Goal: Task Accomplishment & Management: Use online tool/utility

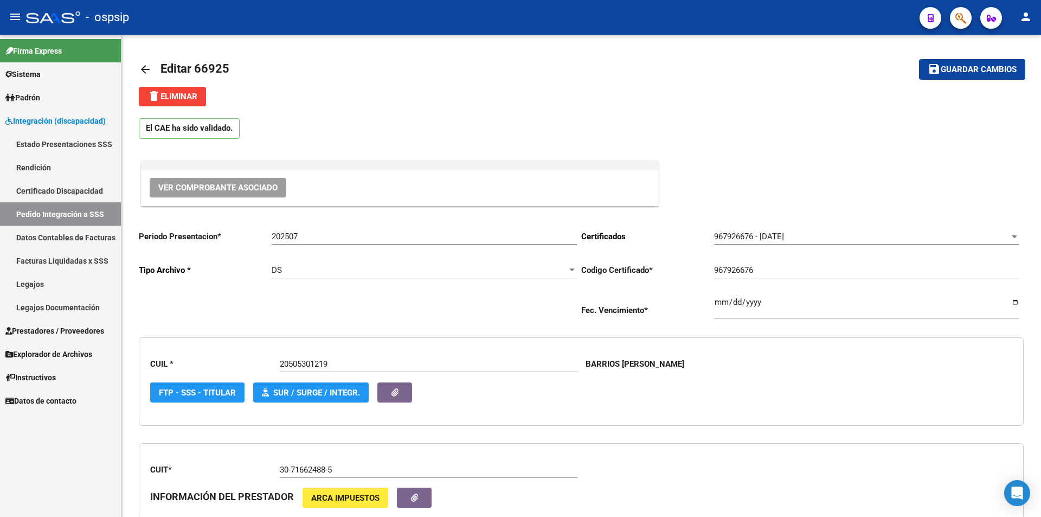
click at [960, 18] on icon "button" at bounding box center [960, 18] width 11 height 12
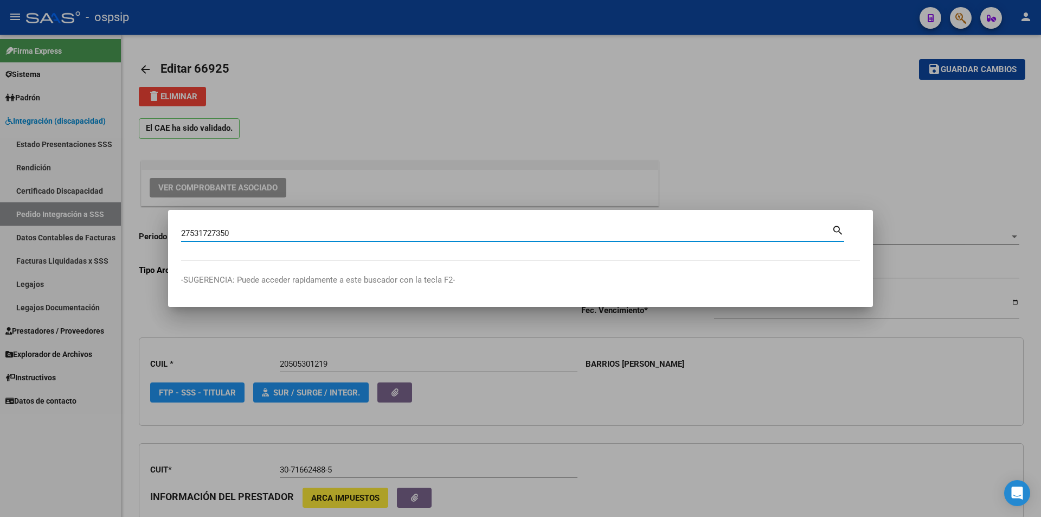
type input "27531727350"
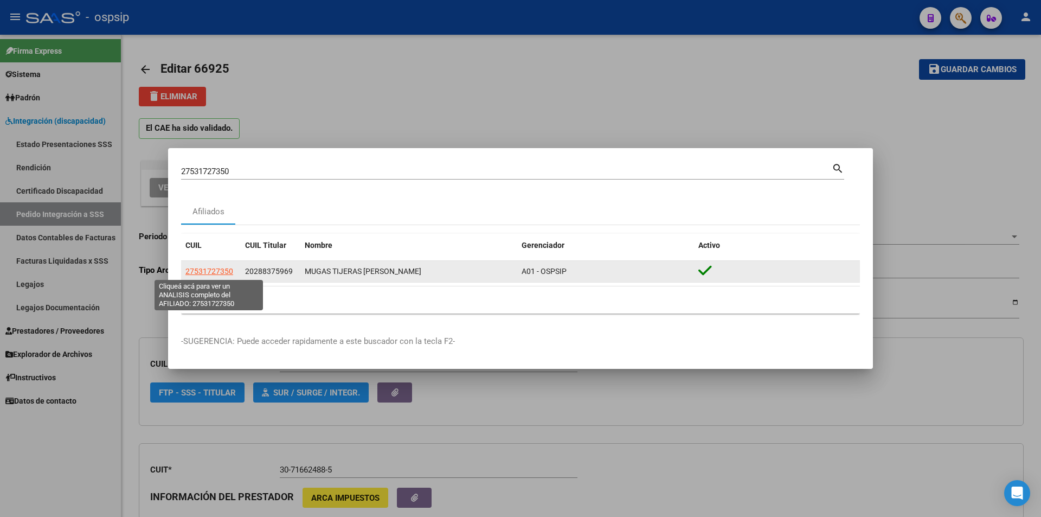
click at [224, 276] on app-link-go-to "27531727350" at bounding box center [209, 271] width 48 height 12
click at [220, 269] on span "27531727350" at bounding box center [209, 271] width 48 height 9
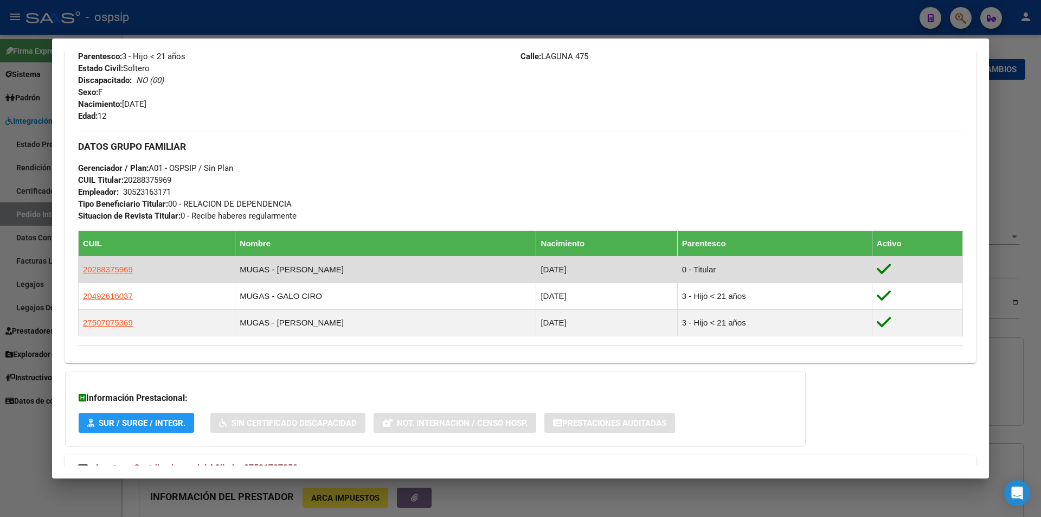
scroll to position [498, 0]
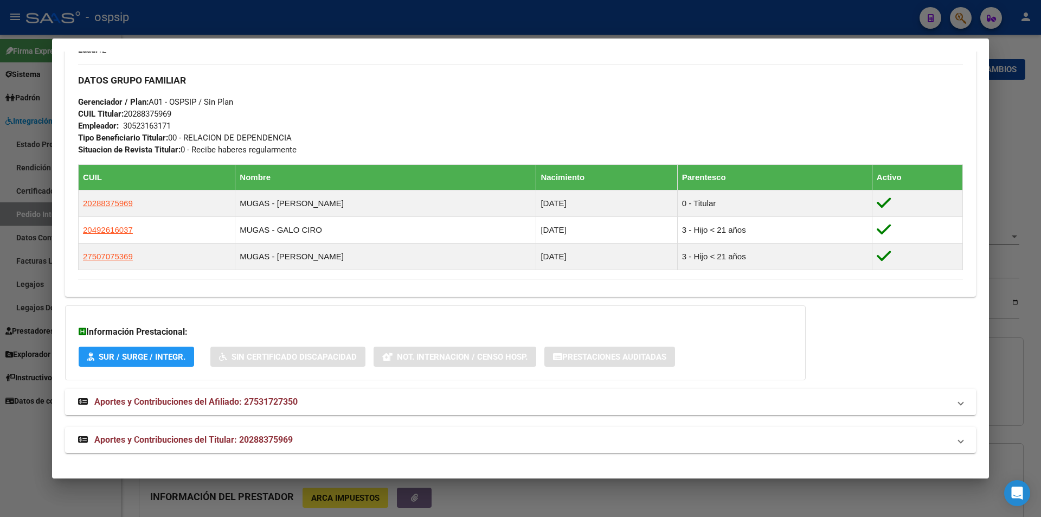
click at [272, 409] on mat-expansion-panel-header "Aportes y Contribuciones del Afiliado: 27531727350" at bounding box center [520, 402] width 911 height 26
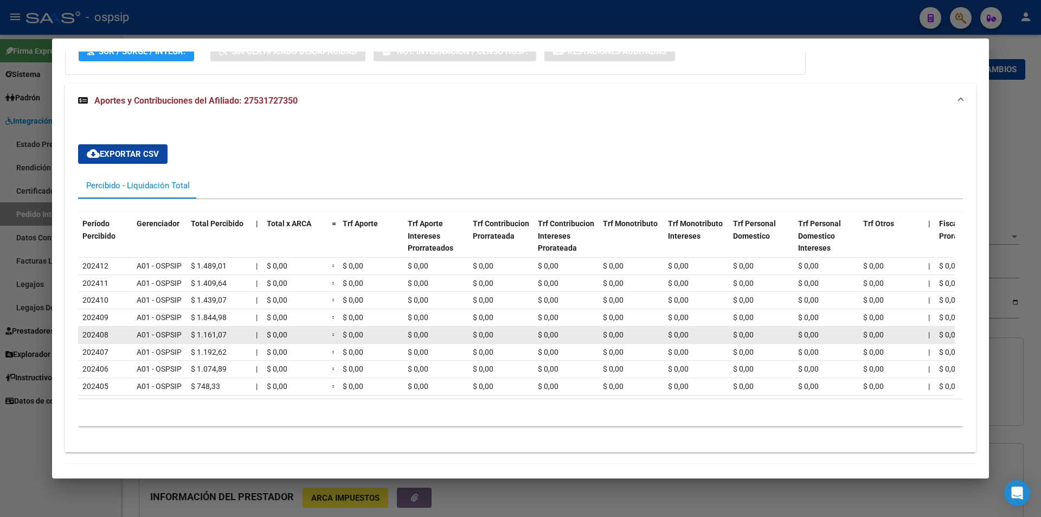
scroll to position [848, 0]
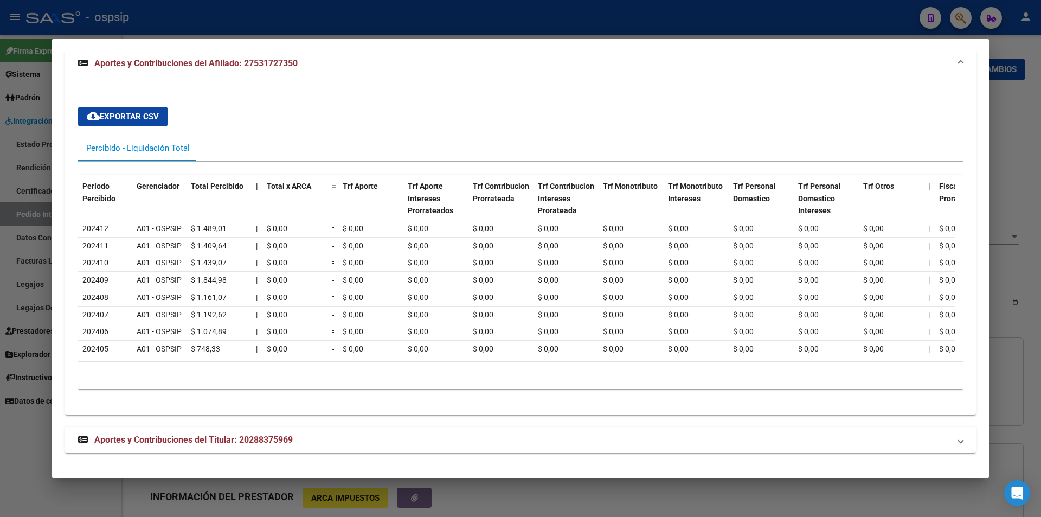
click at [303, 434] on mat-panel-title "Aportes y Contribuciones del Titular: 20288375969" at bounding box center [514, 439] width 872 height 13
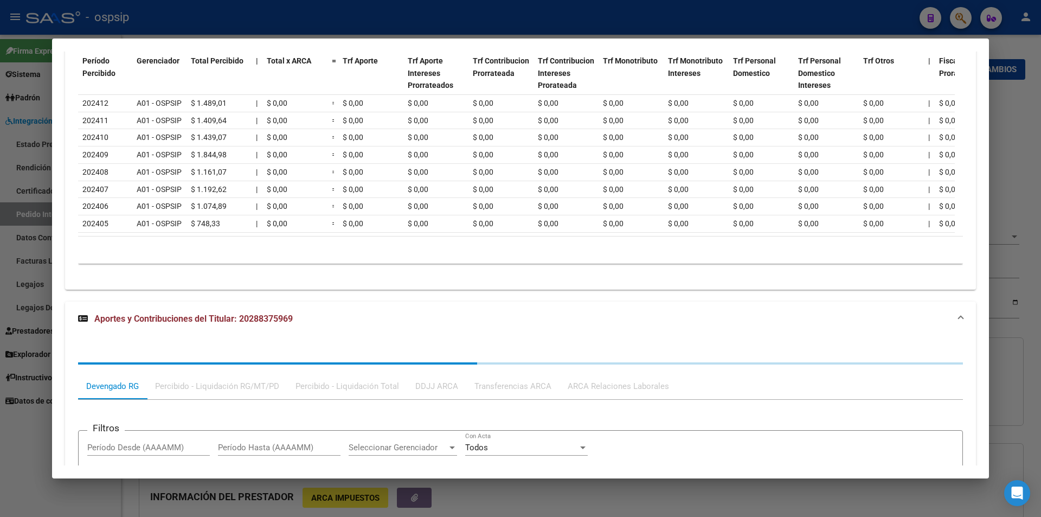
scroll to position [966, 0]
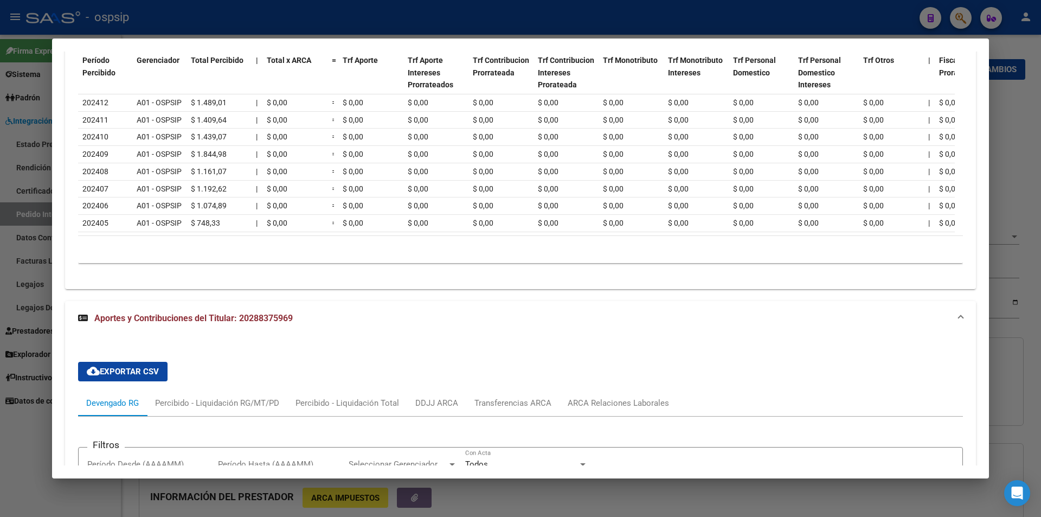
click at [33, 450] on div at bounding box center [520, 258] width 1041 height 517
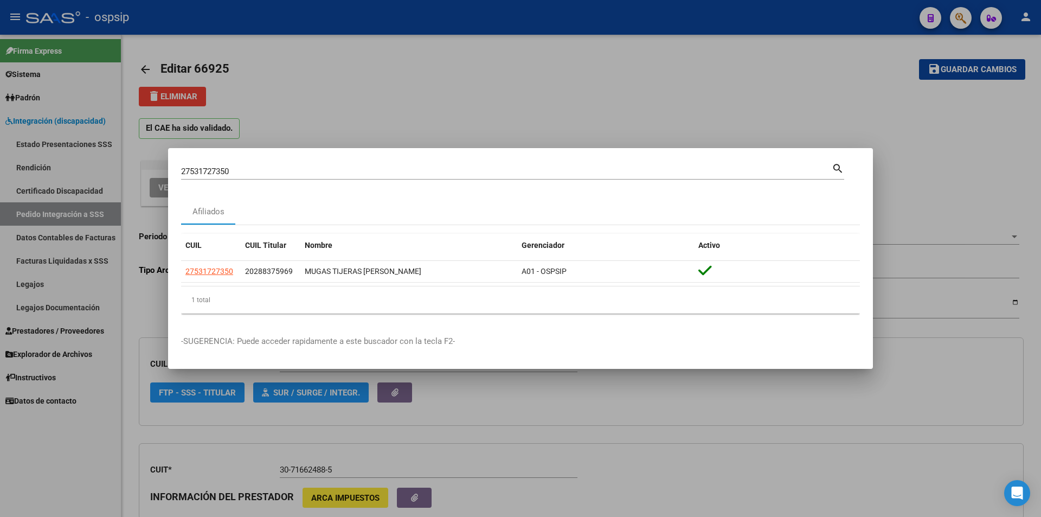
click at [44, 289] on div at bounding box center [520, 258] width 1041 height 517
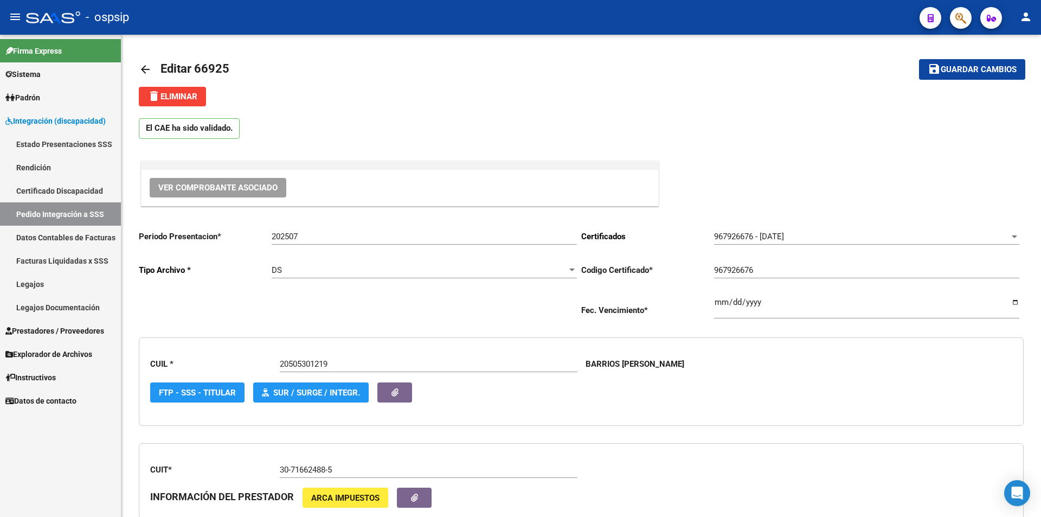
click at [43, 287] on link "Legajos" at bounding box center [60, 283] width 121 height 23
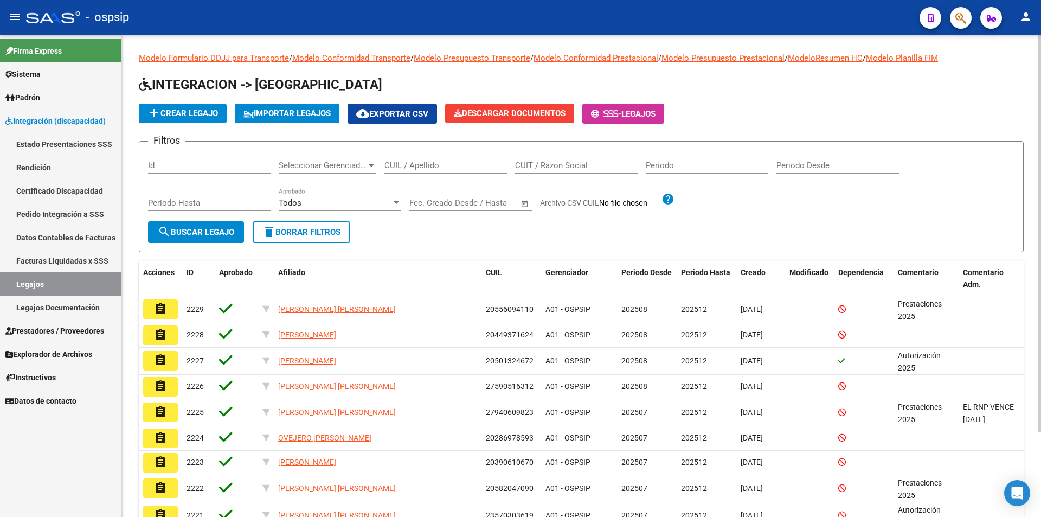
click at [447, 169] on input "CUIL / Apellido" at bounding box center [445, 165] width 122 height 10
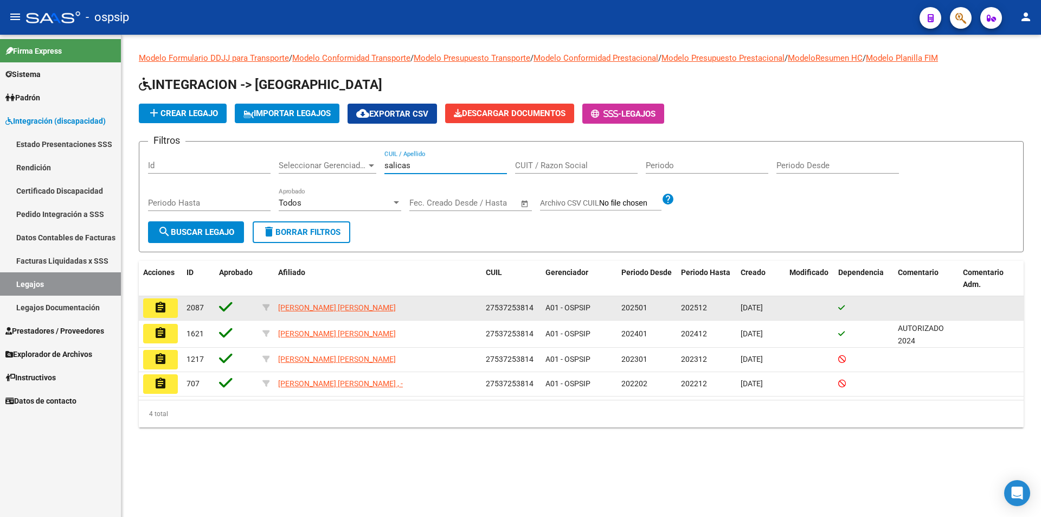
type input "salicas"
click at [152, 308] on button "assignment" at bounding box center [160, 308] width 35 height 20
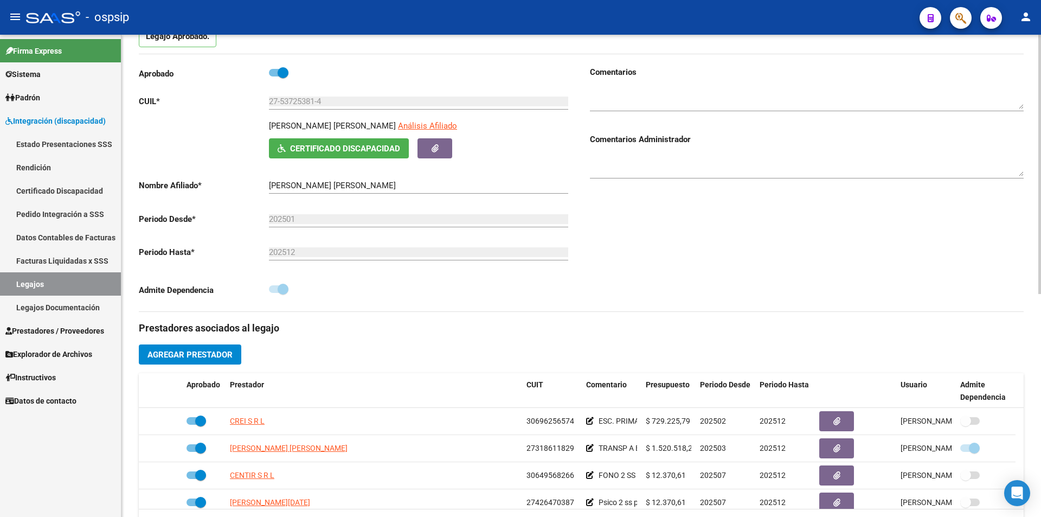
scroll to position [271, 0]
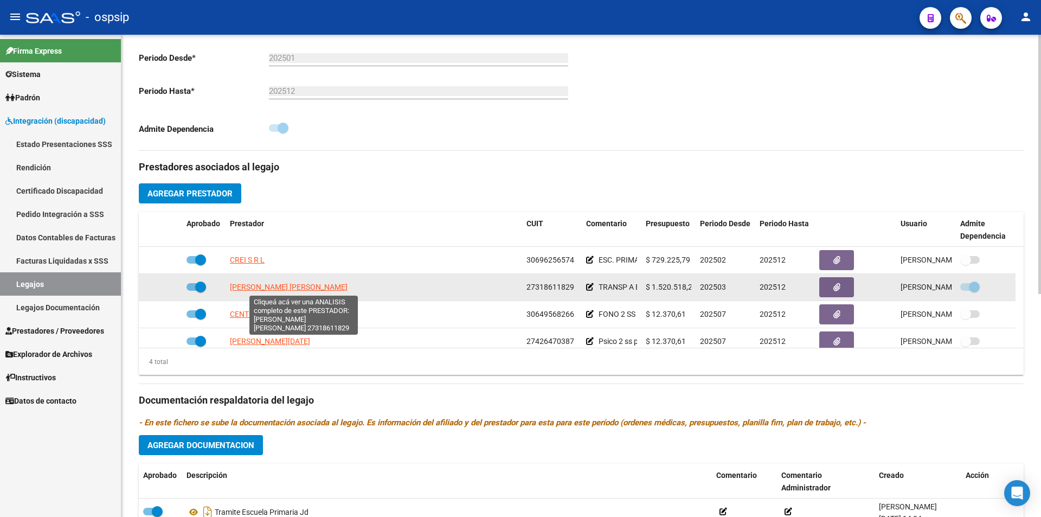
click at [347, 287] on span "GOMEZ ECHEVERRIA ALEJANDRA ANDREA" at bounding box center [289, 286] width 118 height 9
type textarea "27318611829"
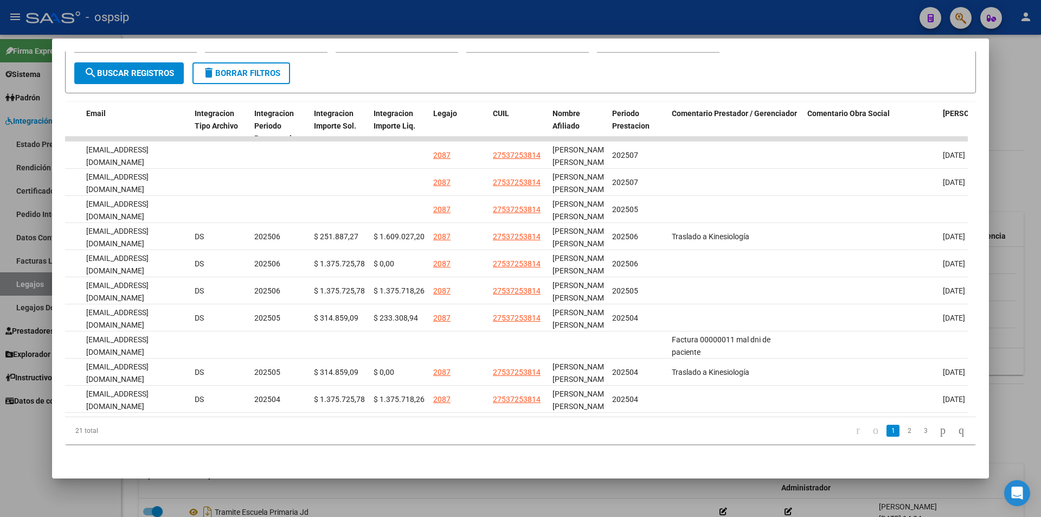
scroll to position [0, 1023]
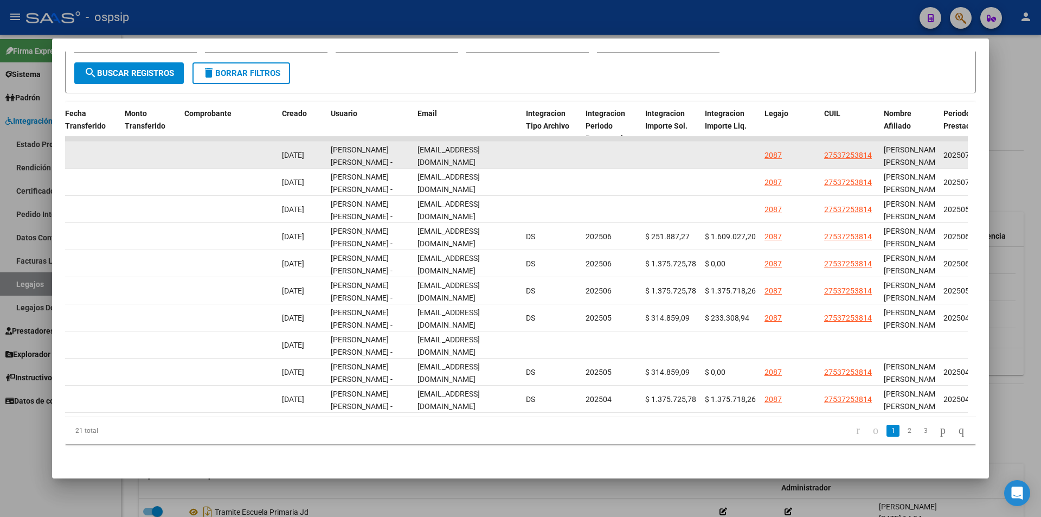
drag, startPoint x: 520, startPoint y: 147, endPoint x: 415, endPoint y: 149, distance: 105.7
click at [415, 149] on datatable-body-cell "luks_ale_2007@hotmail.com" at bounding box center [467, 154] width 108 height 27
copy span "luks_ale_2007@hotmail.com"
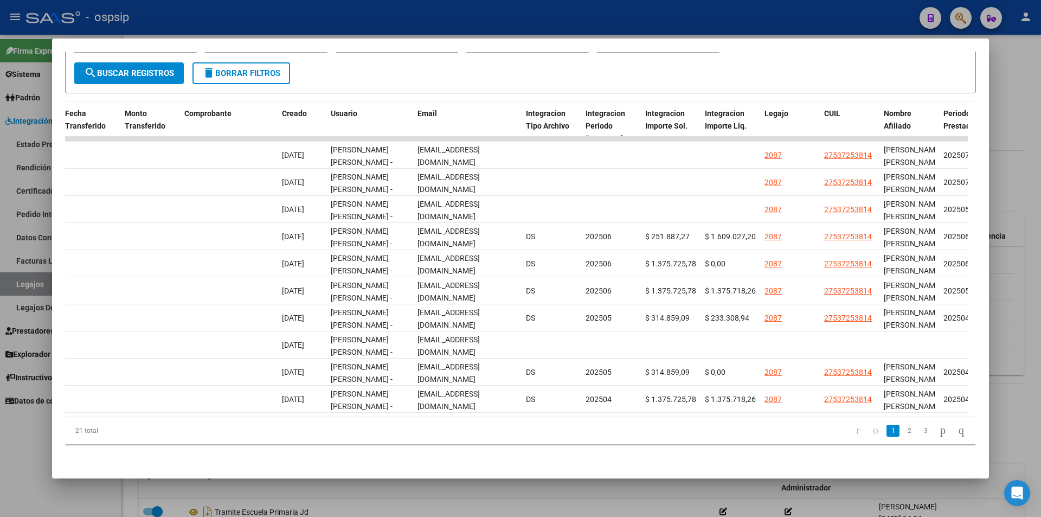
click at [8, 285] on div at bounding box center [520, 258] width 1041 height 517
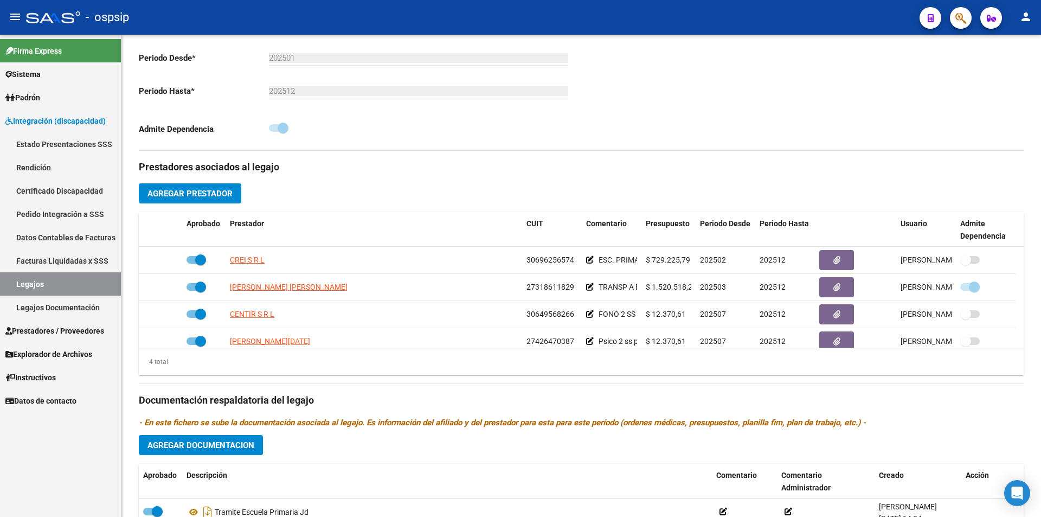
click at [18, 285] on link "Legajos" at bounding box center [60, 283] width 121 height 23
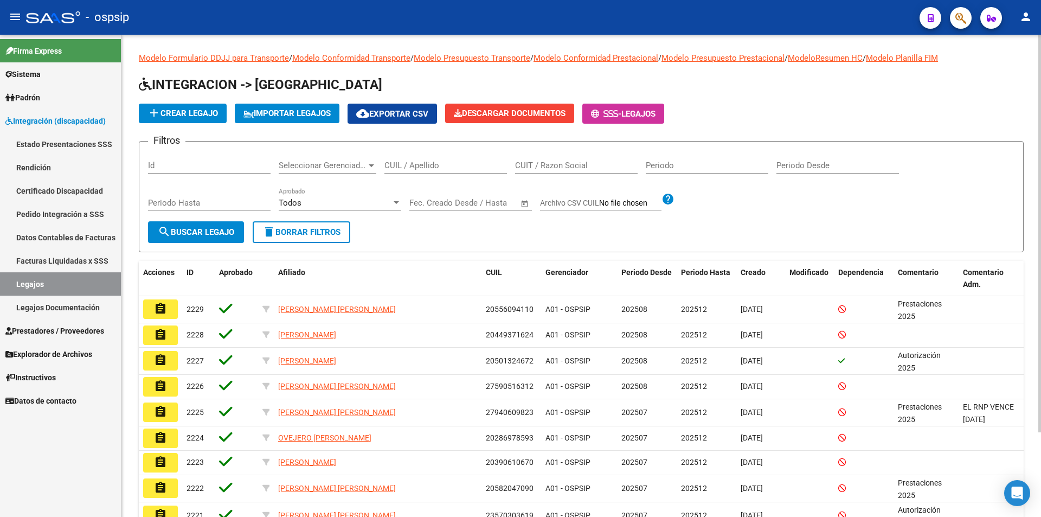
click at [398, 166] on input "CUIL / Apellido" at bounding box center [445, 165] width 122 height 10
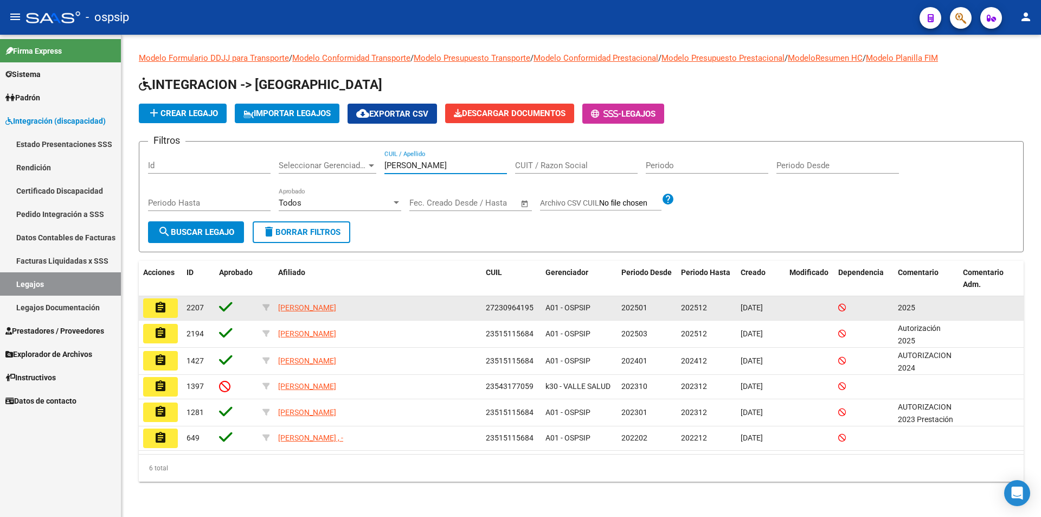
type input "sotomayor"
click at [155, 307] on mat-icon "assignment" at bounding box center [160, 307] width 13 height 13
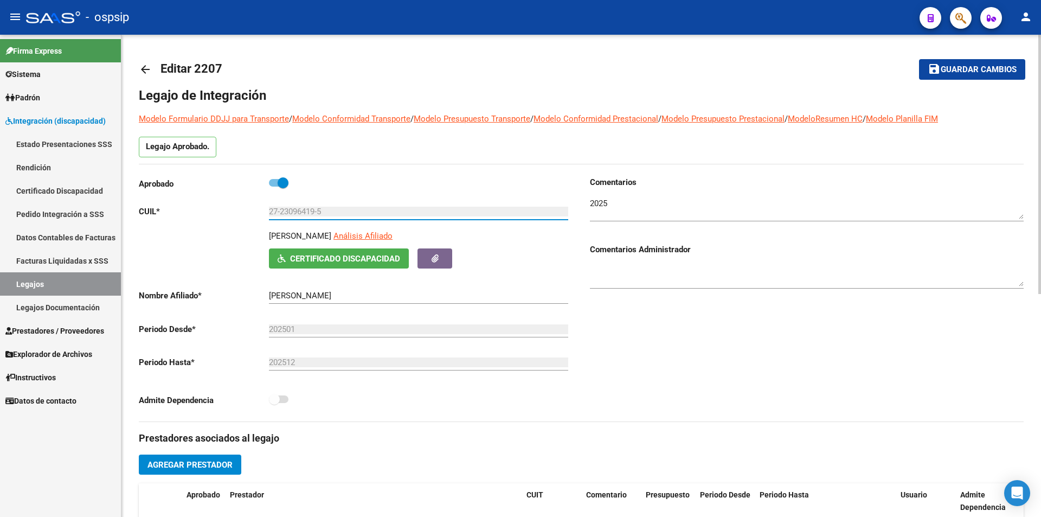
drag, startPoint x: 326, startPoint y: 212, endPoint x: 293, endPoint y: 207, distance: 34.1
click at [263, 211] on app-form-text-field "CUIL * 27-23096419-5 Ingresar CUIL" at bounding box center [353, 212] width 429 height 10
click at [392, 238] on span "Análisis Afiliado" at bounding box center [362, 236] width 59 height 10
type textarea "27230964195"
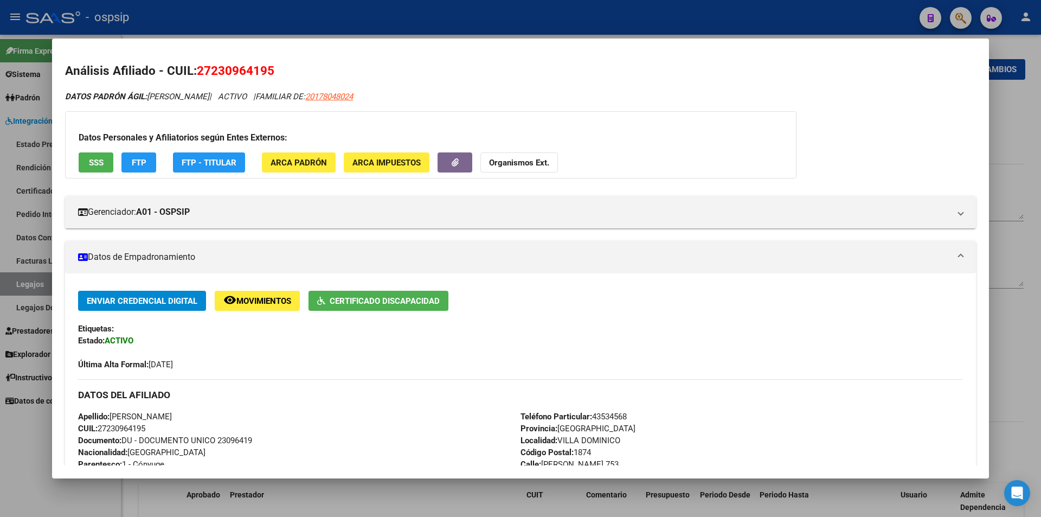
drag, startPoint x: 276, startPoint y: 71, endPoint x: 198, endPoint y: 69, distance: 78.1
click at [198, 69] on h2 "Análisis Afiliado - CUIL: 27230964195" at bounding box center [520, 71] width 911 height 18
copy span "27230964195"
click at [23, 467] on div at bounding box center [520, 258] width 1041 height 517
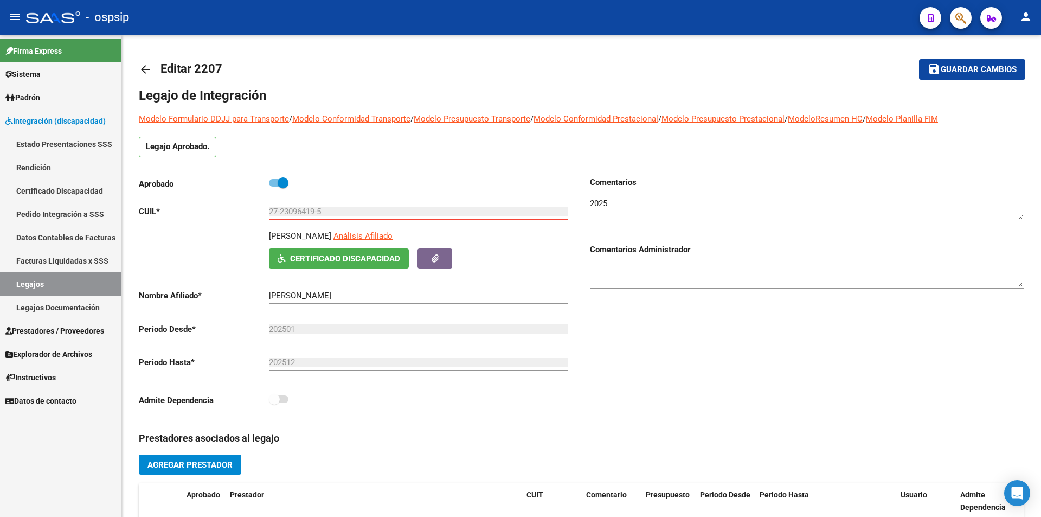
click at [82, 214] on link "Pedido Integración a SSS" at bounding box center [60, 213] width 121 height 23
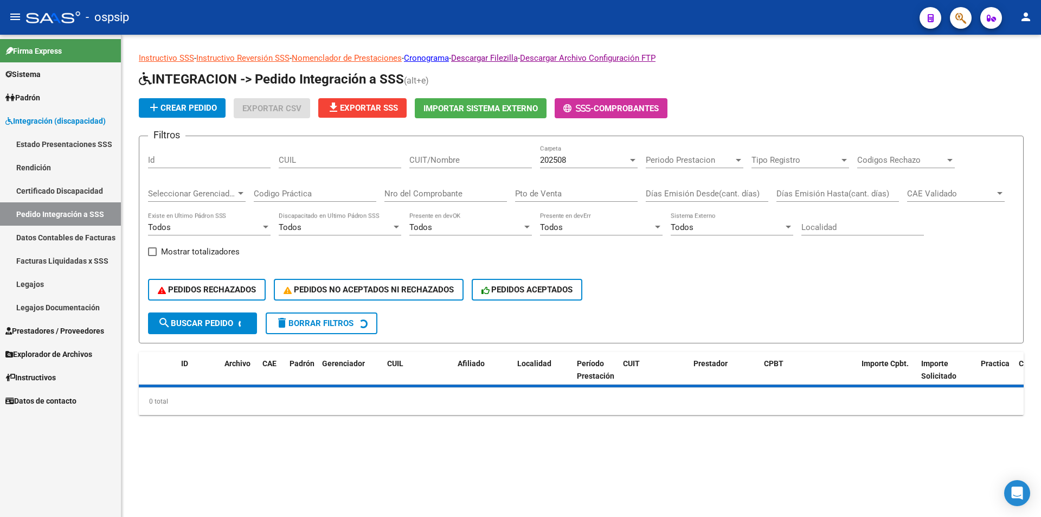
click at [351, 160] on input "CUIL" at bounding box center [340, 160] width 122 height 10
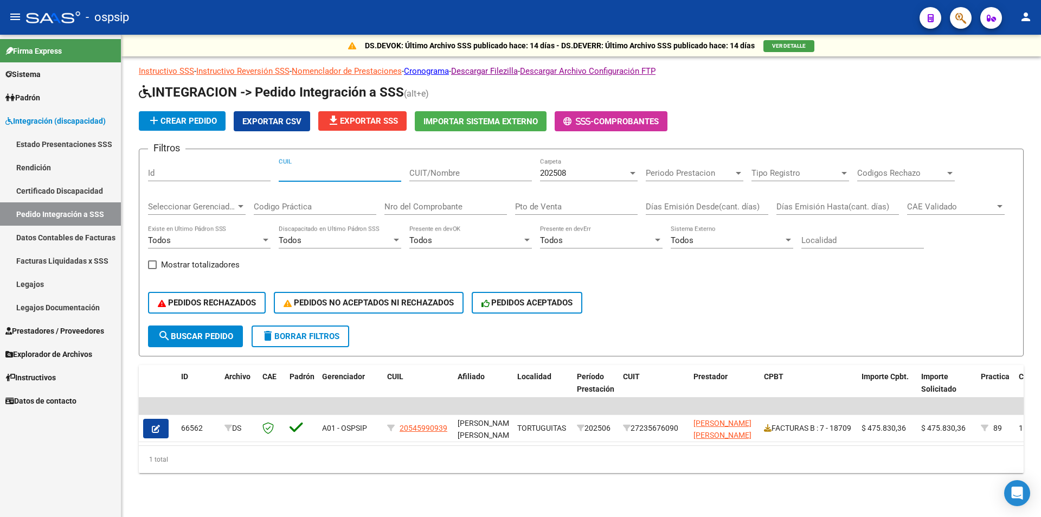
paste input "27230964195"
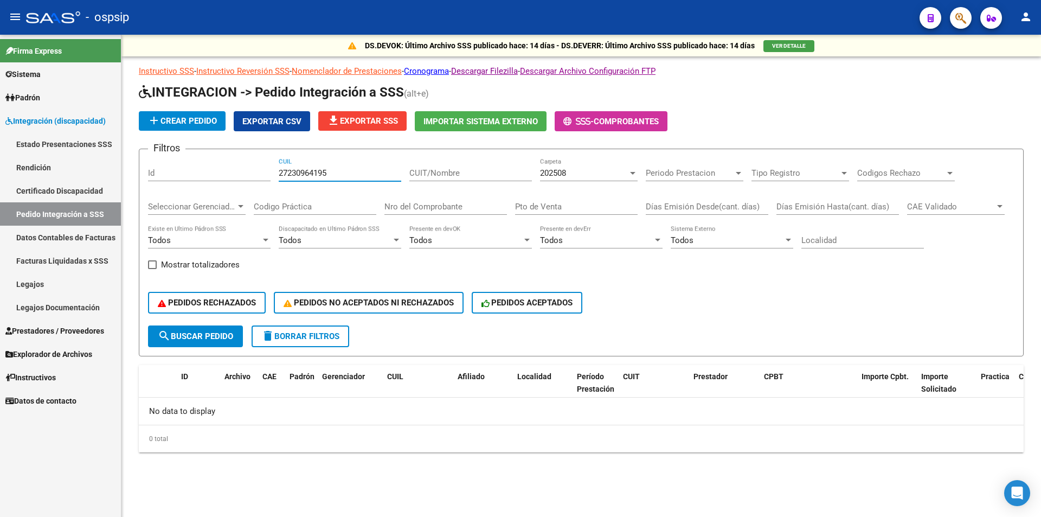
type input "27230964195"
click at [589, 171] on div "202508" at bounding box center [584, 173] width 88 height 10
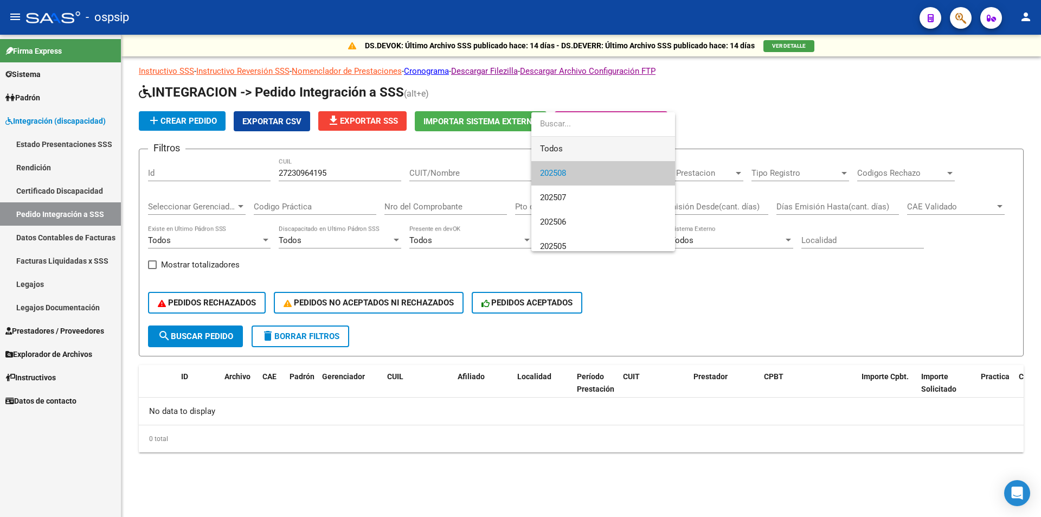
click at [566, 144] on span "Todos" at bounding box center [603, 149] width 126 height 24
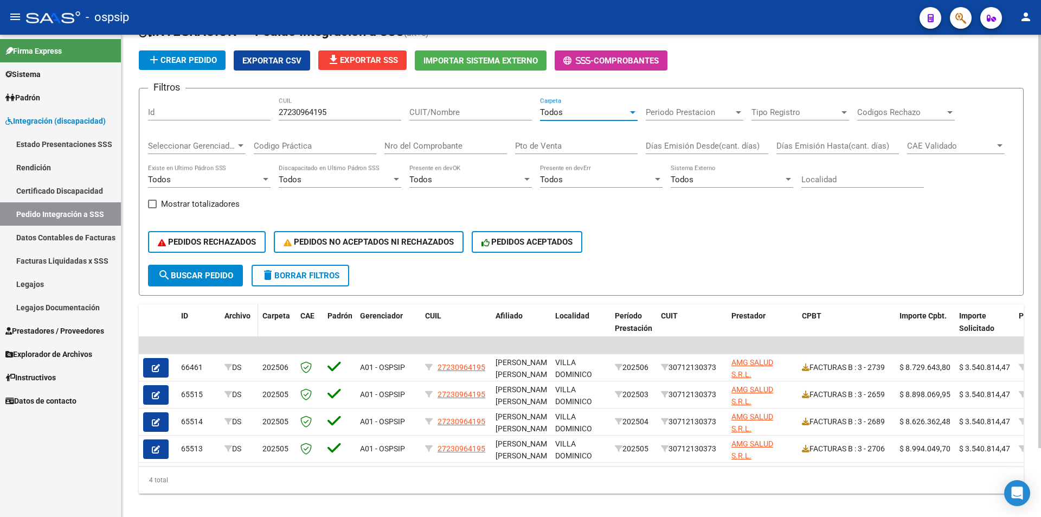
scroll to position [80, 0]
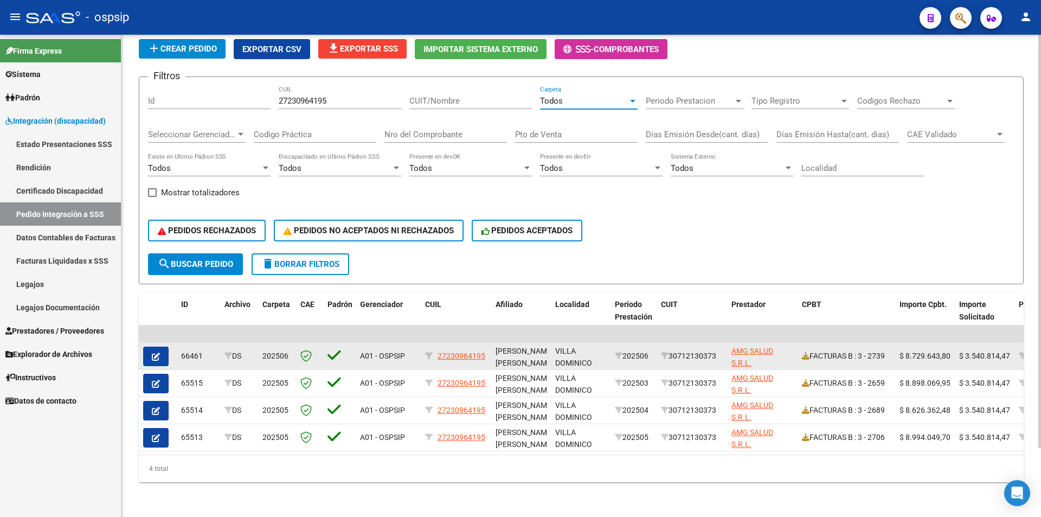
click at [156, 354] on button "button" at bounding box center [155, 356] width 25 height 20
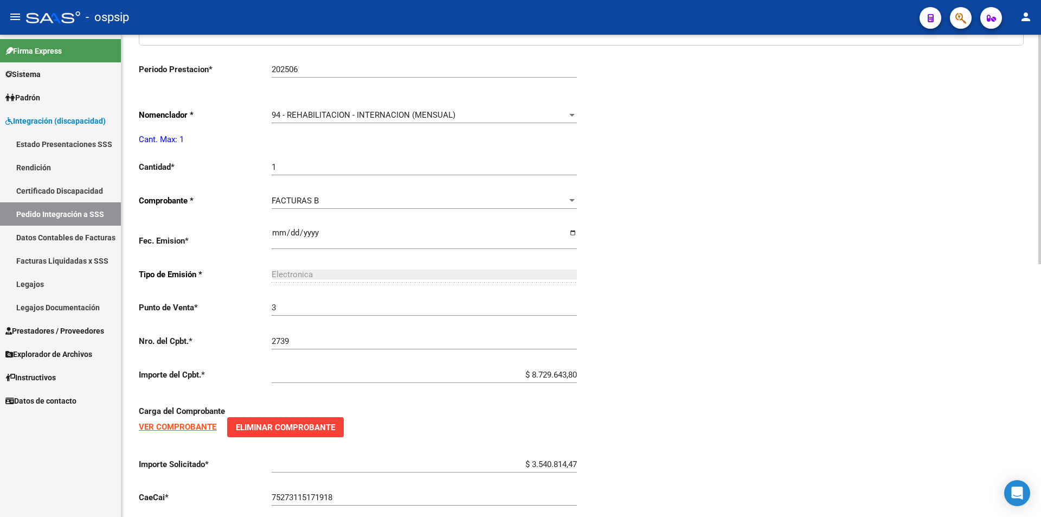
scroll to position [488, 0]
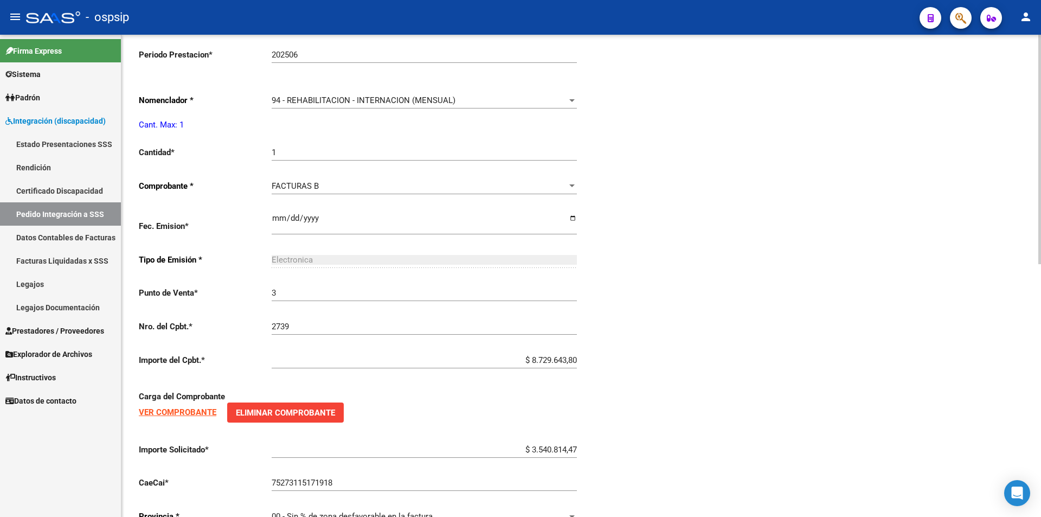
type input "27230964195"
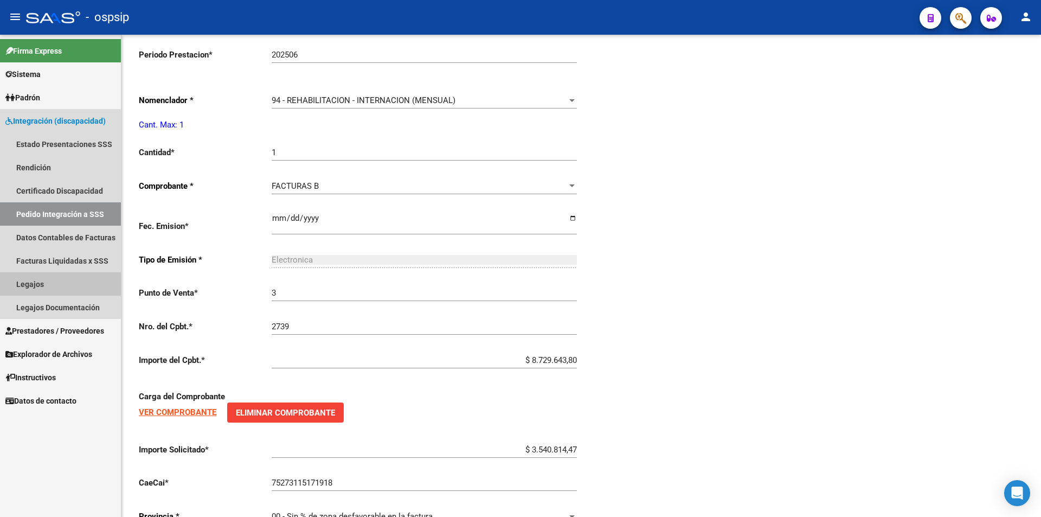
click at [54, 284] on link "Legajos" at bounding box center [60, 283] width 121 height 23
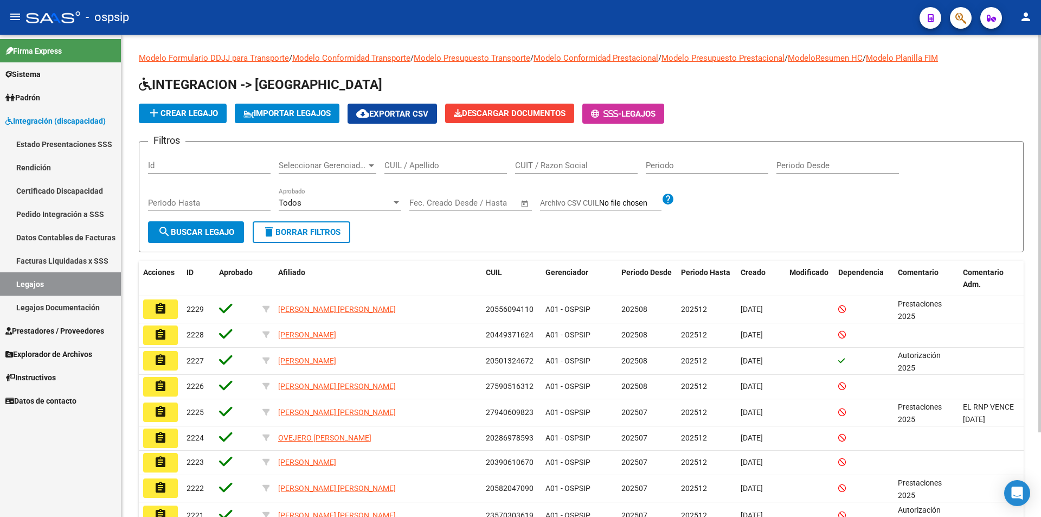
click at [412, 169] on input "CUIL / Apellido" at bounding box center [445, 165] width 122 height 10
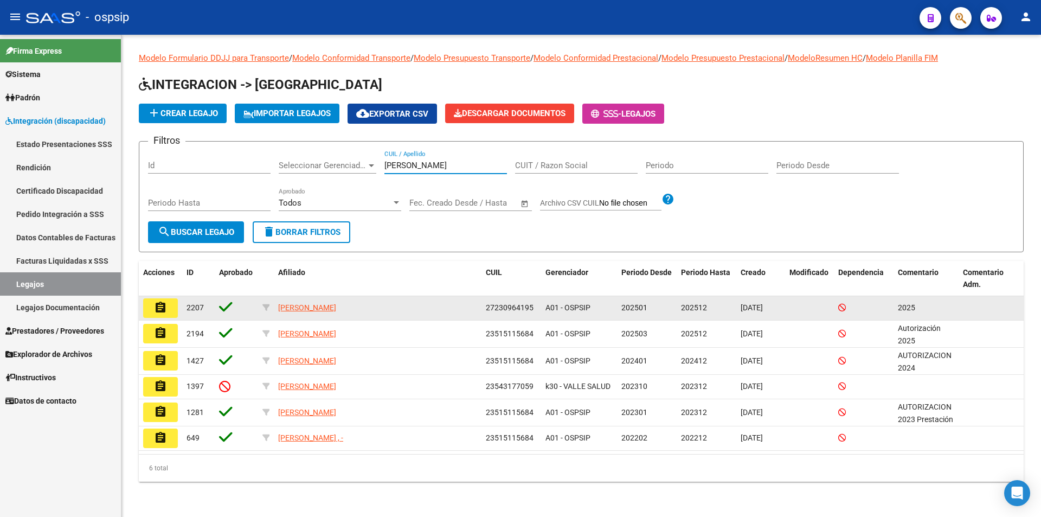
type input "sotomayor"
click at [172, 304] on button "assignment" at bounding box center [160, 308] width 35 height 20
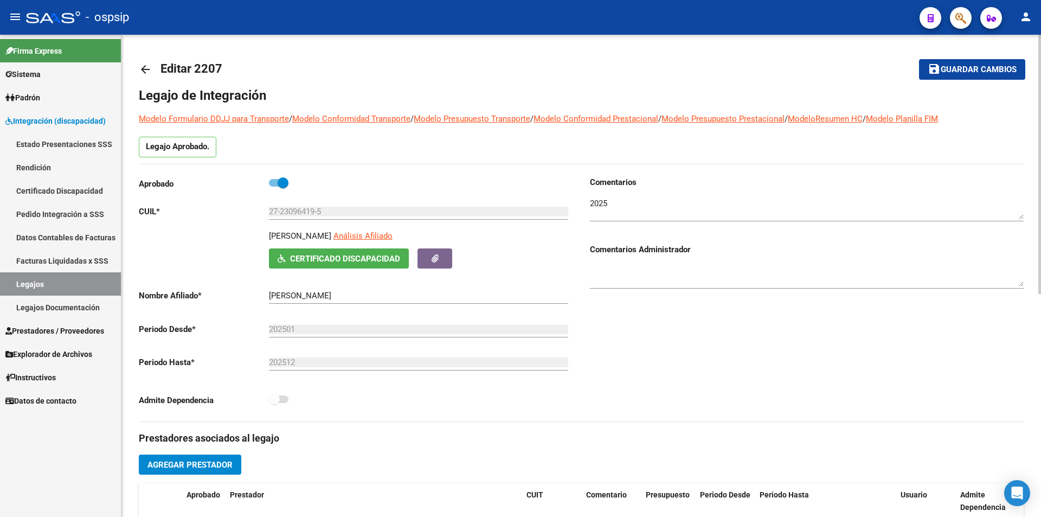
click at [376, 261] on span "Certificado Discapacidad" at bounding box center [345, 259] width 110 height 10
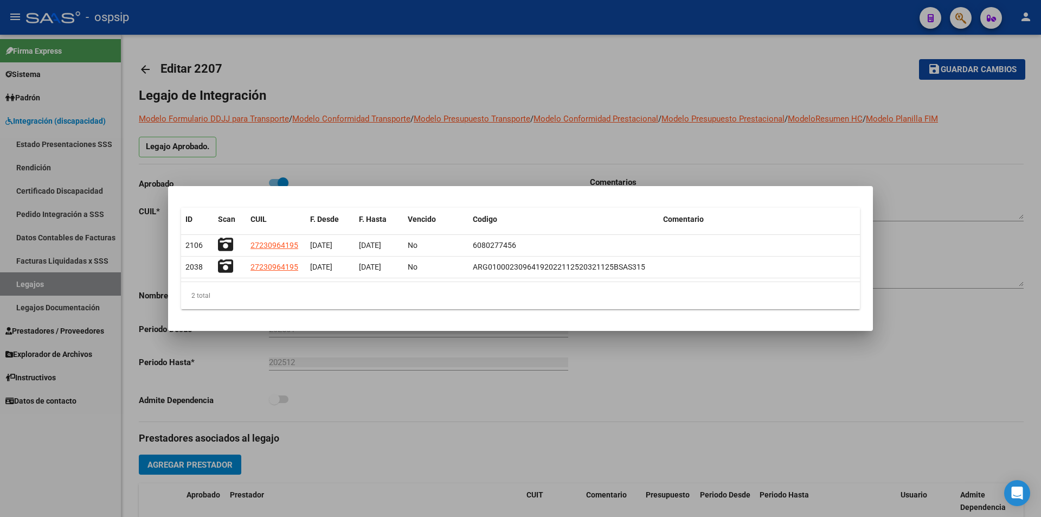
click at [418, 391] on div at bounding box center [520, 258] width 1041 height 517
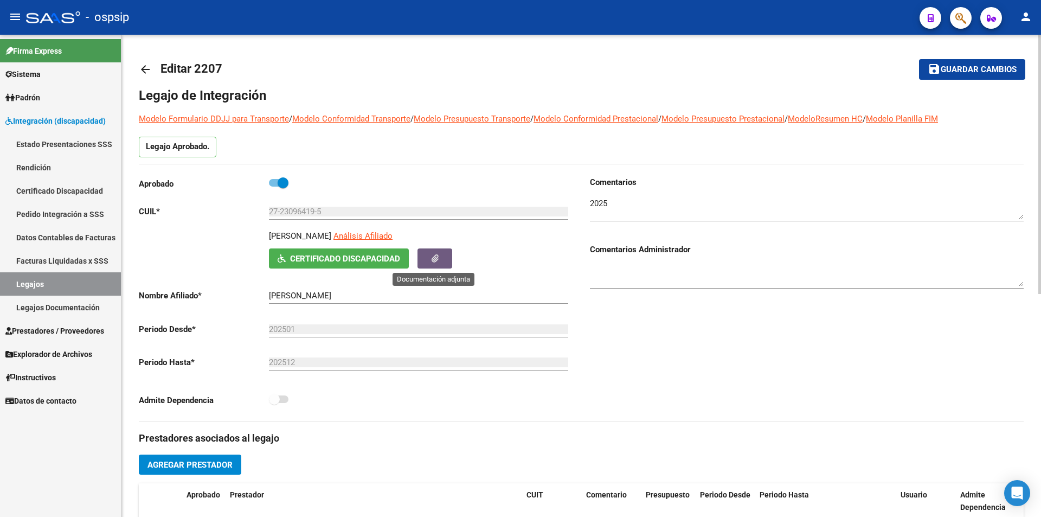
click at [427, 258] on button "button" at bounding box center [434, 258] width 35 height 20
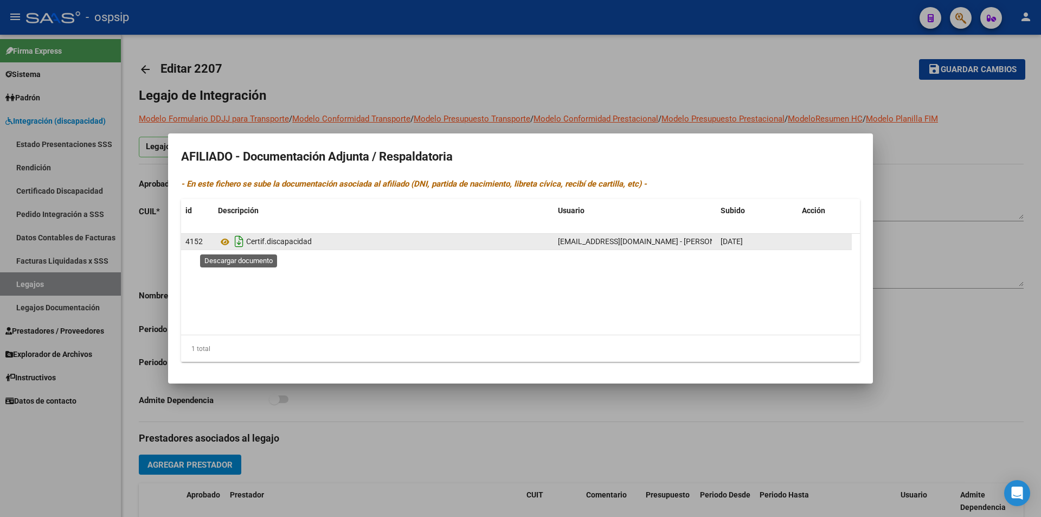
click at [237, 243] on icon "Descargar documento" at bounding box center [239, 241] width 14 height 17
click at [93, 299] on div at bounding box center [520, 258] width 1041 height 517
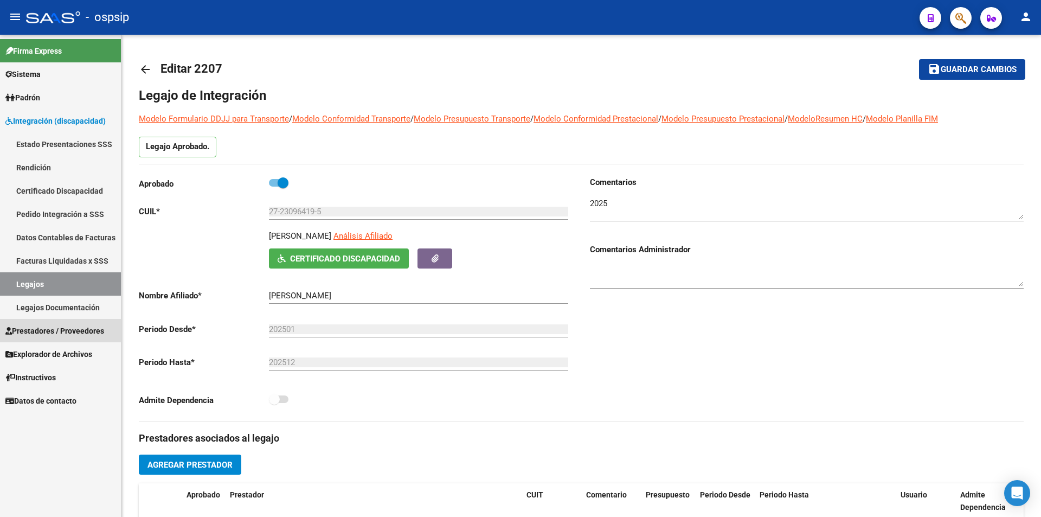
click at [83, 331] on span "Prestadores / Proveedores" at bounding box center [54, 331] width 99 height 12
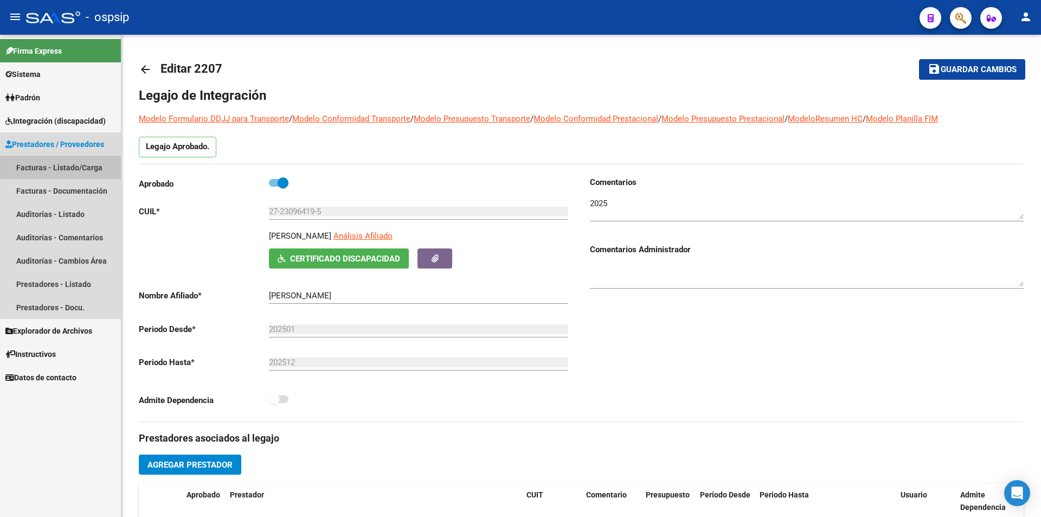
click at [59, 167] on link "Facturas - Listado/Carga" at bounding box center [60, 167] width 121 height 23
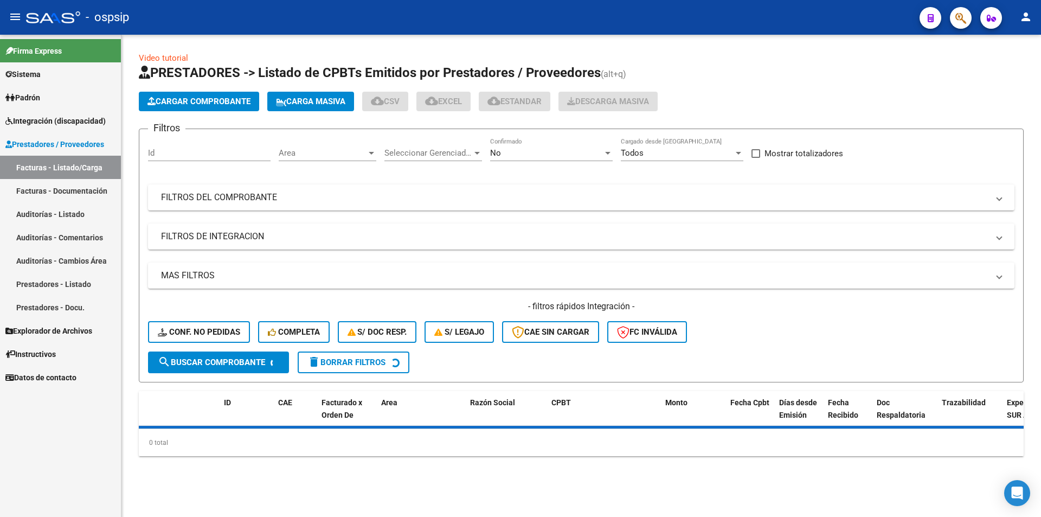
click at [514, 149] on div "No" at bounding box center [546, 153] width 113 height 10
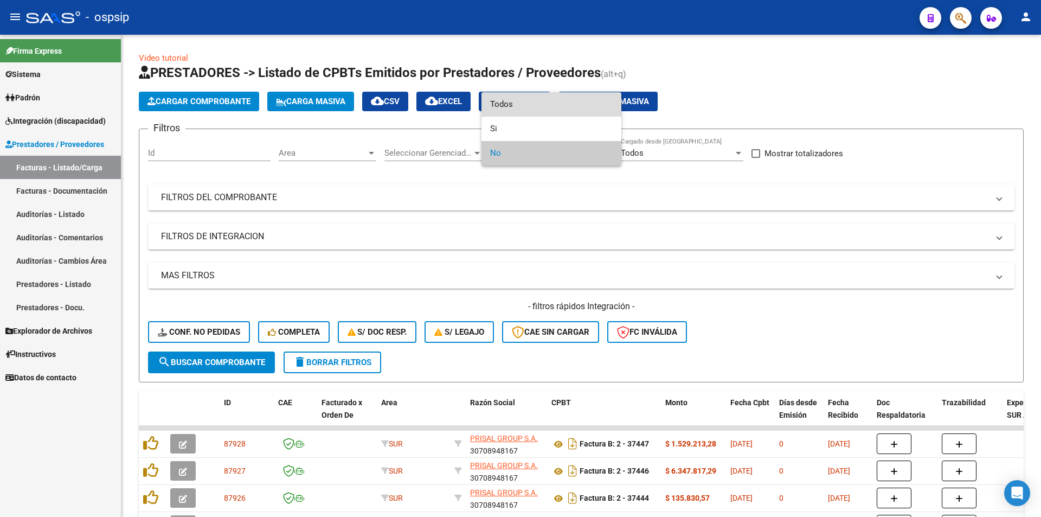
click at [521, 108] on span "Todos" at bounding box center [551, 104] width 122 height 24
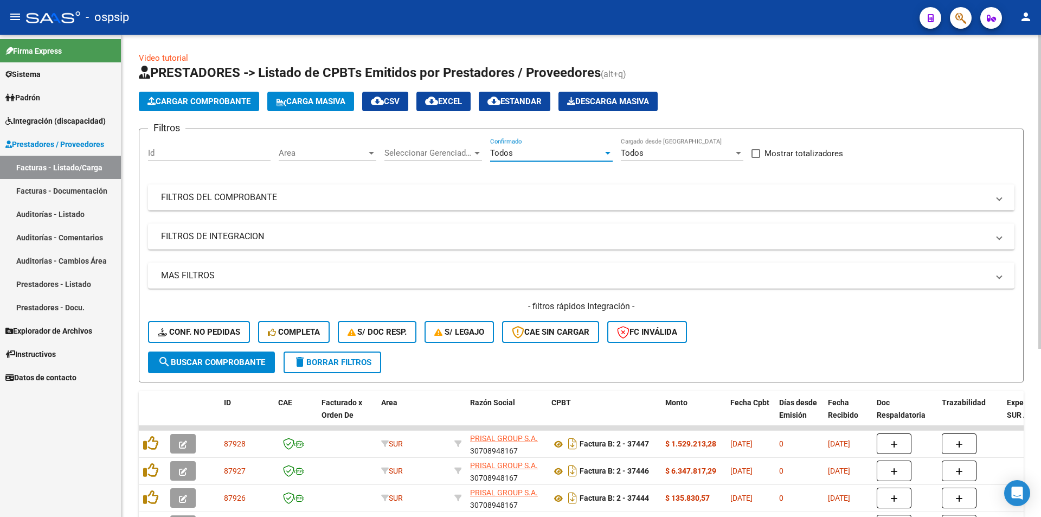
click at [273, 190] on mat-expansion-panel-header "FILTROS DEL COMPROBANTE" at bounding box center [581, 197] width 866 height 26
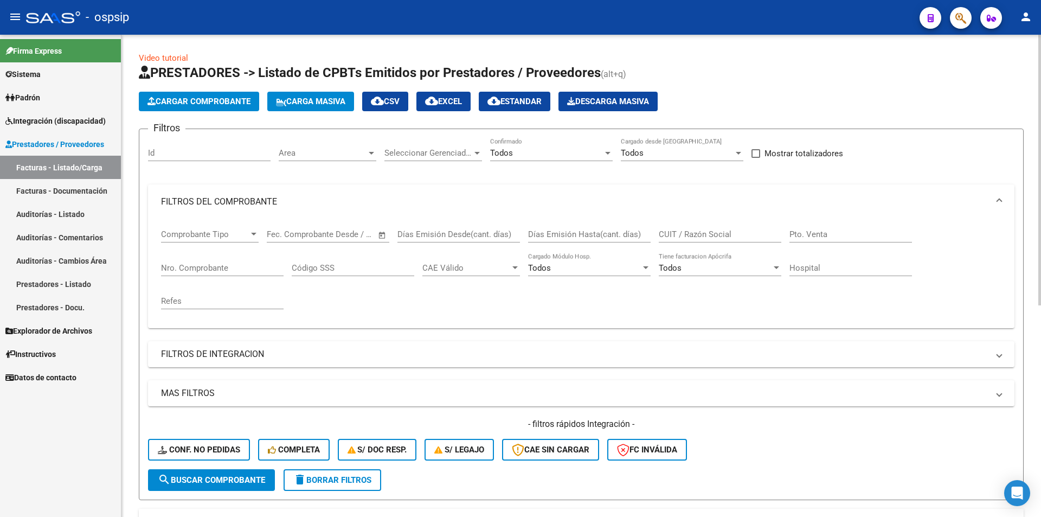
click at [181, 266] on input "Nro. Comprobante" at bounding box center [222, 268] width 122 height 10
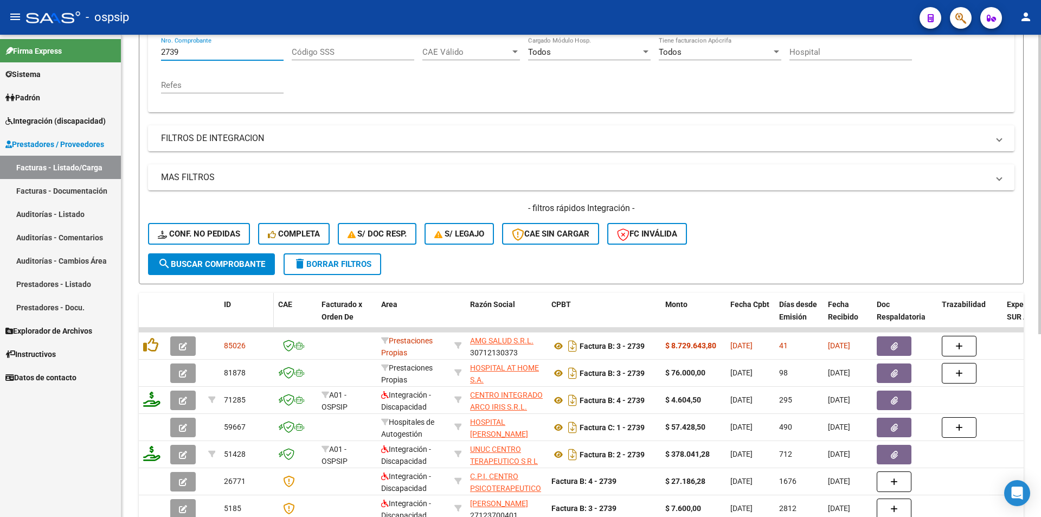
scroll to position [217, 0]
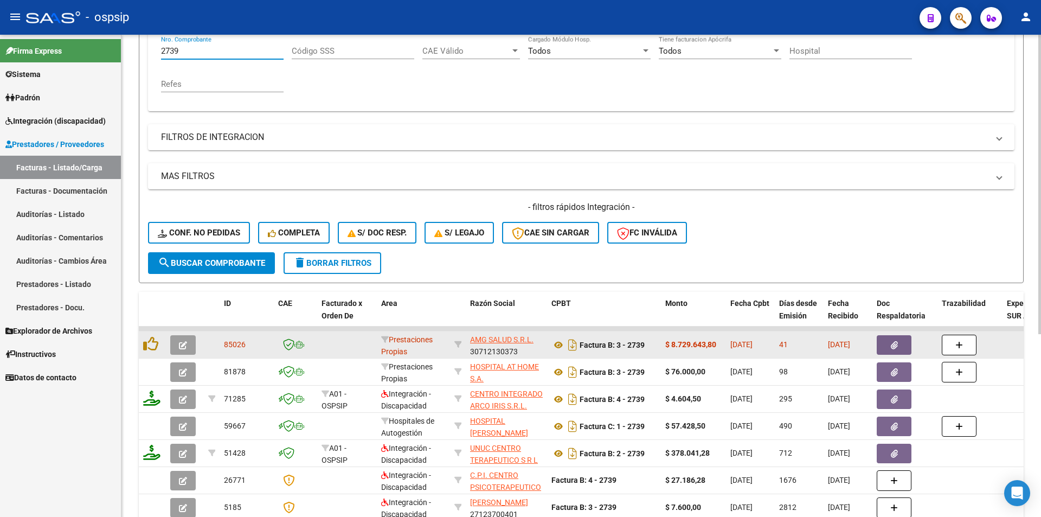
type input "2739"
click at [191, 348] on button "button" at bounding box center [182, 345] width 25 height 20
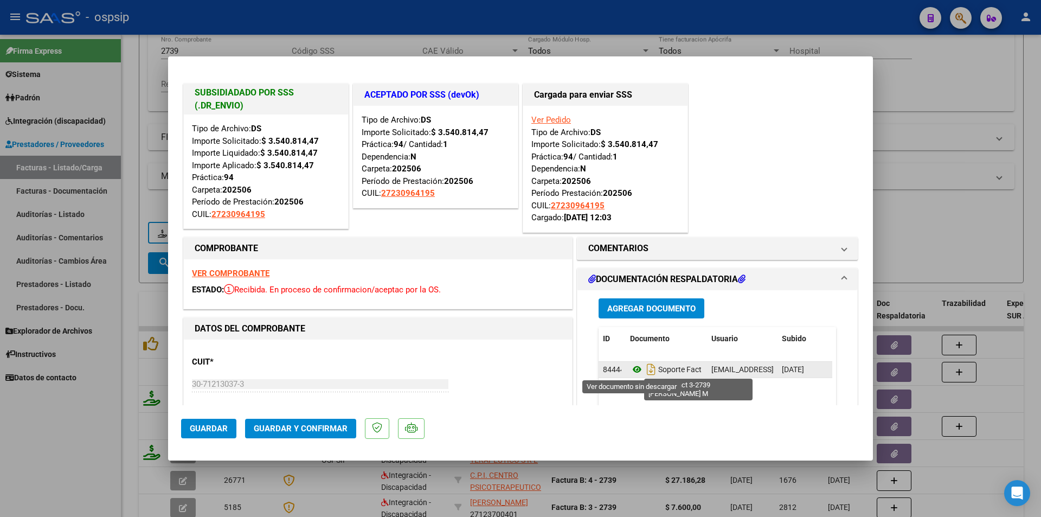
click at [636, 370] on icon at bounding box center [637, 369] width 14 height 13
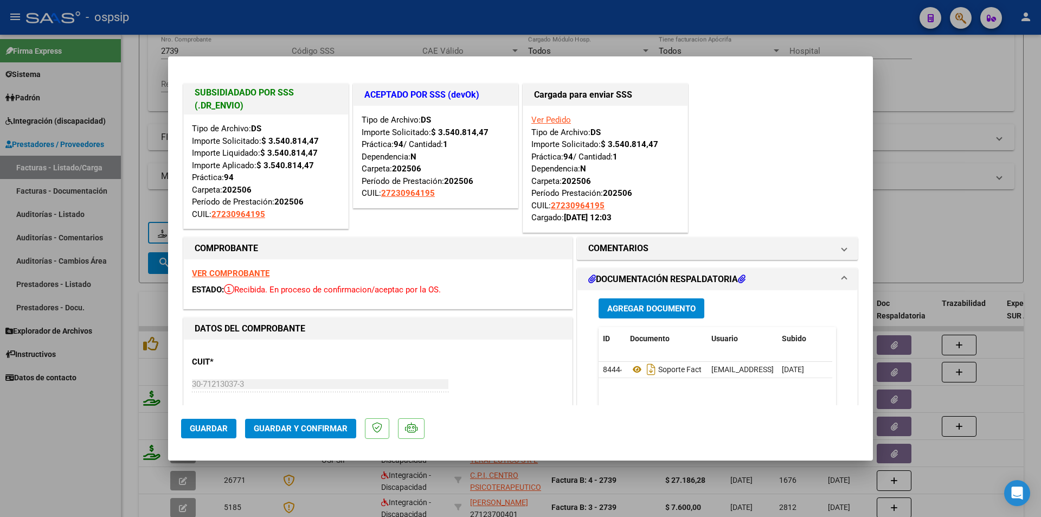
click at [108, 392] on div at bounding box center [520, 258] width 1041 height 517
type input "$ 0,00"
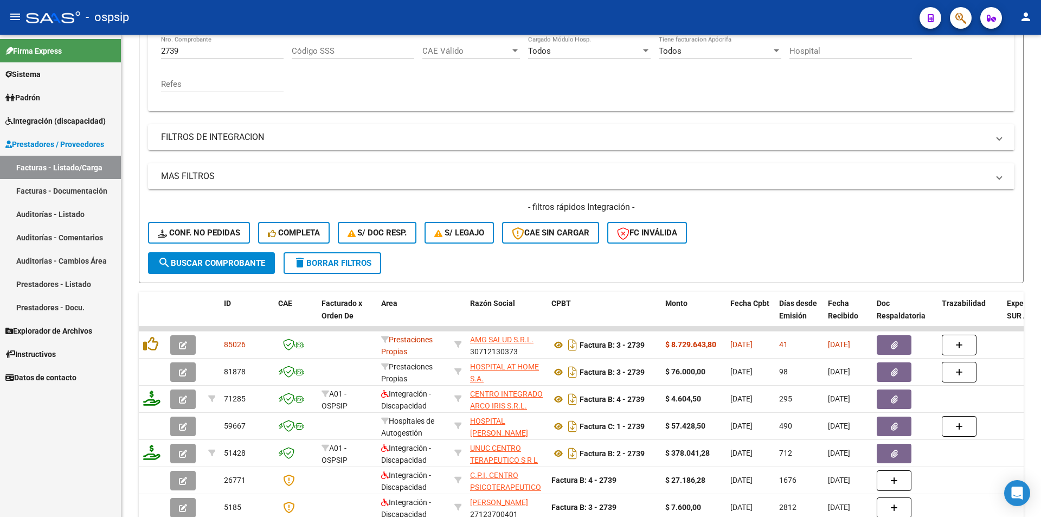
click at [81, 113] on link "Integración (discapacidad)" at bounding box center [60, 120] width 121 height 23
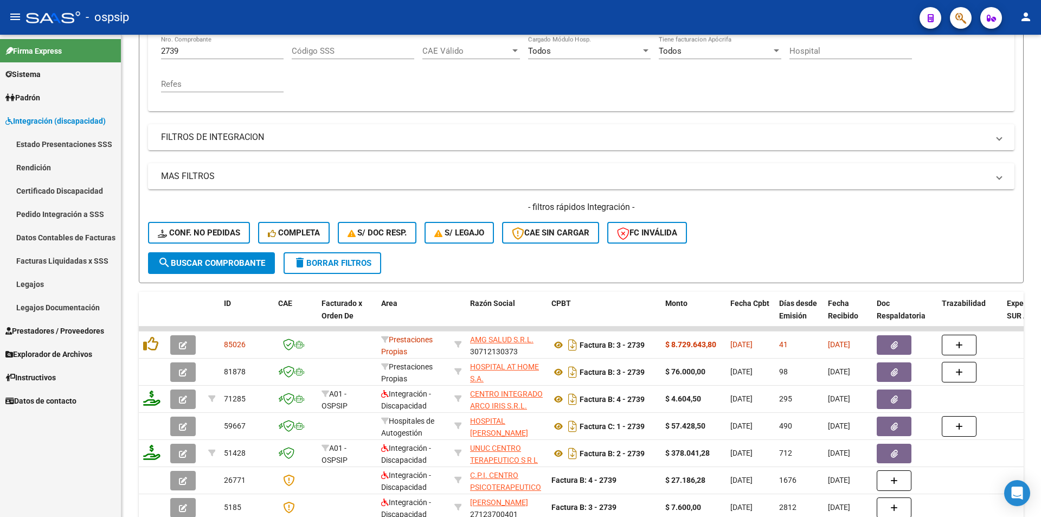
click at [35, 285] on link "Legajos" at bounding box center [60, 283] width 121 height 23
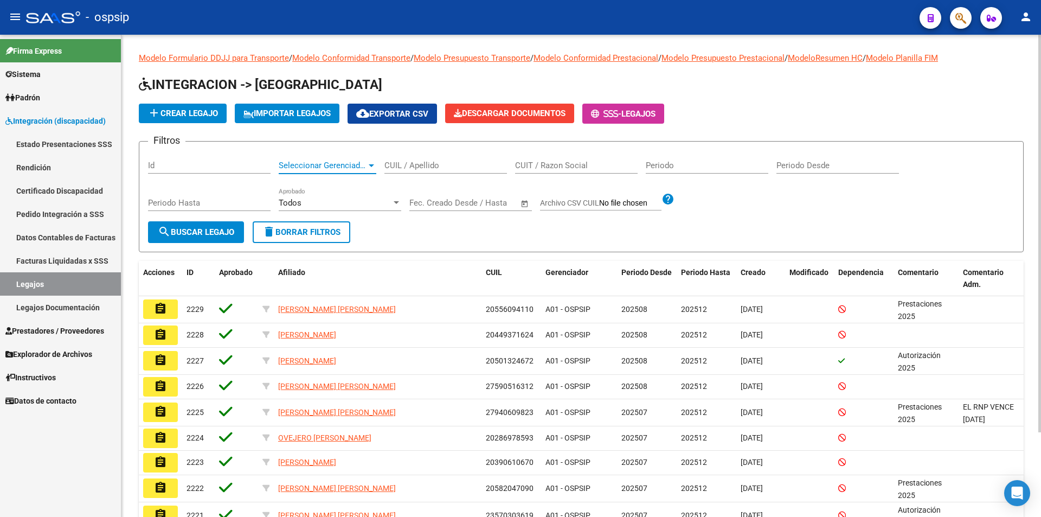
click at [336, 169] on span "Seleccionar Gerenciador" at bounding box center [323, 165] width 88 height 10
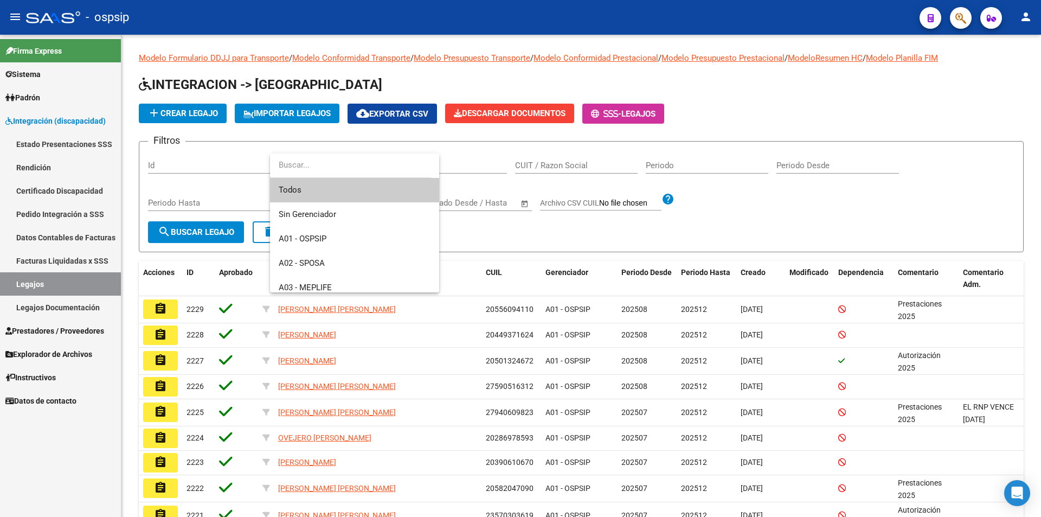
click at [472, 165] on div at bounding box center [520, 258] width 1041 height 517
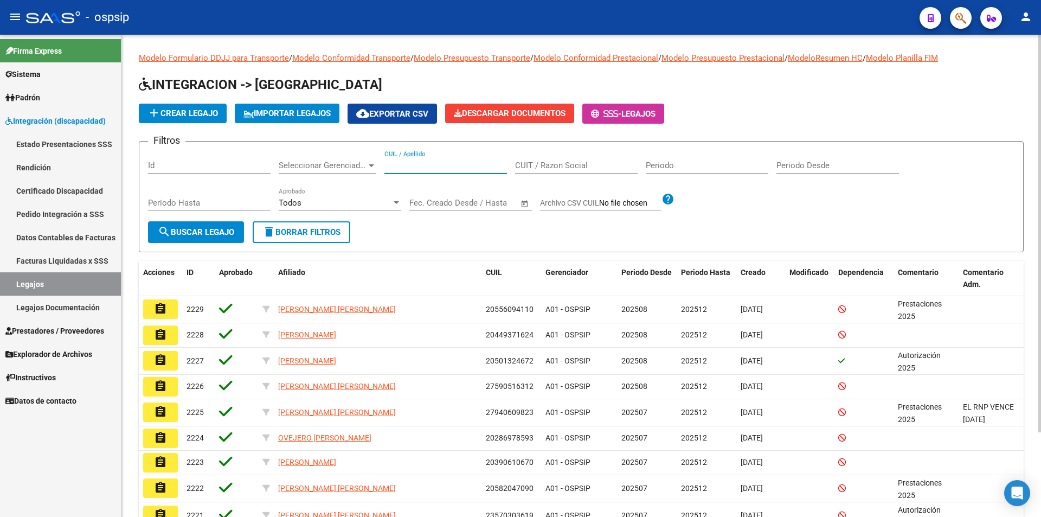
click at [452, 166] on input "CUIL / Apellido" at bounding box center [445, 165] width 122 height 10
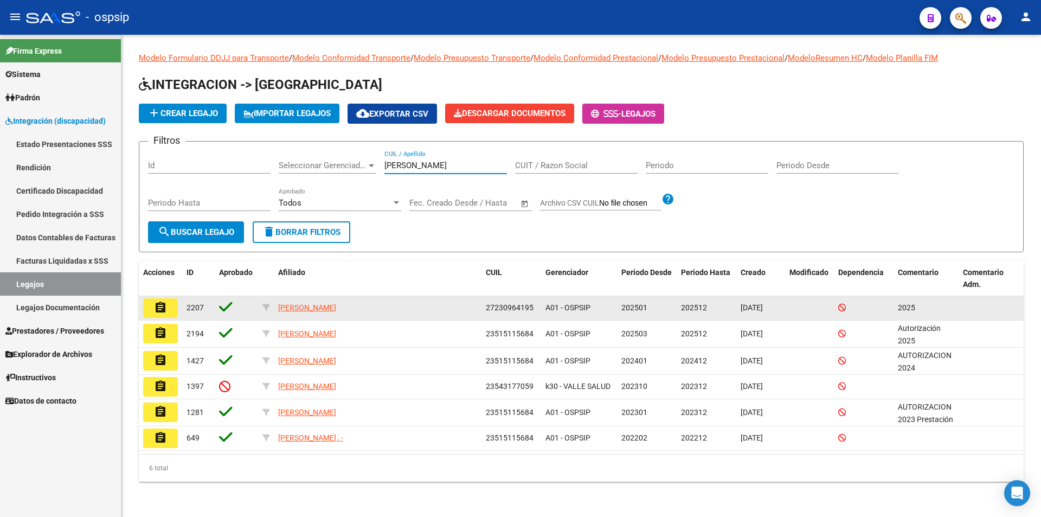
type input "sotomayor"
click at [173, 306] on button "assignment" at bounding box center [160, 308] width 35 height 20
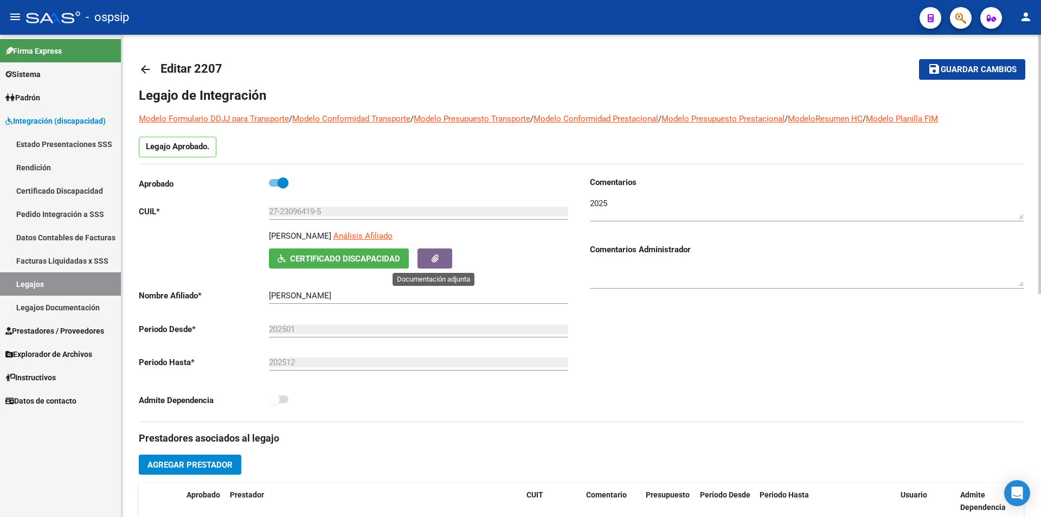
click at [443, 256] on button "button" at bounding box center [434, 258] width 35 height 20
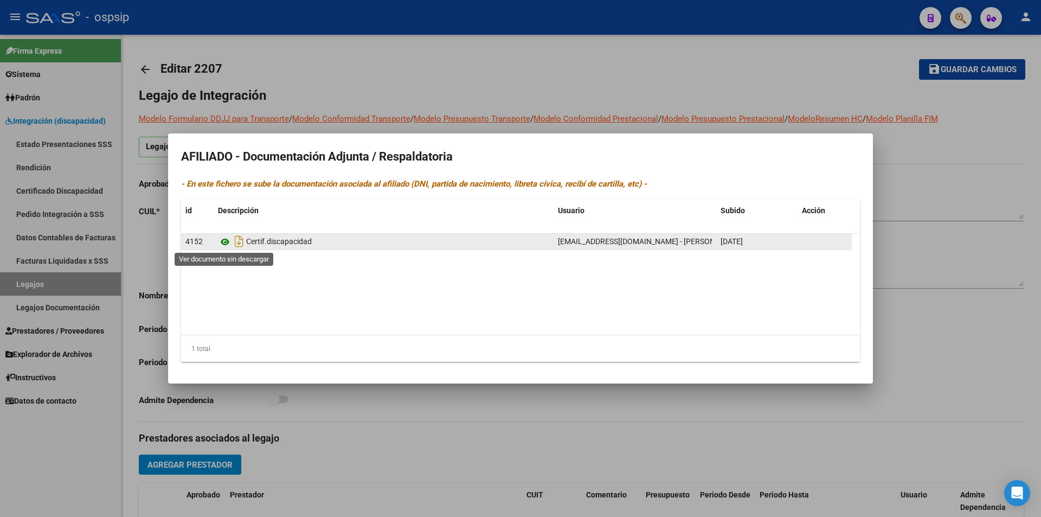
click at [227, 239] on icon at bounding box center [225, 241] width 14 height 13
click at [221, 243] on icon at bounding box center [225, 241] width 14 height 13
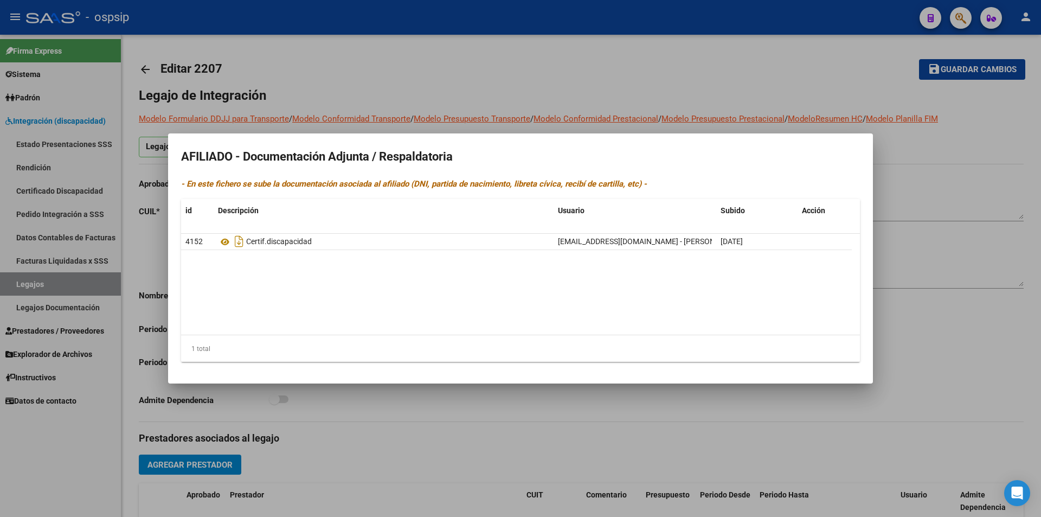
click at [146, 274] on div at bounding box center [520, 258] width 1041 height 517
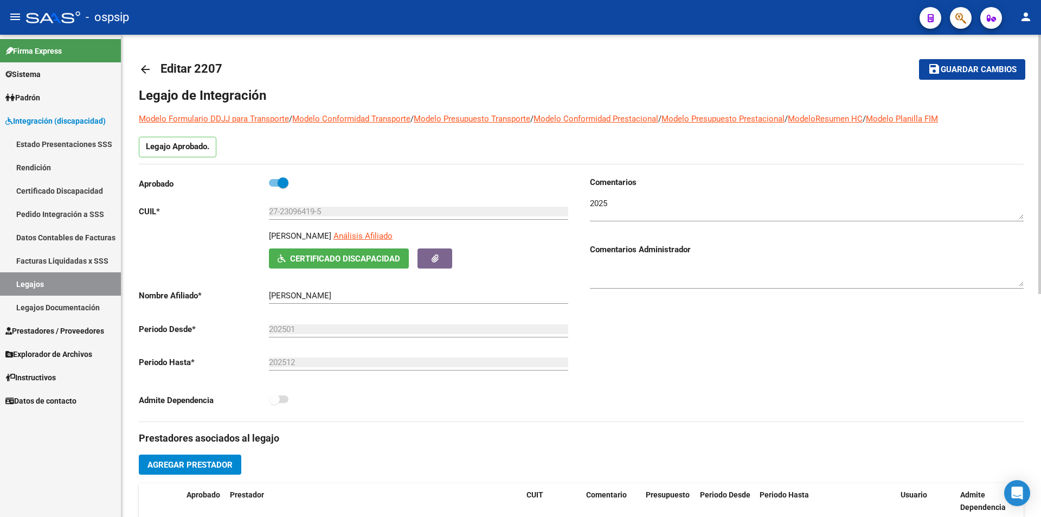
click at [369, 258] on span "Certificado Discapacidad" at bounding box center [345, 259] width 110 height 10
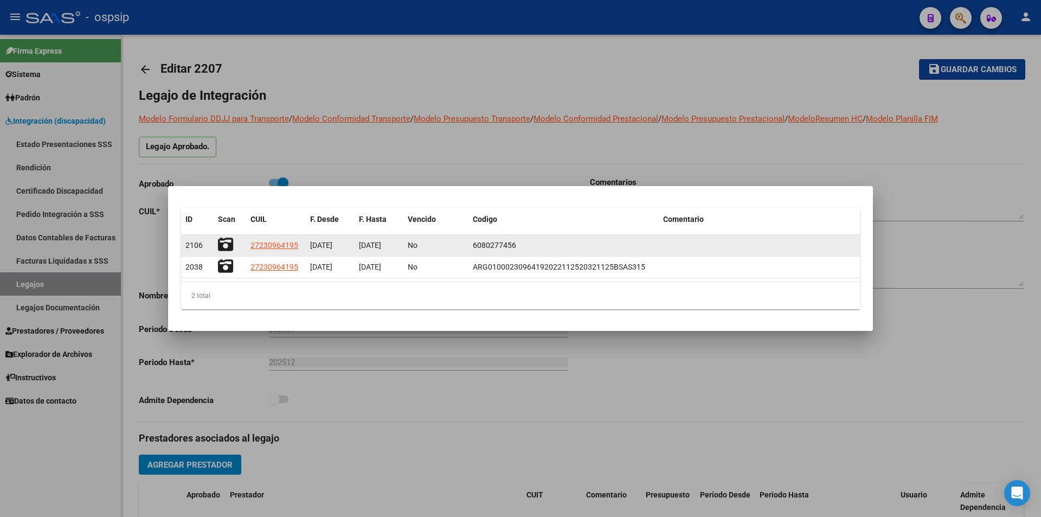
click at [228, 244] on icon at bounding box center [225, 244] width 15 height 15
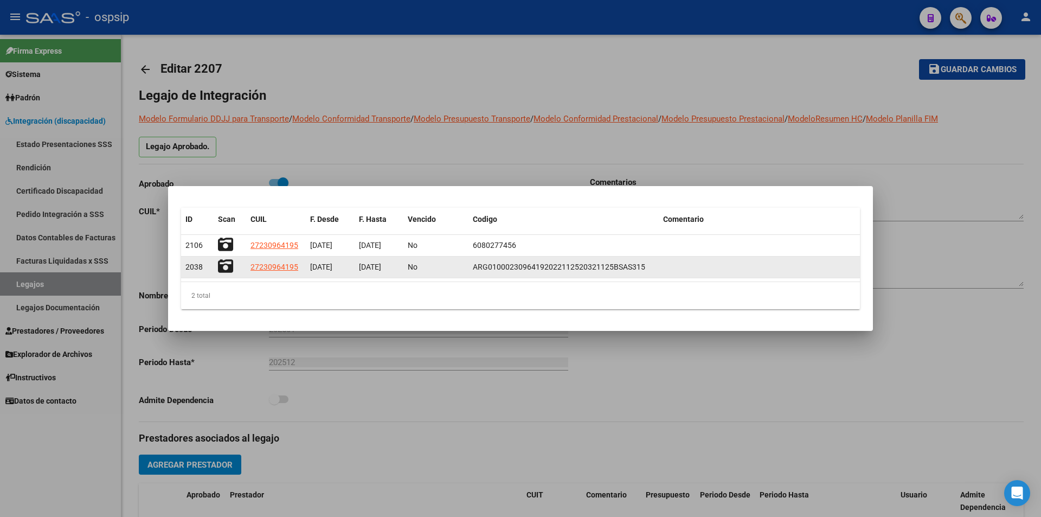
click at [225, 263] on icon at bounding box center [225, 266] width 15 height 15
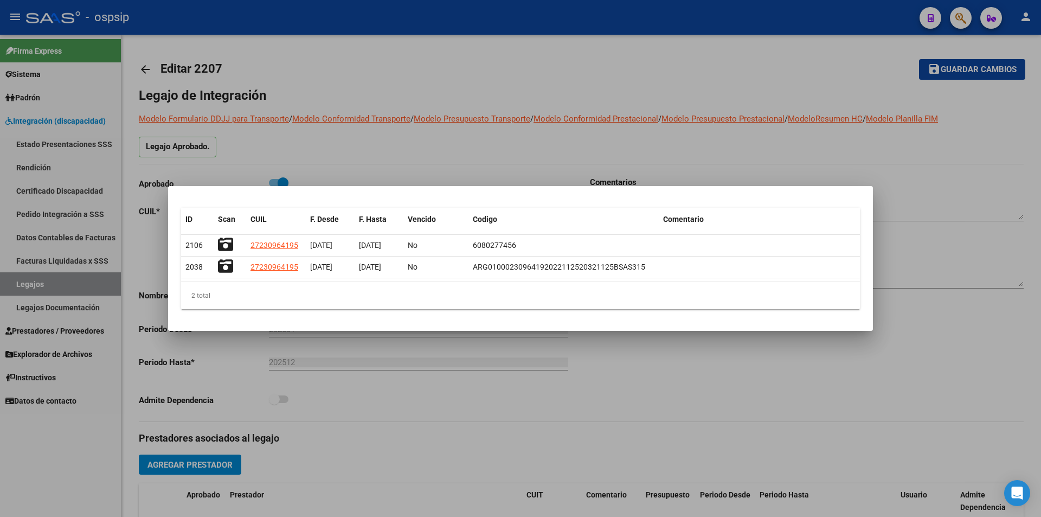
click at [78, 462] on div at bounding box center [520, 258] width 1041 height 517
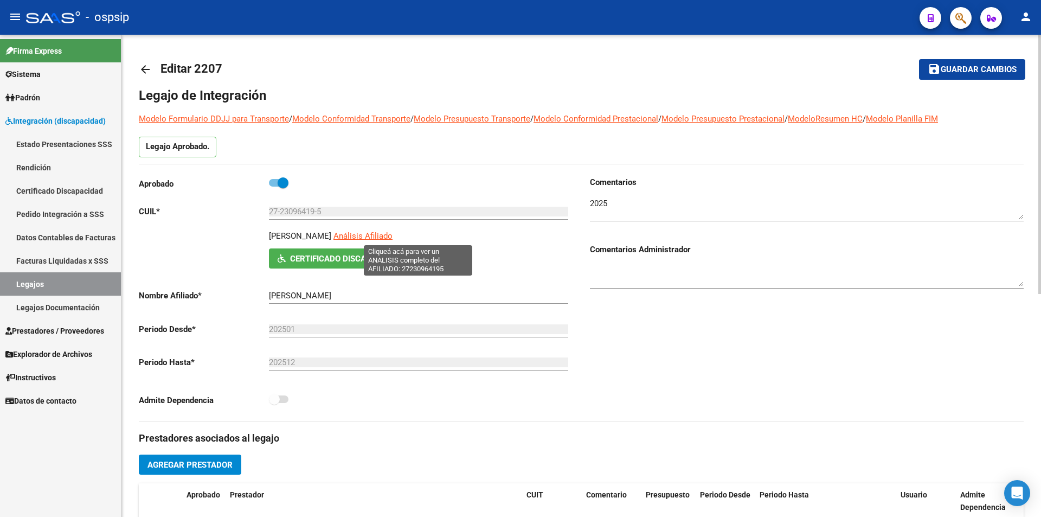
click at [392, 231] on span "Análisis Afiliado" at bounding box center [362, 236] width 59 height 10
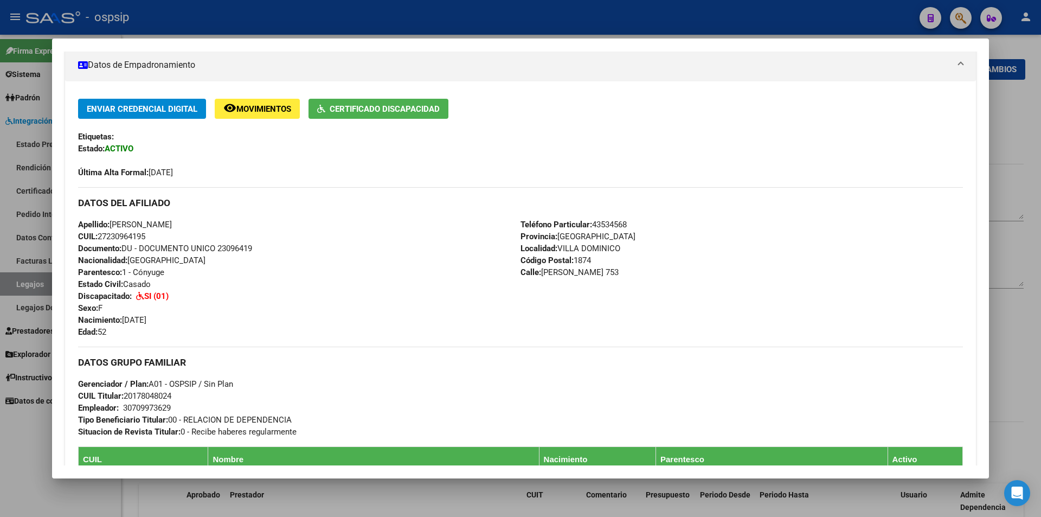
scroll to position [194, 0]
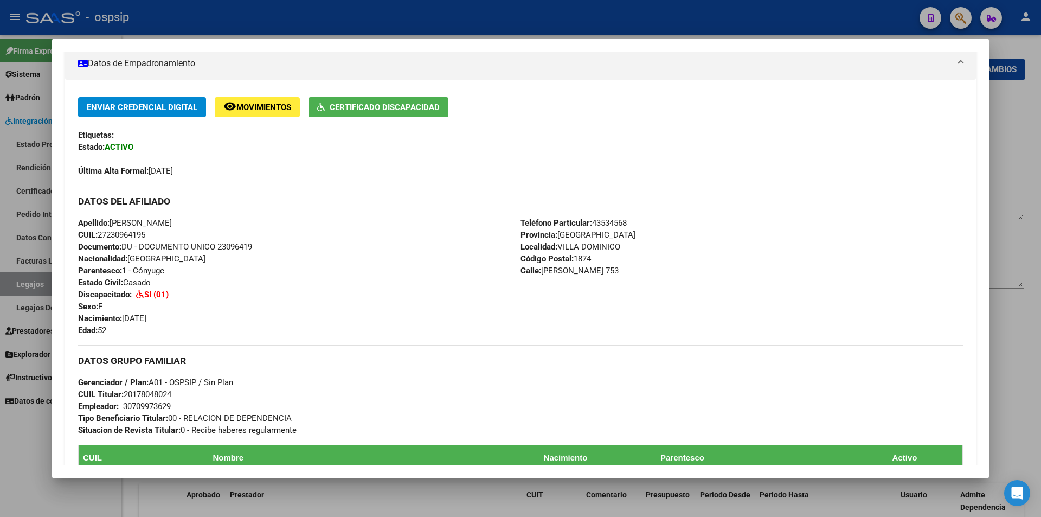
click at [35, 486] on div at bounding box center [520, 258] width 1041 height 517
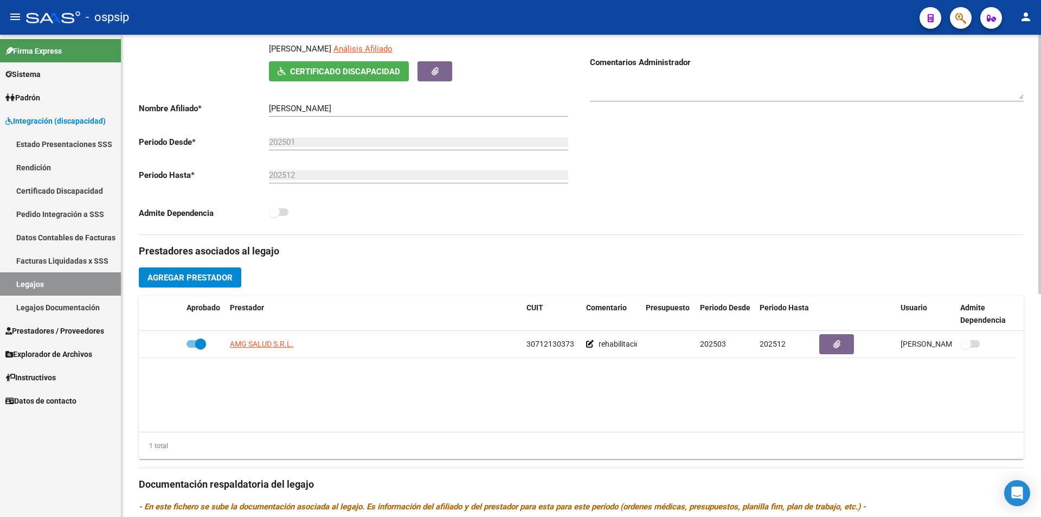
scroll to position [217, 0]
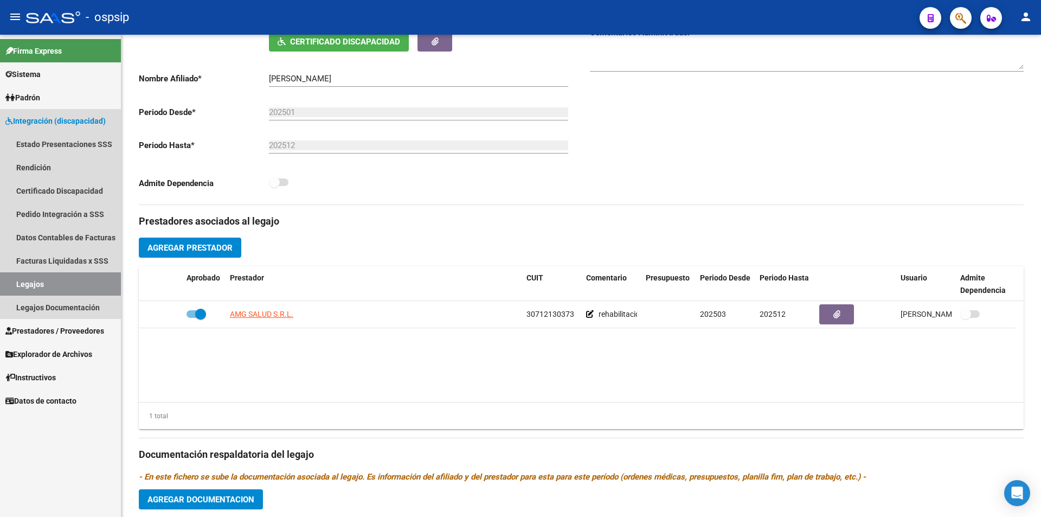
click at [77, 281] on link "Legajos" at bounding box center [60, 283] width 121 height 23
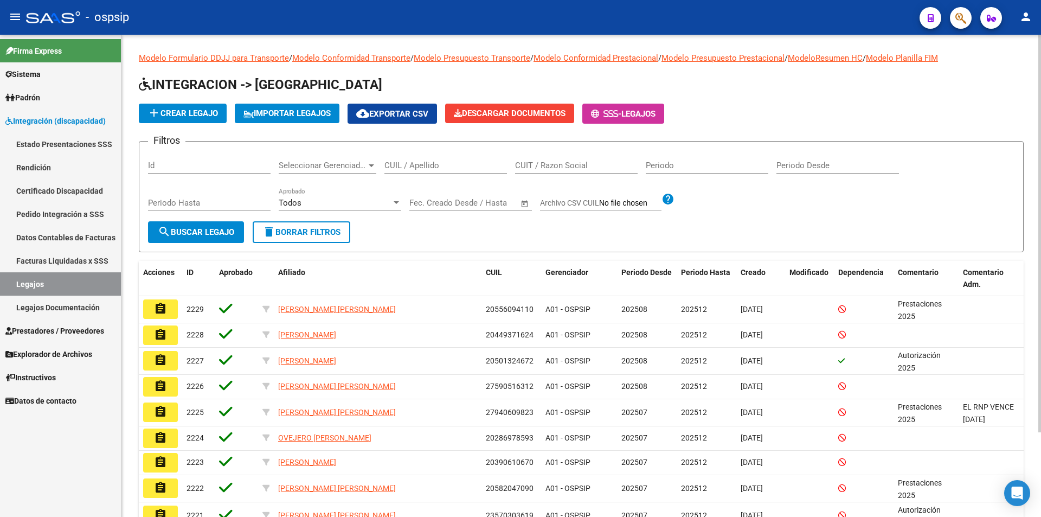
click at [434, 167] on input "CUIL / Apellido" at bounding box center [445, 165] width 122 height 10
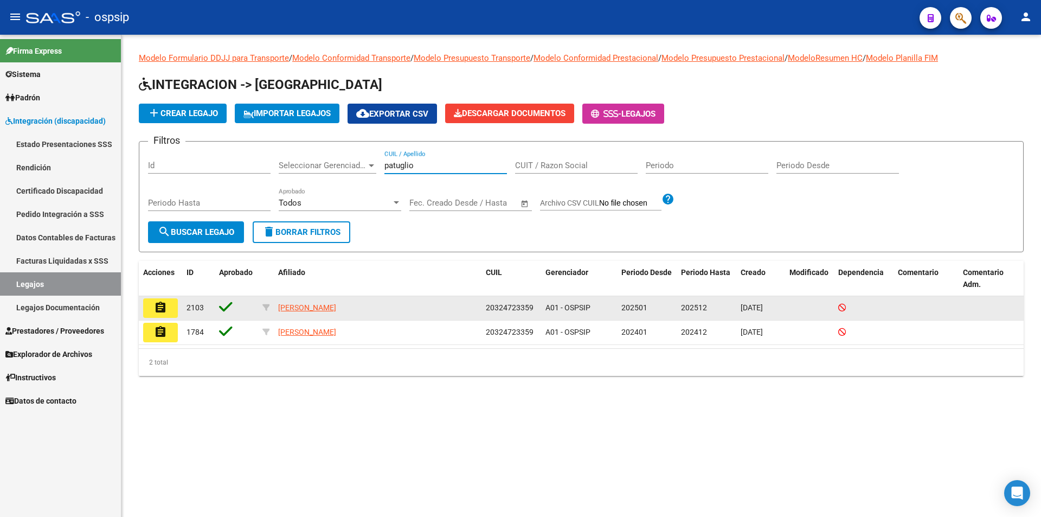
type input "patuglio"
click at [167, 313] on button "assignment" at bounding box center [160, 308] width 35 height 20
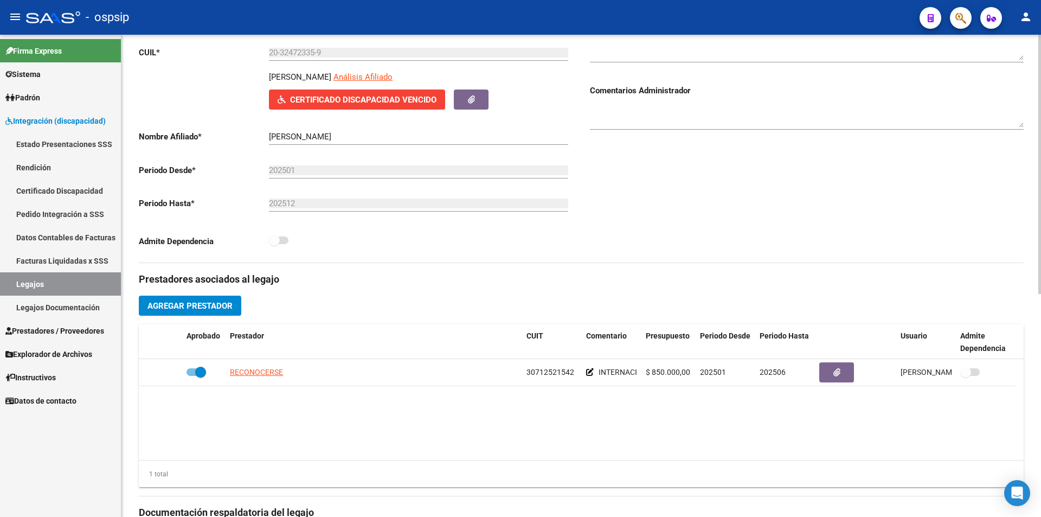
scroll to position [217, 0]
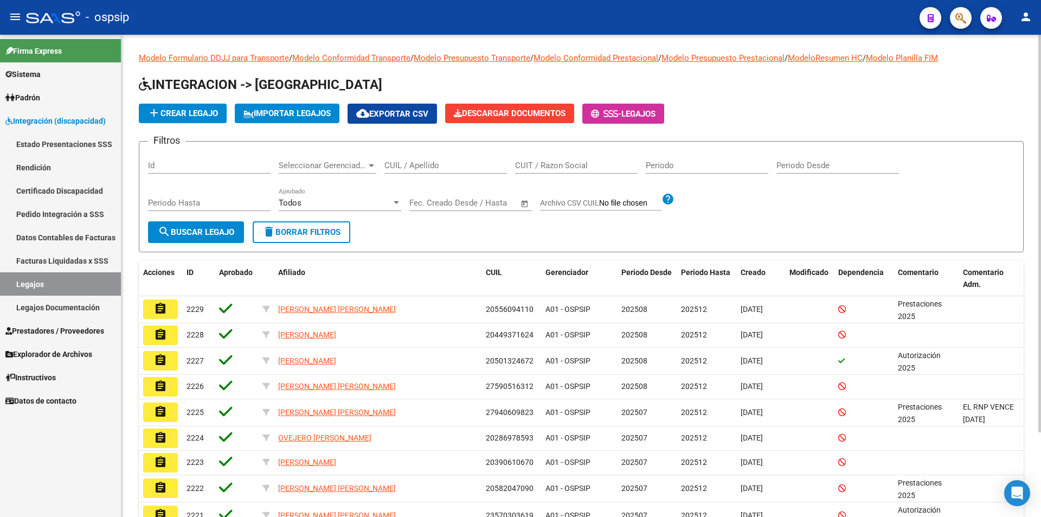
click at [429, 158] on div "CUIL / Apellido" at bounding box center [445, 161] width 122 height 23
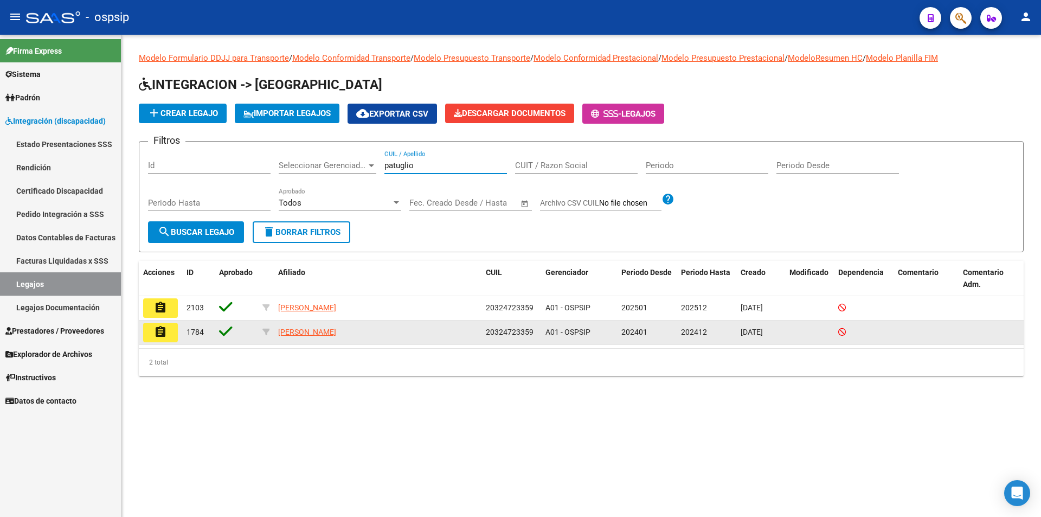
type input "patuglio"
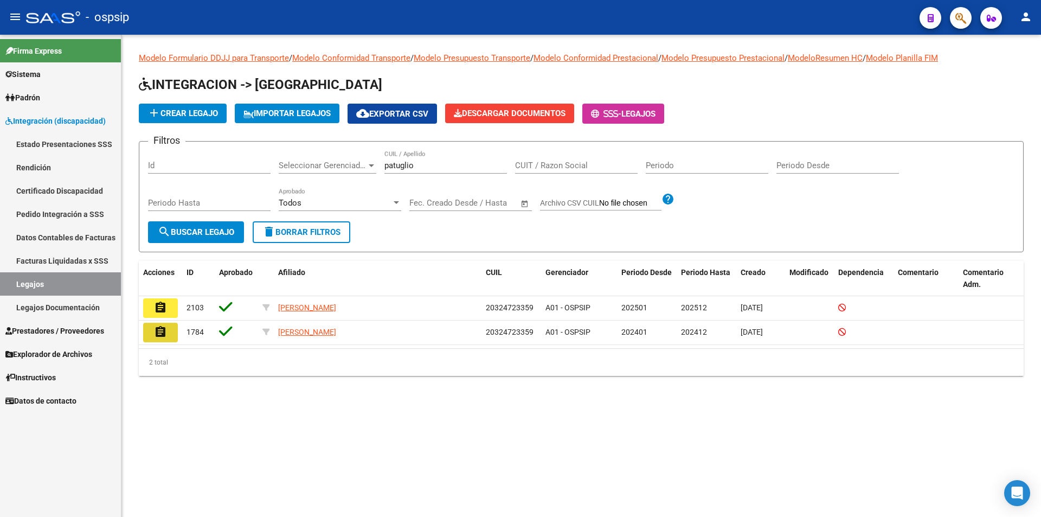
click at [169, 329] on button "assignment" at bounding box center [160, 333] width 35 height 20
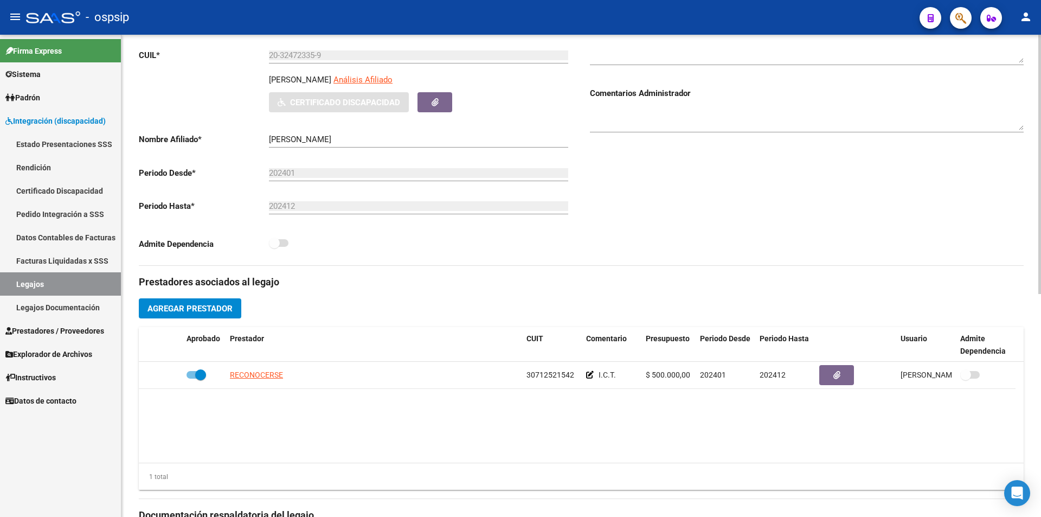
scroll to position [163, 0]
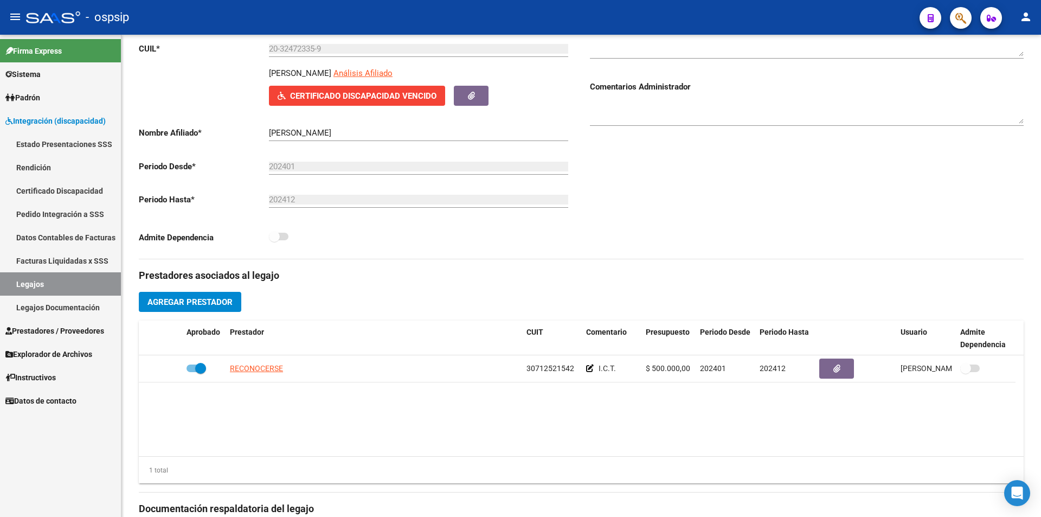
click at [111, 441] on div "Firma Express Sistema Usuarios Todos los Usuarios Padrón Afiliados Empadronados…" at bounding box center [60, 276] width 121 height 482
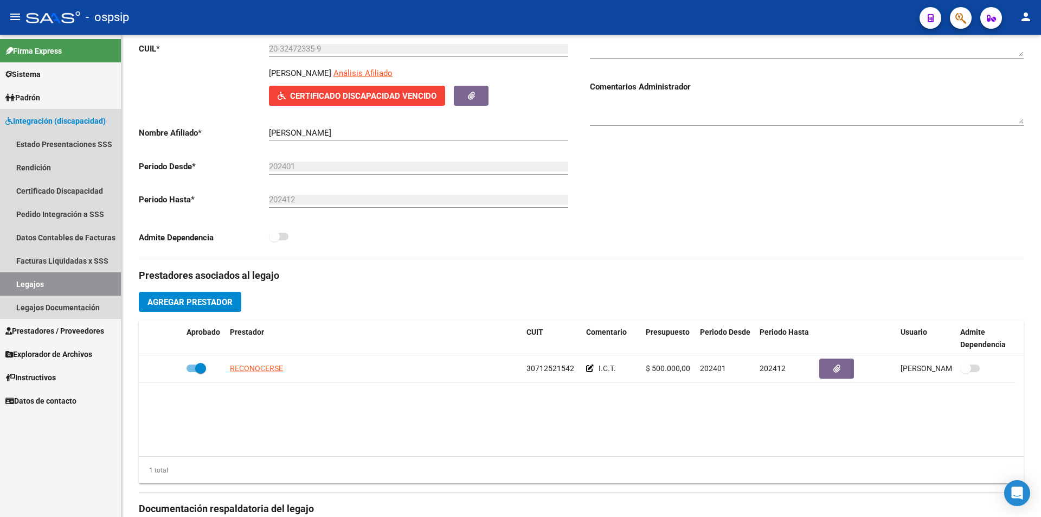
click at [64, 276] on link "Legajos" at bounding box center [60, 283] width 121 height 23
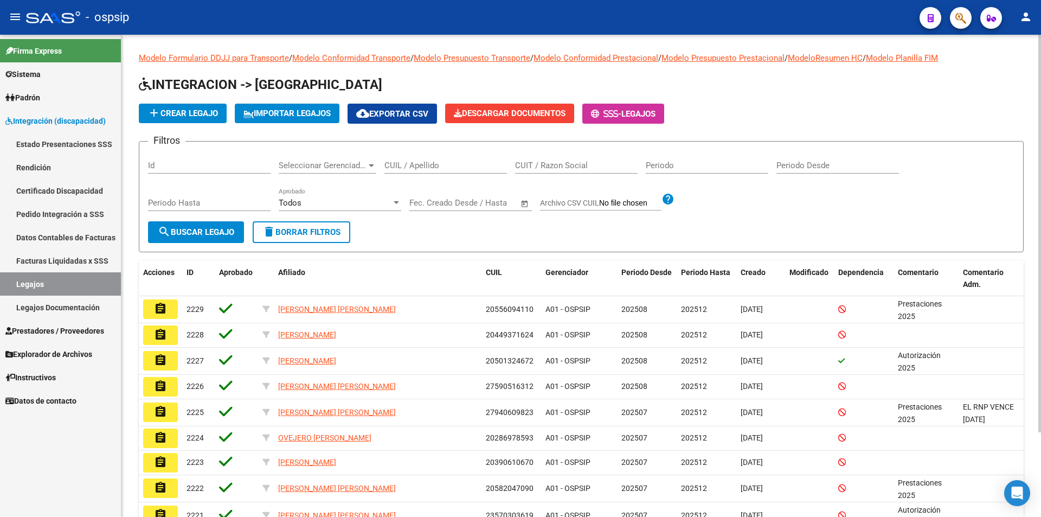
click at [416, 169] on input "CUIL / Apellido" at bounding box center [445, 165] width 122 height 10
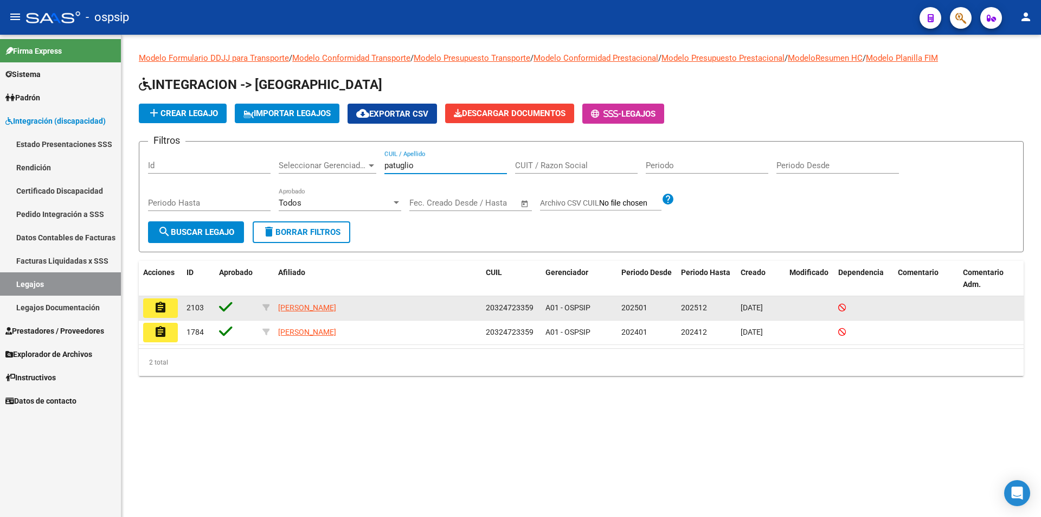
type input "patuglio"
click at [170, 311] on button "assignment" at bounding box center [160, 308] width 35 height 20
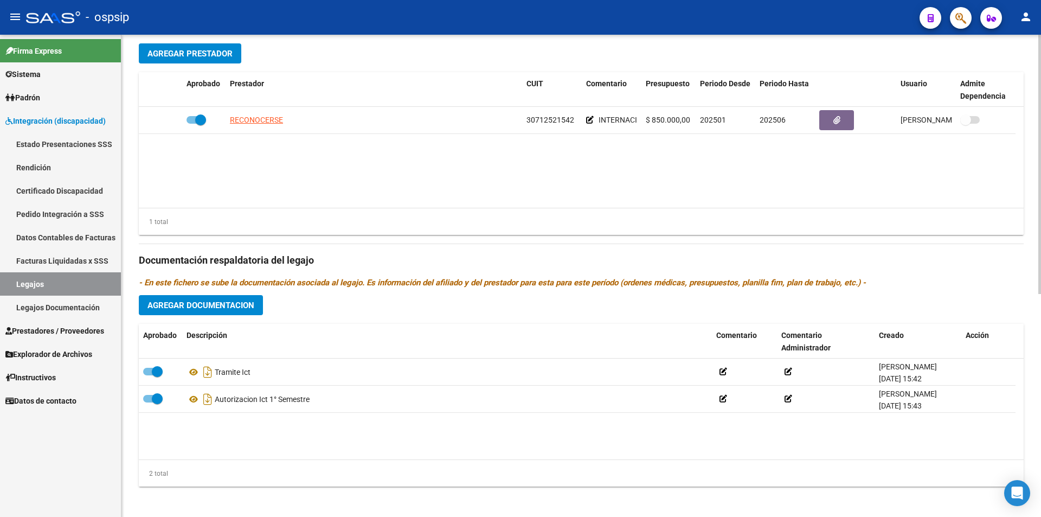
scroll to position [415, 0]
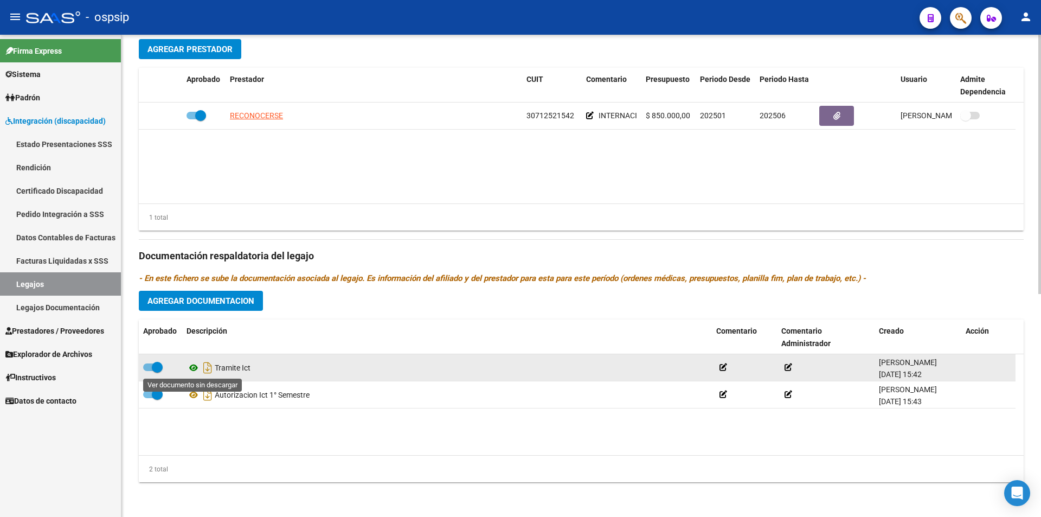
click at [191, 366] on icon at bounding box center [193, 367] width 14 height 13
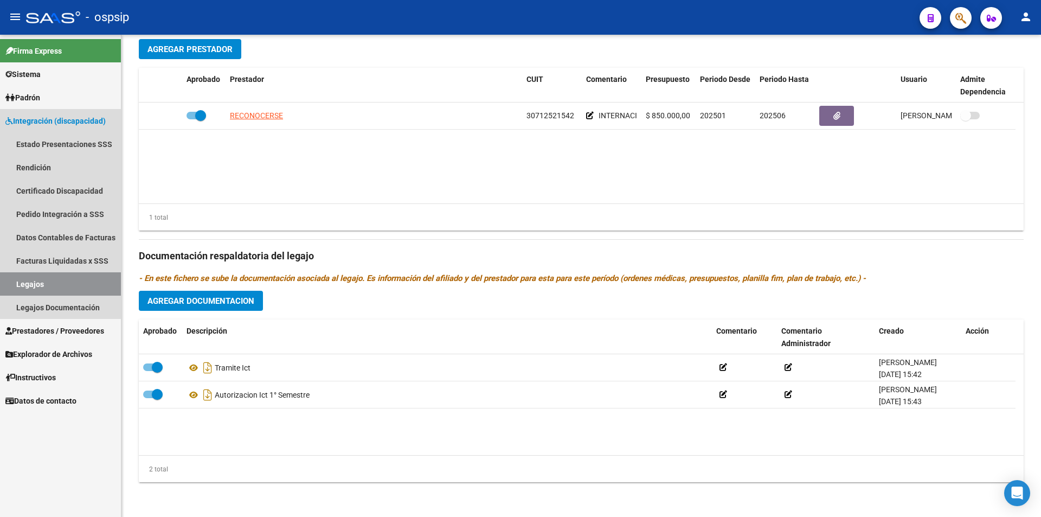
click at [94, 286] on link "Legajos" at bounding box center [60, 283] width 121 height 23
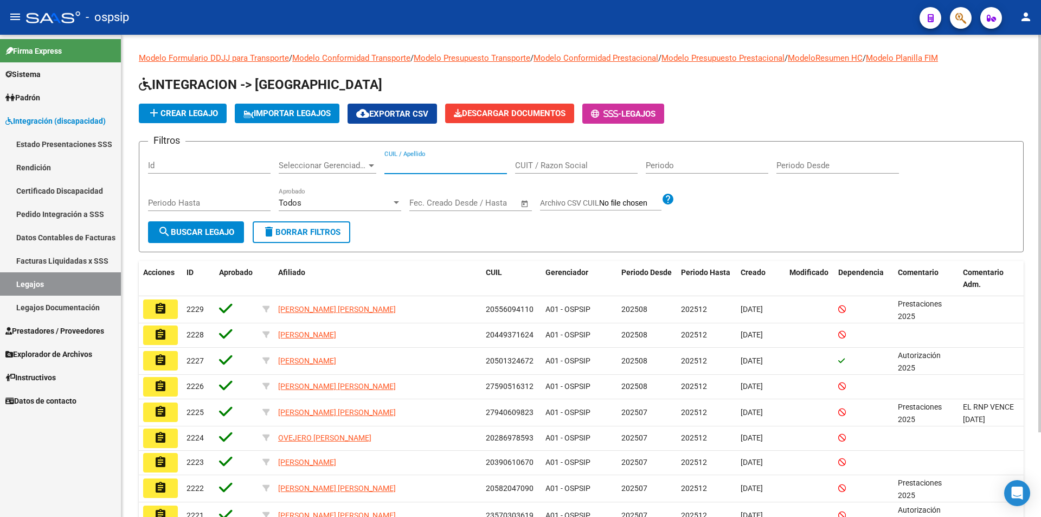
drag, startPoint x: 425, startPoint y: 164, endPoint x: 422, endPoint y: 159, distance: 5.9
click at [425, 163] on input "CUIL / Apellido" at bounding box center [445, 165] width 122 height 10
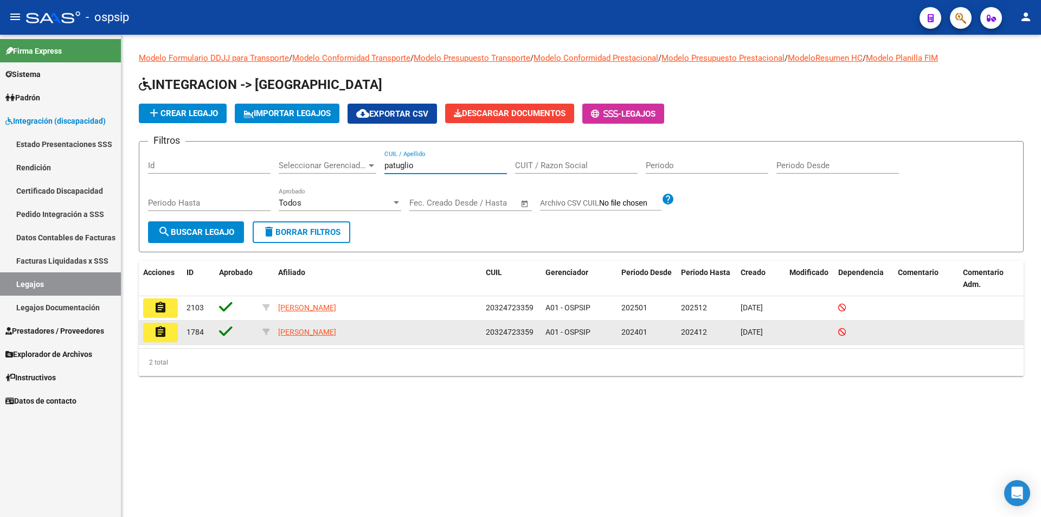
type input "patuglio"
click at [165, 336] on mat-icon "assignment" at bounding box center [160, 331] width 13 height 13
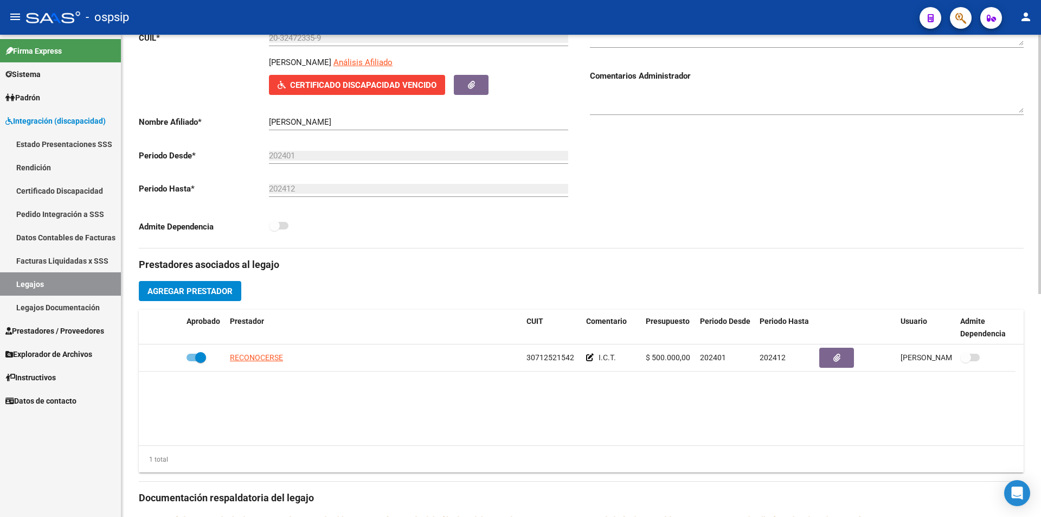
scroll to position [271, 0]
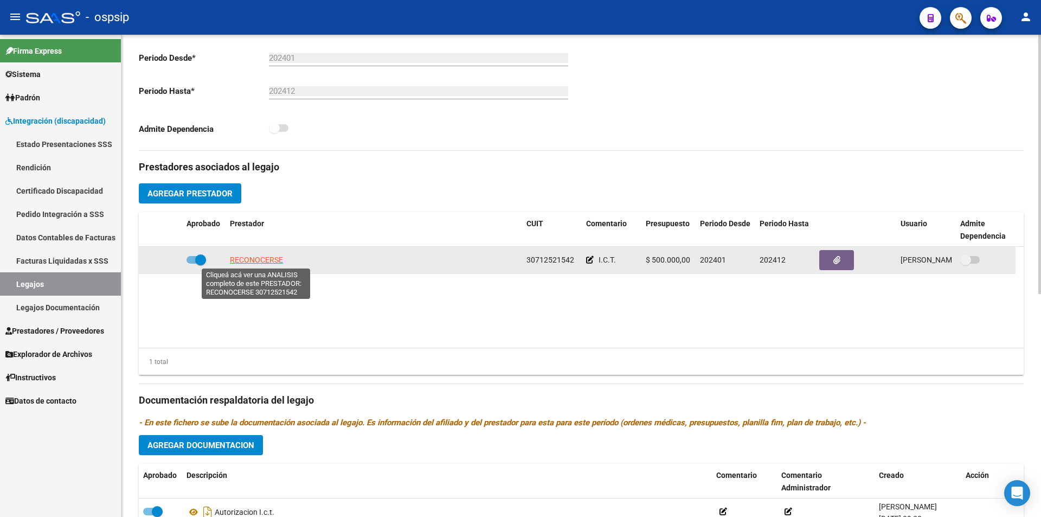
click at [260, 260] on span "RECONOCERSE" at bounding box center [256, 259] width 53 height 9
type textarea "30712521542"
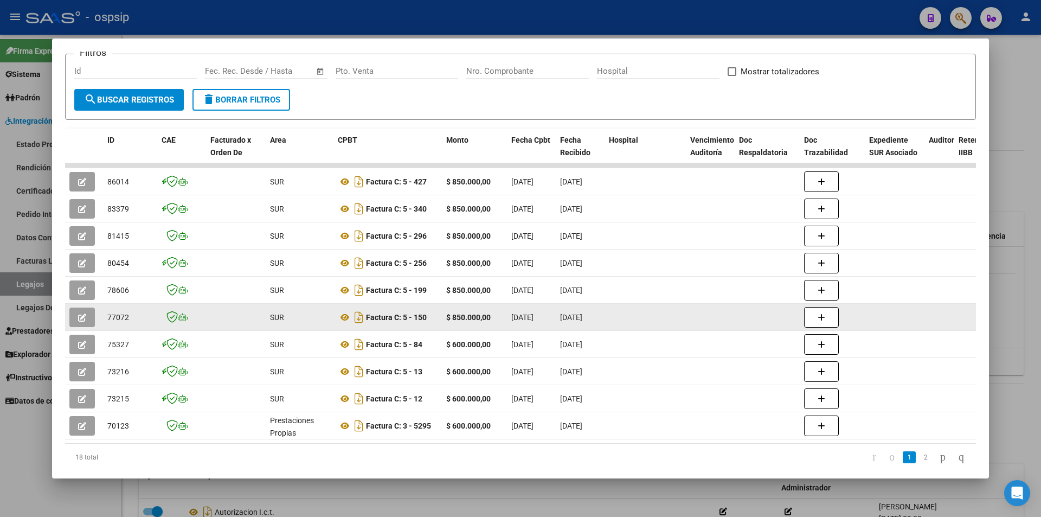
scroll to position [179, 0]
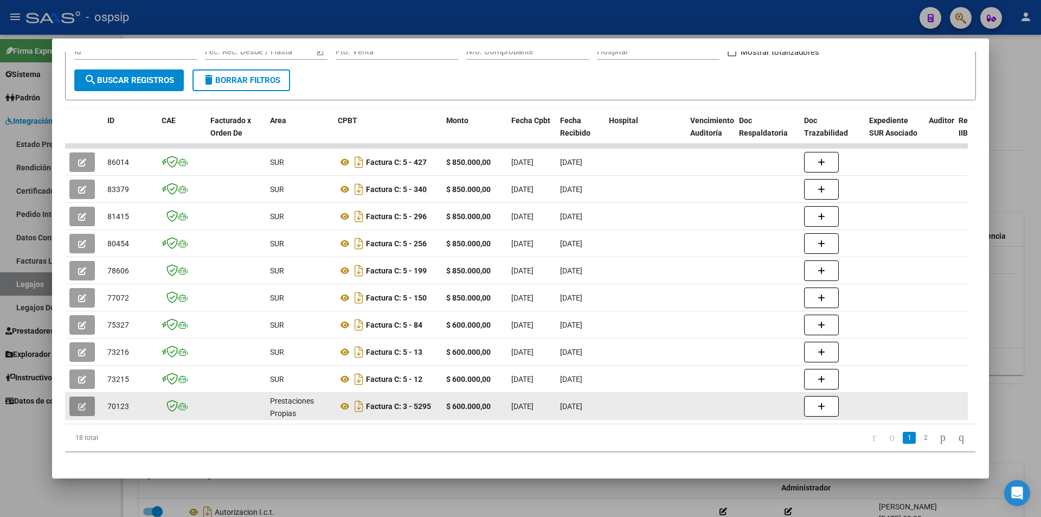
click at [93, 396] on button "button" at bounding box center [81, 406] width 25 height 20
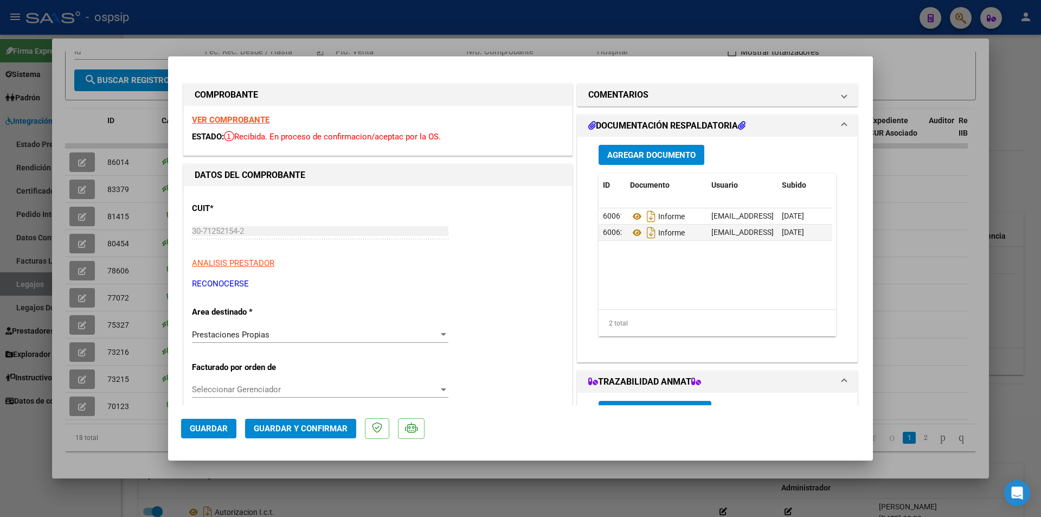
click at [244, 120] on strong "VER COMPROBANTE" at bounding box center [231, 120] width 78 height 10
click at [136, 448] on div at bounding box center [520, 258] width 1041 height 517
type input "$ 0,00"
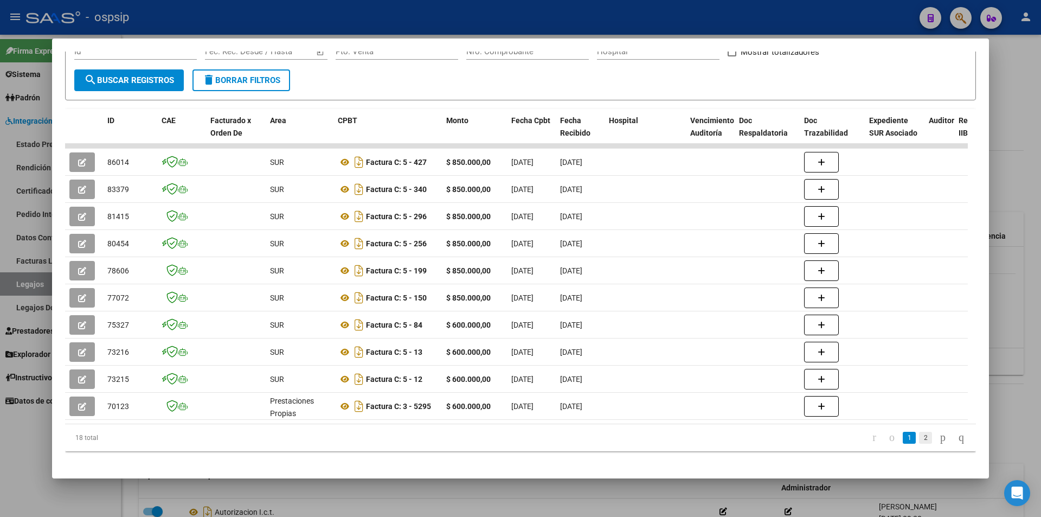
click at [919, 431] on link "2" at bounding box center [925, 437] width 13 height 12
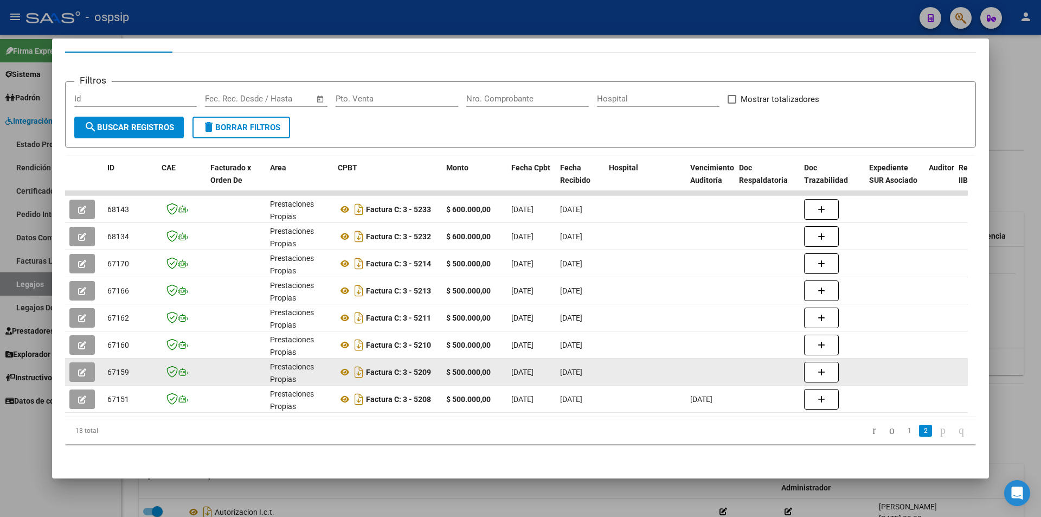
scroll to position [140, 0]
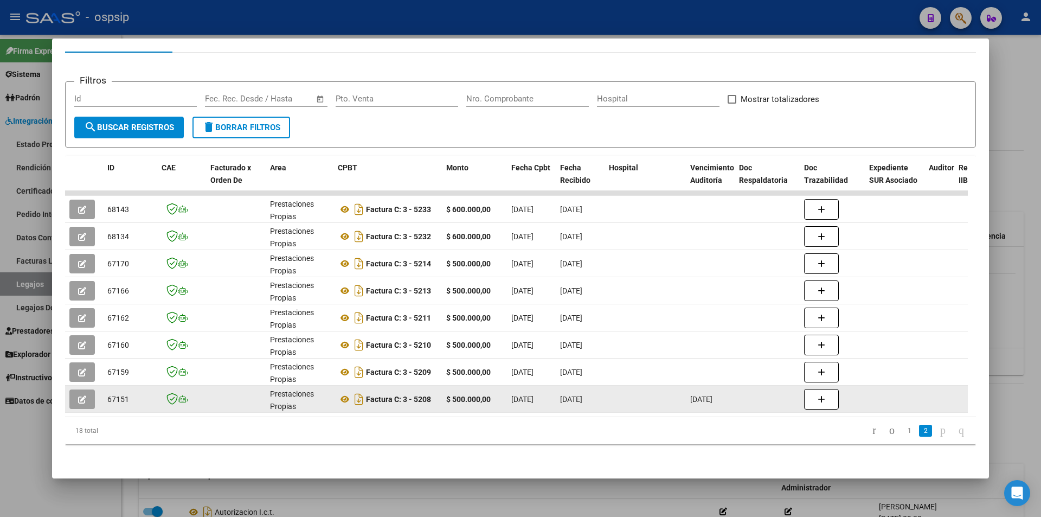
click at [82, 395] on icon "button" at bounding box center [82, 399] width 8 height 8
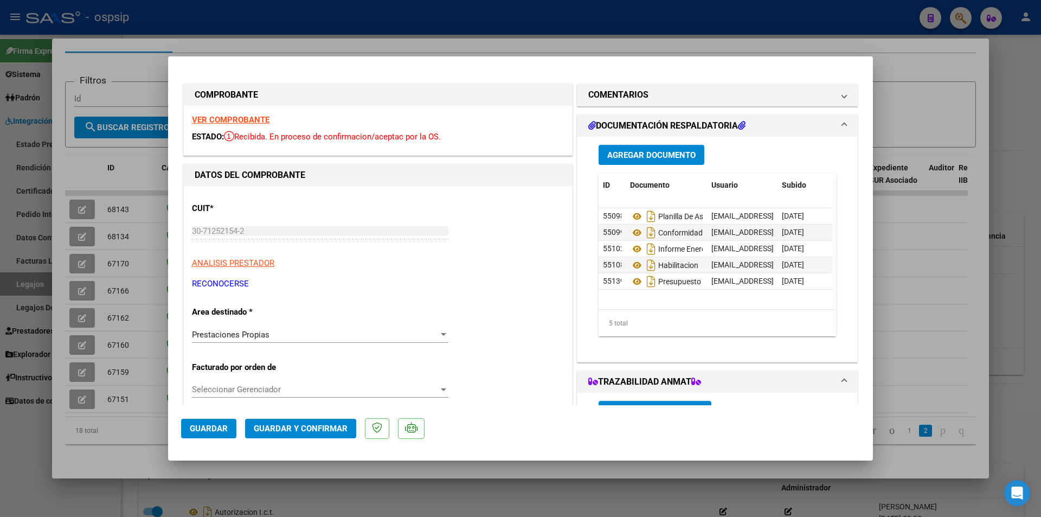
click at [243, 123] on strong "VER COMPROBANTE" at bounding box center [231, 120] width 78 height 10
click at [120, 447] on div at bounding box center [520, 258] width 1041 height 517
type input "$ 0,00"
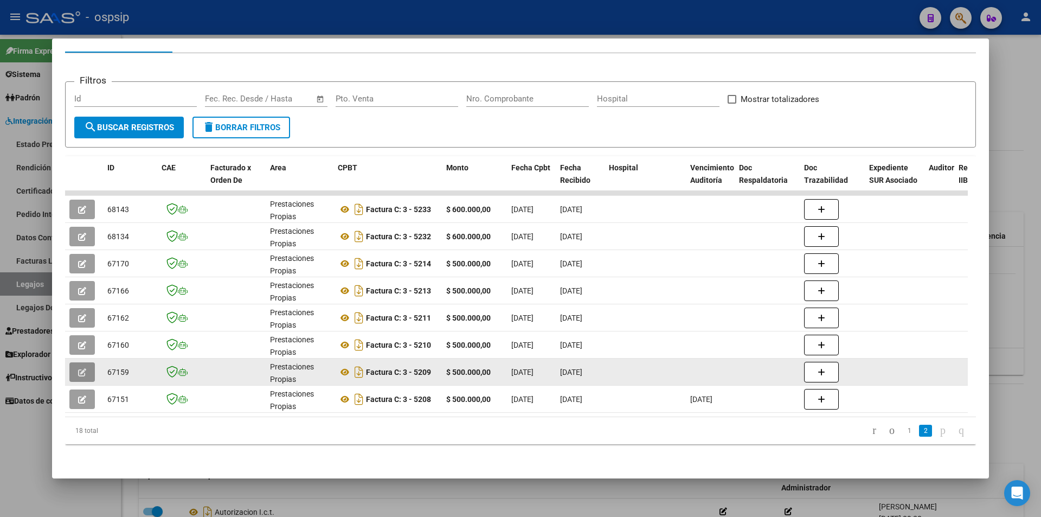
click at [73, 362] on button "button" at bounding box center [81, 372] width 25 height 20
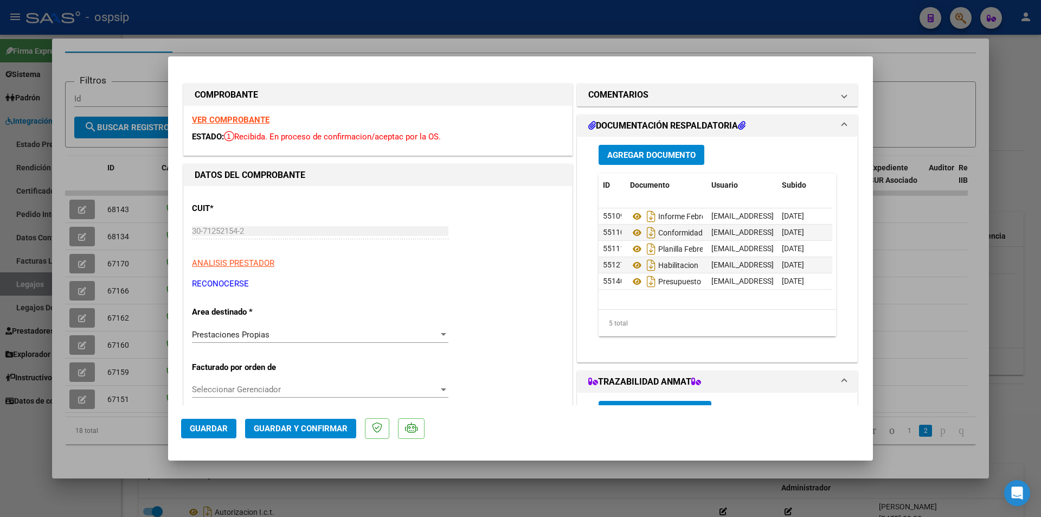
click at [209, 118] on strong "VER COMPROBANTE" at bounding box center [231, 120] width 78 height 10
click at [17, 468] on div at bounding box center [520, 258] width 1041 height 517
type input "$ 0,00"
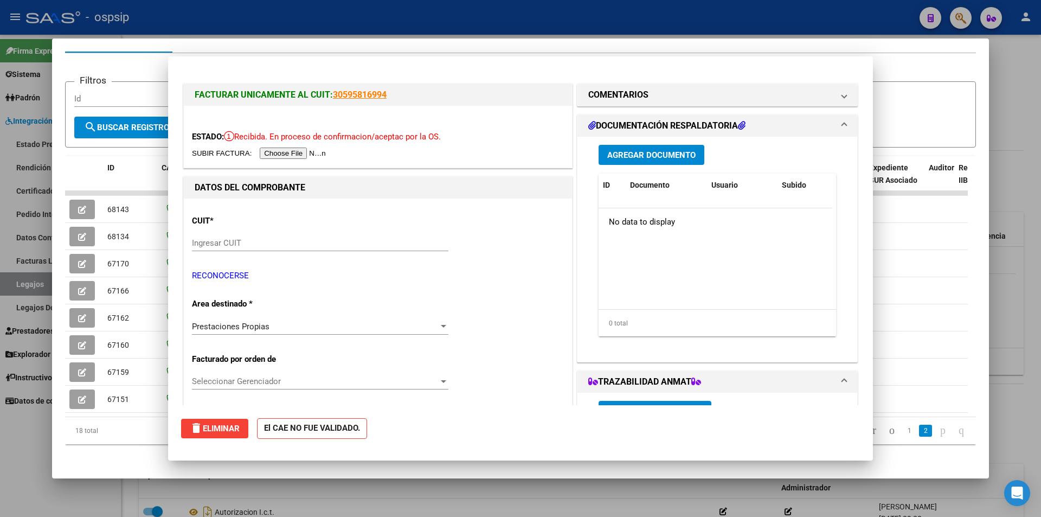
click at [17, 467] on div at bounding box center [520, 258] width 1041 height 517
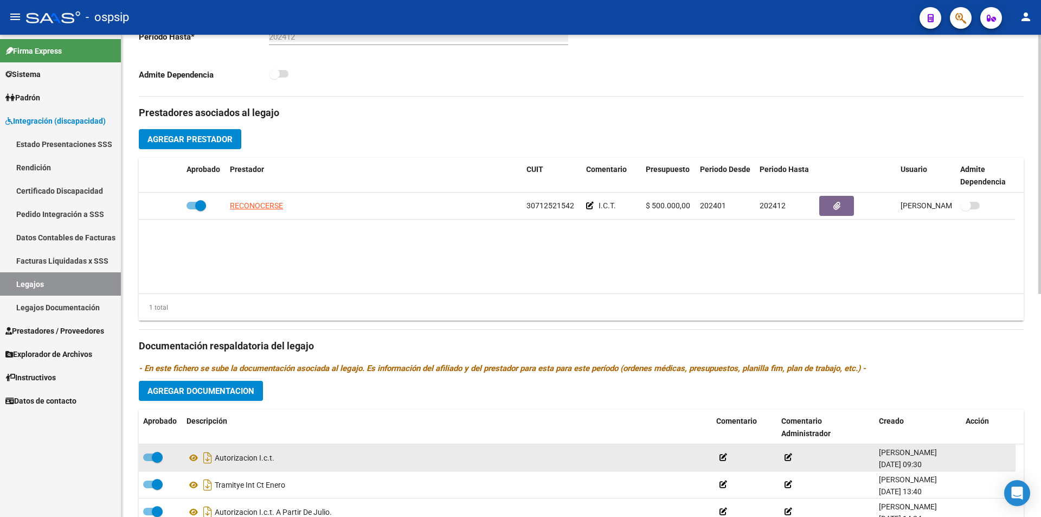
scroll to position [1, 0]
drag, startPoint x: 873, startPoint y: 464, endPoint x: 902, endPoint y: 463, distance: 29.3
click at [902, 463] on div "Autorizacion I.c.t. Gabriela Rodriguez 13/08/2024 09:30" at bounding box center [577, 457] width 876 height 27
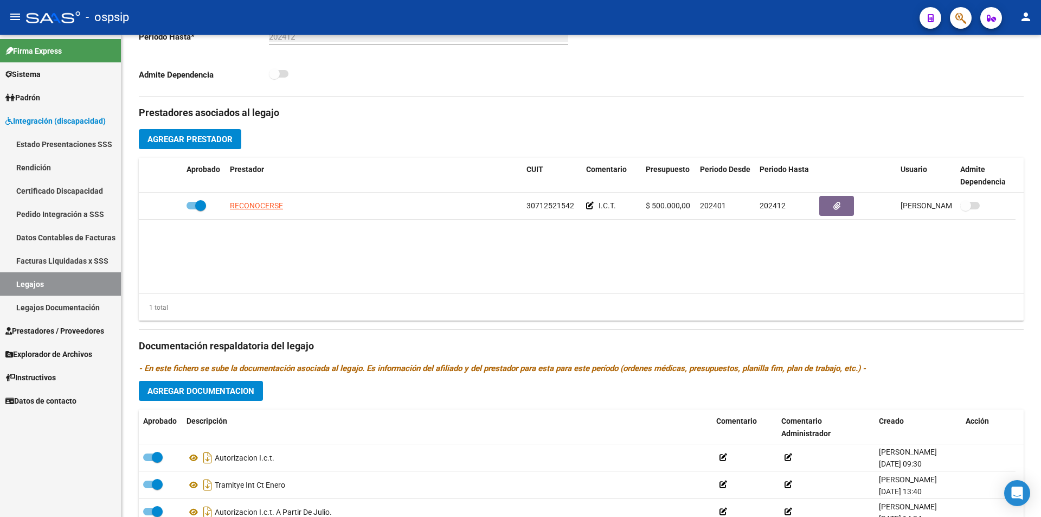
click at [59, 337] on link "Prestadores / Proveedores" at bounding box center [60, 330] width 121 height 23
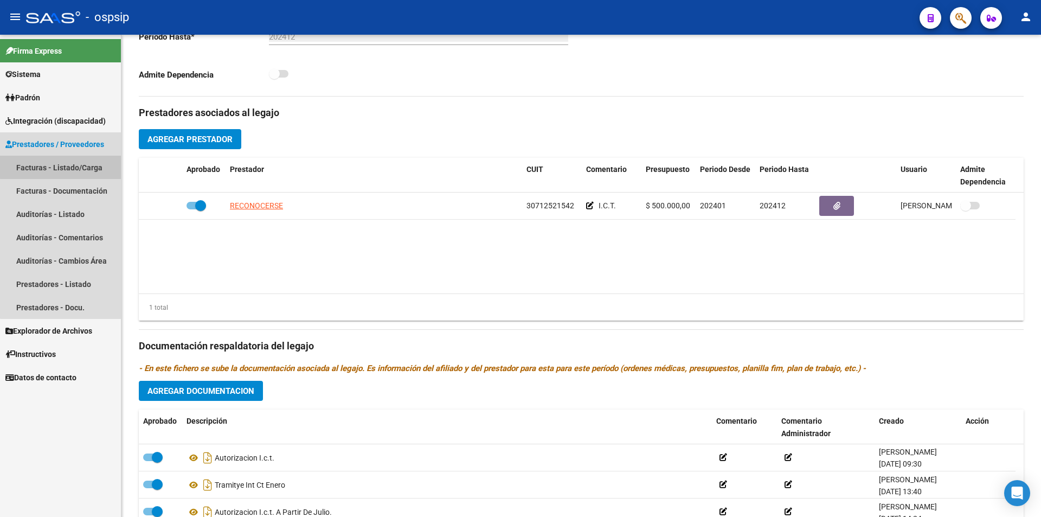
click at [85, 162] on link "Facturas - Listado/Carga" at bounding box center [60, 167] width 121 height 23
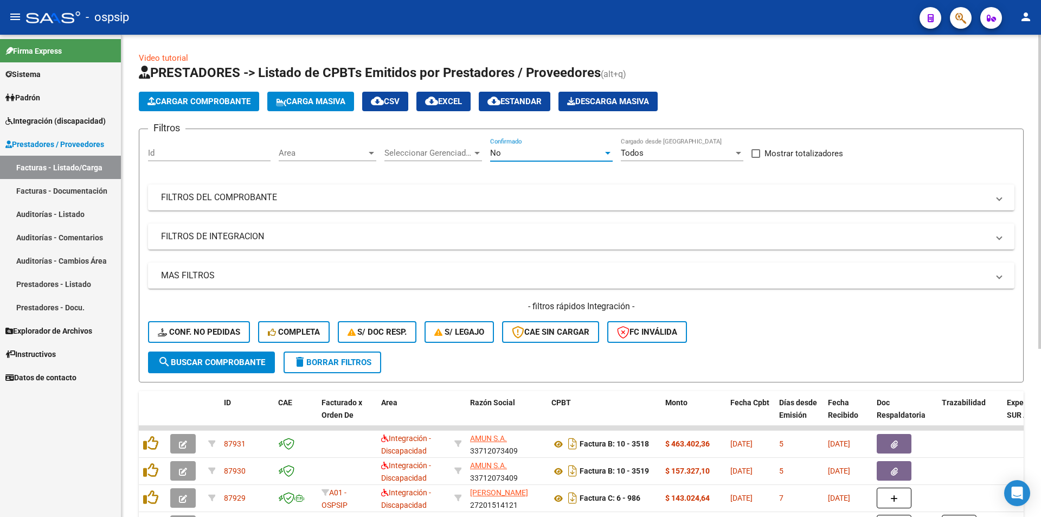
click at [575, 149] on div "No" at bounding box center [546, 153] width 113 height 10
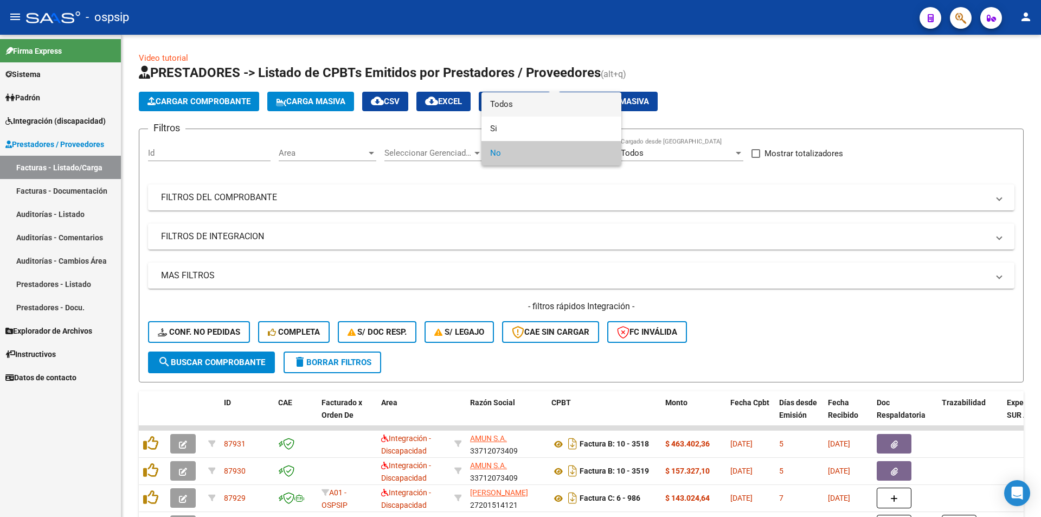
click at [528, 98] on span "Todos" at bounding box center [551, 104] width 122 height 24
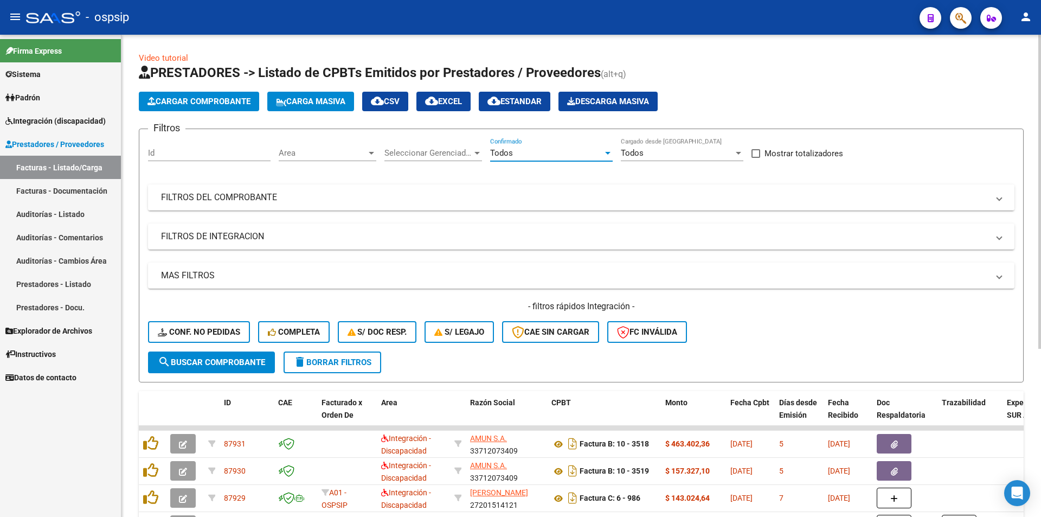
click at [245, 181] on div "Filtros Id Area Area Seleccionar Gerenciador Seleccionar Gerenciador Todos Conf…" at bounding box center [581, 245] width 866 height 214
click at [243, 193] on mat-panel-title "FILTROS DEL COMPROBANTE" at bounding box center [574, 197] width 827 height 12
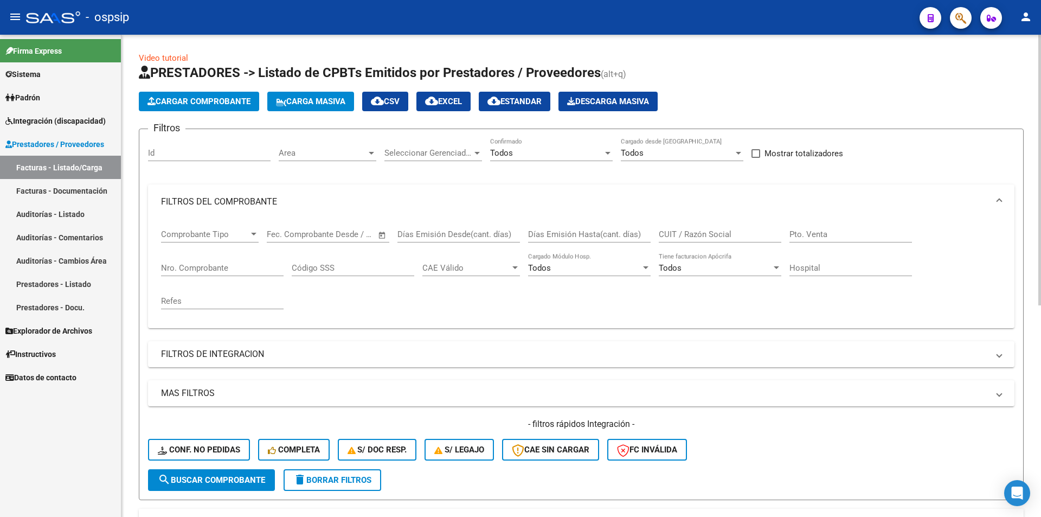
click at [230, 265] on input "Nro. Comprobante" at bounding box center [222, 268] width 122 height 10
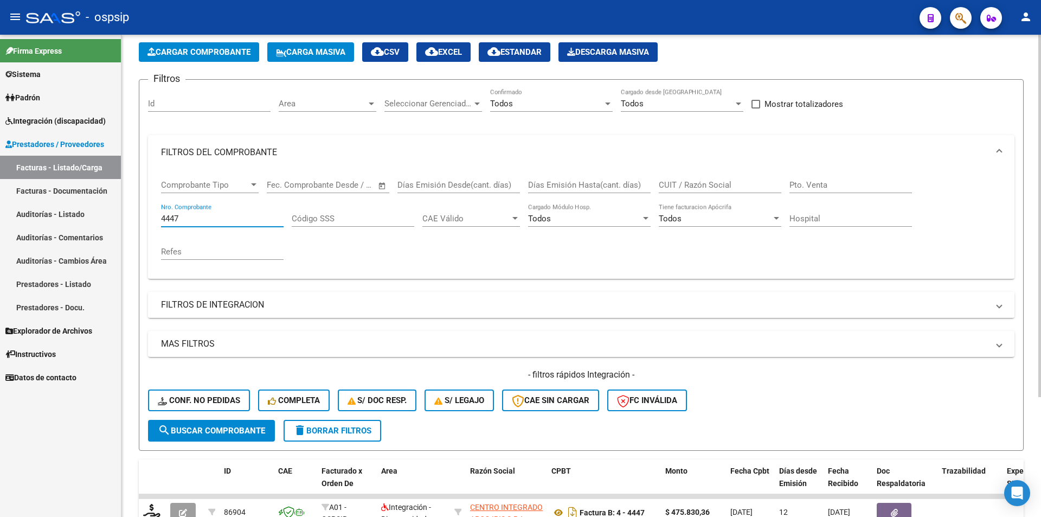
scroll to position [159, 0]
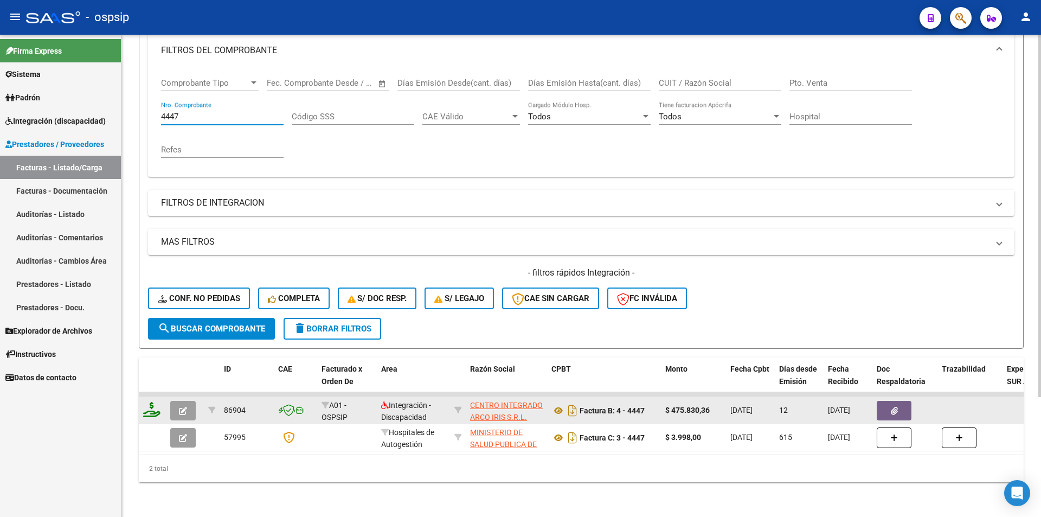
type input "4447"
click at [149, 405] on icon at bounding box center [151, 409] width 17 height 15
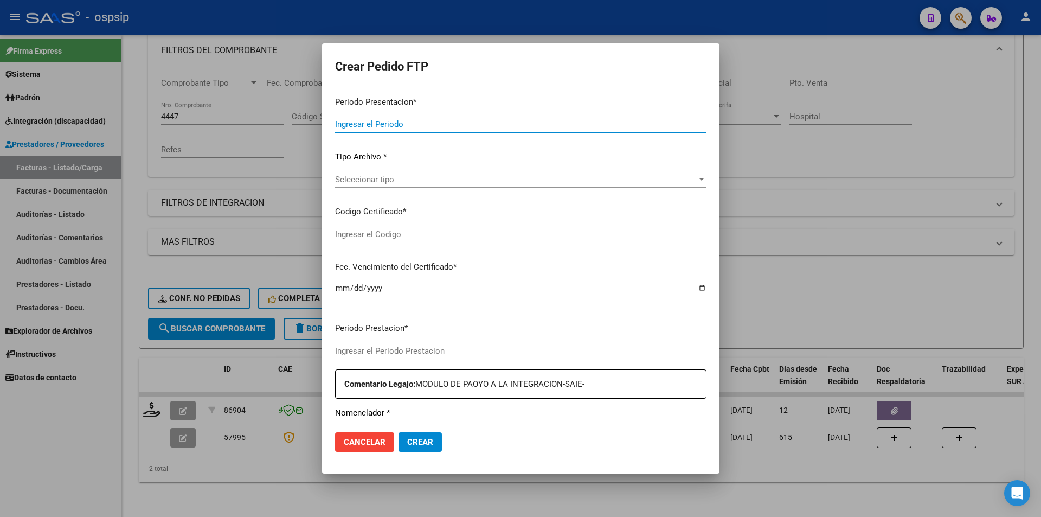
type input "202507"
type input "$ 475.830,36"
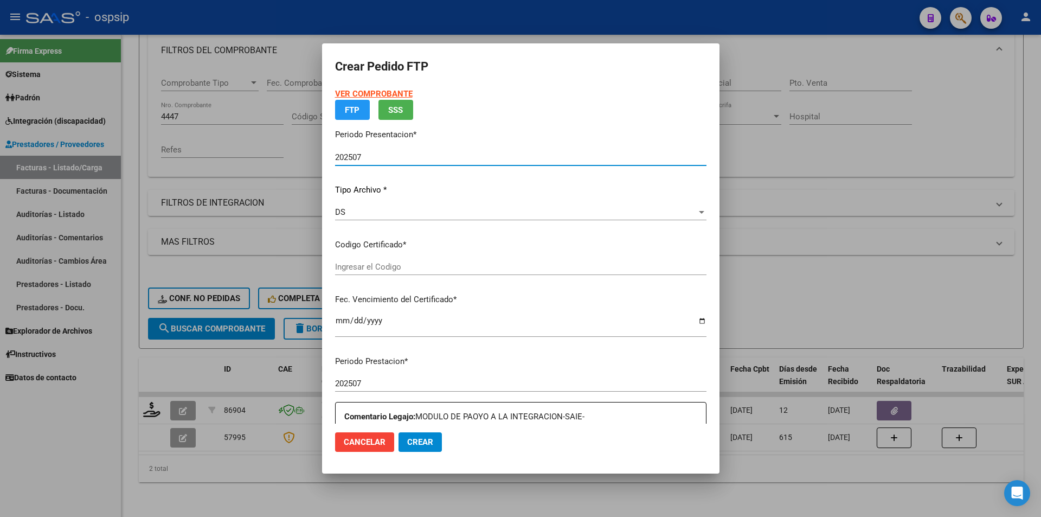
type input "5422166539"
type input "2027-01-05"
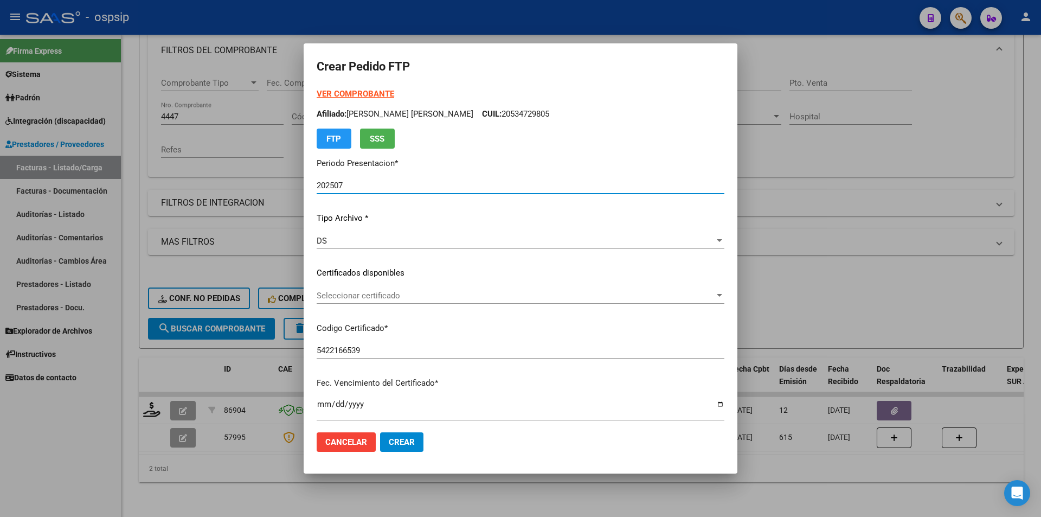
scroll to position [271, 0]
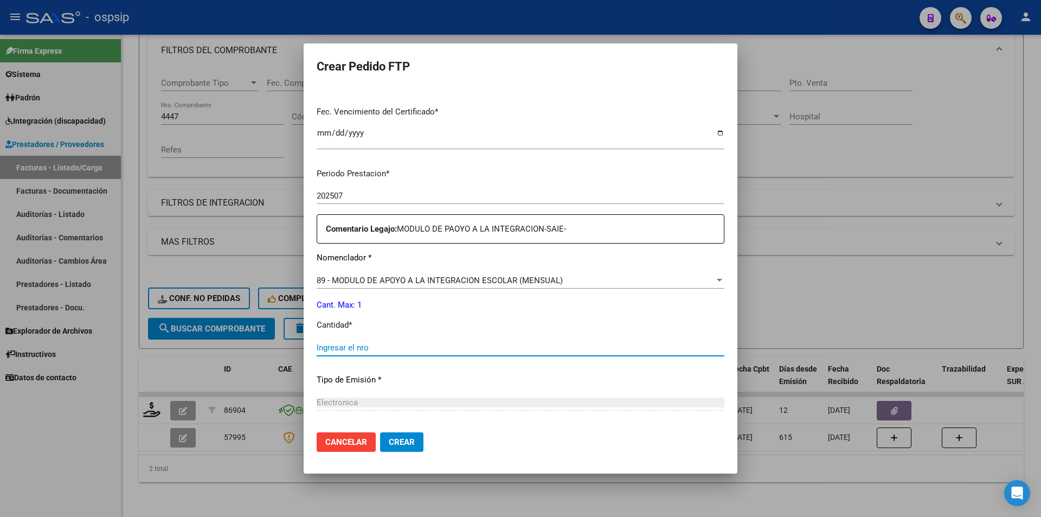
drag, startPoint x: 349, startPoint y: 343, endPoint x: 342, endPoint y: 346, distance: 7.0
click at [349, 345] on input "Ingresar el nro" at bounding box center [521, 348] width 408 height 10
type input "1"
click at [384, 439] on button "Crear" at bounding box center [401, 442] width 43 height 20
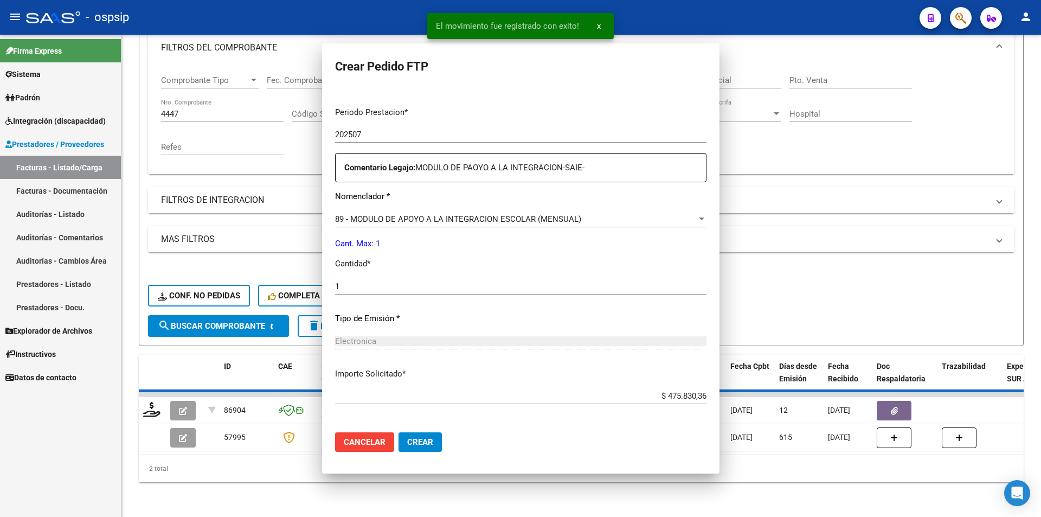
scroll to position [0, 0]
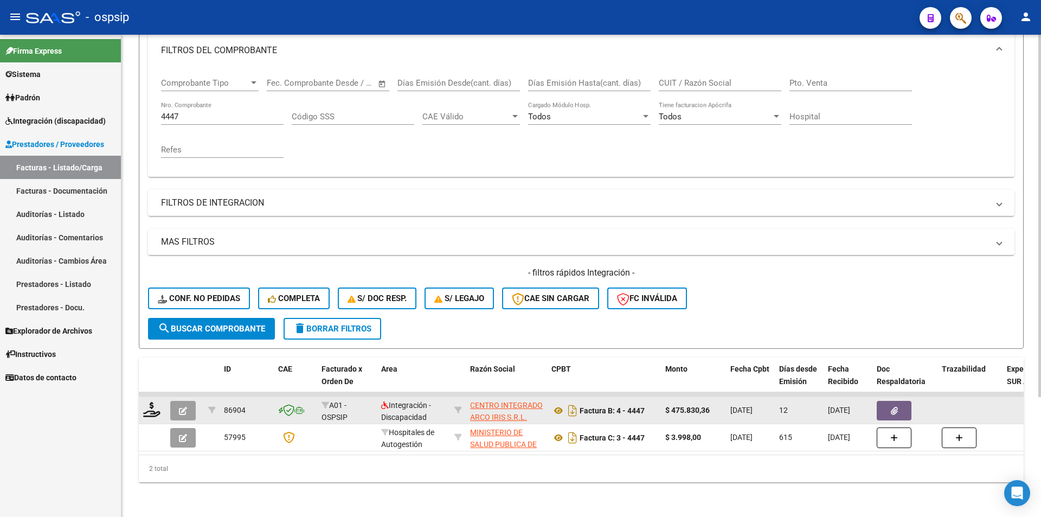
click at [179, 407] on icon "button" at bounding box center [183, 411] width 8 height 8
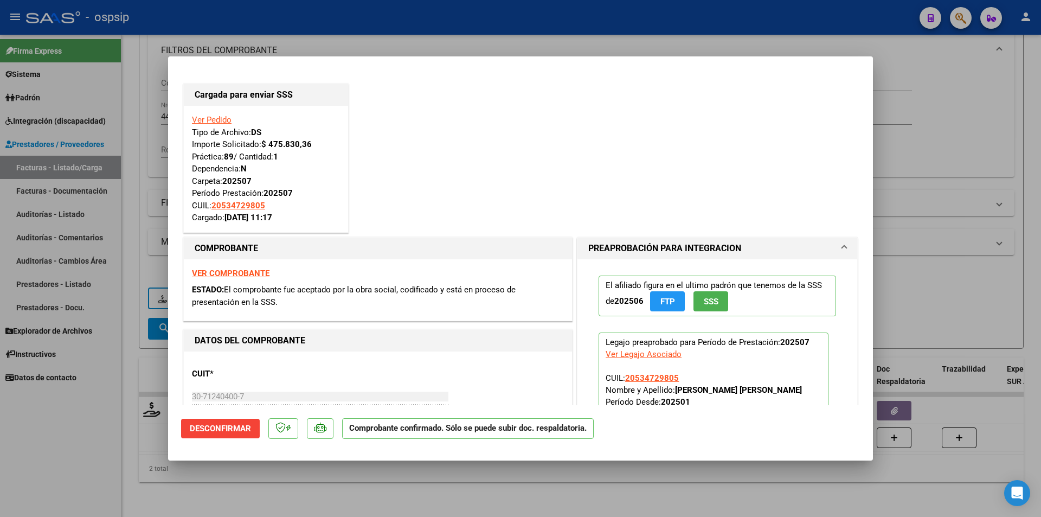
click at [99, 417] on div at bounding box center [520, 258] width 1041 height 517
type input "$ 0,00"
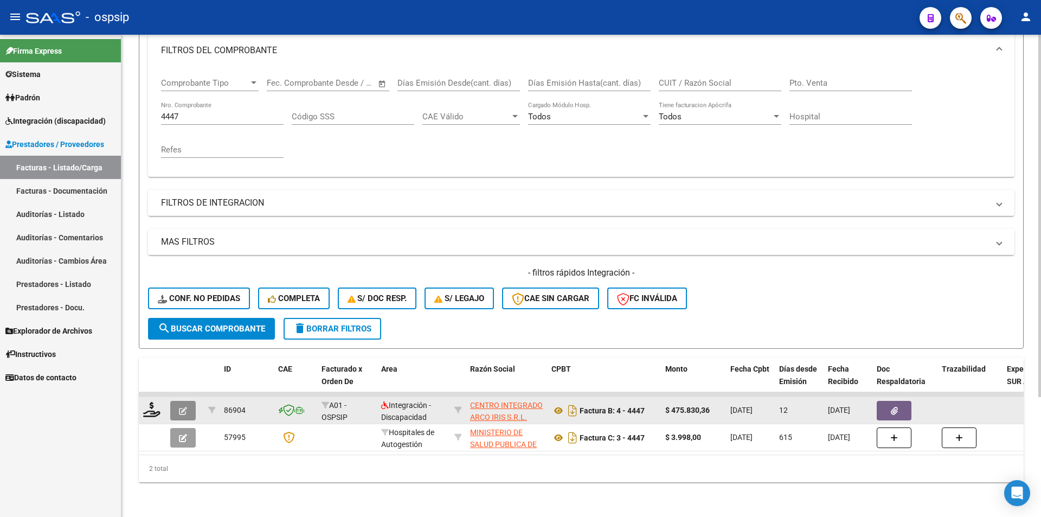
click at [182, 407] on icon "button" at bounding box center [183, 411] width 8 height 8
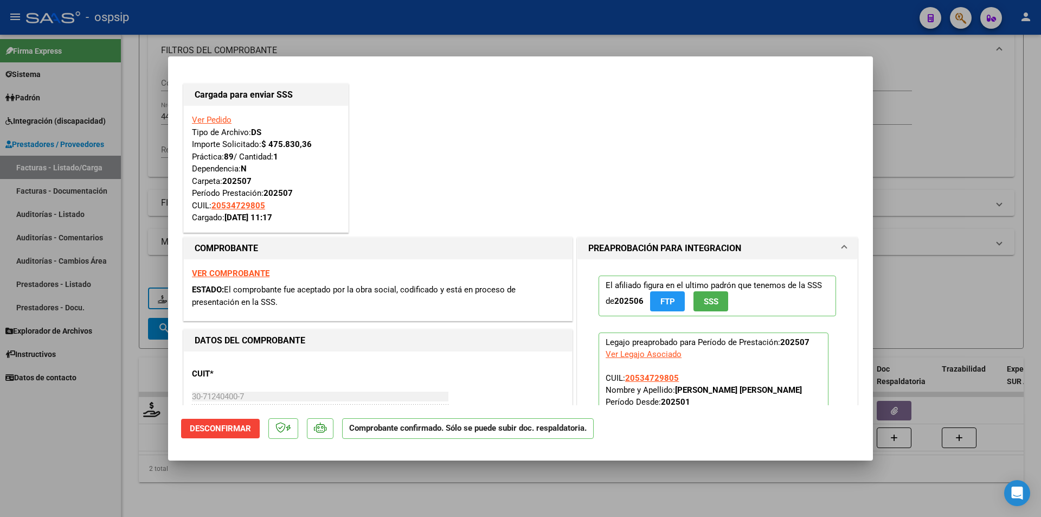
click at [61, 432] on div at bounding box center [520, 258] width 1041 height 517
type input "$ 0,00"
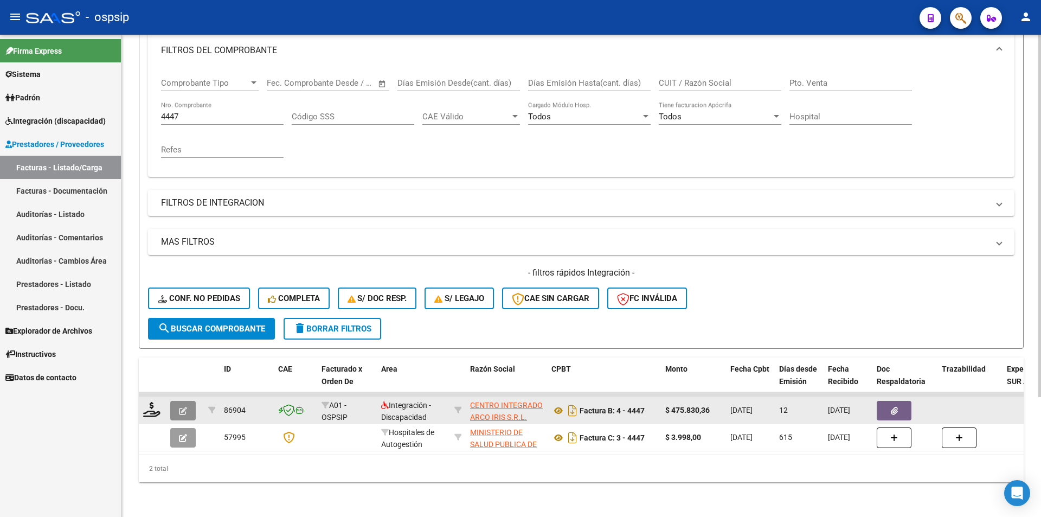
click at [186, 407] on icon "button" at bounding box center [183, 411] width 8 height 8
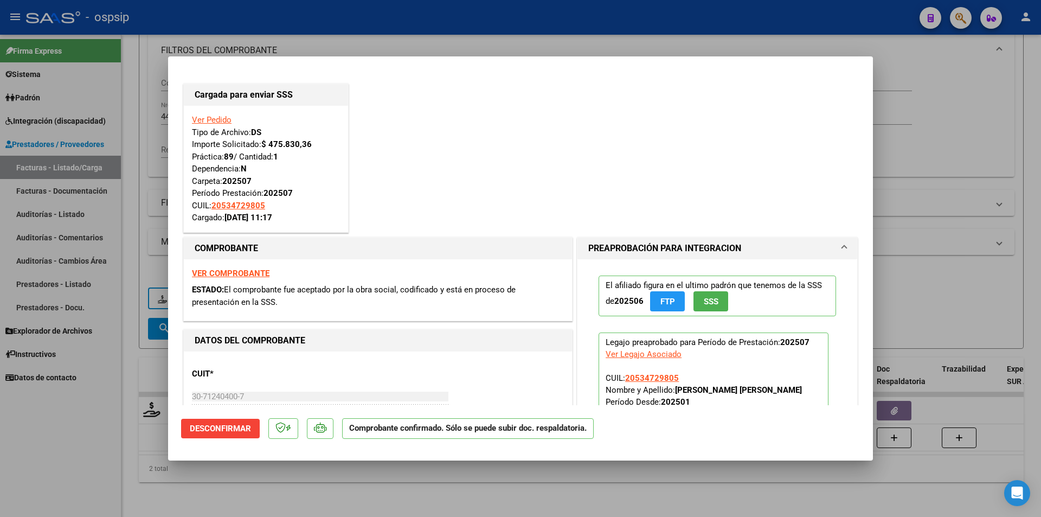
click at [104, 426] on div at bounding box center [520, 258] width 1041 height 517
type input "$ 0,00"
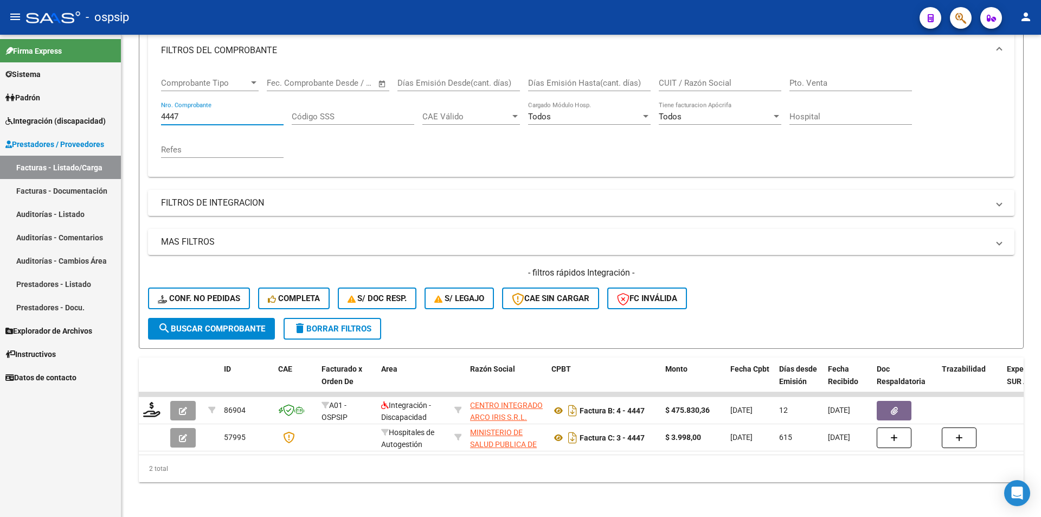
drag, startPoint x: 190, startPoint y: 108, endPoint x: 115, endPoint y: 106, distance: 75.4
click at [115, 106] on mat-sidenav-container "Firma Express Sistema Usuarios Todos los Usuarios Padrón Afiliados Empadronados…" at bounding box center [520, 276] width 1041 height 482
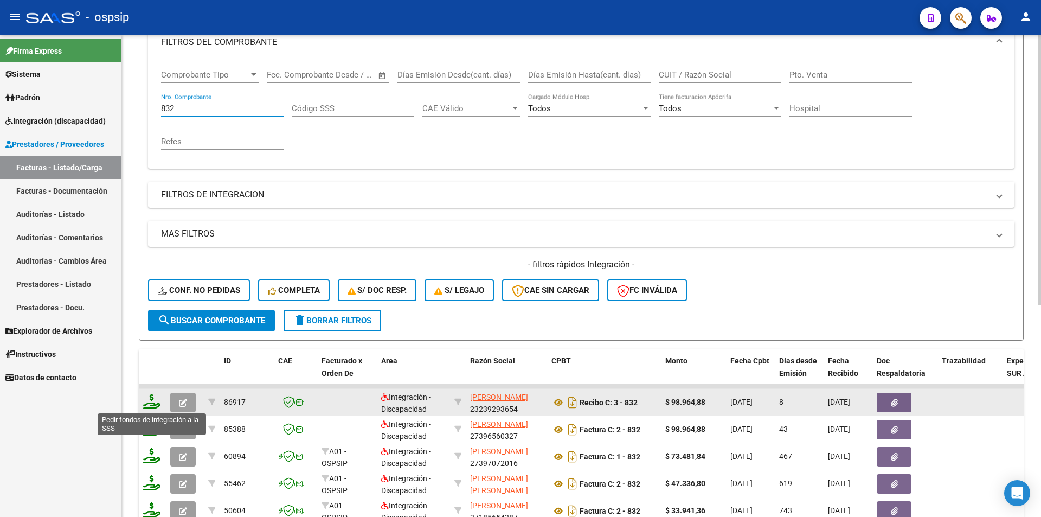
type input "832"
click at [149, 398] on icon at bounding box center [151, 401] width 17 height 15
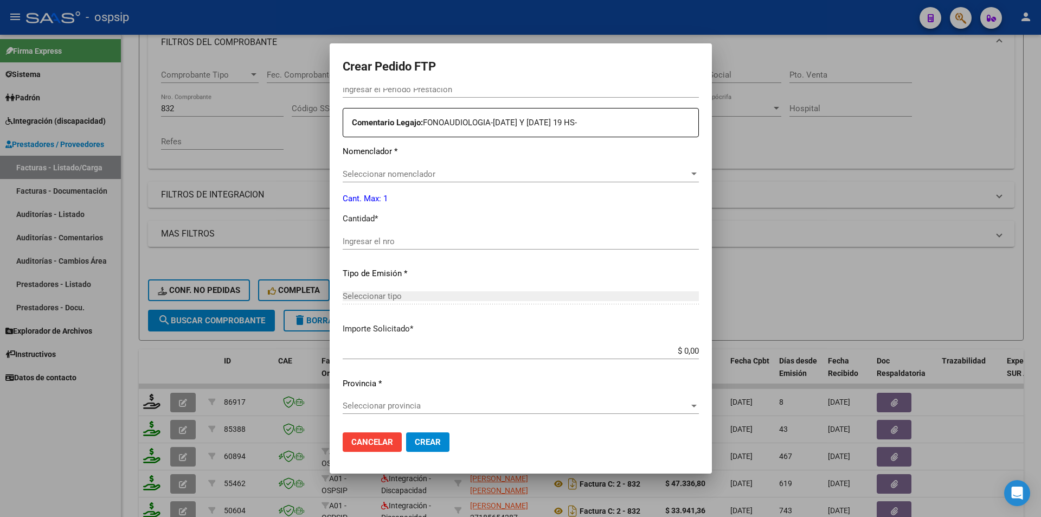
type input "202507"
type input "$ 98.964,88"
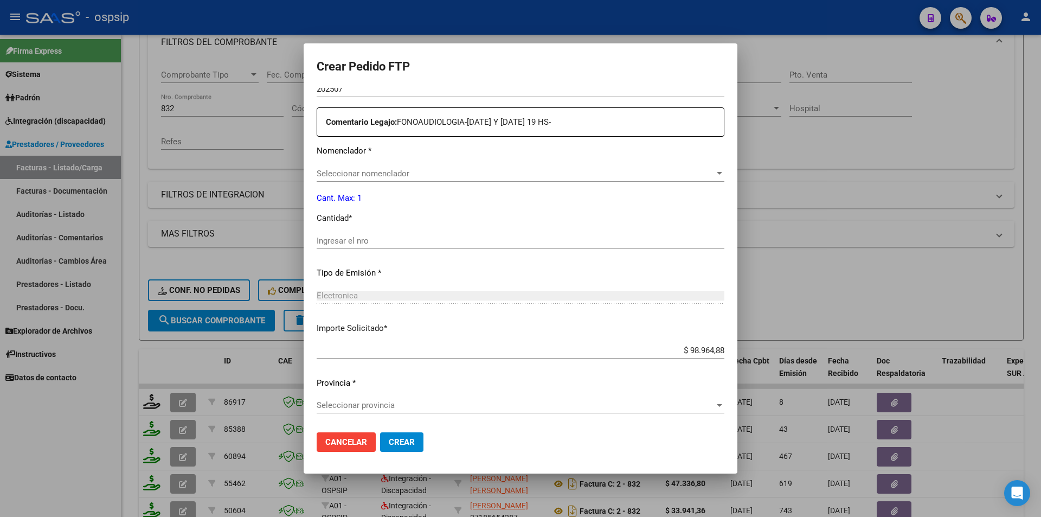
type input "ARG0200050682098-20240315-20320315"
type input "2034-03-15"
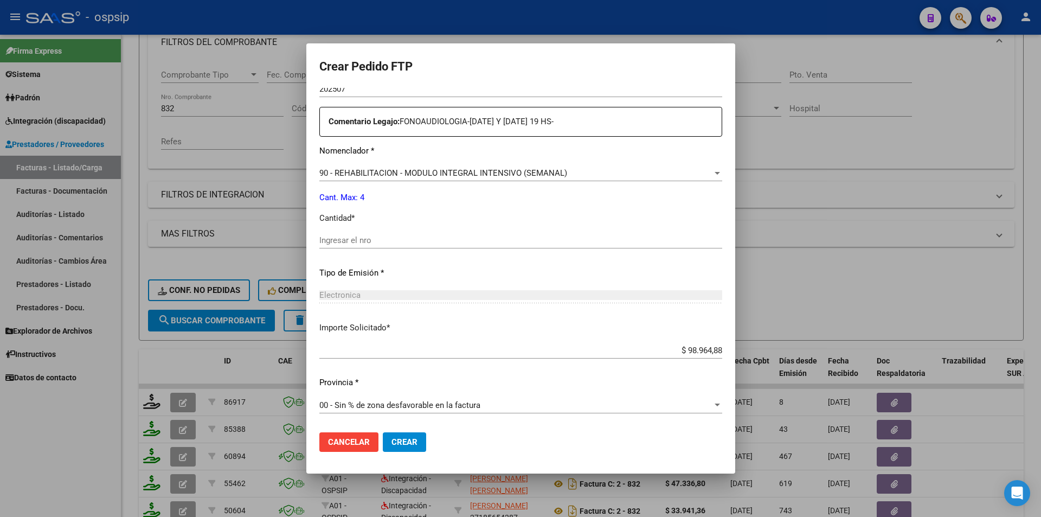
click at [357, 239] on input "Ingresar el nro" at bounding box center [520, 240] width 403 height 10
type input "4"
click at [408, 437] on span "Crear" at bounding box center [404, 442] width 26 height 10
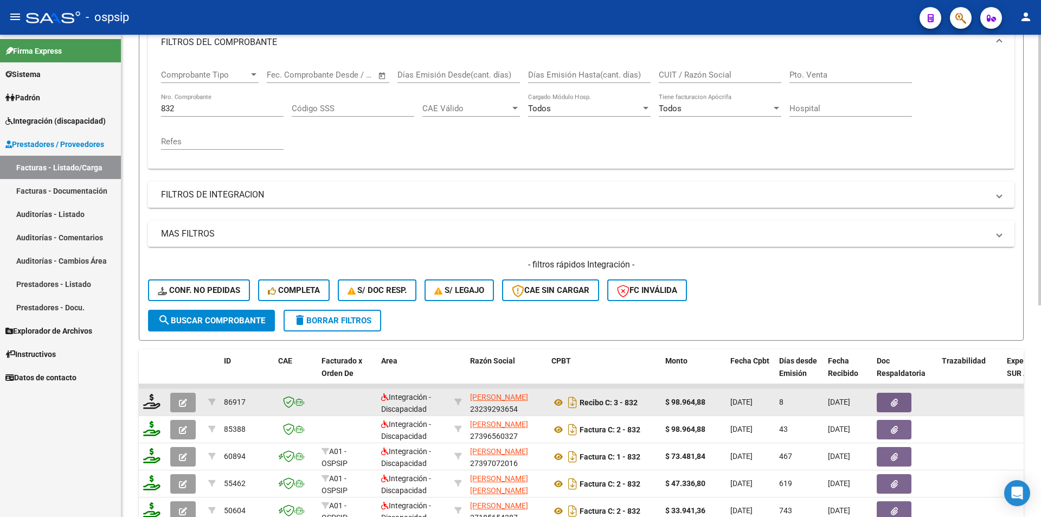
click at [188, 400] on button "button" at bounding box center [182, 402] width 25 height 20
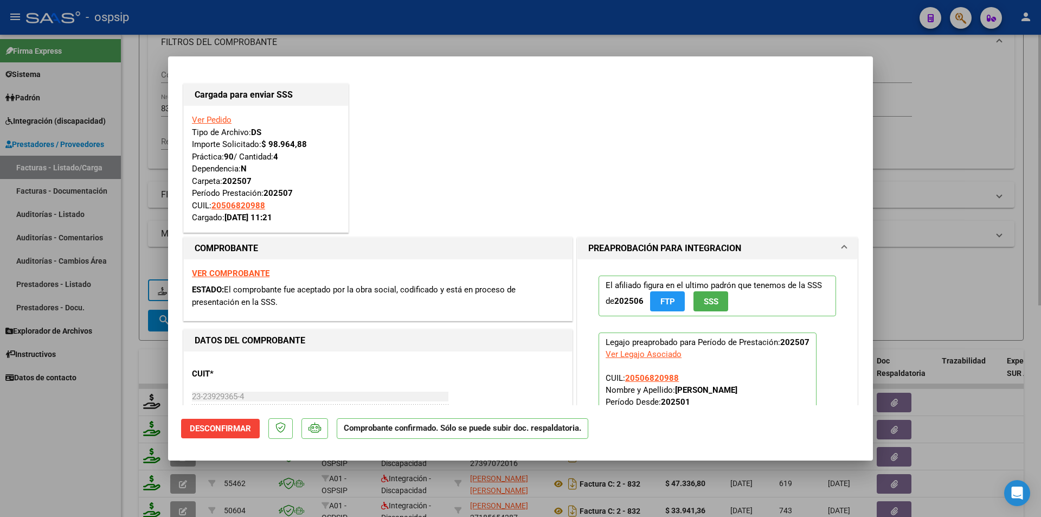
click at [129, 153] on div at bounding box center [520, 258] width 1041 height 517
type input "$ 0,00"
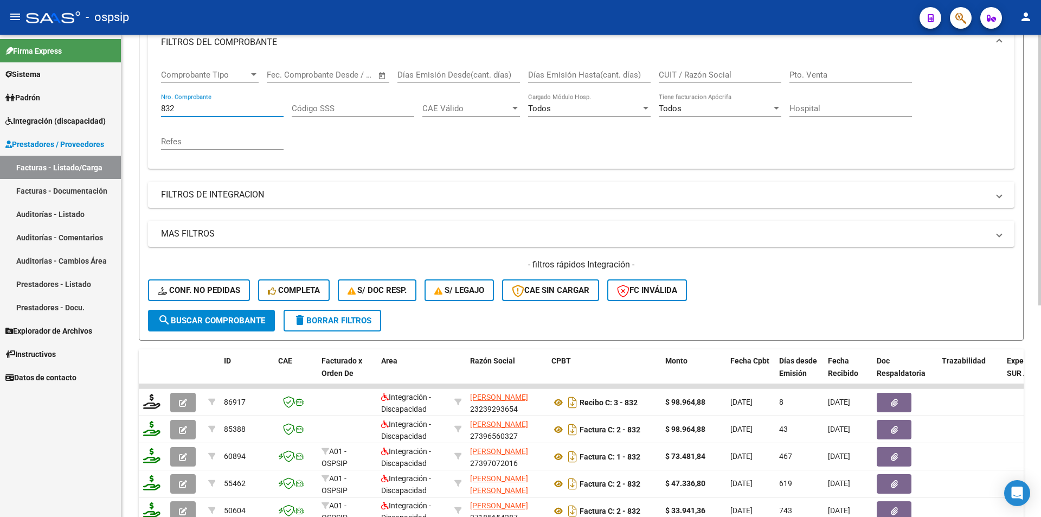
drag, startPoint x: 140, startPoint y: 104, endPoint x: 122, endPoint y: 106, distance: 18.0
click at [122, 105] on div "Video tutorial PRESTADORES -> Listado de CPBTs Emitidos por Prestadores / Prove…" at bounding box center [580, 300] width 919 height 850
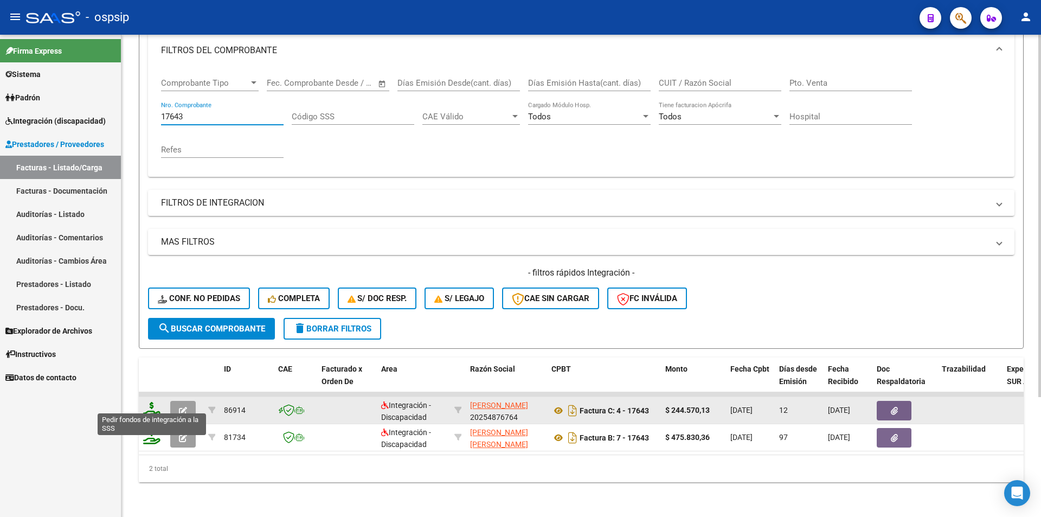
type input "17643"
click at [149, 404] on icon at bounding box center [151, 409] width 17 height 15
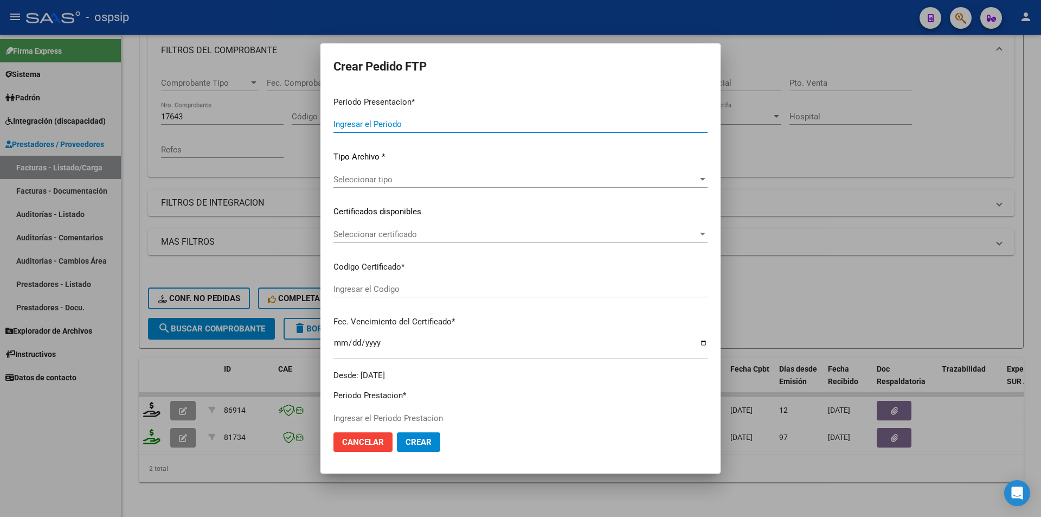
type input "202507"
type input "$ 244.570,13"
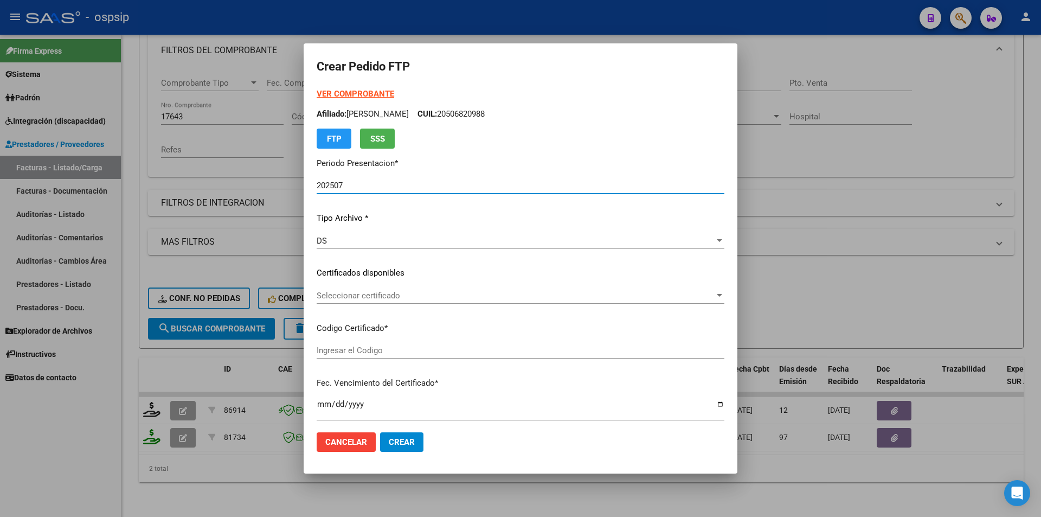
type input "ARG0100043586352-20240425-20340425"
type input "2034-04-25"
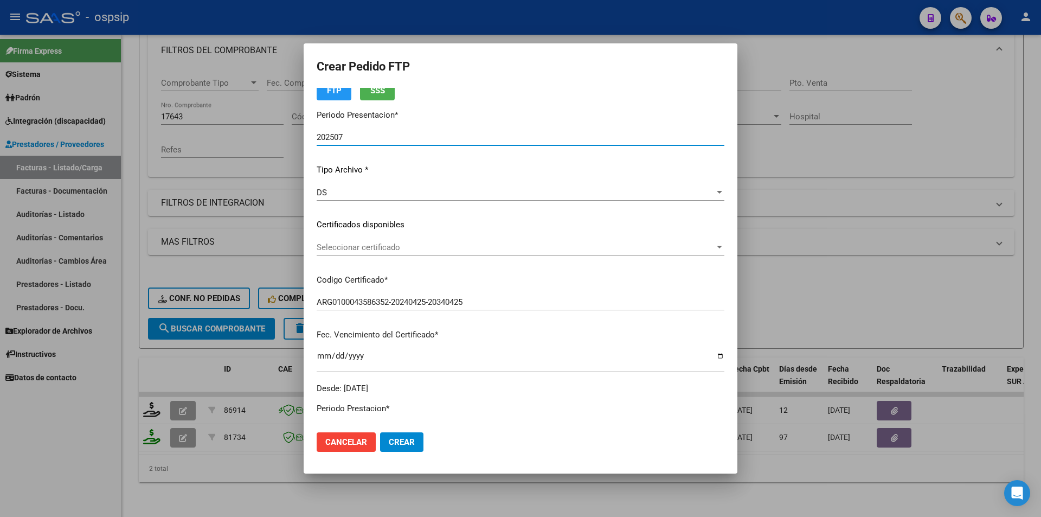
scroll to position [379, 0]
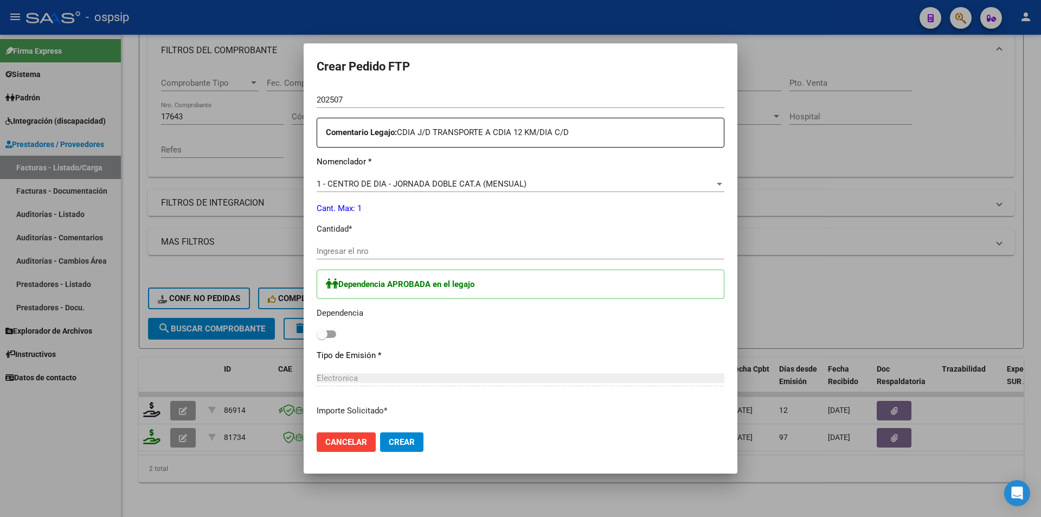
click at [340, 183] on span "1 - CENTRO DE DIA - JORNADA DOBLE CAT.A (MENSUAL)" at bounding box center [422, 184] width 210 height 10
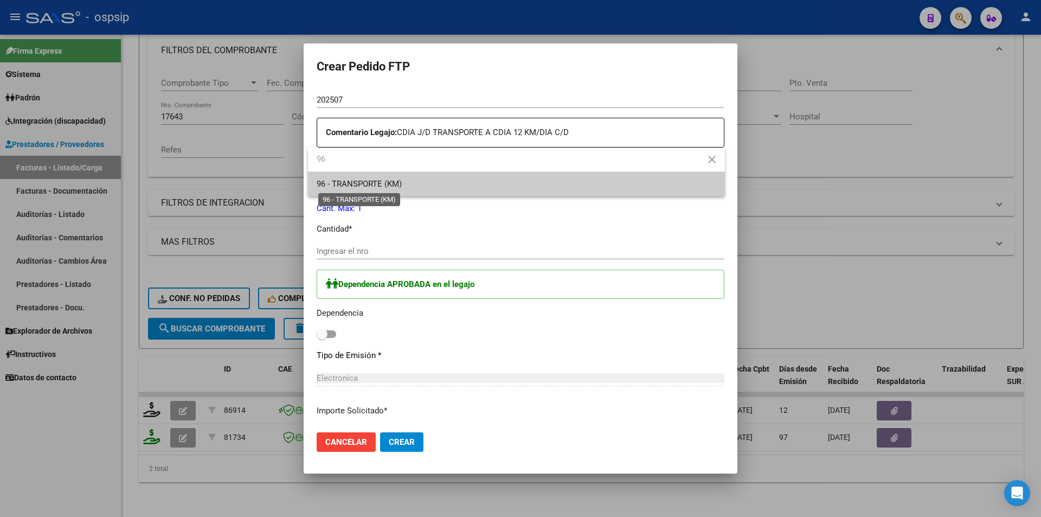
type input "96"
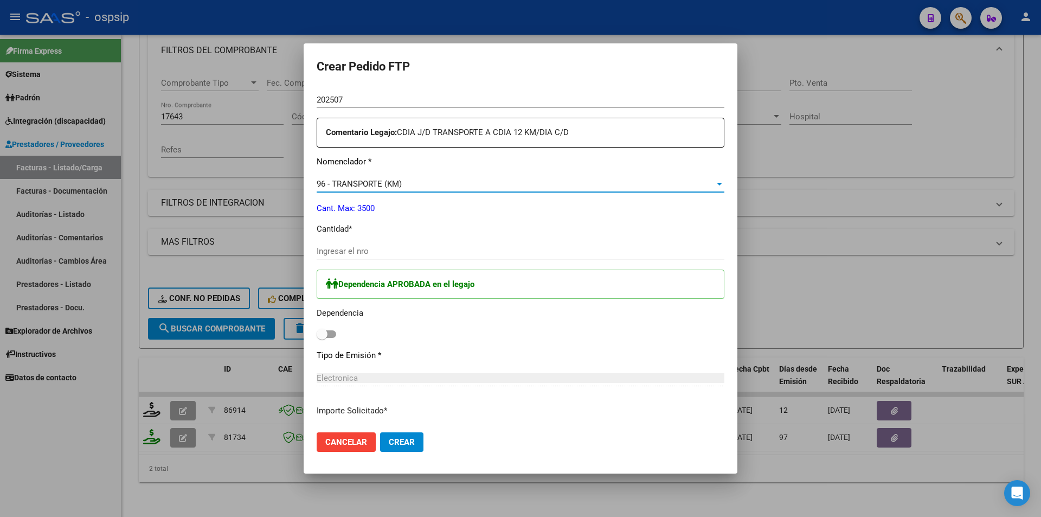
click at [360, 255] on input "Ingresar el nro" at bounding box center [521, 251] width 408 height 10
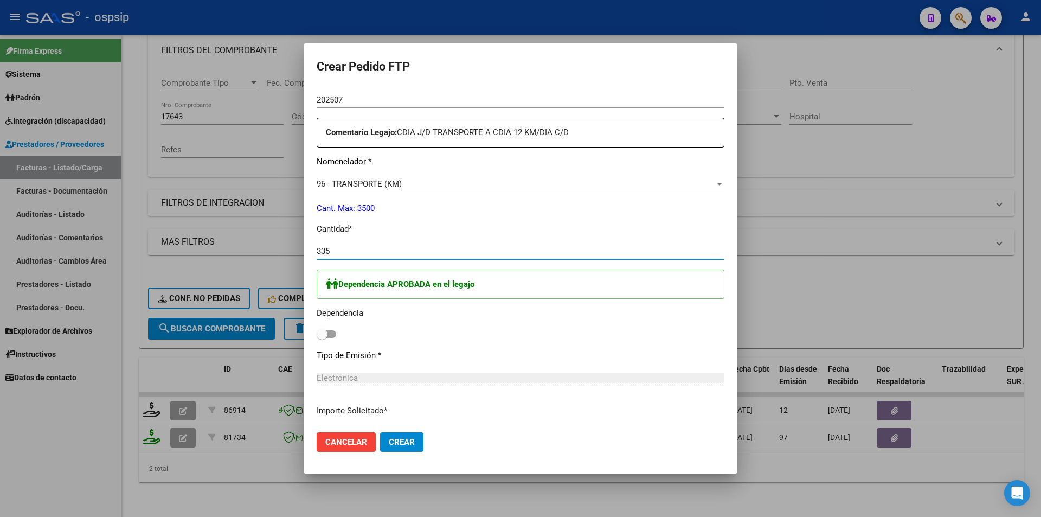
type input "335"
click at [332, 334] on span at bounding box center [327, 334] width 20 height 8
click at [322, 338] on input "checkbox" at bounding box center [321, 338] width 1 height 1
checkbox input "true"
click at [406, 438] on span "Crear" at bounding box center [402, 442] width 26 height 10
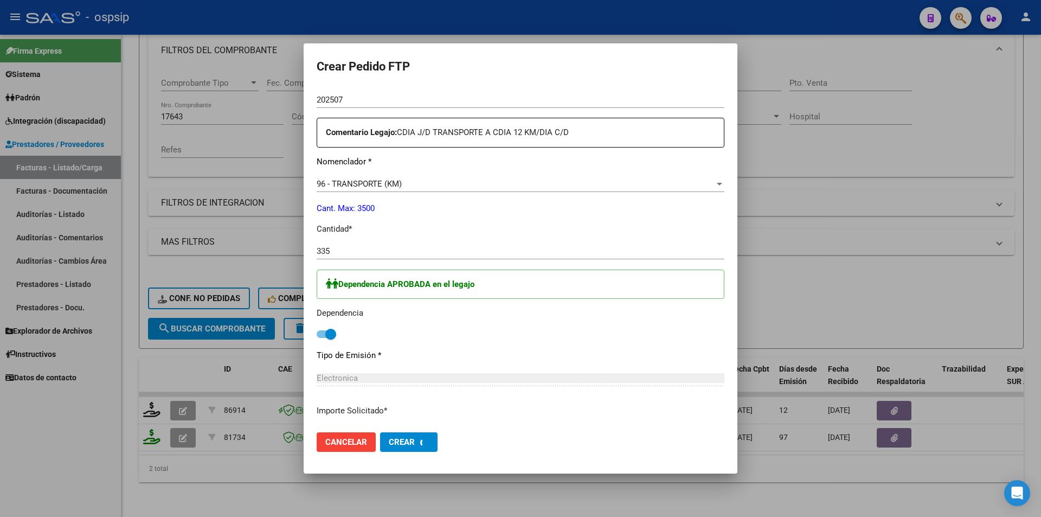
scroll to position [0, 0]
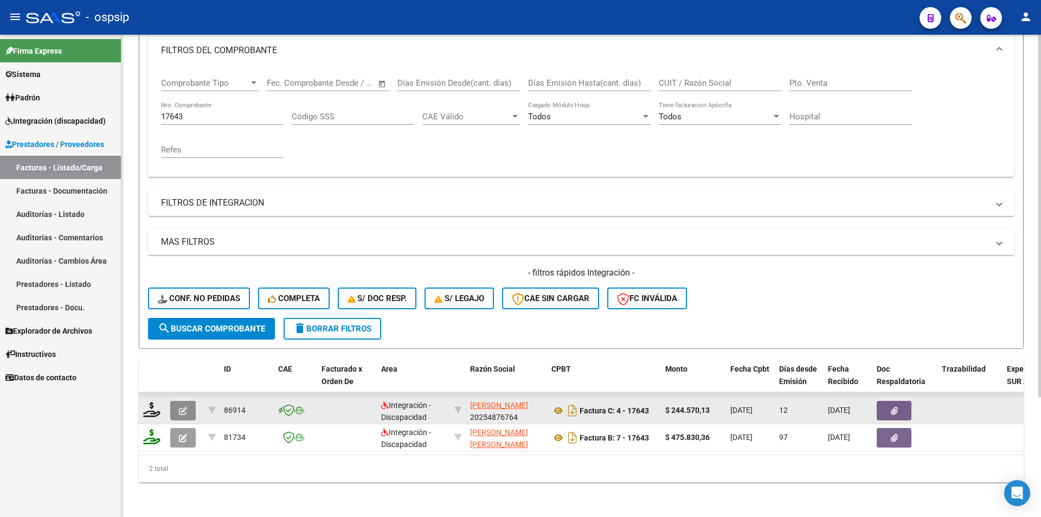
click at [180, 407] on icon "button" at bounding box center [183, 411] width 8 height 8
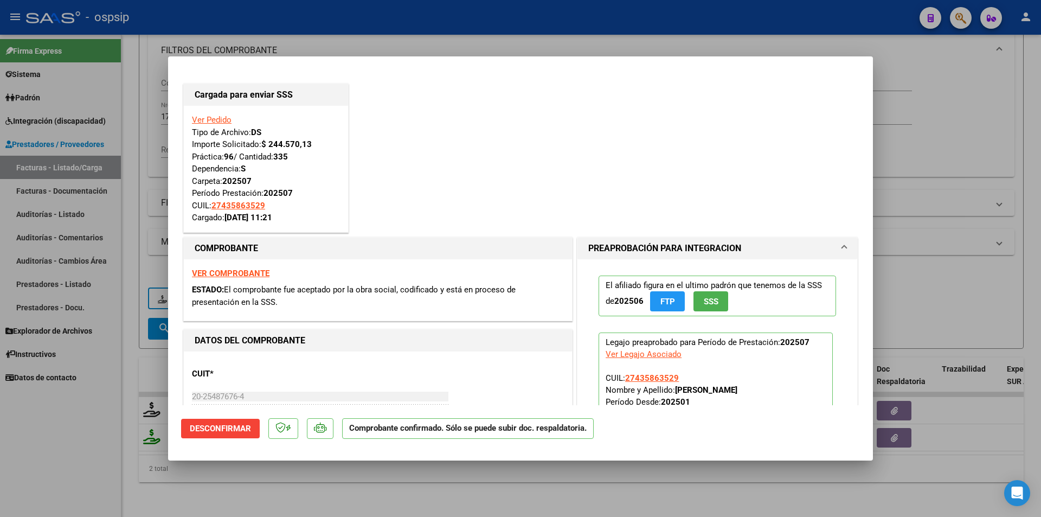
click at [105, 404] on div at bounding box center [520, 258] width 1041 height 517
type input "$ 0,00"
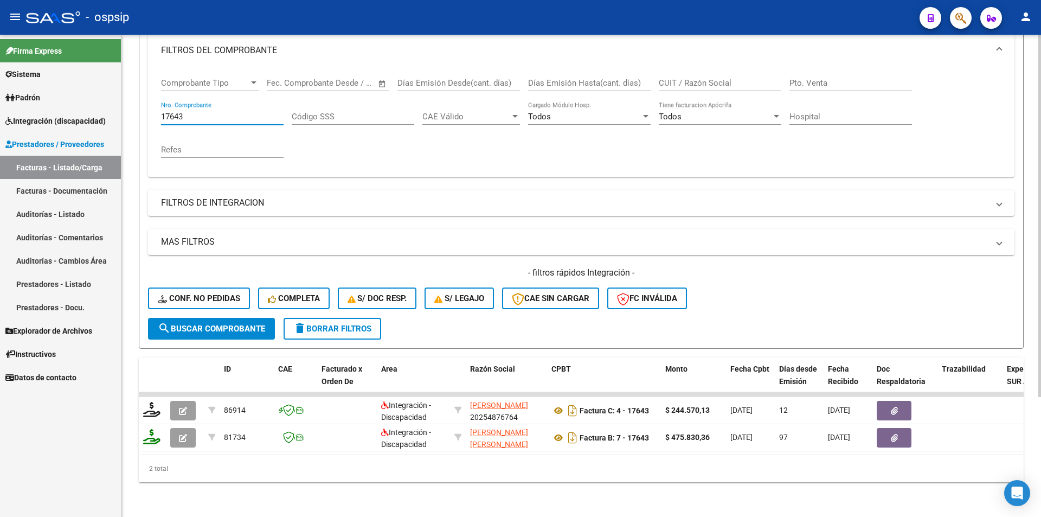
drag, startPoint x: 186, startPoint y: 113, endPoint x: 148, endPoint y: 109, distance: 38.7
click at [148, 109] on div "Comprobante Tipo Comprobante Tipo Start date – End date Fec. Comprobante Desde …" at bounding box center [581, 122] width 866 height 109
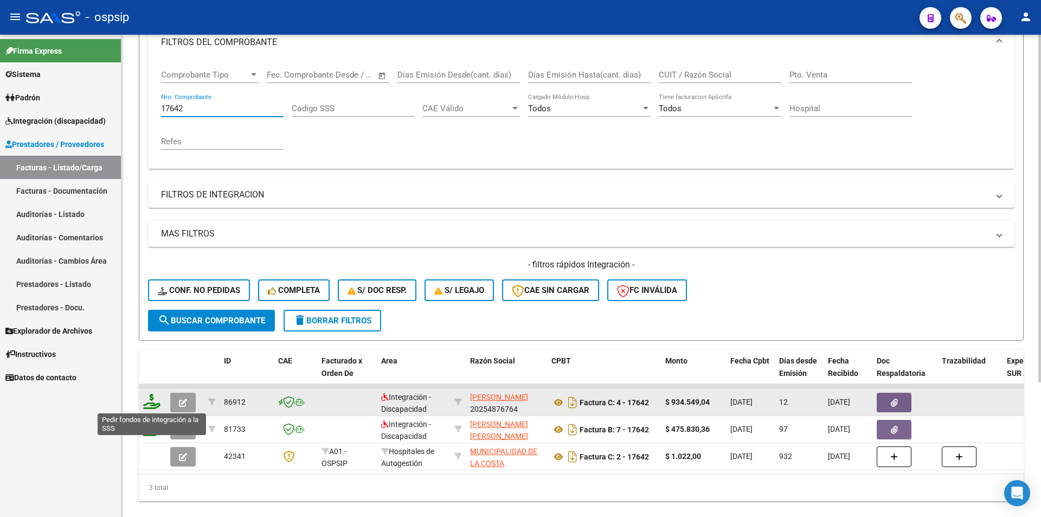
type input "17642"
click at [144, 405] on icon at bounding box center [151, 401] width 17 height 15
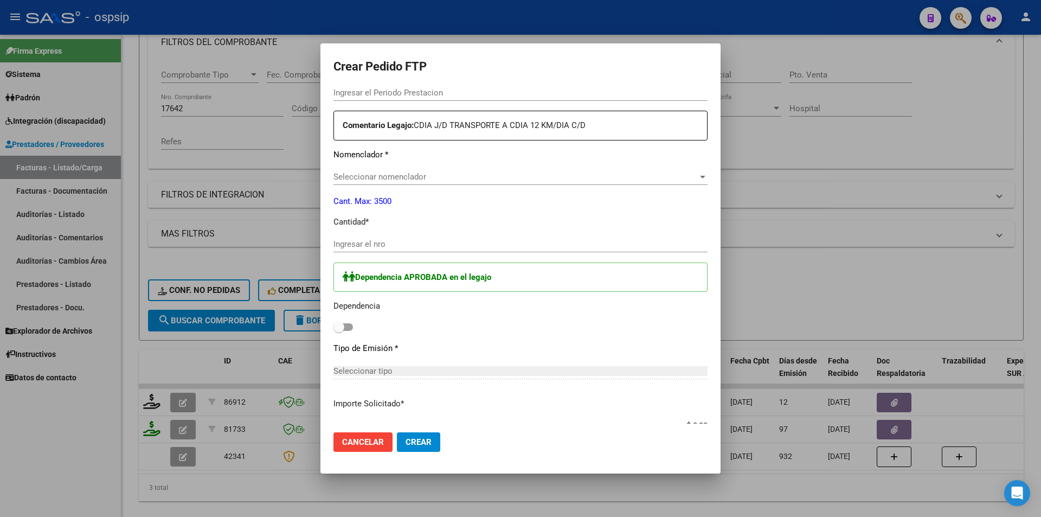
type input "202507"
type input "$ 934.549,04"
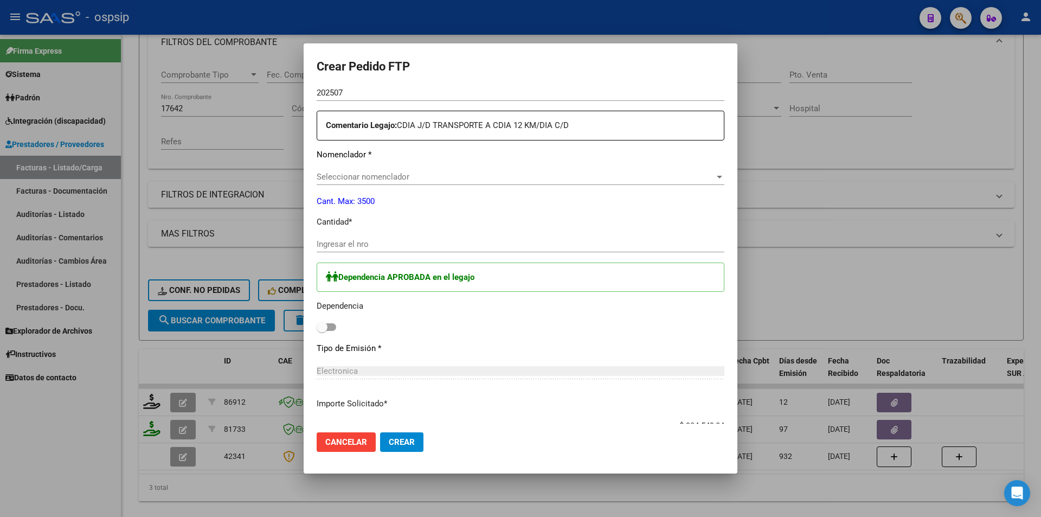
type input "ARG0100043586352-20240425-20340425"
type input "2034-04-25"
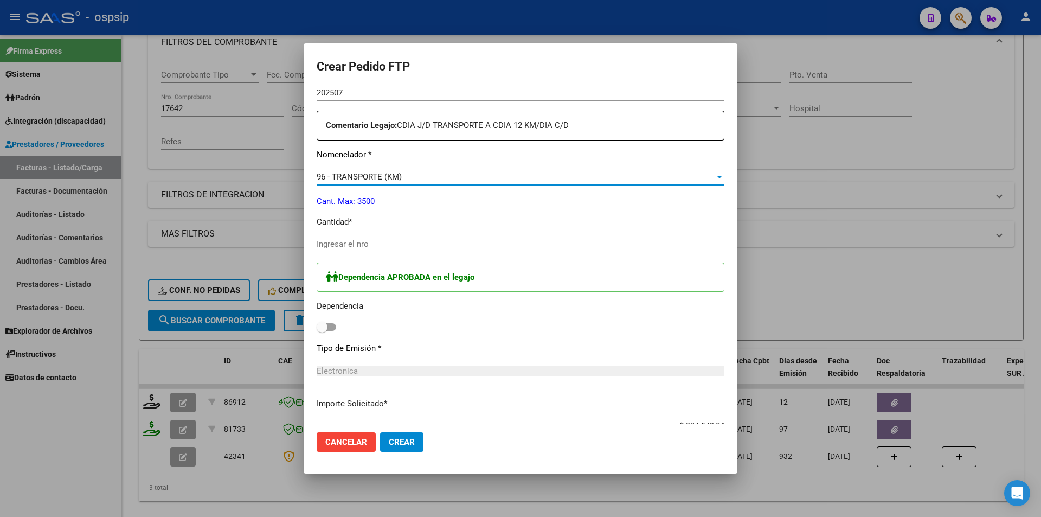
click at [344, 176] on span "96 - TRANSPORTE (KM)" at bounding box center [359, 177] width 85 height 10
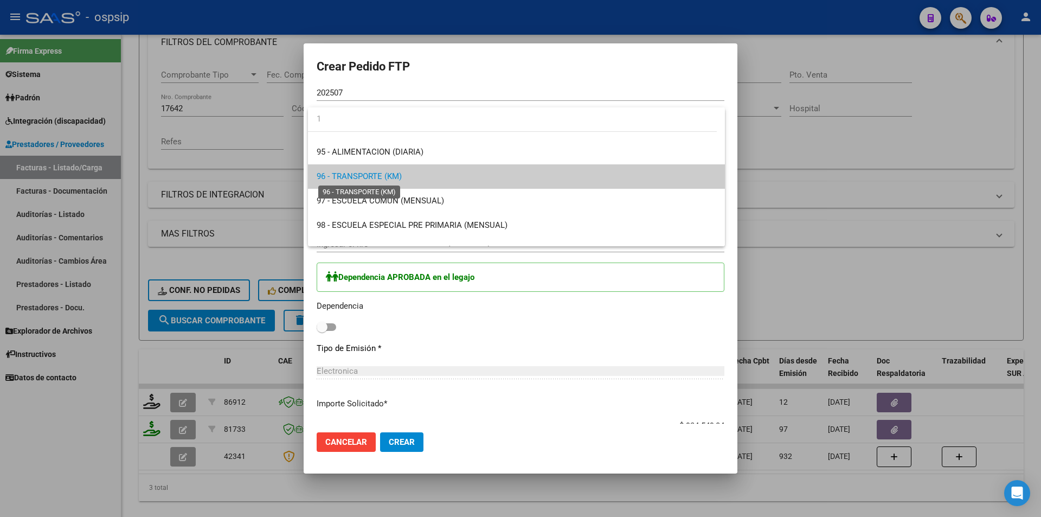
scroll to position [0, 0]
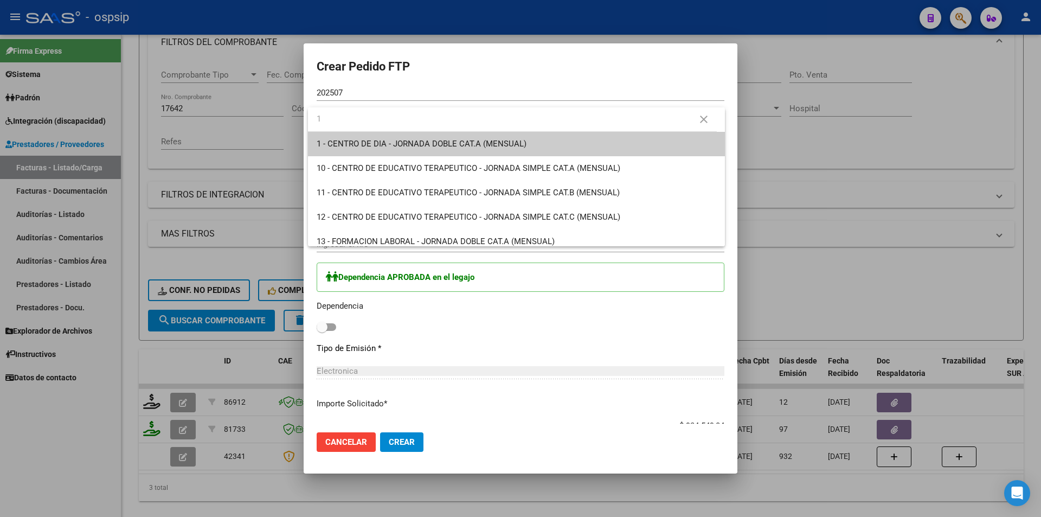
type input "1"
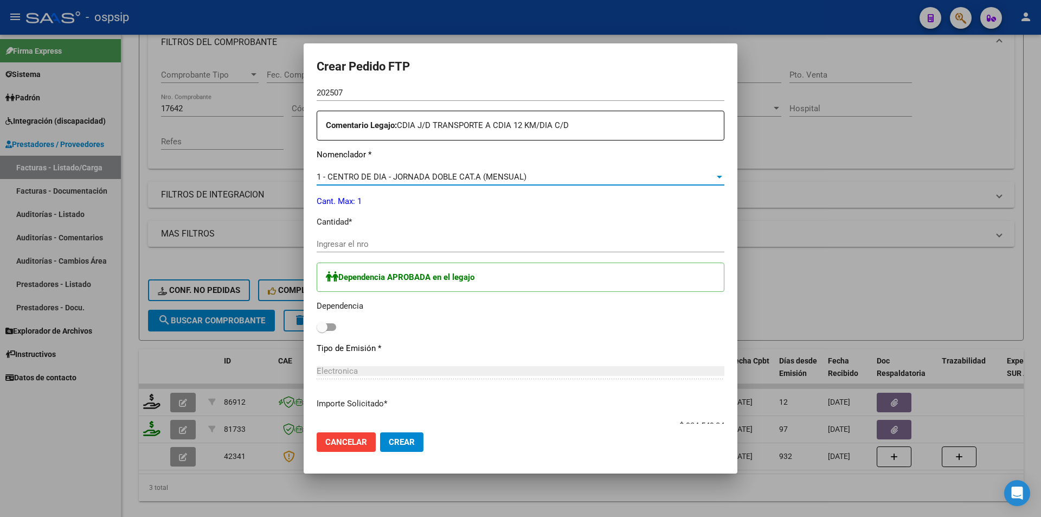
click at [355, 245] on input "Ingresar el nro" at bounding box center [521, 244] width 408 height 10
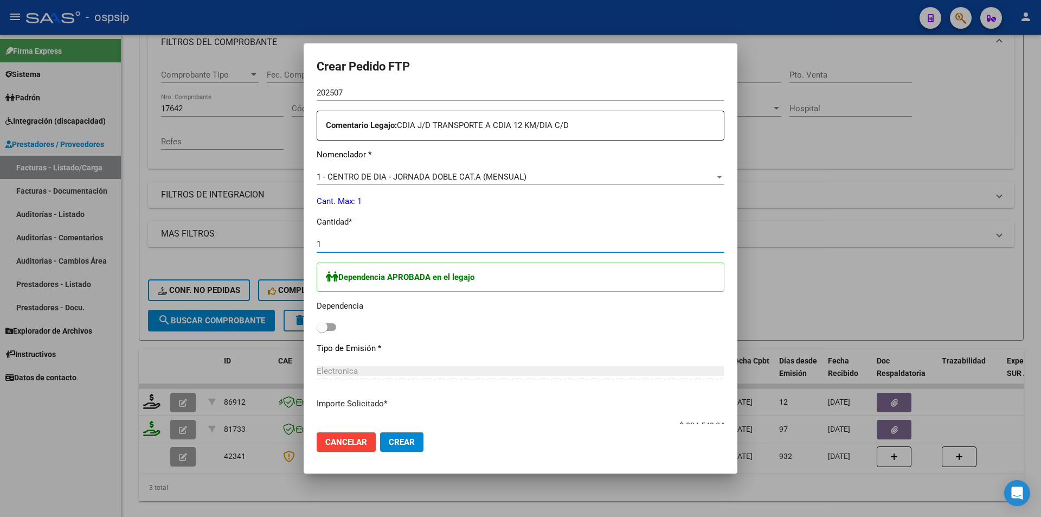
type input "1"
click at [332, 327] on span at bounding box center [327, 327] width 20 height 8
click at [322, 331] on input "checkbox" at bounding box center [321, 331] width 1 height 1
checkbox input "true"
click at [414, 445] on span "Crear" at bounding box center [402, 442] width 26 height 10
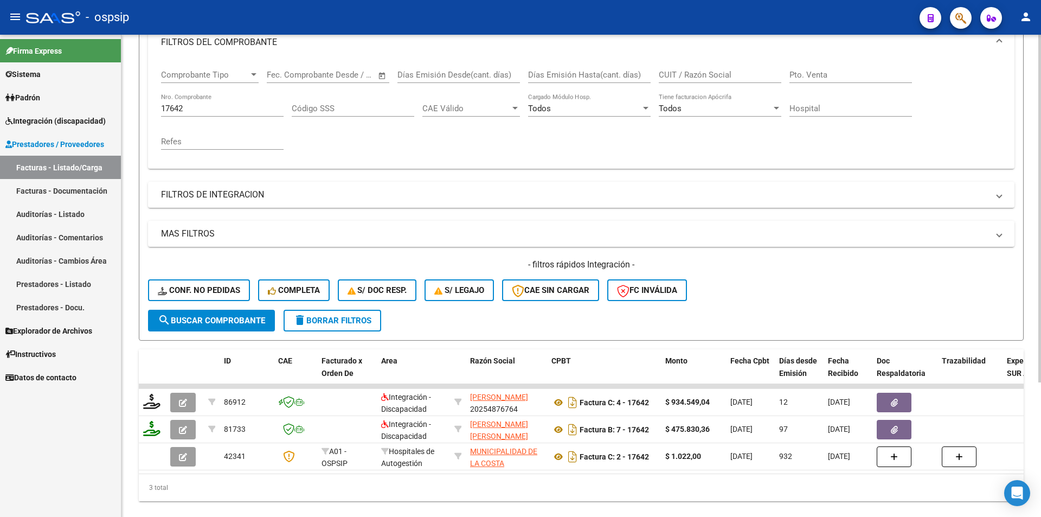
drag, startPoint x: 201, startPoint y: 121, endPoint x: 197, endPoint y: 115, distance: 7.3
click at [198, 119] on div "17642 Nro. Comprobante" at bounding box center [222, 110] width 122 height 34
drag, startPoint x: 194, startPoint y: 106, endPoint x: 131, endPoint y: 98, distance: 63.5
click at [131, 98] on div "Video tutorial PRESTADORES -> Listado de CPBTs Emitidos por Prestadores / Prove…" at bounding box center [580, 205] width 919 height 660
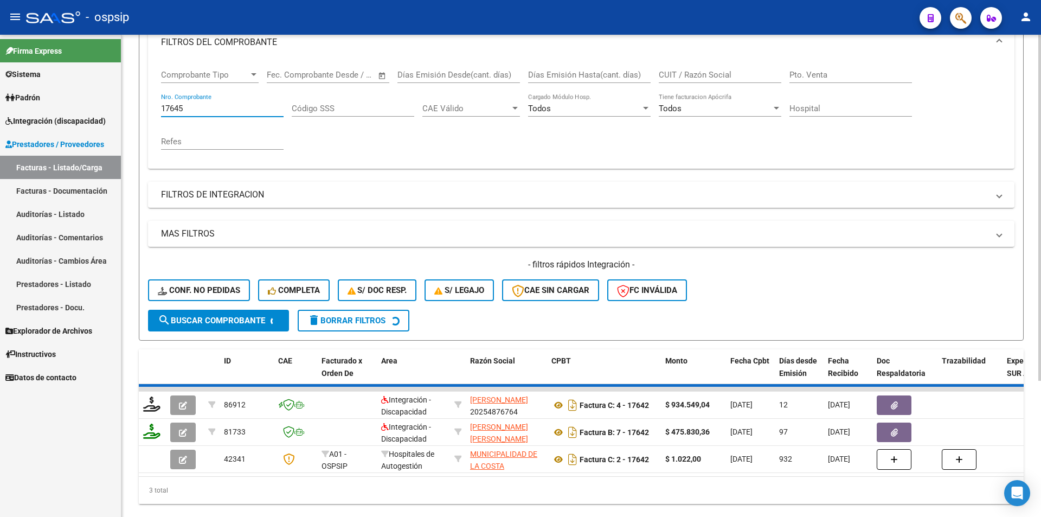
scroll to position [132, 0]
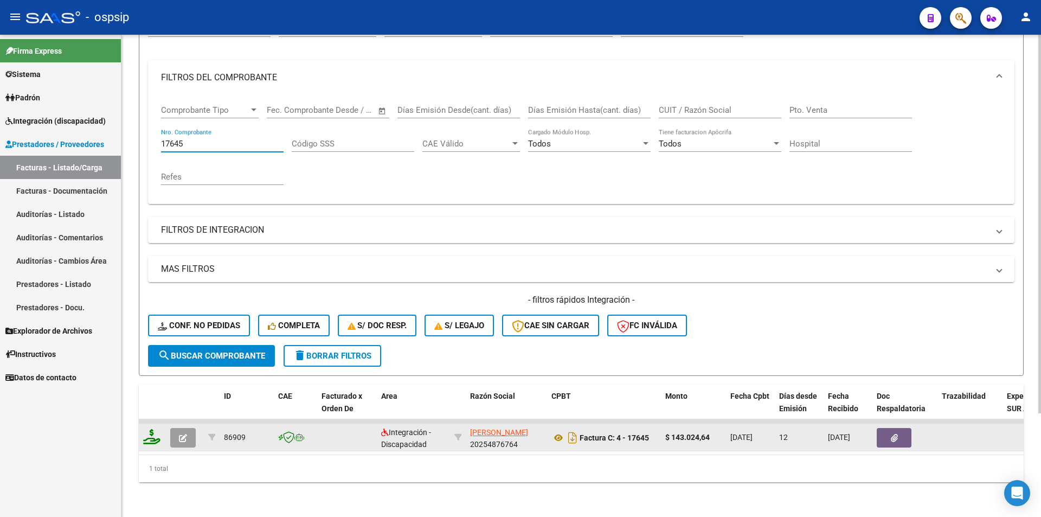
type input "17645"
click at [147, 429] on icon at bounding box center [151, 436] width 17 height 15
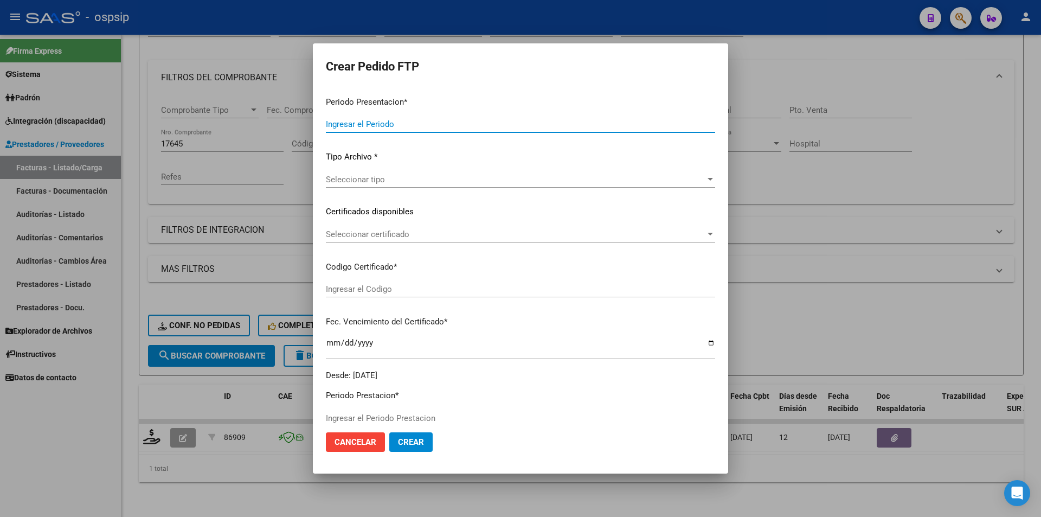
type input "202507"
type input "$ 143.024,64"
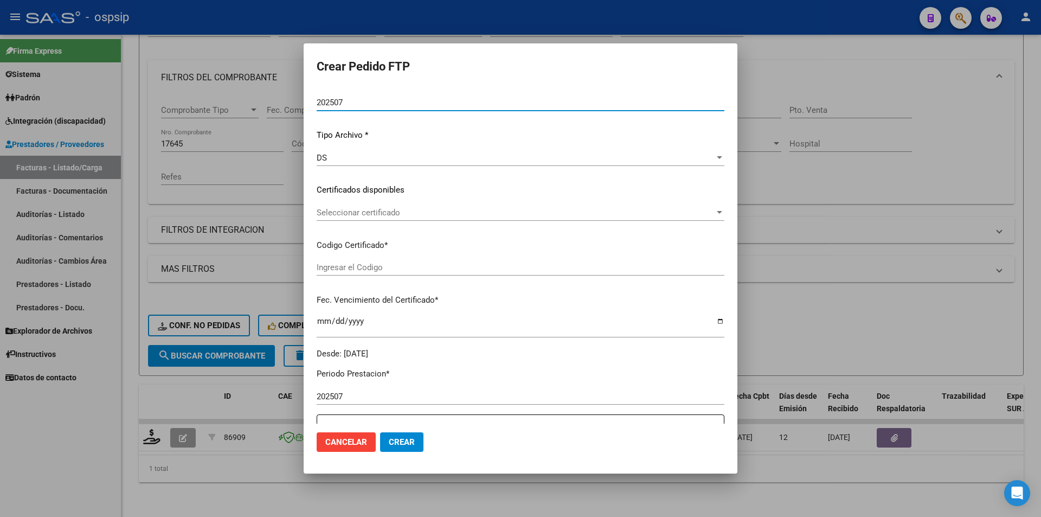
scroll to position [325, 0]
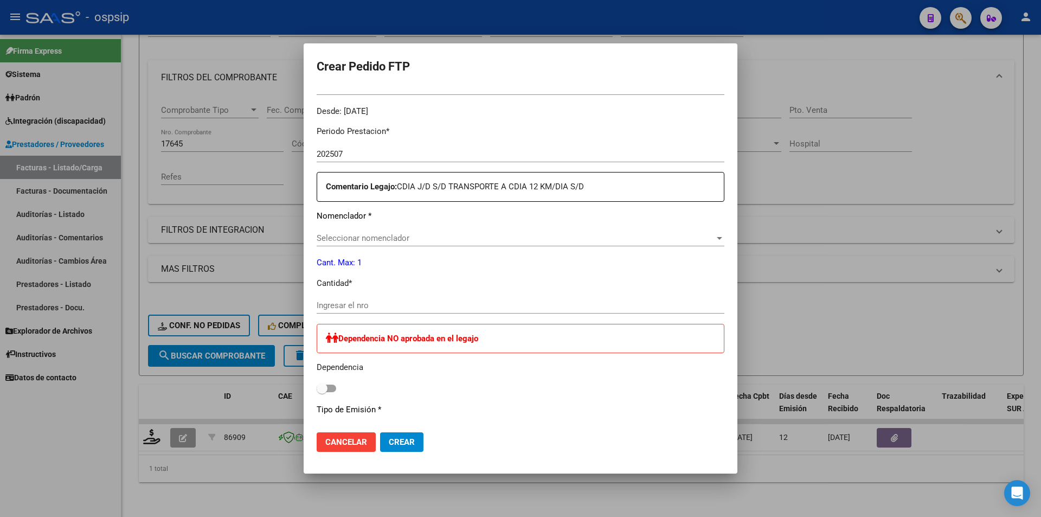
type input "5929023671"
type input "2031-02-11"
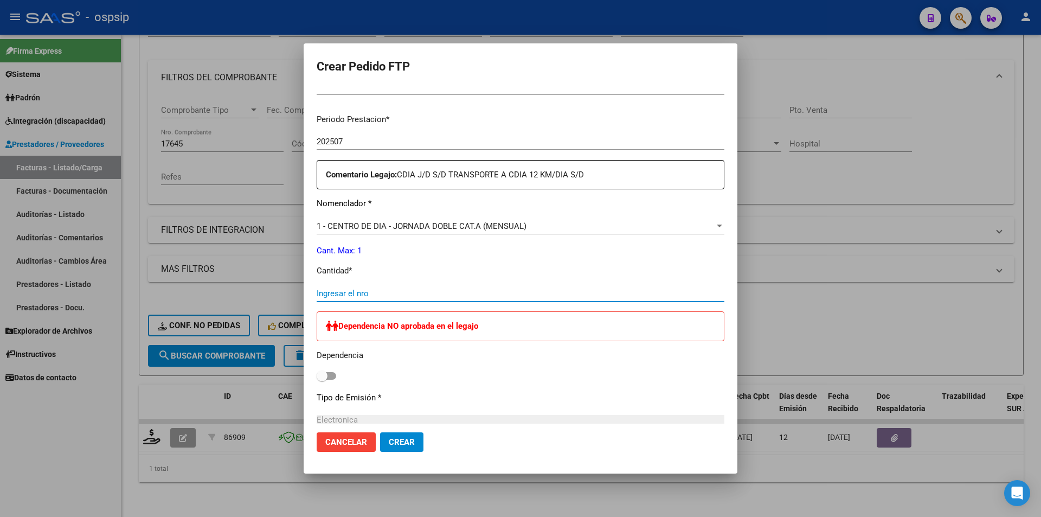
click at [369, 294] on input "Ingresar el nro" at bounding box center [521, 293] width 408 height 10
type input "1"
click at [373, 224] on span "1 - CENTRO DE DIA - JORNADA DOBLE CAT.A (MENSUAL)" at bounding box center [422, 226] width 210 height 10
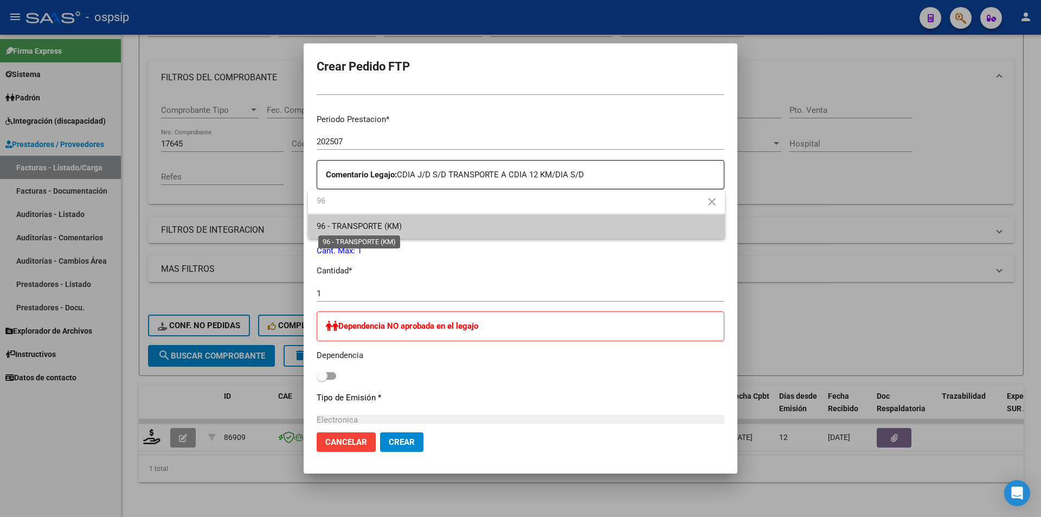
type input "96"
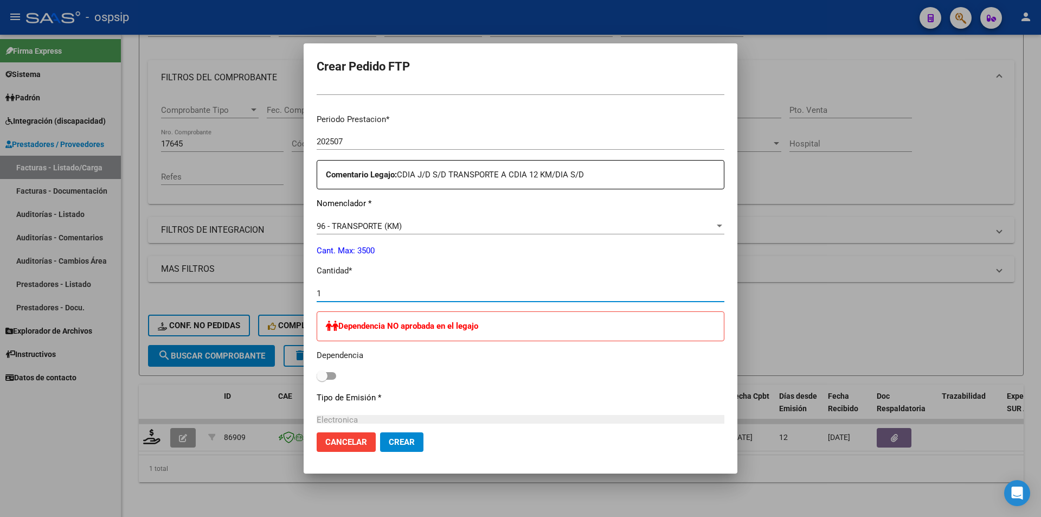
drag, startPoint x: 339, startPoint y: 297, endPoint x: 292, endPoint y: 292, distance: 47.4
click at [292, 292] on div "Crear Pedido FTP VER COMPROBANTE ARCA Padrón Afiliado: FERNANDEZ LUCAS MATIAS C…" at bounding box center [520, 258] width 1041 height 517
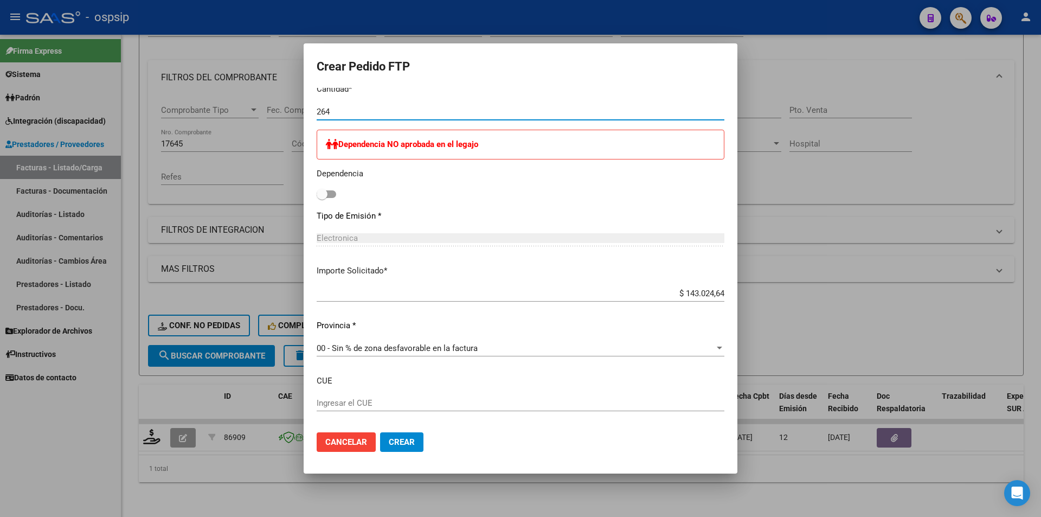
scroll to position [559, 0]
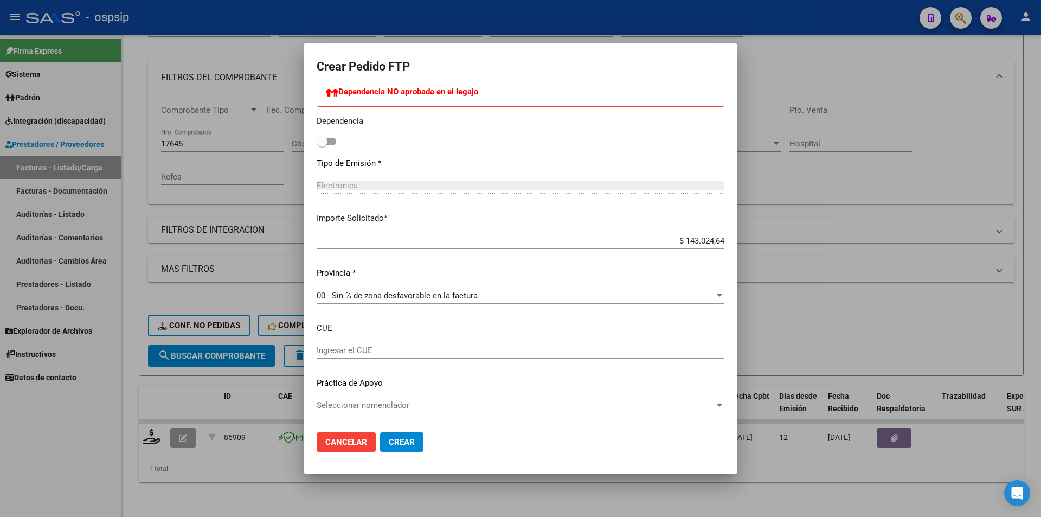
type input "264"
click at [414, 443] on span "Crear" at bounding box center [402, 442] width 26 height 10
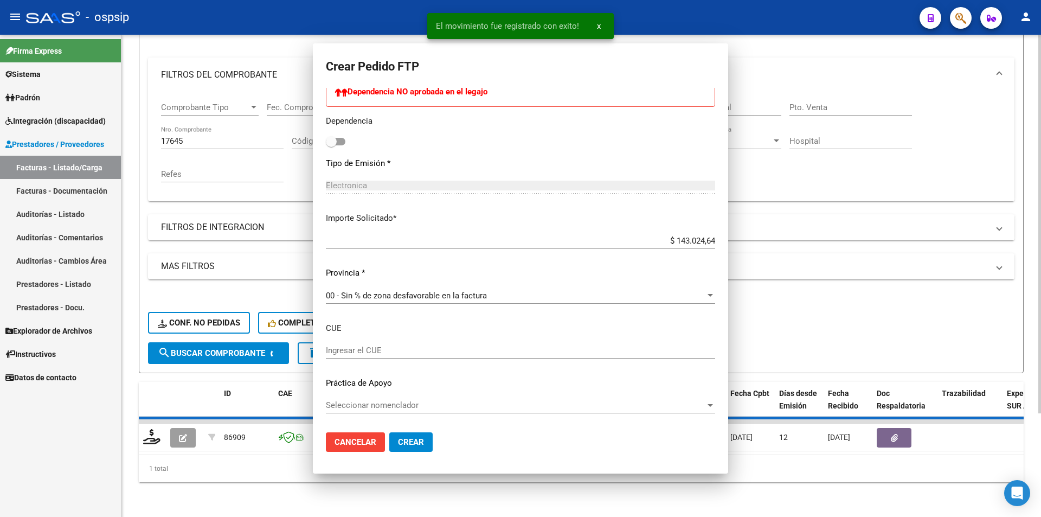
scroll to position [498, 0]
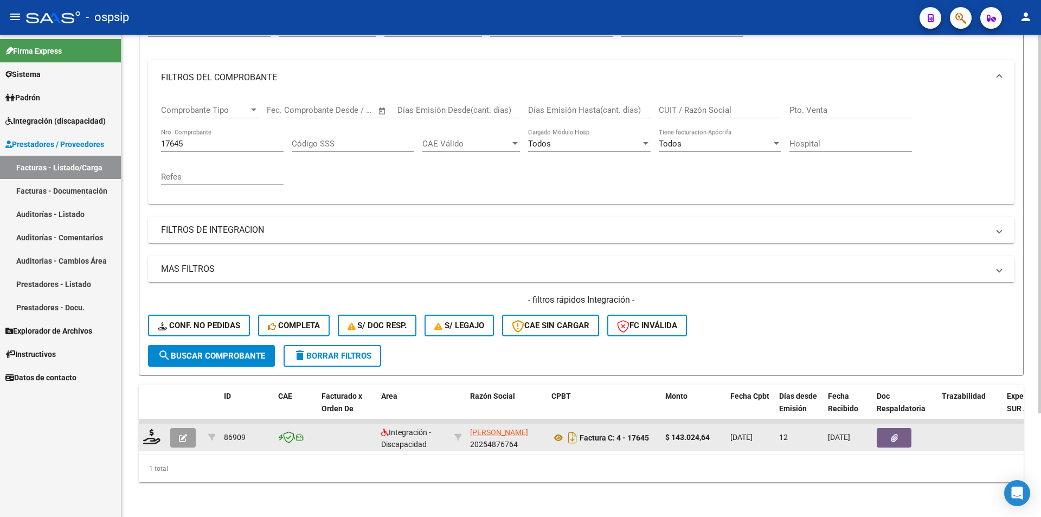
click at [179, 434] on icon "button" at bounding box center [183, 438] width 8 height 8
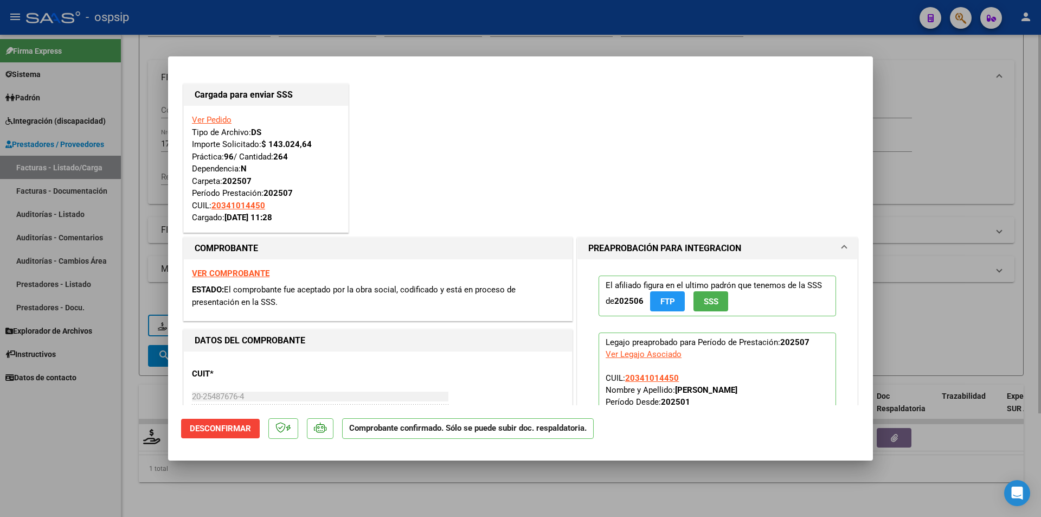
drag, startPoint x: 104, startPoint y: 433, endPoint x: 133, endPoint y: 382, distance: 58.0
click at [107, 431] on div at bounding box center [520, 258] width 1041 height 517
type input "$ 0,00"
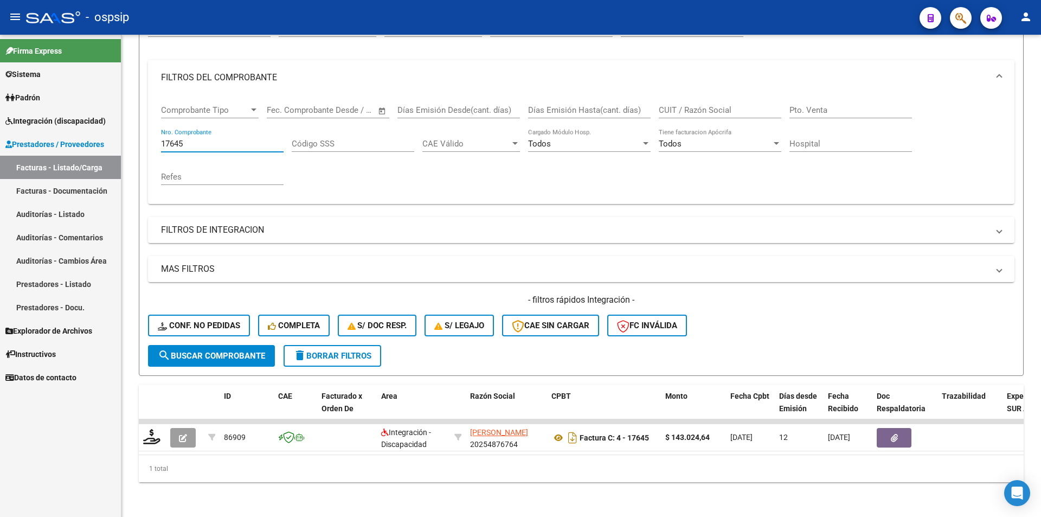
drag, startPoint x: 189, startPoint y: 134, endPoint x: 120, endPoint y: 137, distance: 68.3
click at [120, 137] on mat-sidenav-container "Firma Express Sistema Usuarios Todos los Usuarios Padrón Afiliados Empadronados…" at bounding box center [520, 276] width 1041 height 482
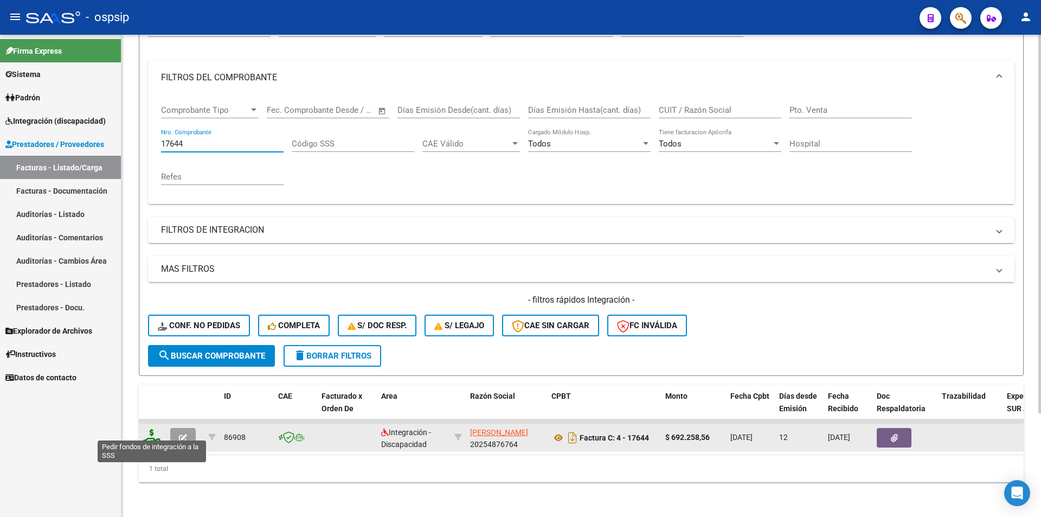
type input "17644"
click at [152, 430] on icon at bounding box center [151, 436] width 17 height 15
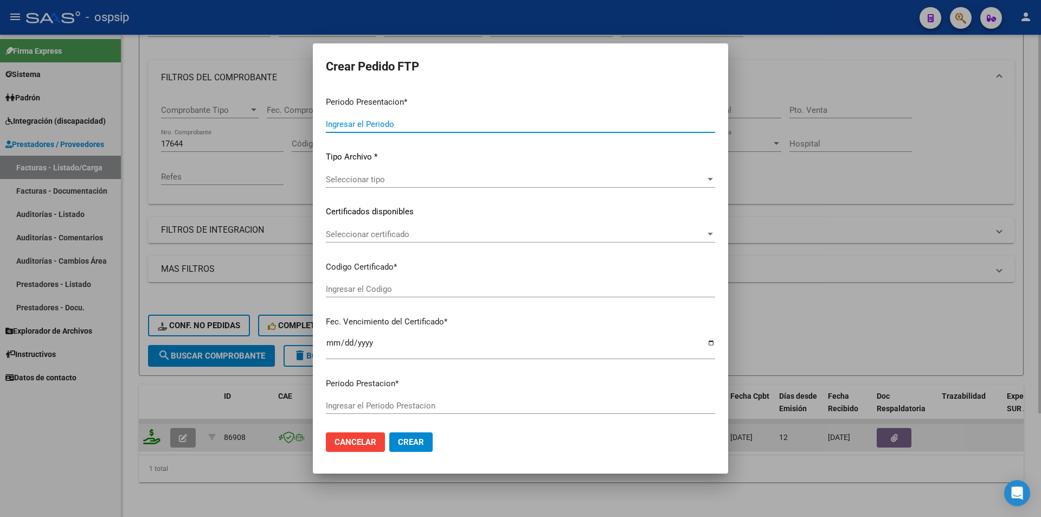
type input "202507"
type input "$ 692.258,56"
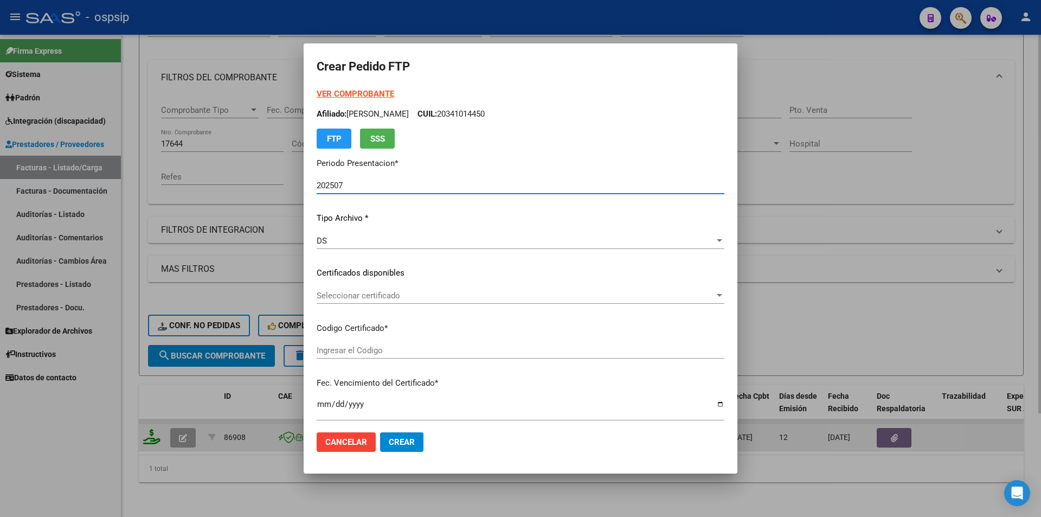
type input "5929023671"
type input "2031-02-11"
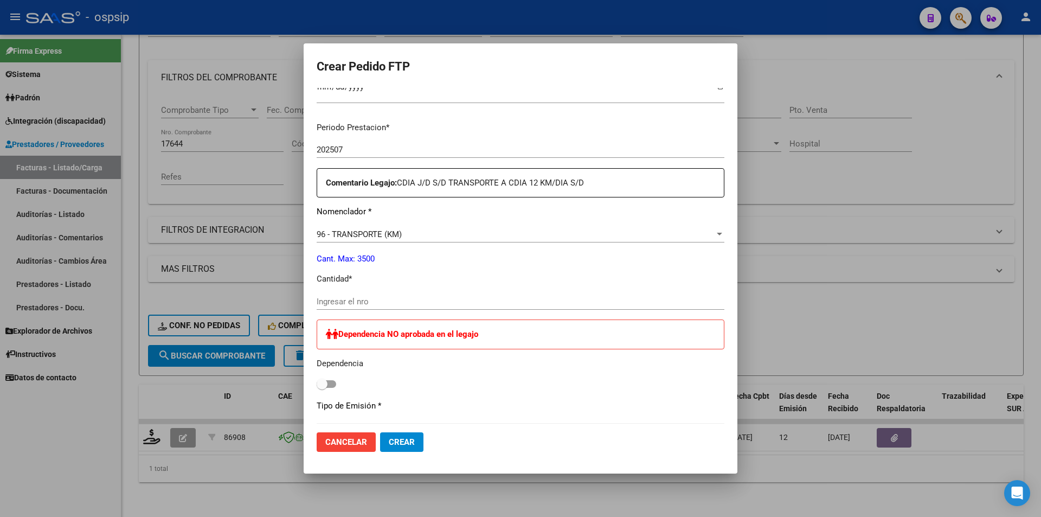
scroll to position [379, 0]
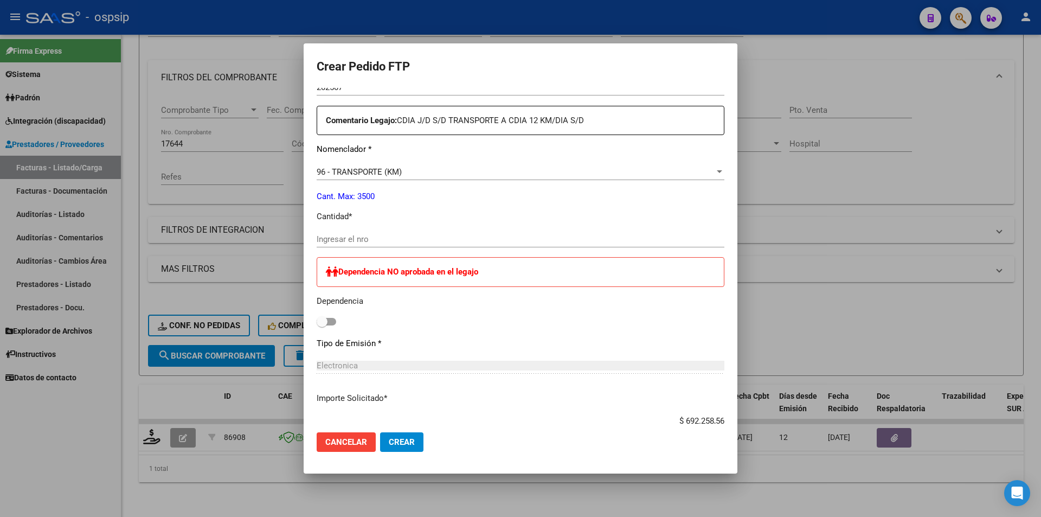
click at [363, 240] on input "Ingresar el nro" at bounding box center [521, 239] width 408 height 10
click at [373, 165] on div "96 - TRANSPORTE (KM) Seleccionar nomenclador" at bounding box center [521, 172] width 408 height 16
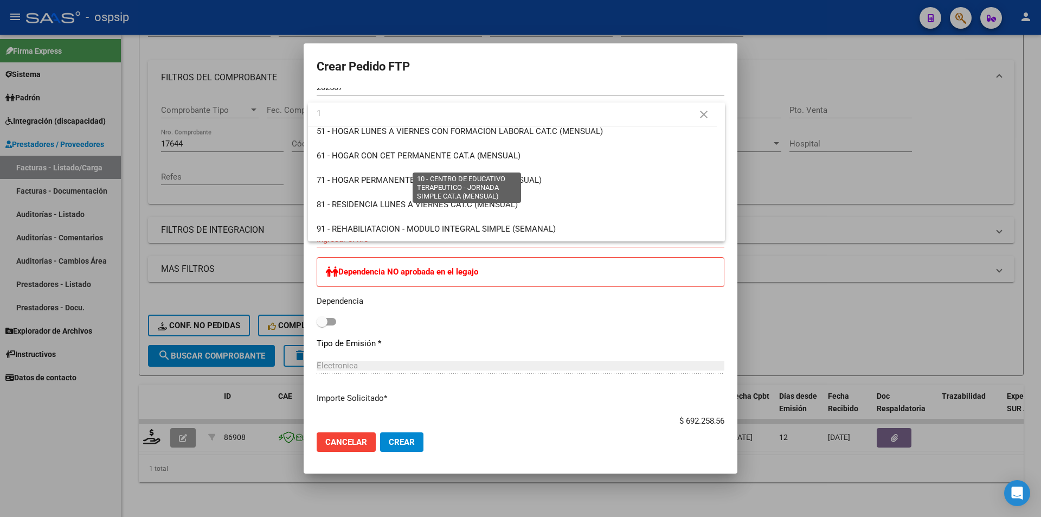
scroll to position [0, 0]
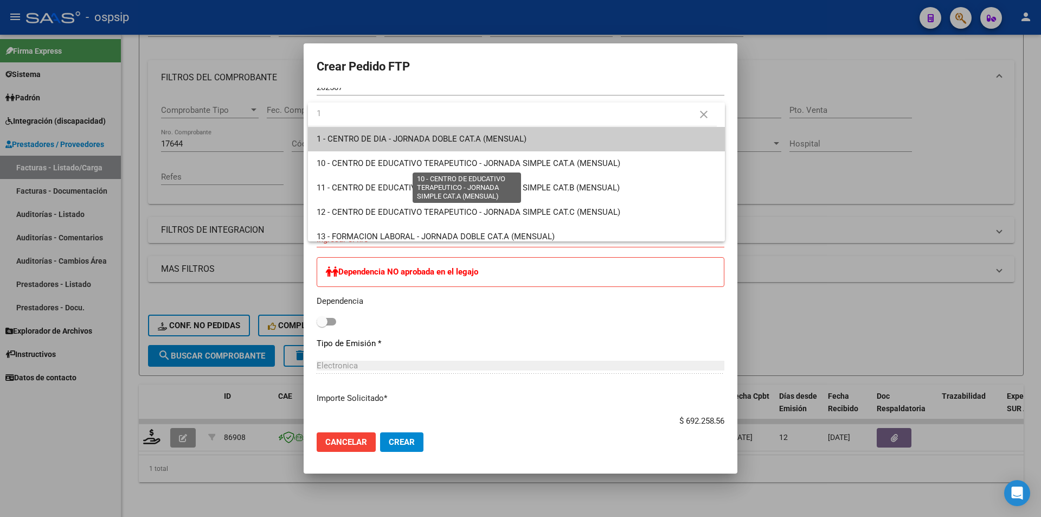
type input "1"
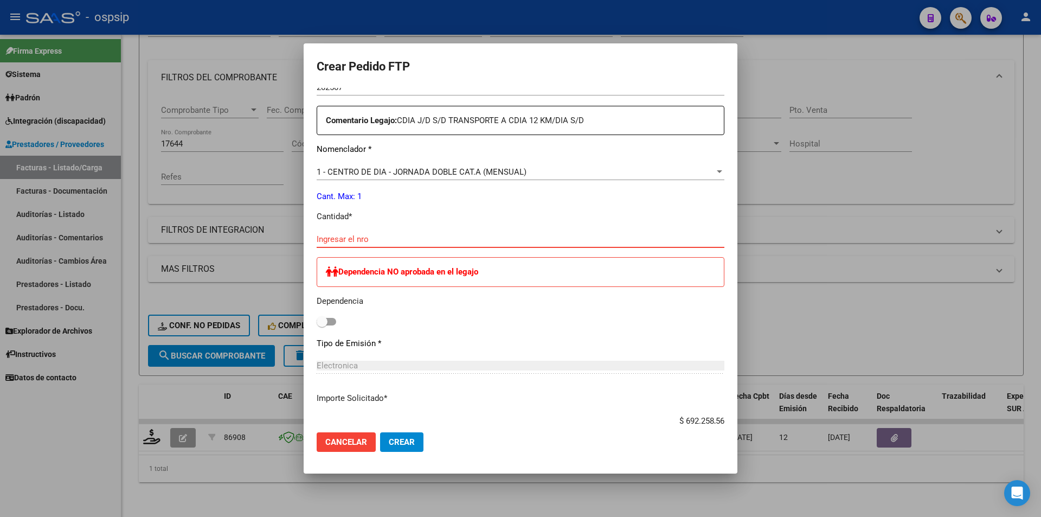
click at [368, 242] on input "Ingresar el nro" at bounding box center [521, 239] width 408 height 10
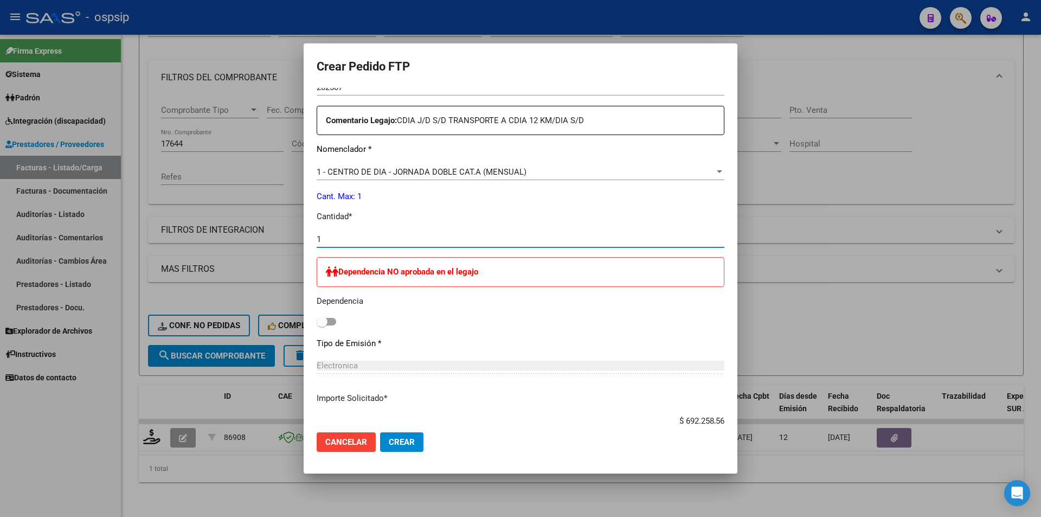
type input "1"
click at [406, 447] on button "Crear" at bounding box center [401, 442] width 43 height 20
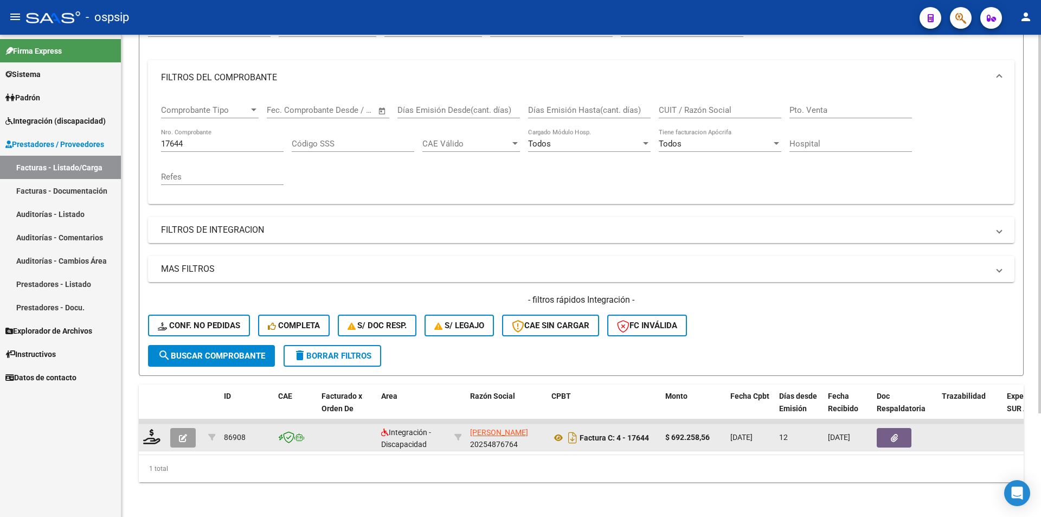
click at [179, 434] on icon "button" at bounding box center [183, 438] width 8 height 8
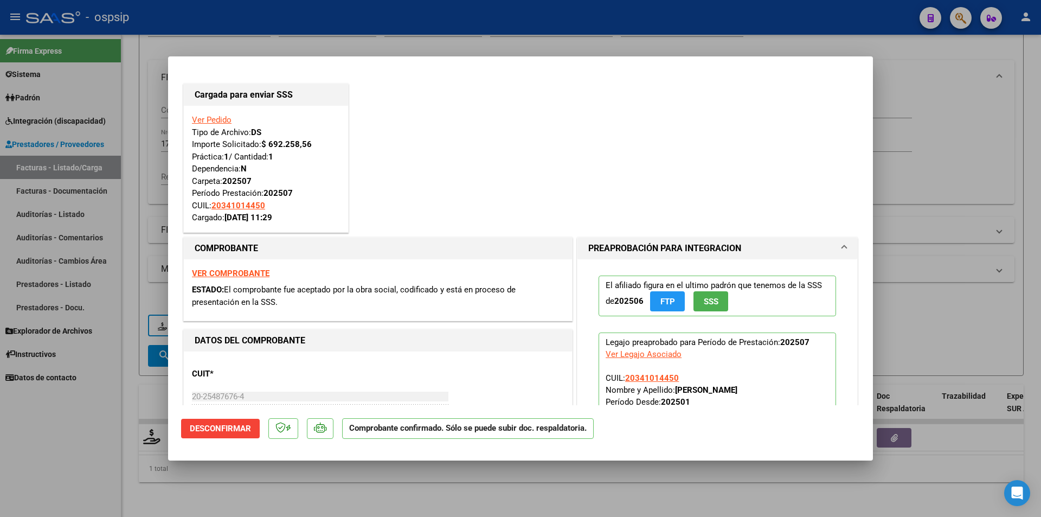
click at [131, 410] on div at bounding box center [520, 258] width 1041 height 517
type input "$ 0,00"
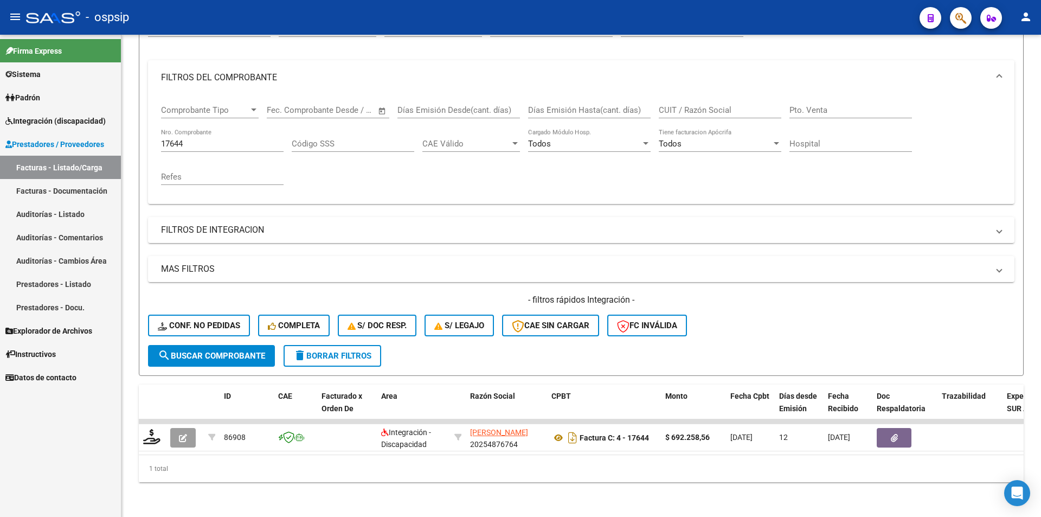
drag, startPoint x: 194, startPoint y: 133, endPoint x: 112, endPoint y: 121, distance: 82.7
click at [112, 121] on mat-sidenav-container "Firma Express Sistema Usuarios Todos los Usuarios Padrón Afiliados Empadronados…" at bounding box center [520, 276] width 1041 height 482
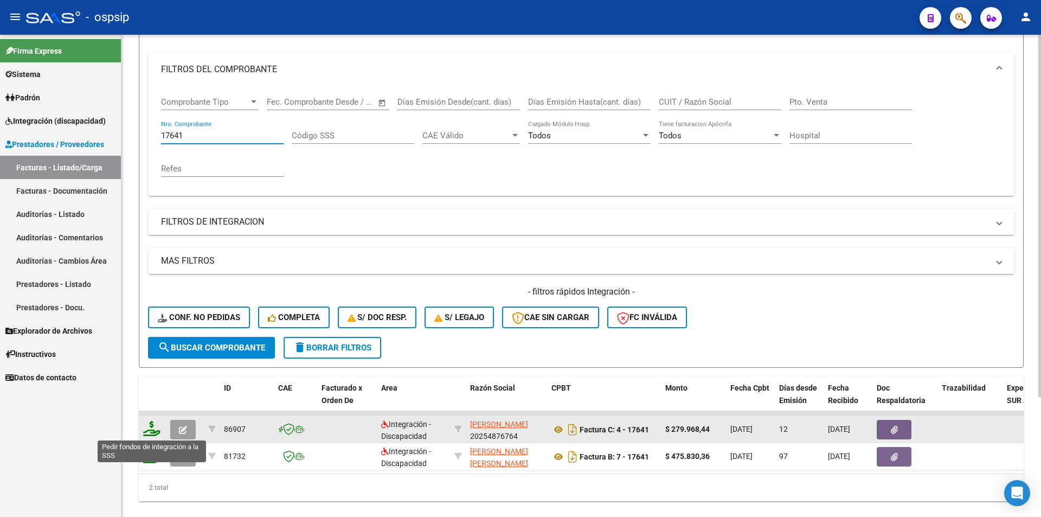
type input "17641"
click at [150, 431] on icon at bounding box center [151, 428] width 17 height 15
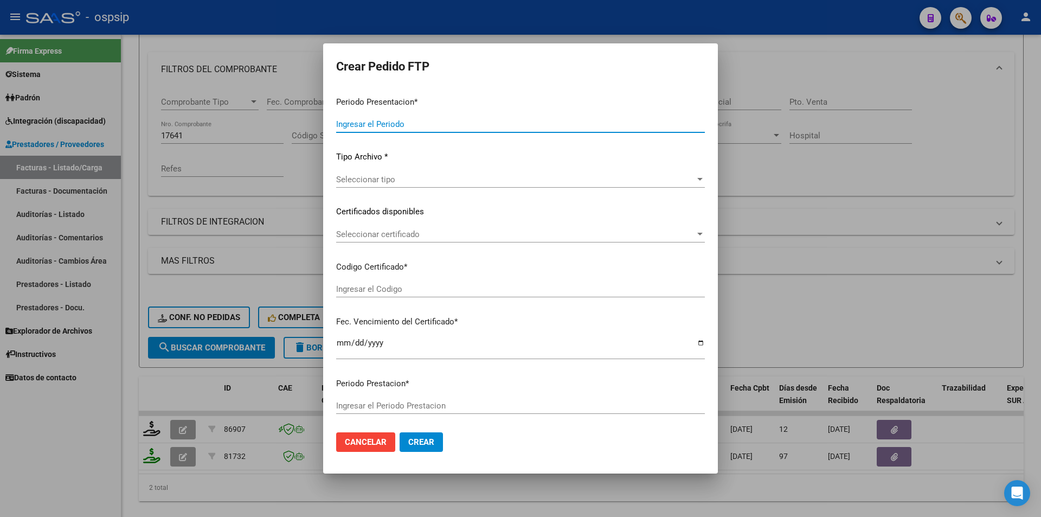
type input "202507"
type input "$ 279.968,44"
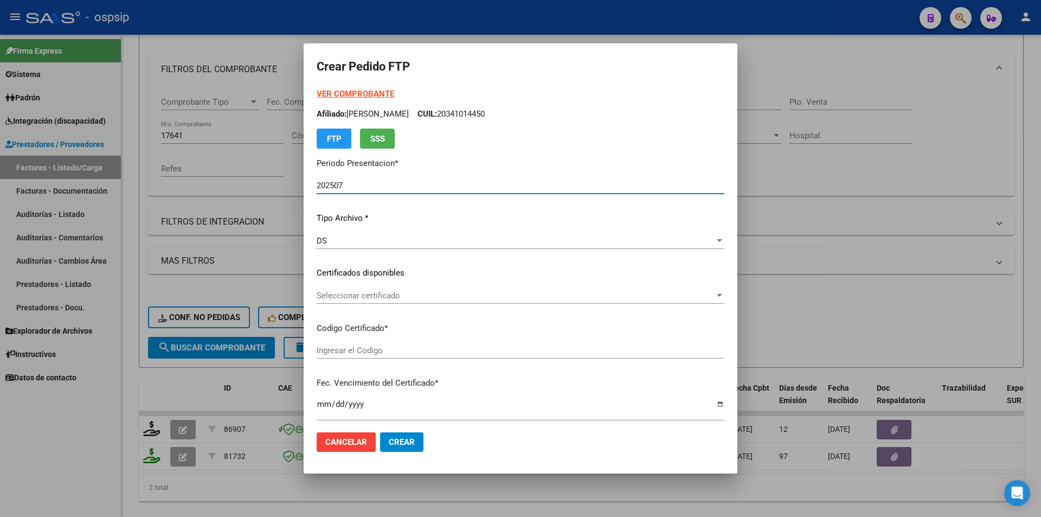
type input "ARG02000457301492023071420330714BSAS265"
type input "2033-07-14"
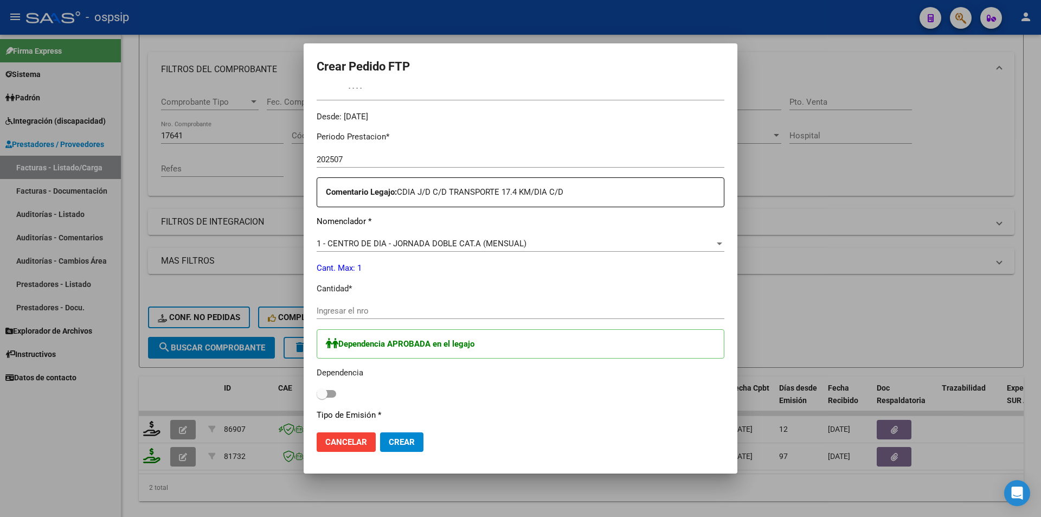
scroll to position [325, 0]
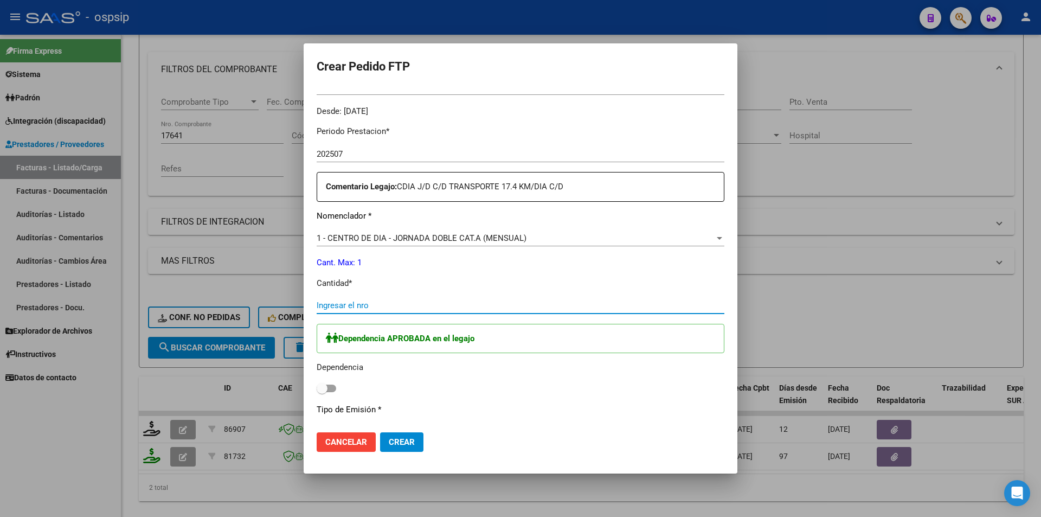
click at [352, 306] on input "Ingresar el nro" at bounding box center [521, 305] width 408 height 10
type input "1"
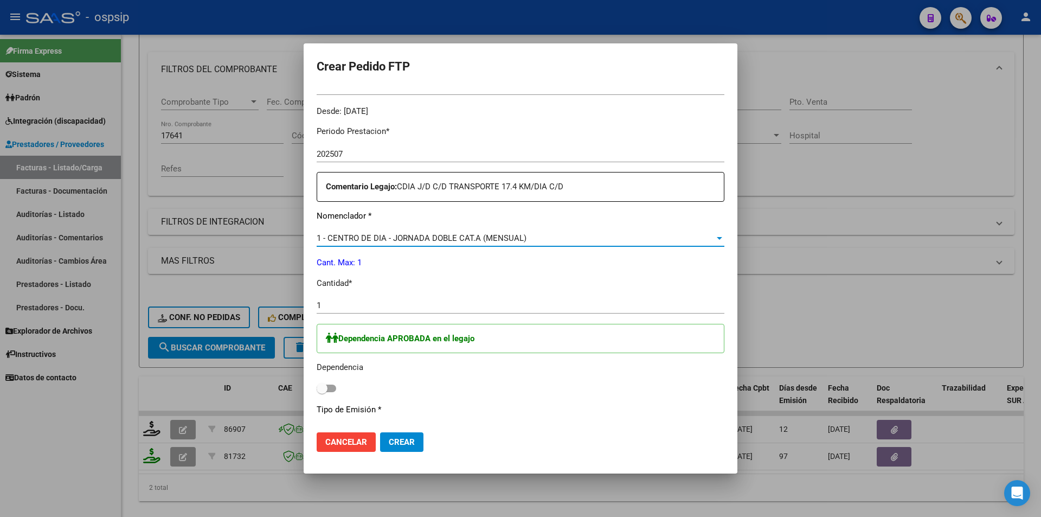
click at [366, 240] on span "1 - CENTRO DE DIA - JORNADA DOBLE CAT.A (MENSUAL)" at bounding box center [422, 238] width 210 height 10
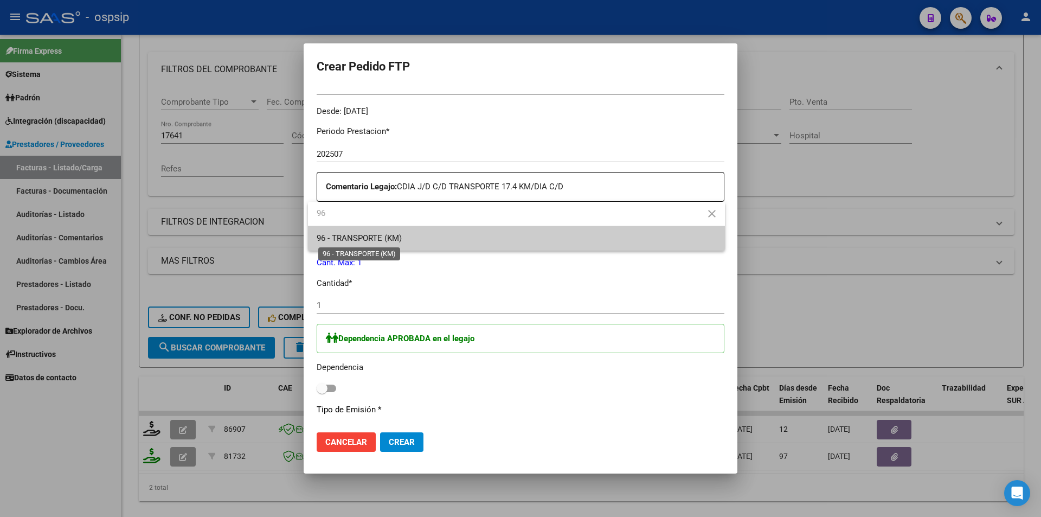
type input "96"
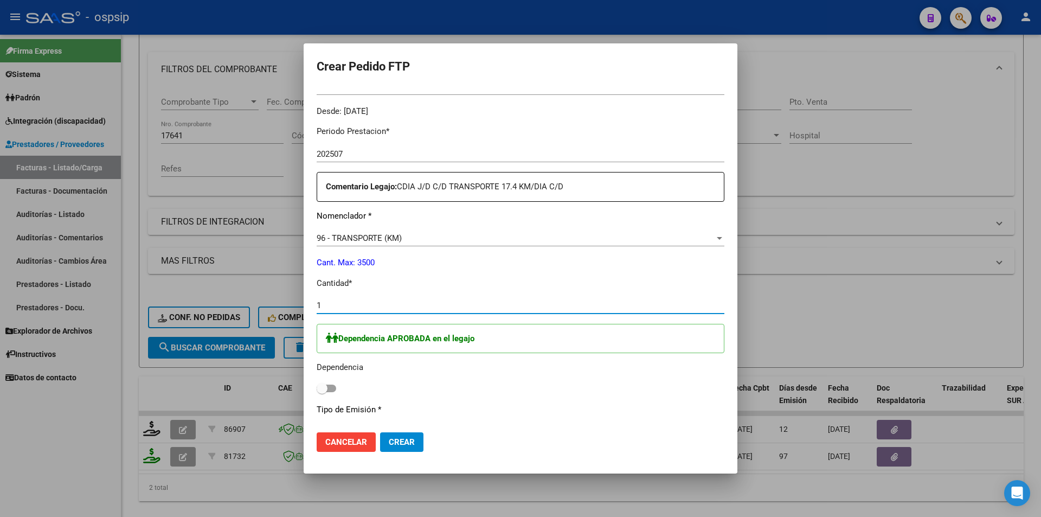
drag, startPoint x: 345, startPoint y: 301, endPoint x: 306, endPoint y: 303, distance: 39.6
click at [306, 303] on mat-dialog-content "VER COMPROBANTE ARCA Padrón Afiliado: ARGAÑARAZ JUAN PABLO CUIL: 23457301499 FT…" at bounding box center [521, 256] width 434 height 336
type input "383"
click at [334, 389] on span at bounding box center [327, 388] width 20 height 8
click at [322, 392] on input "checkbox" at bounding box center [321, 392] width 1 height 1
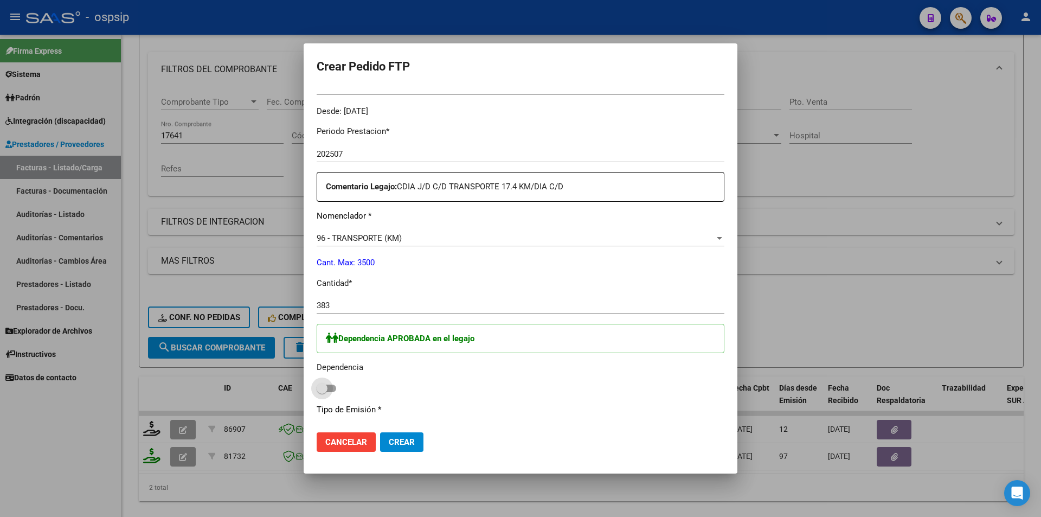
checkbox input "true"
click at [402, 436] on button "Crear" at bounding box center [401, 442] width 43 height 20
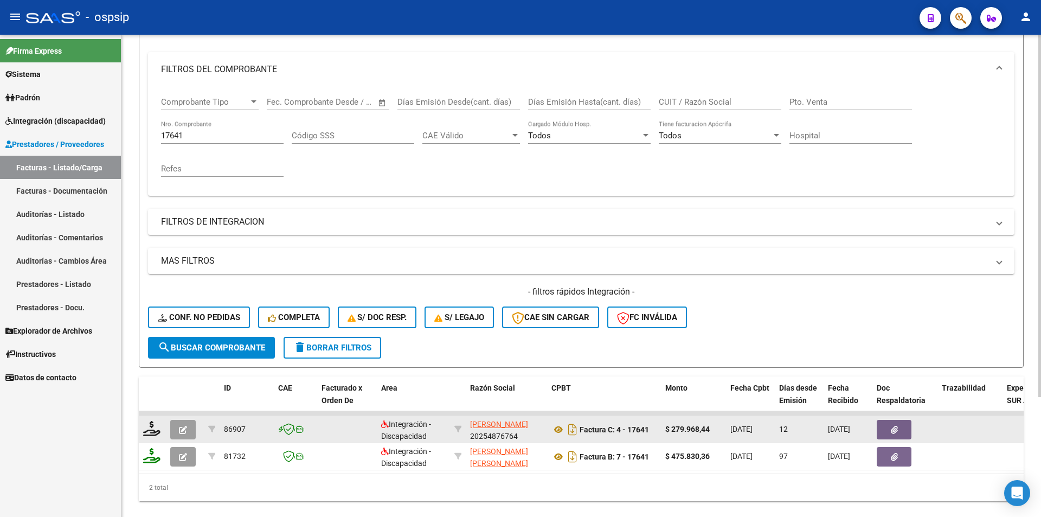
click at [188, 418] on datatable-body-cell at bounding box center [185, 429] width 38 height 27
click at [181, 425] on span "button" at bounding box center [183, 429] width 8 height 10
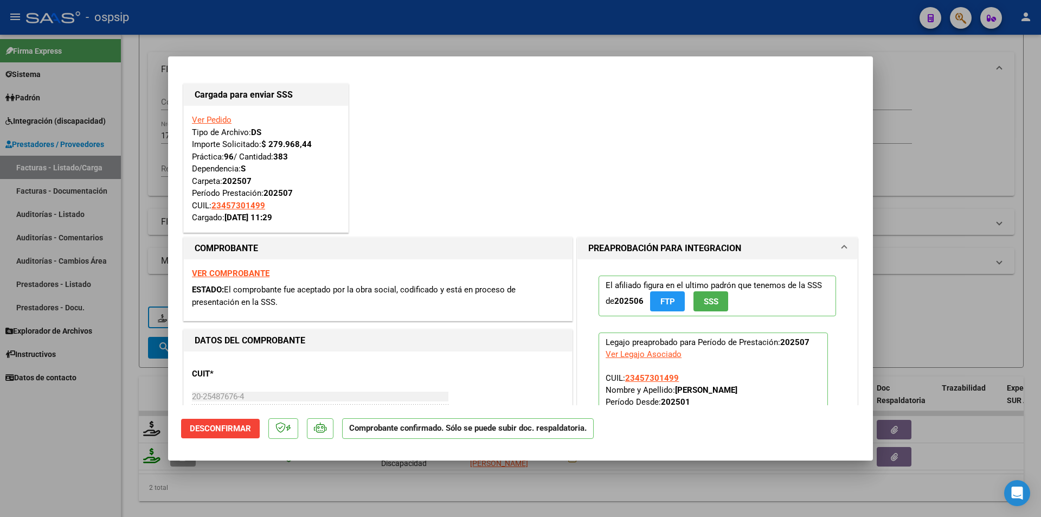
drag, startPoint x: 70, startPoint y: 435, endPoint x: 162, endPoint y: 200, distance: 252.4
click at [69, 435] on div at bounding box center [520, 258] width 1041 height 517
type input "$ 0,00"
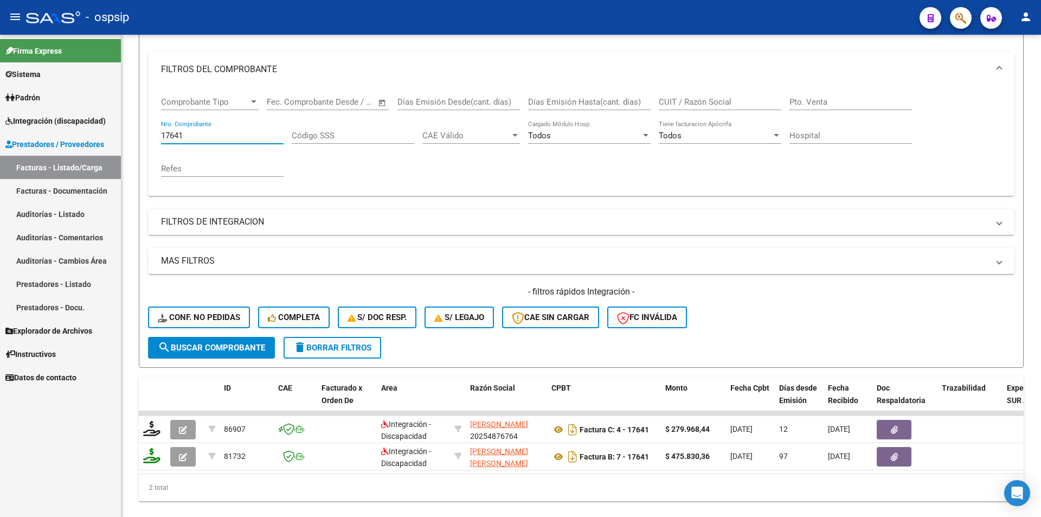
drag, startPoint x: 187, startPoint y: 131, endPoint x: 116, endPoint y: 127, distance: 71.1
click at [116, 127] on mat-sidenav-container "Firma Express Sistema Usuarios Todos los Usuarios Padrón Afiliados Empadronados…" at bounding box center [520, 276] width 1041 height 482
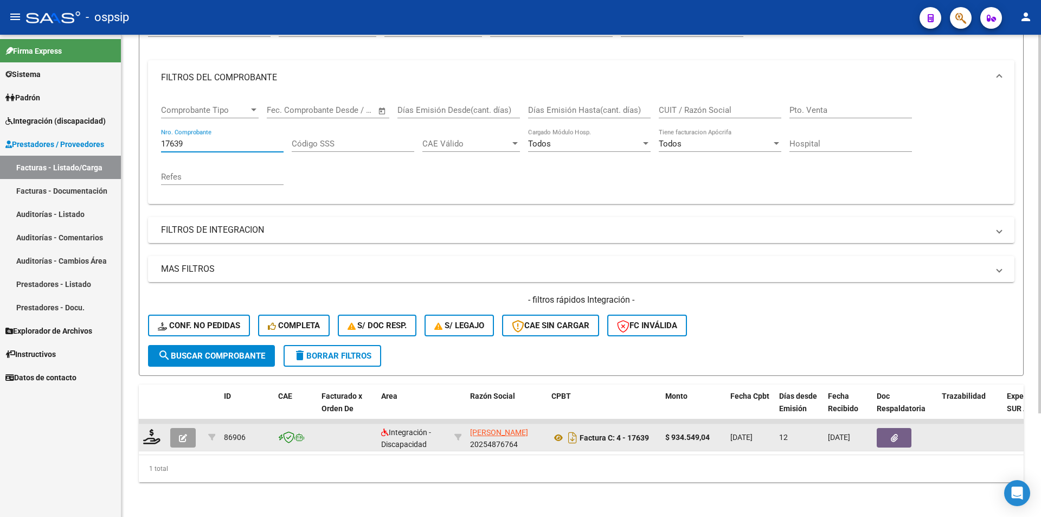
type input "17639"
click at [181, 434] on icon "button" at bounding box center [183, 438] width 8 height 8
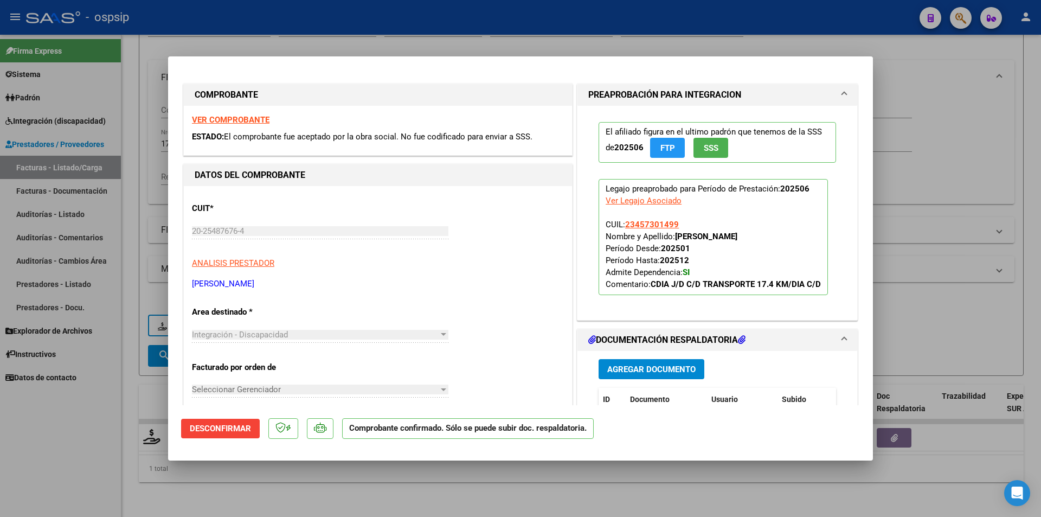
click at [79, 438] on div at bounding box center [520, 258] width 1041 height 517
type input "$ 0,00"
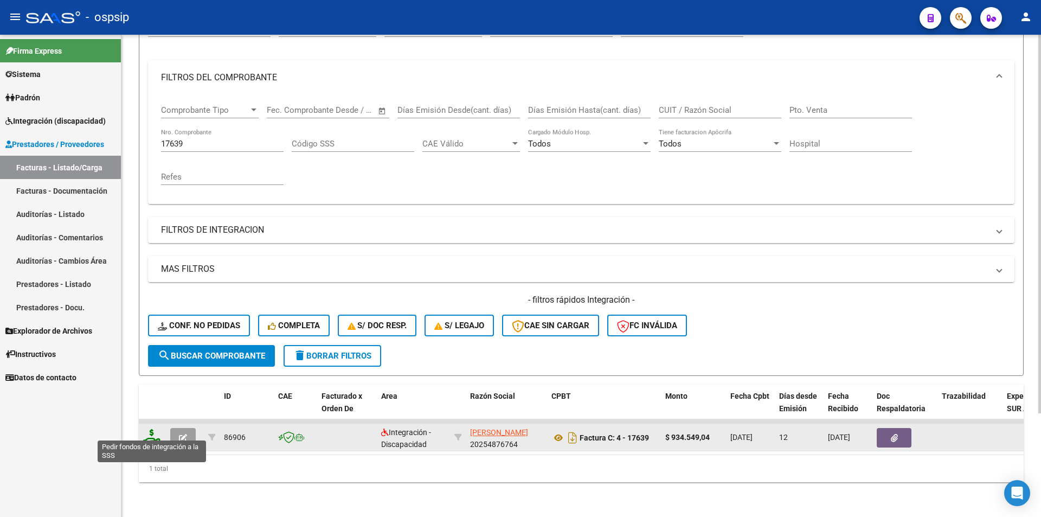
click at [152, 429] on icon at bounding box center [151, 436] width 17 height 15
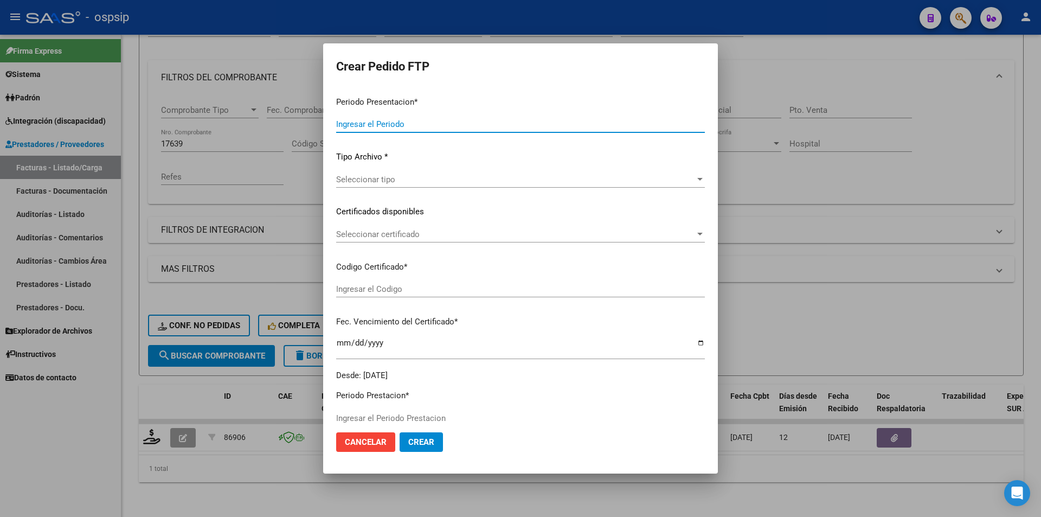
type input "202507"
type input "202506"
type input "$ 934.549,04"
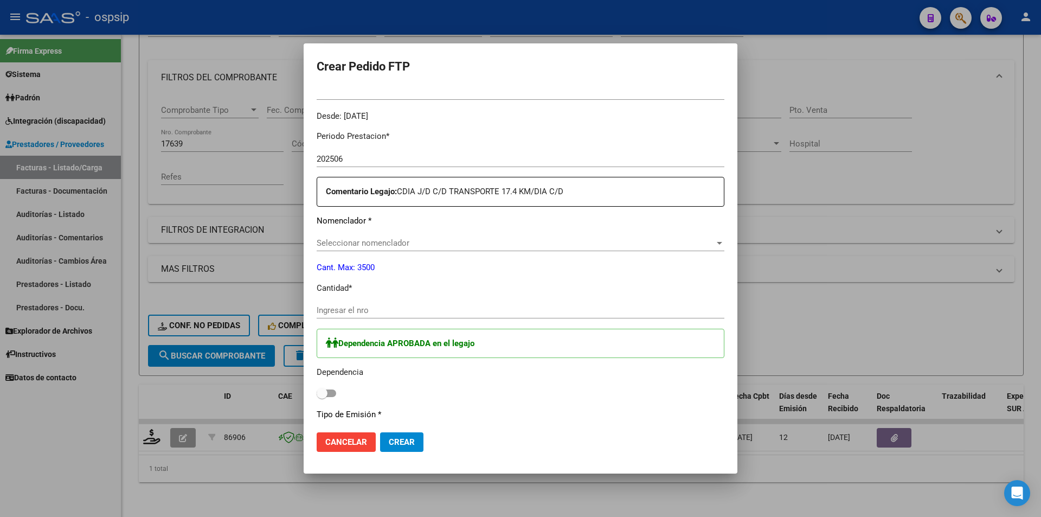
type input "ARG02000457301492023071420330714BSAS265"
type input "2033-07-14"
click at [332, 302] on input "Ingresar el nro" at bounding box center [521, 305] width 408 height 10
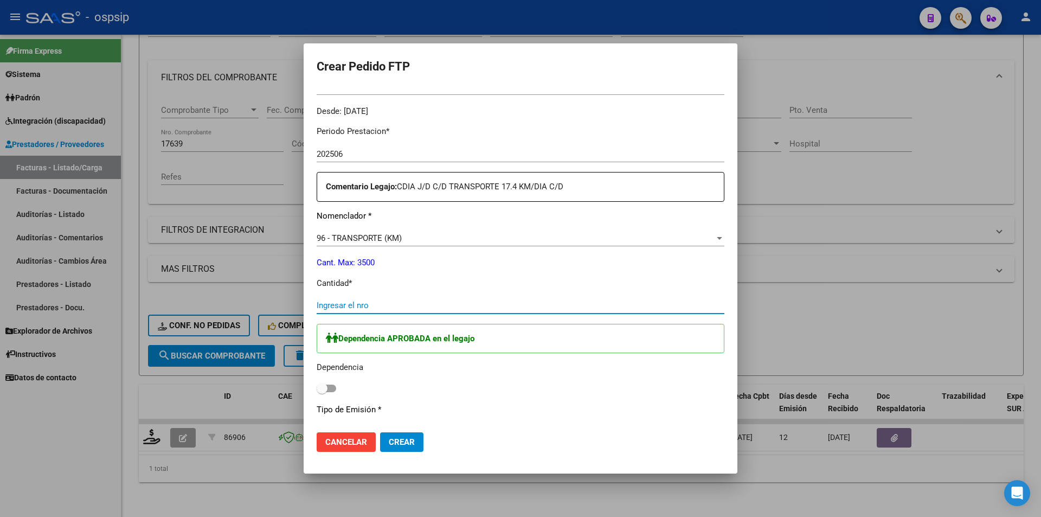
click at [363, 243] on div "96 - TRANSPORTE (KM) Seleccionar nomenclador" at bounding box center [521, 238] width 408 height 16
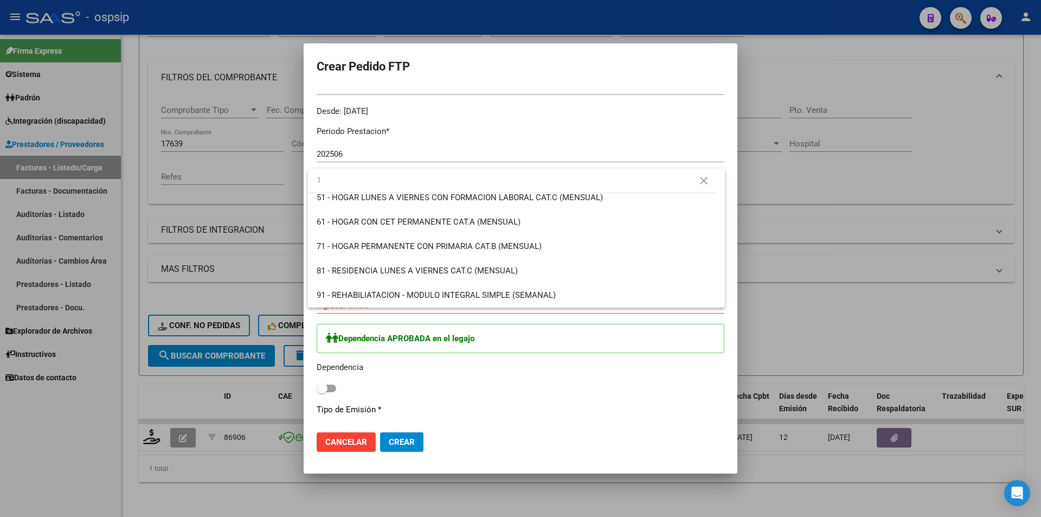
scroll to position [0, 0]
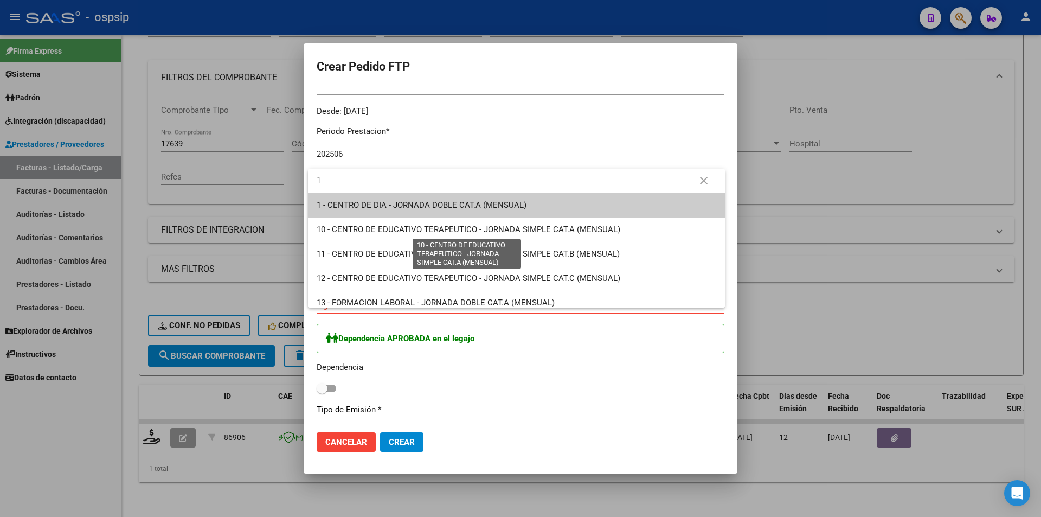
type input "1"
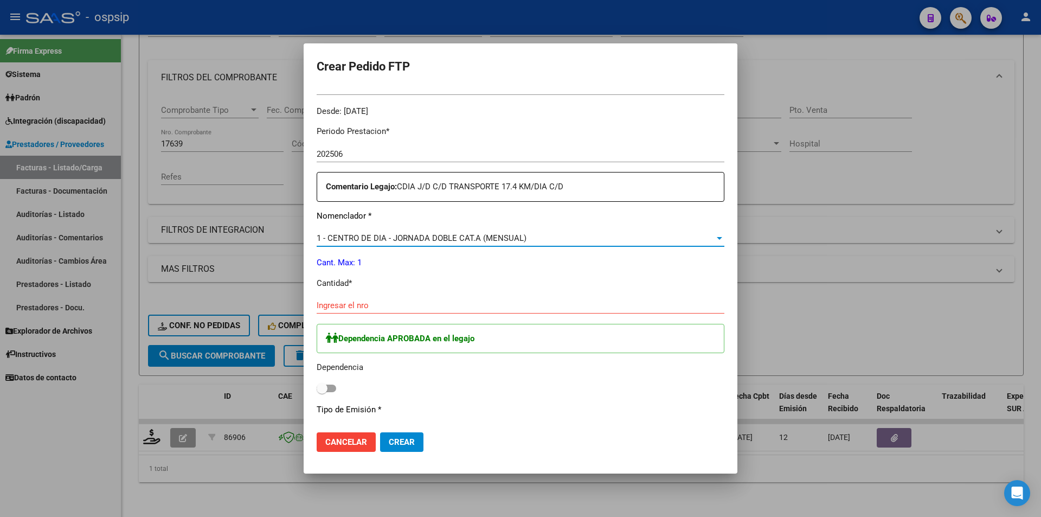
click at [360, 301] on input "Ingresar el nro" at bounding box center [521, 305] width 408 height 10
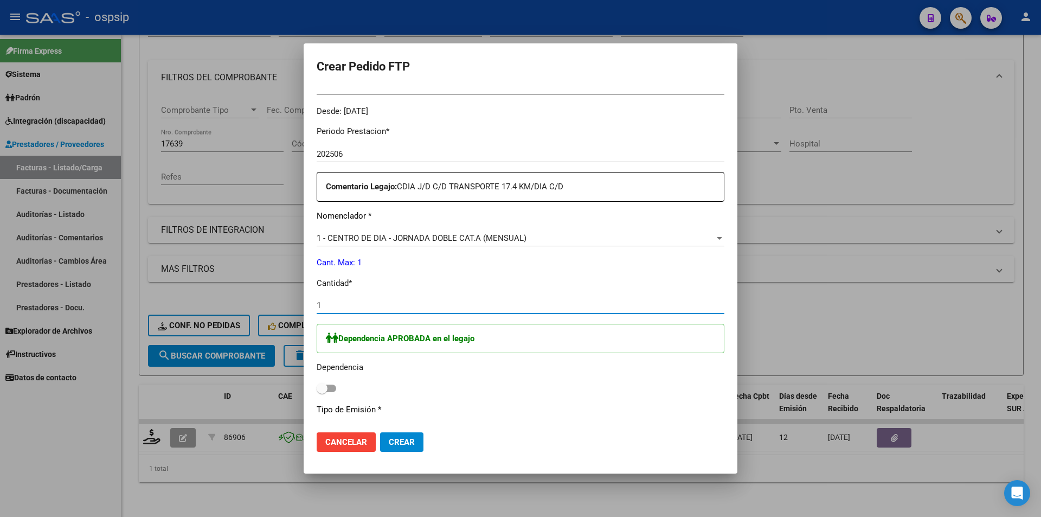
type input "1"
click at [329, 384] on span at bounding box center [327, 388] width 20 height 8
click at [322, 392] on input "checkbox" at bounding box center [321, 392] width 1 height 1
checkbox input "true"
click at [415, 442] on button "Crear" at bounding box center [401, 442] width 43 height 20
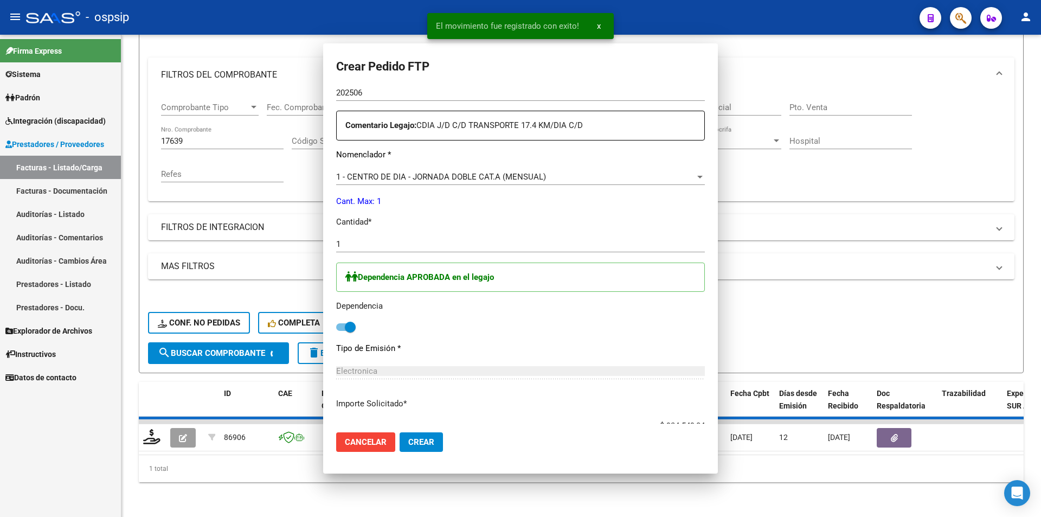
scroll to position [264, 0]
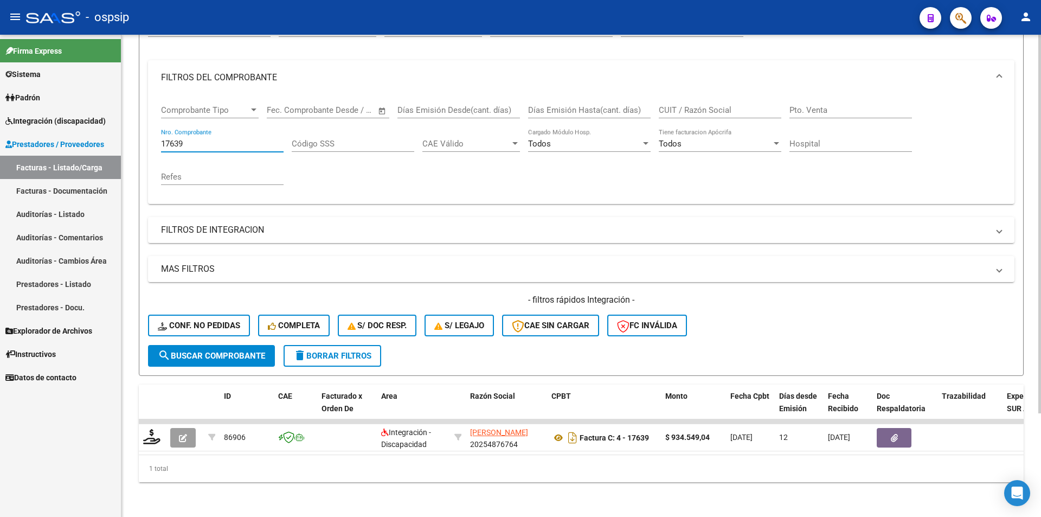
drag, startPoint x: 173, startPoint y: 135, endPoint x: 224, endPoint y: 143, distance: 51.5
click at [200, 139] on input "17639" at bounding box center [222, 144] width 122 height 10
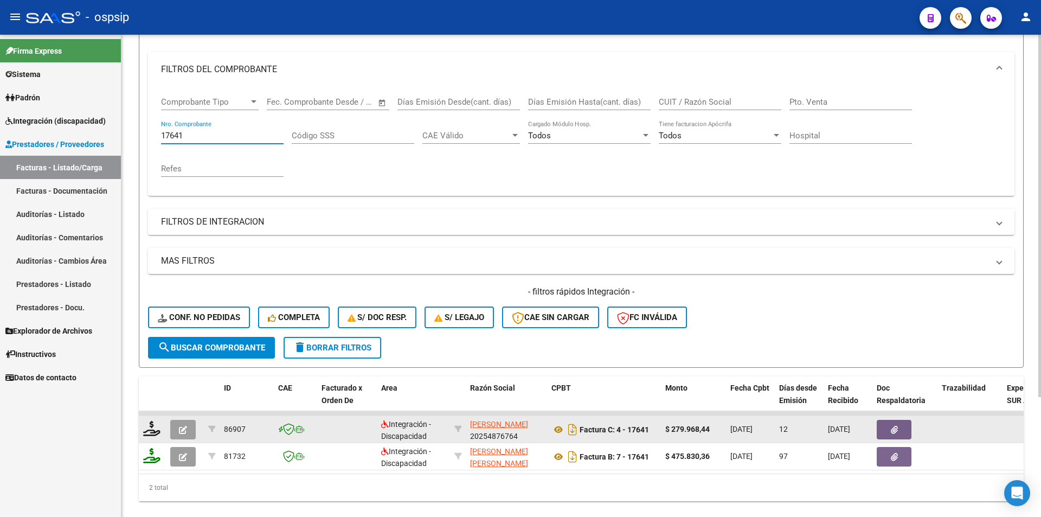
type input "17641"
click at [184, 431] on icon "button" at bounding box center [183, 429] width 8 height 8
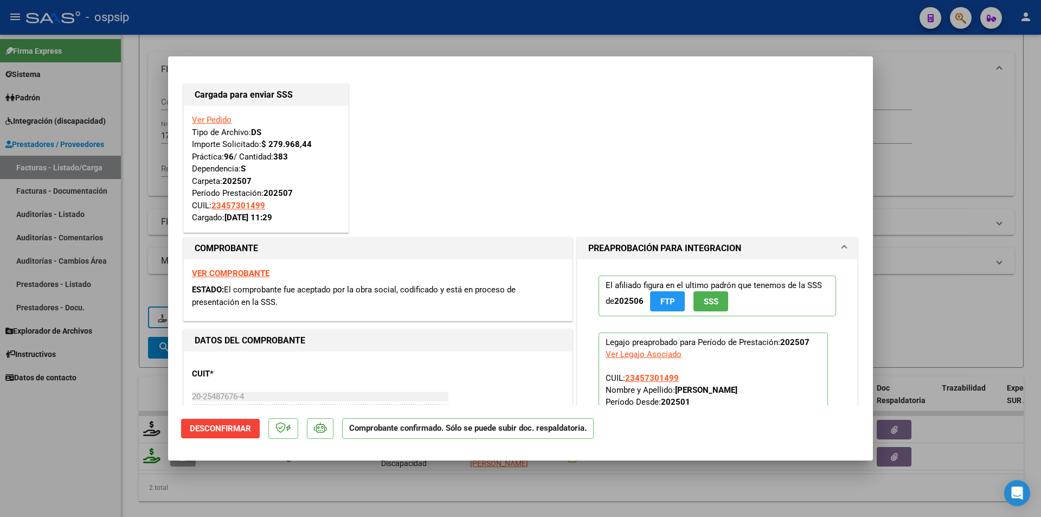
click at [115, 443] on div at bounding box center [520, 258] width 1041 height 517
type input "$ 0,00"
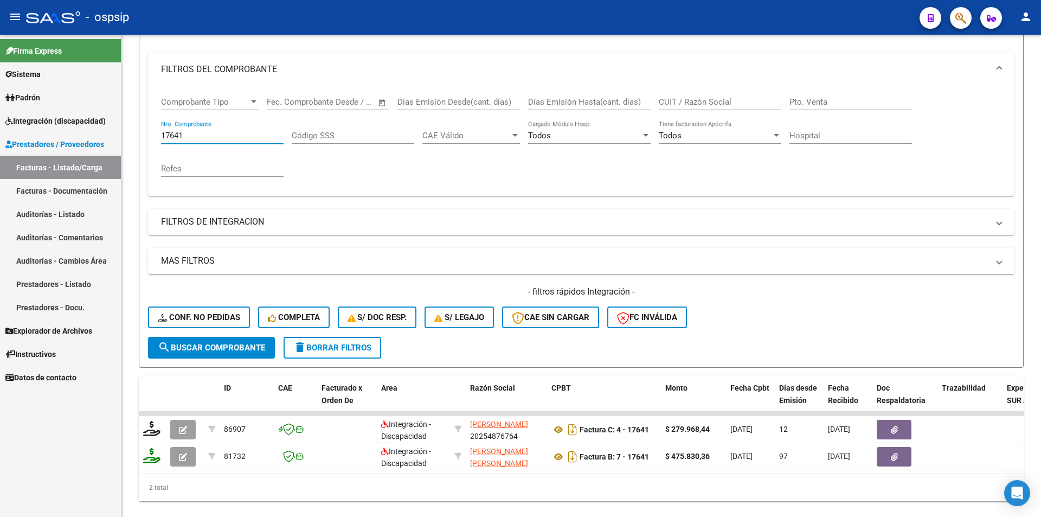
drag, startPoint x: 198, startPoint y: 134, endPoint x: 69, endPoint y: 149, distance: 129.3
click at [69, 149] on mat-sidenav-container "Firma Express Sistema Usuarios Todos los Usuarios Padrón Afiliados Empadronados…" at bounding box center [520, 276] width 1041 height 482
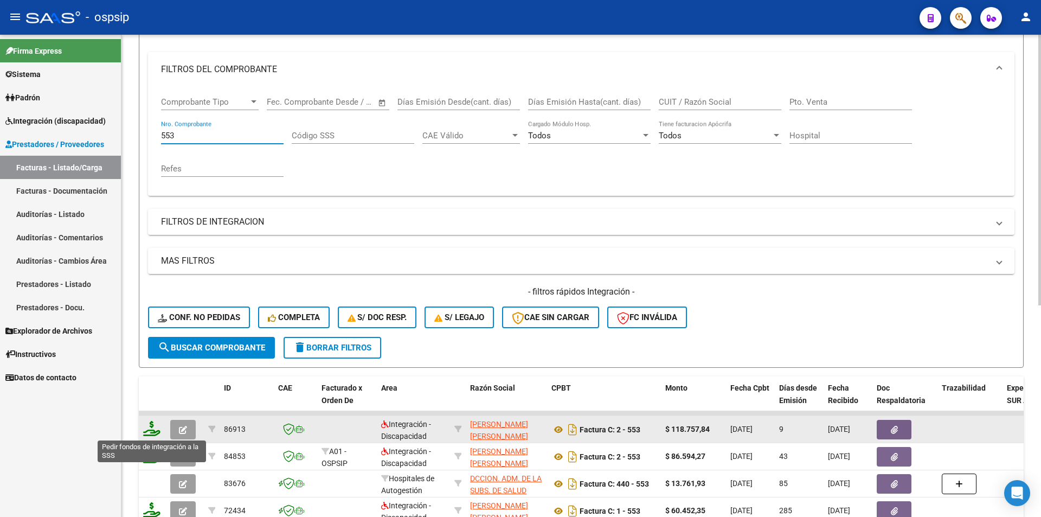
type input "553"
click at [149, 429] on icon at bounding box center [151, 428] width 17 height 15
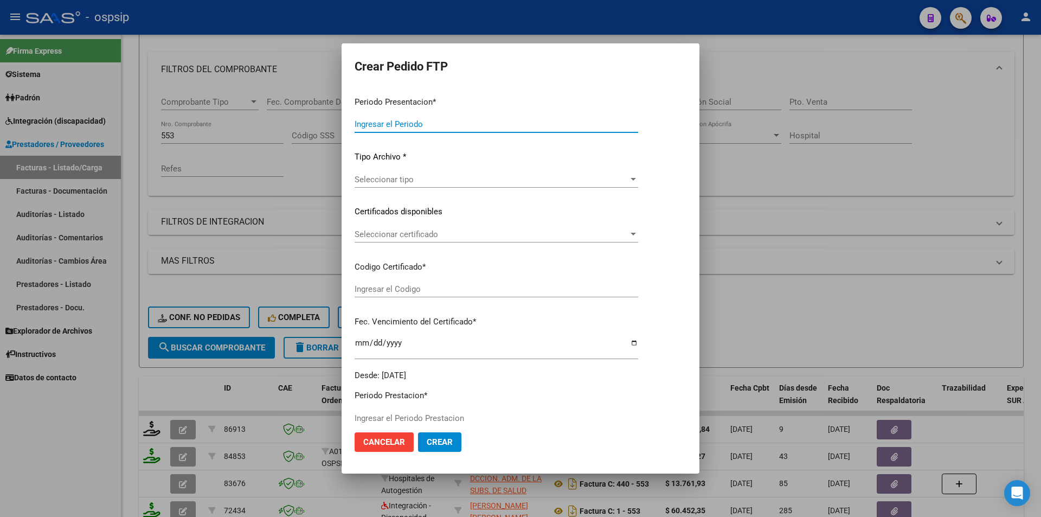
type input "202507"
type input "$ 118.757,84"
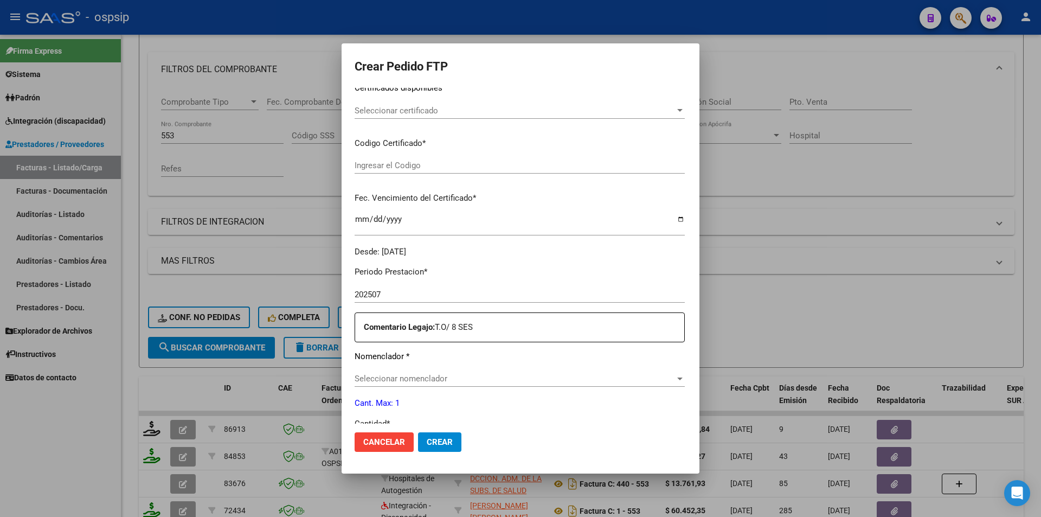
type input "ARG01000584005852023092220260922NQN249"
type input "2026-09-22"
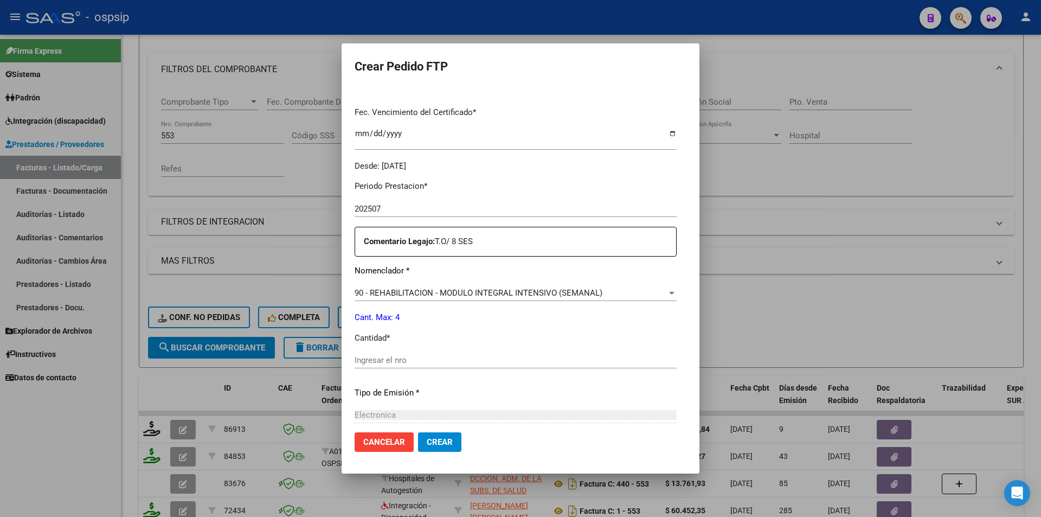
scroll to position [271, 0]
click at [366, 361] on input "Ingresar el nro" at bounding box center [515, 359] width 322 height 10
type input "4"
click at [418, 432] on button "Crear" at bounding box center [439, 442] width 43 height 20
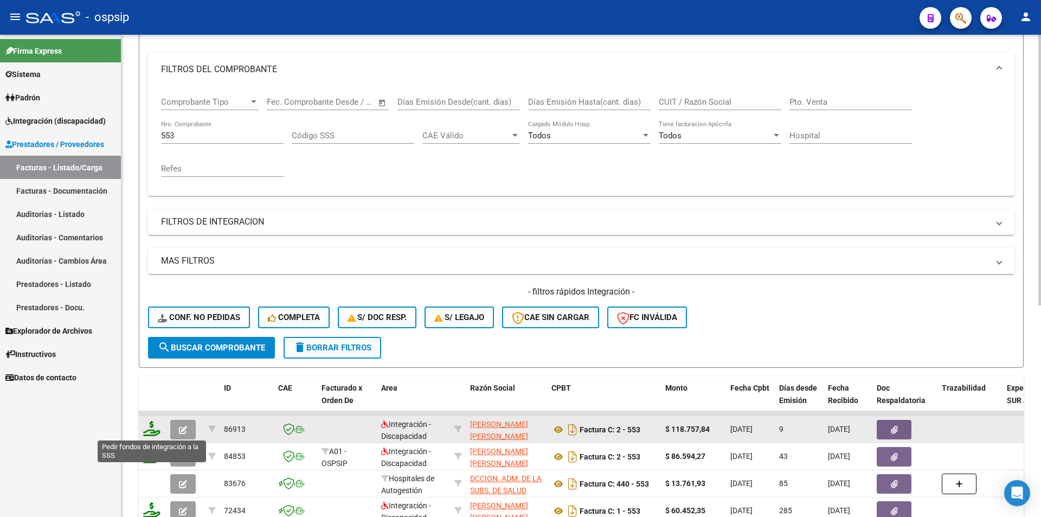
click at [149, 423] on icon at bounding box center [151, 428] width 17 height 15
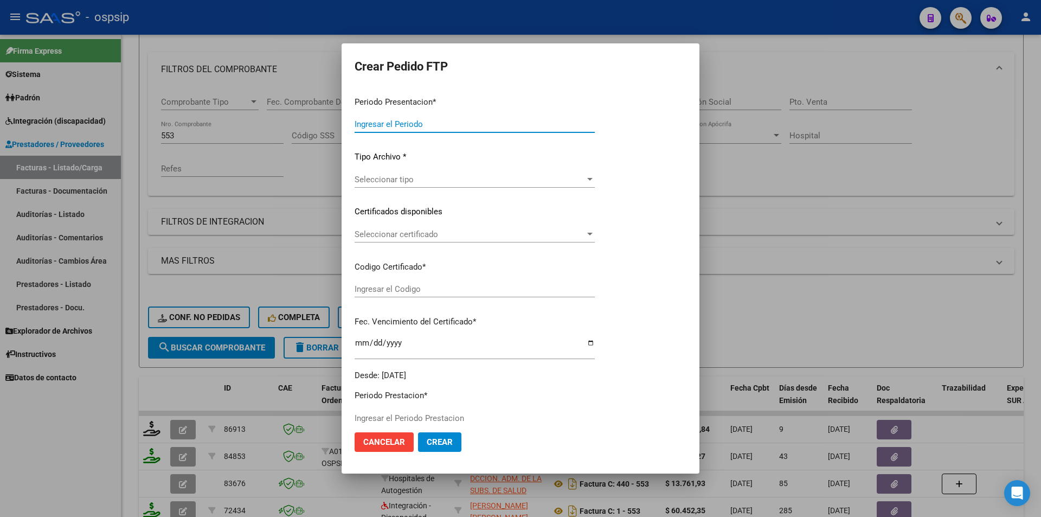
type input "202507"
type input "$ 118.757,84"
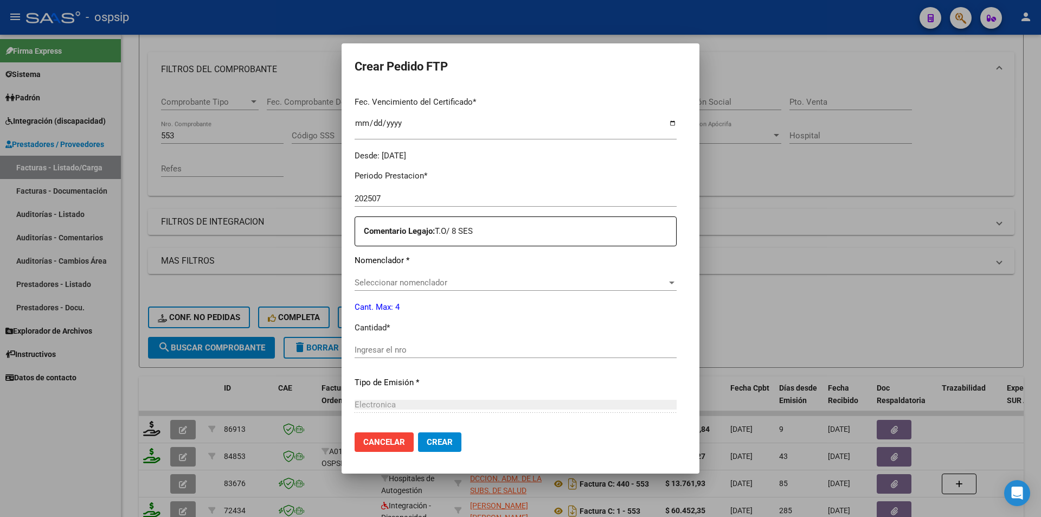
type input "ARG01000584005852023092220260922NQN249"
type input "2026-09-22"
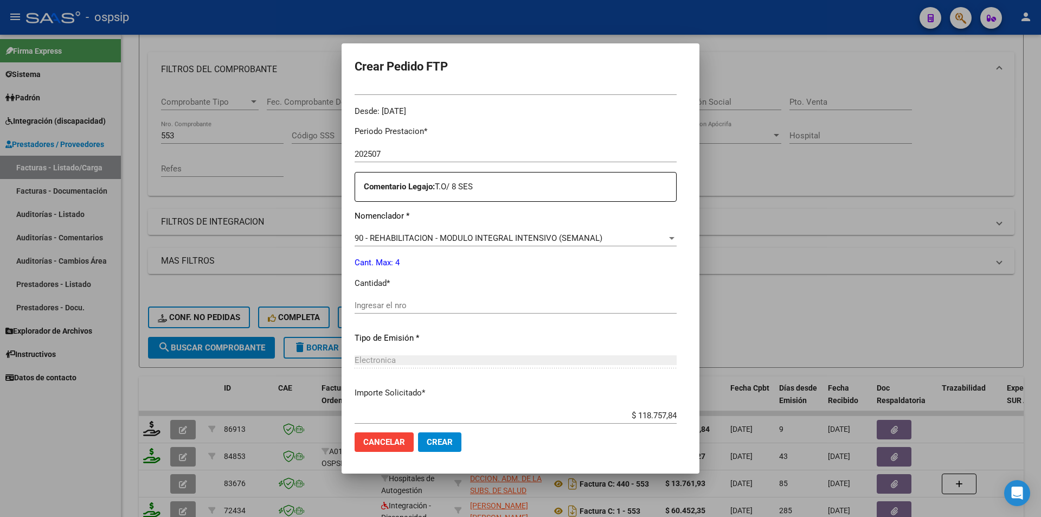
click at [372, 302] on input "Ingresar el nro" at bounding box center [515, 305] width 322 height 10
click at [446, 445] on button "Crear" at bounding box center [439, 442] width 43 height 20
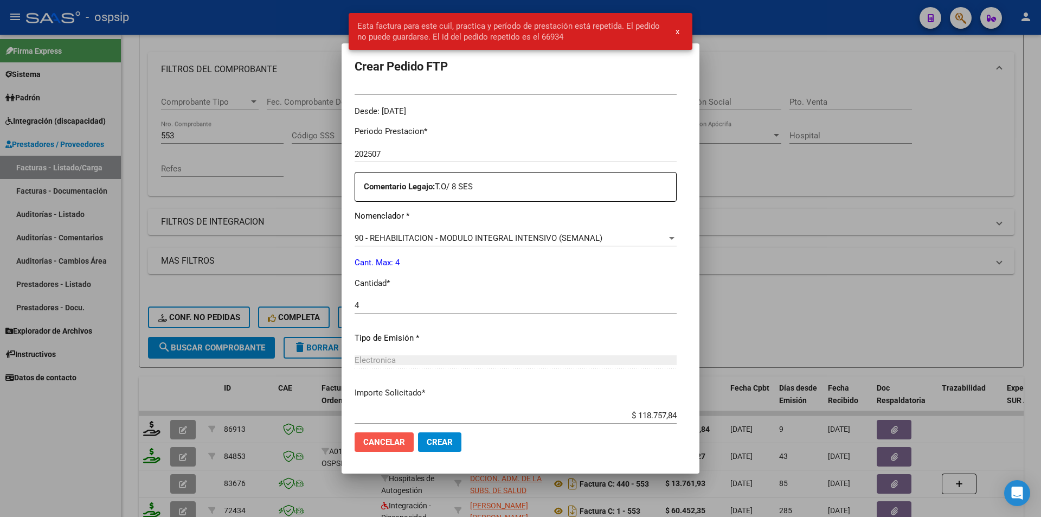
click at [386, 444] on span "Cancelar" at bounding box center [384, 442] width 42 height 10
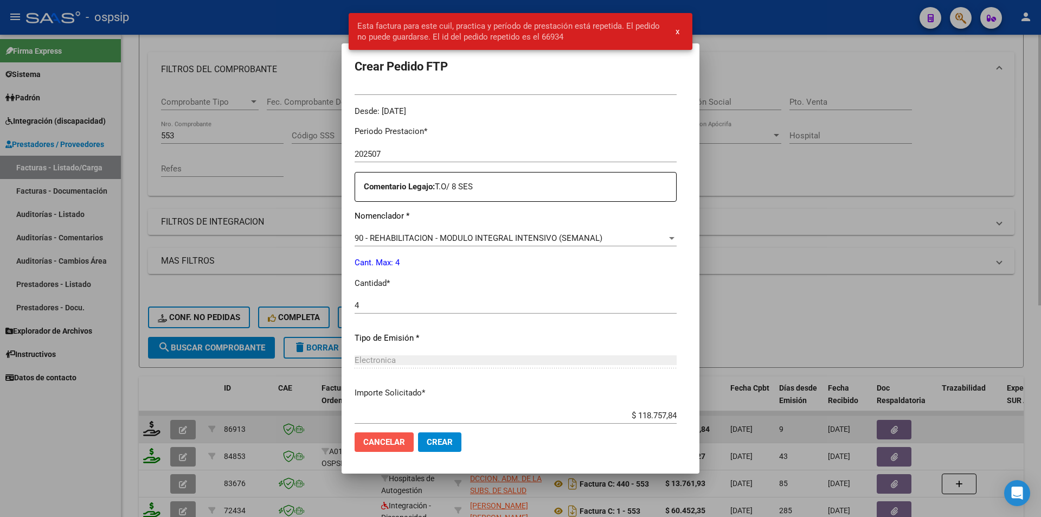
scroll to position [0, 0]
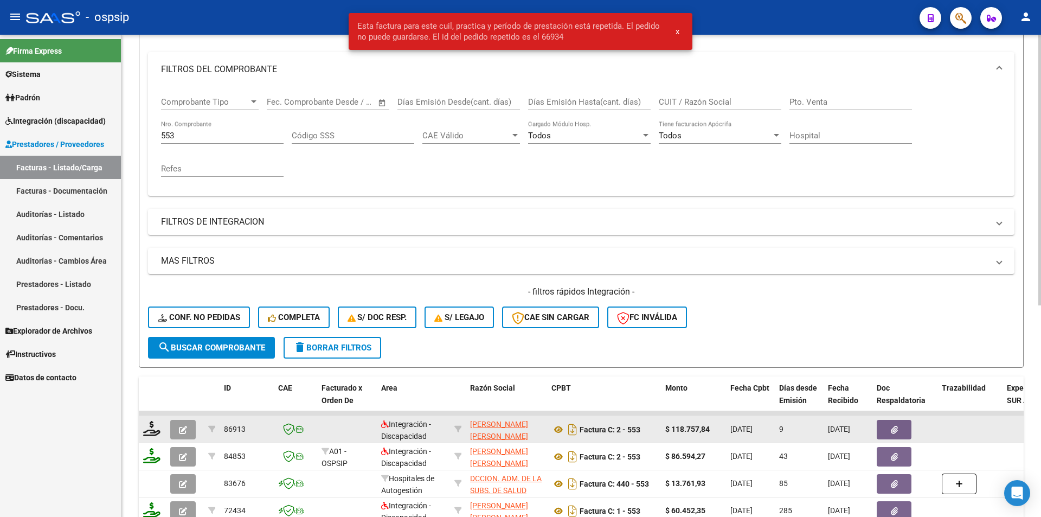
click at [189, 427] on button "button" at bounding box center [182, 430] width 25 height 20
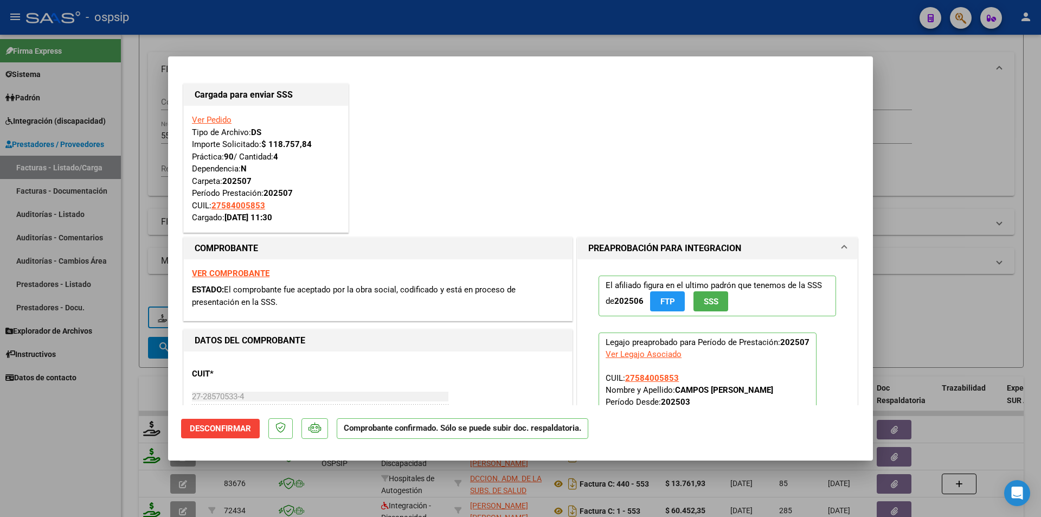
click at [109, 388] on div at bounding box center [520, 258] width 1041 height 517
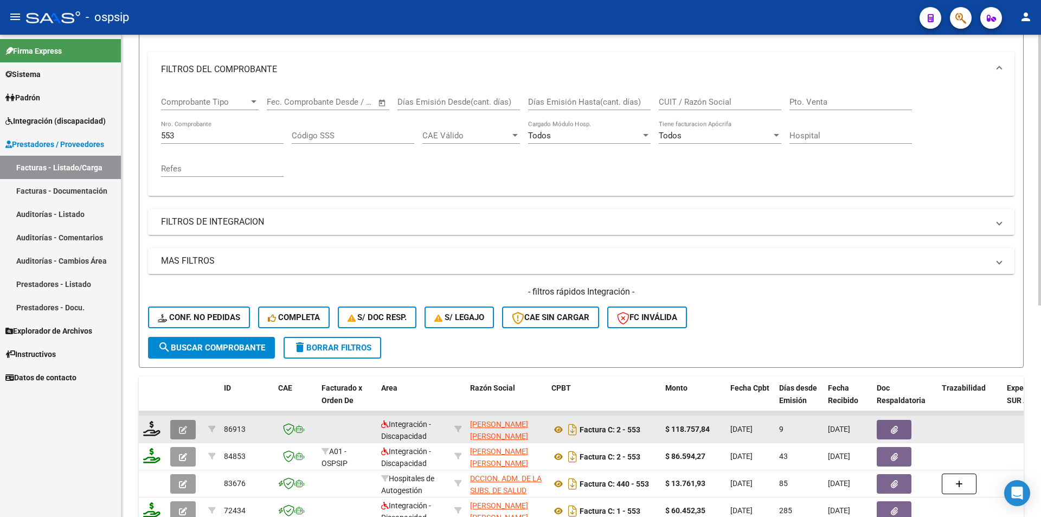
click at [177, 428] on button "button" at bounding box center [182, 430] width 25 height 20
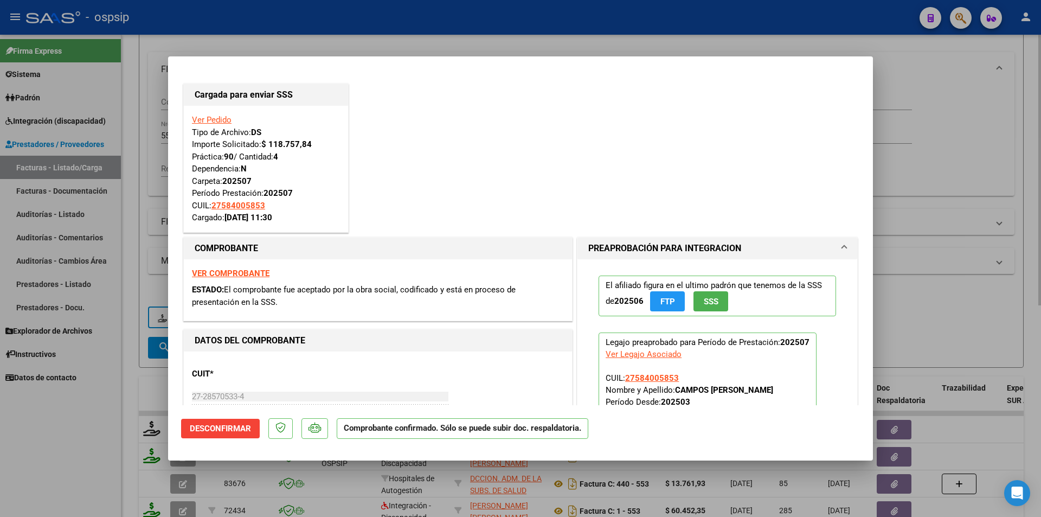
drag, startPoint x: 136, startPoint y: 301, endPoint x: 200, endPoint y: 166, distance: 149.4
click at [140, 294] on div at bounding box center [520, 258] width 1041 height 517
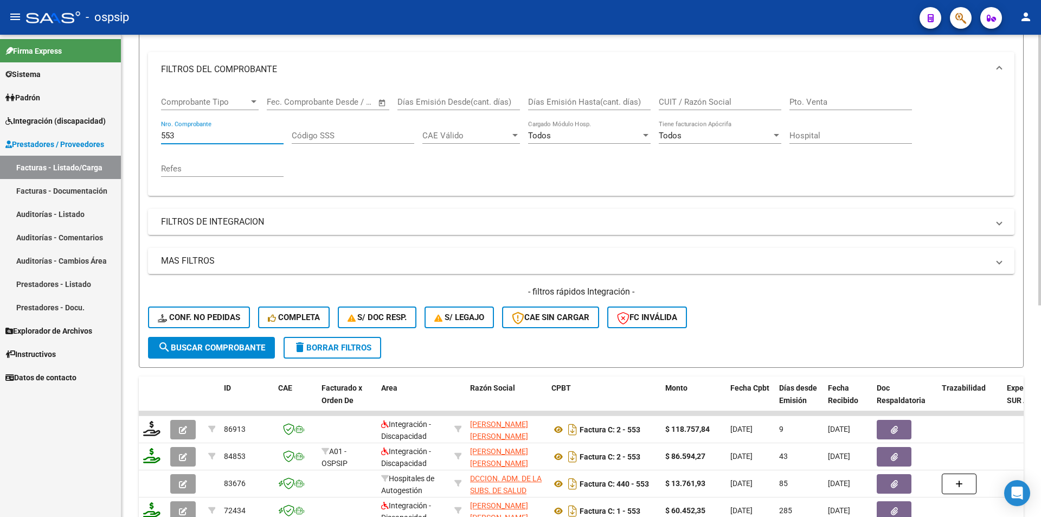
drag, startPoint x: 124, startPoint y: 132, endPoint x: 130, endPoint y: 135, distance: 6.5
click at [123, 132] on div "Video tutorial PRESTADORES -> Listado de CPBTs Emitidos por Prestadores / Prove…" at bounding box center [580, 327] width 919 height 850
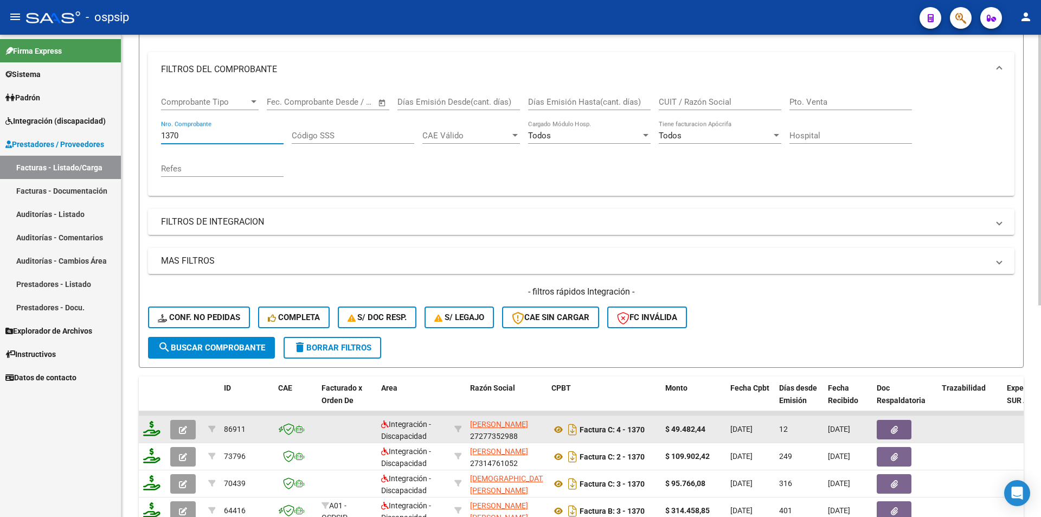
click at [149, 427] on icon at bounding box center [151, 428] width 17 height 15
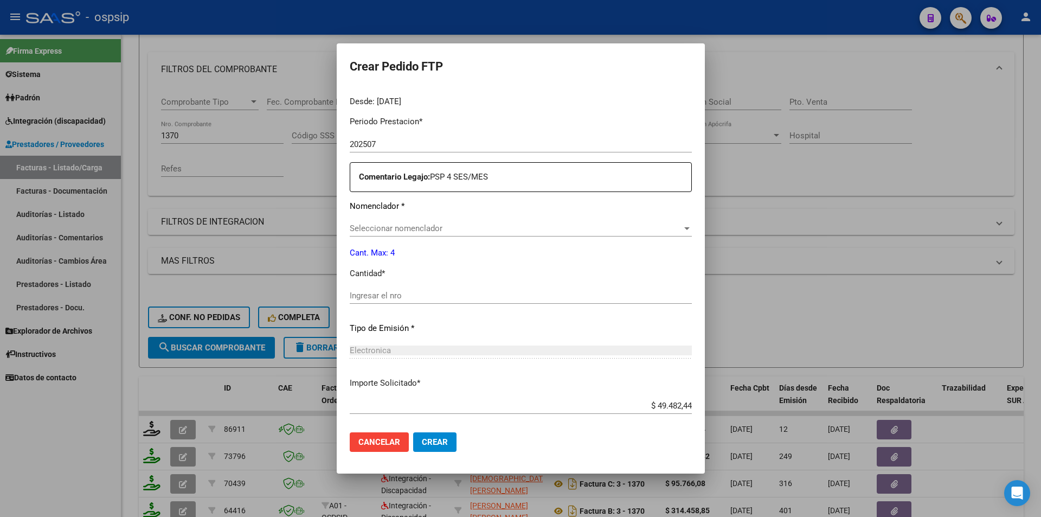
scroll to position [386, 0]
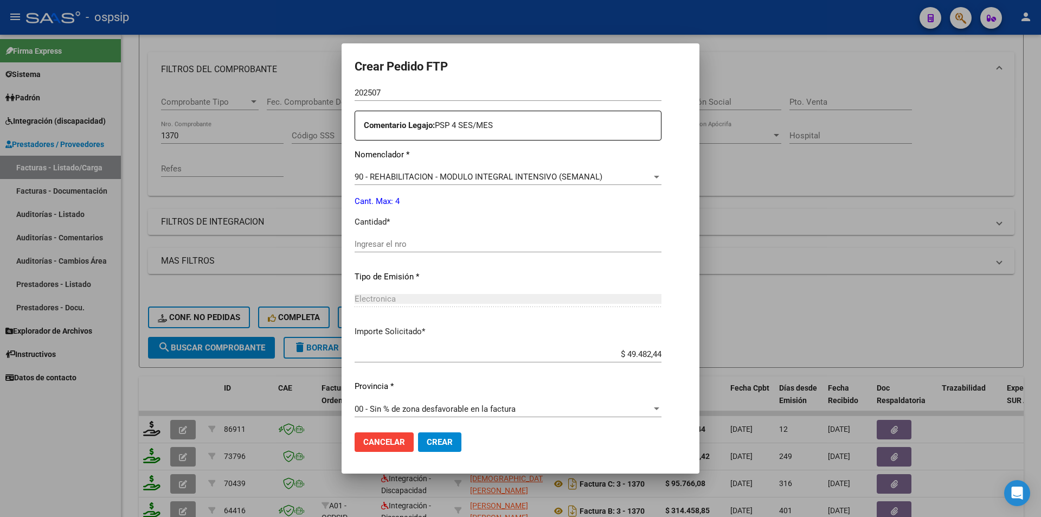
click at [369, 244] on input "Ingresar el nro" at bounding box center [507, 244] width 307 height 10
click at [444, 440] on button "Crear" at bounding box center [439, 442] width 43 height 20
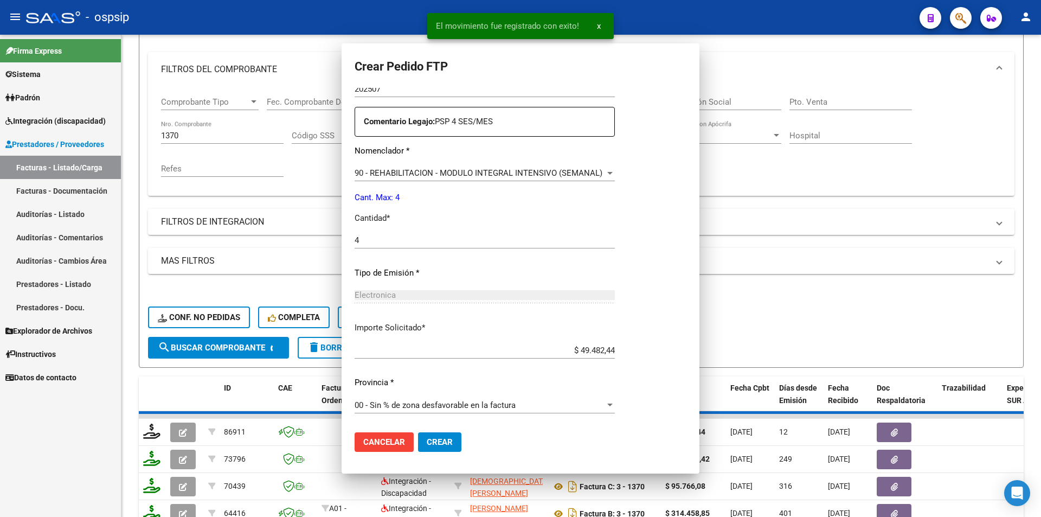
scroll to position [0, 0]
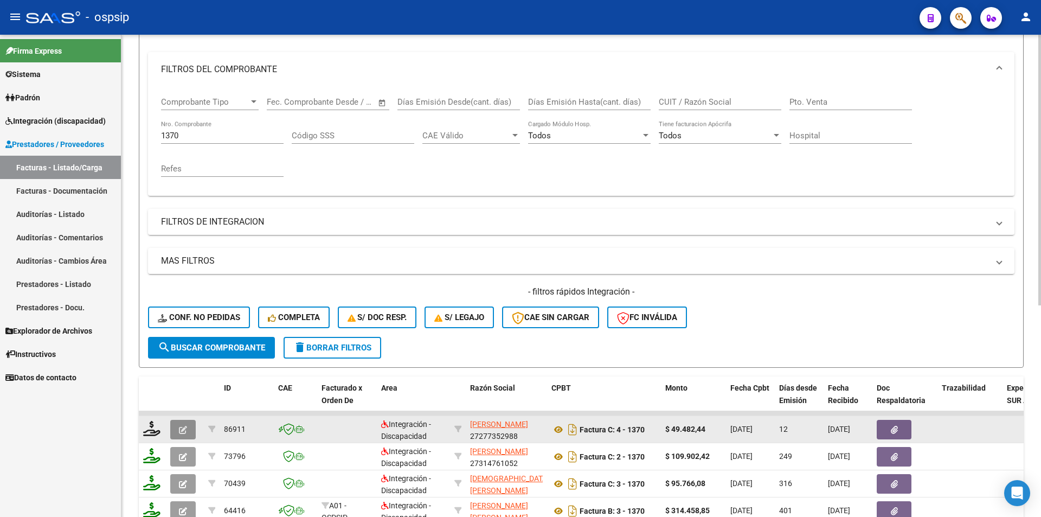
click at [182, 428] on icon "button" at bounding box center [183, 429] width 8 height 8
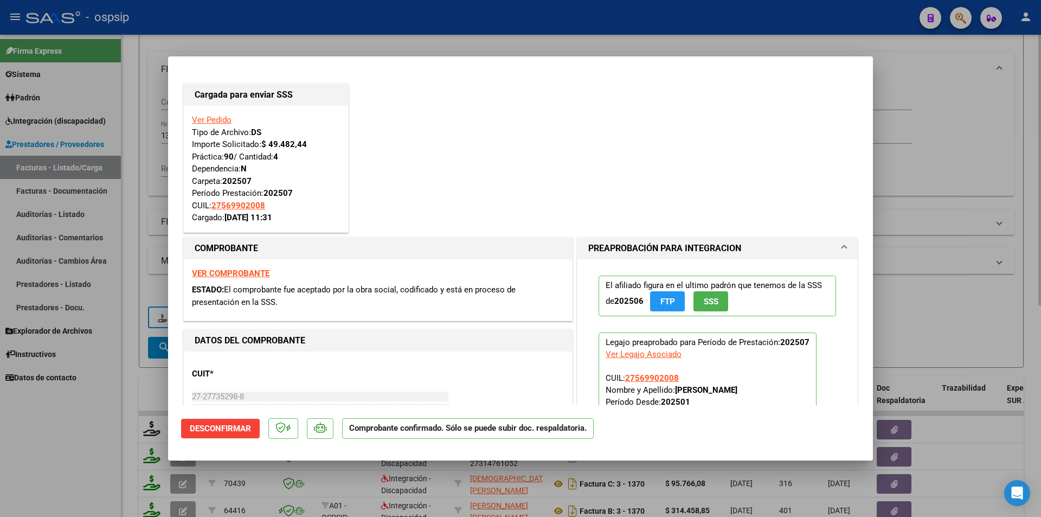
drag, startPoint x: 131, startPoint y: 229, endPoint x: 141, endPoint y: 208, distance: 23.8
click at [132, 226] on div at bounding box center [520, 258] width 1041 height 517
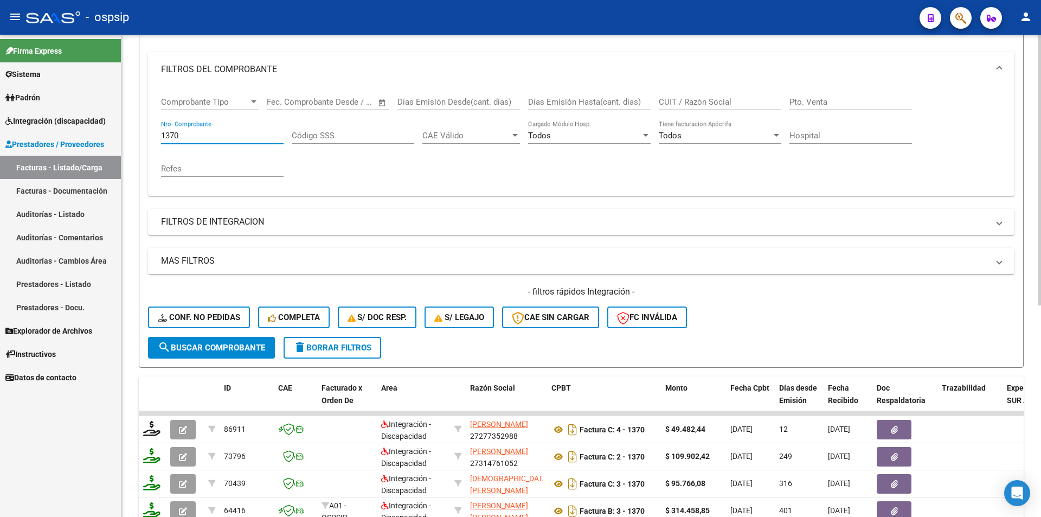
drag, startPoint x: 186, startPoint y: 134, endPoint x: 162, endPoint y: 139, distance: 24.9
click at [145, 131] on form "Filtros Id Area Area Seleccionar Gerenciador Seleccionar Gerenciador Todos Conf…" at bounding box center [581, 181] width 885 height 371
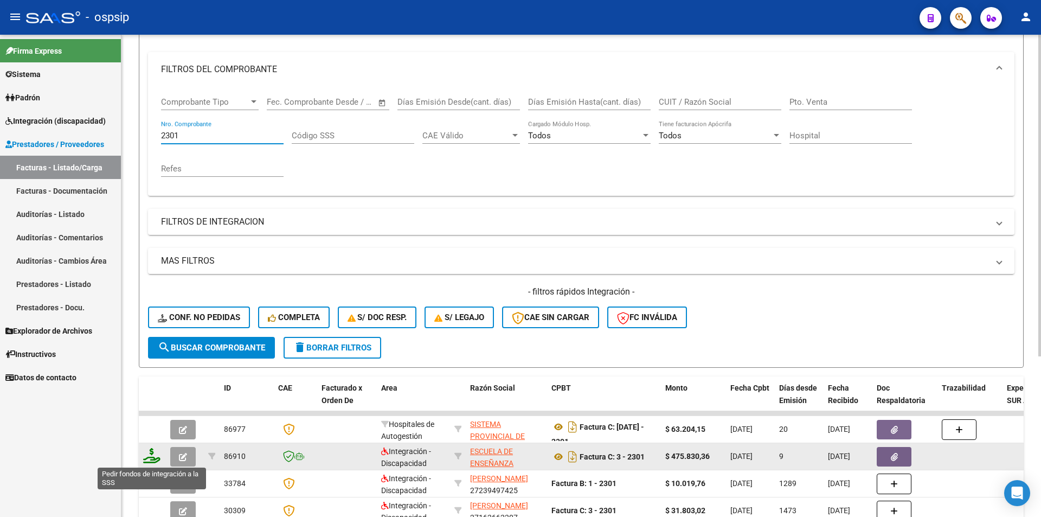
click at [150, 459] on icon at bounding box center [151, 455] width 17 height 15
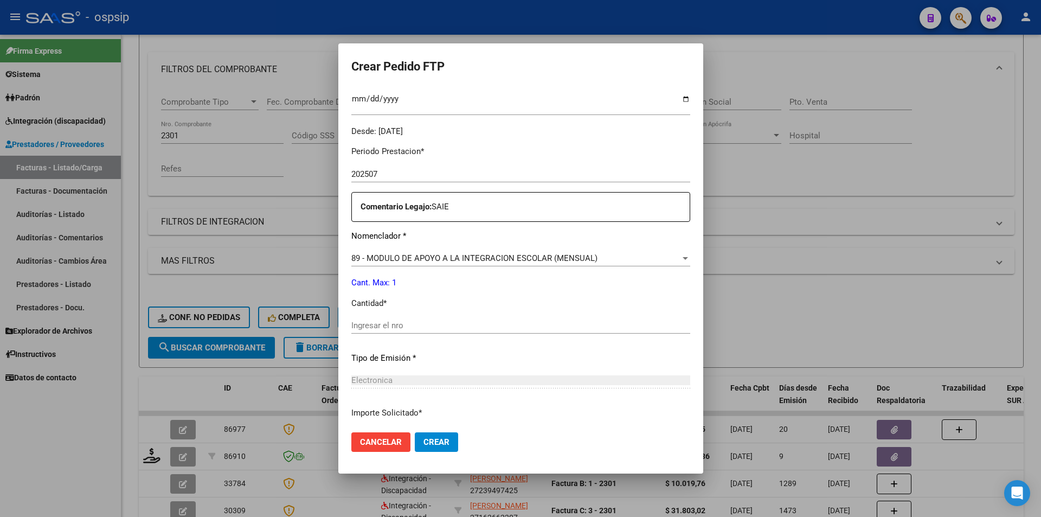
scroll to position [325, 0]
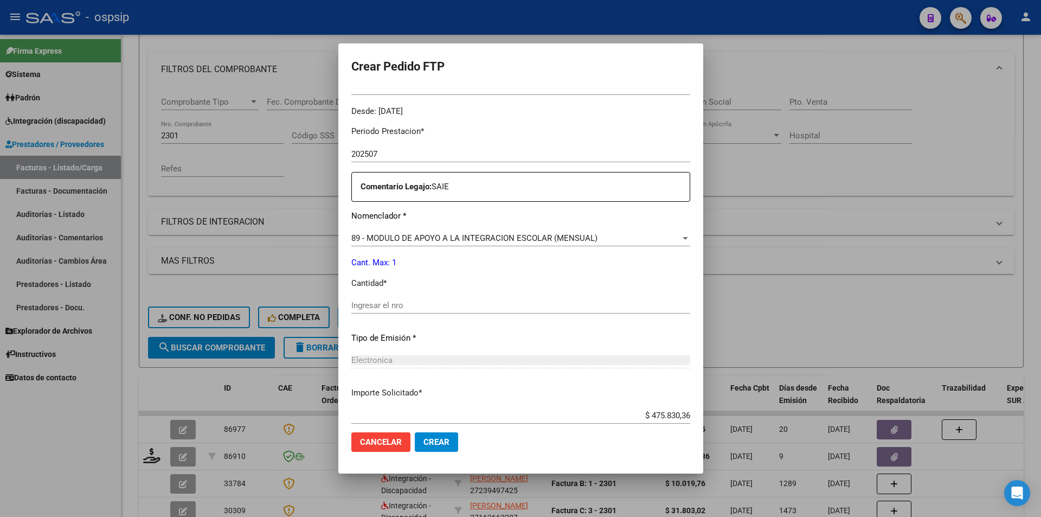
click at [383, 306] on input "Ingresar el nro" at bounding box center [520, 305] width 339 height 10
click at [423, 442] on span "Crear" at bounding box center [436, 442] width 26 height 10
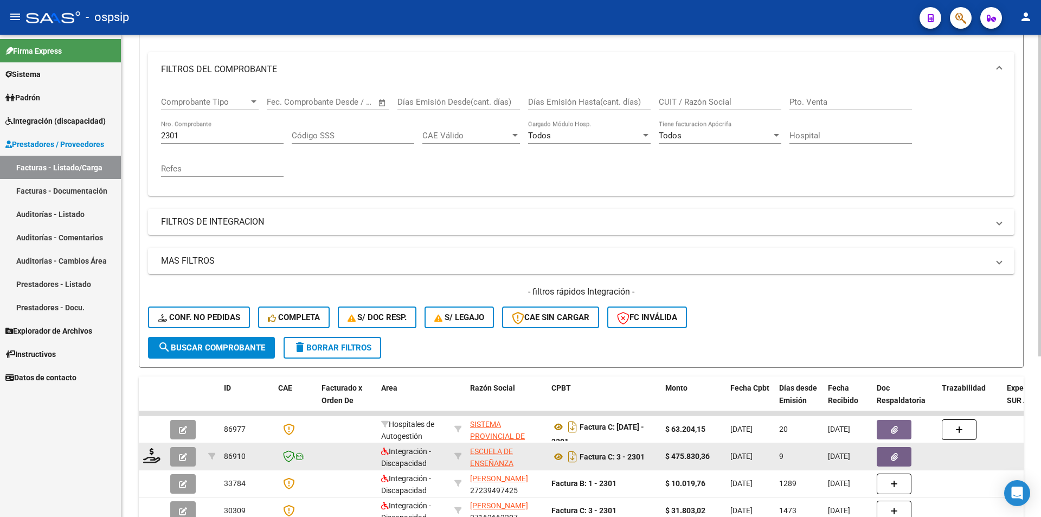
click at [179, 457] on icon "button" at bounding box center [183, 457] width 8 height 8
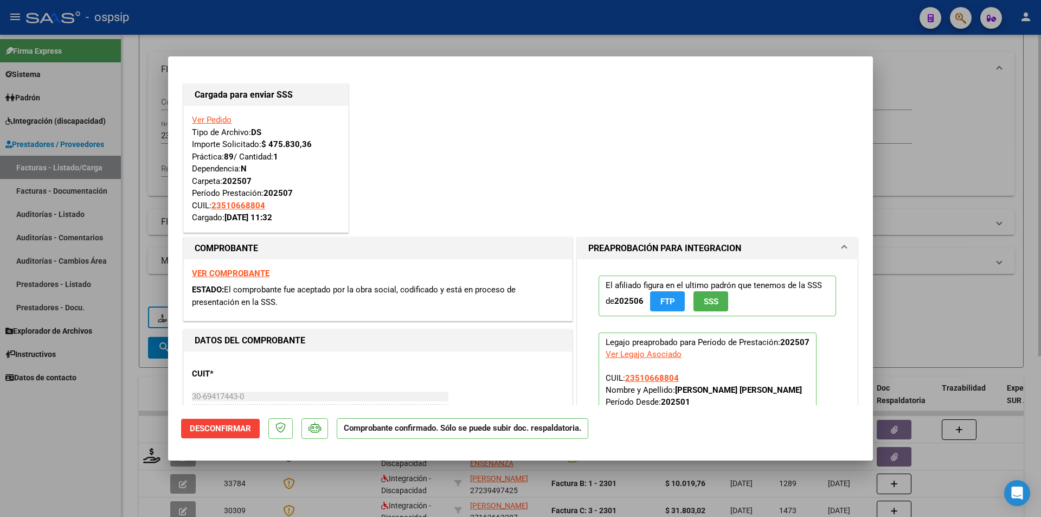
click at [137, 141] on div at bounding box center [520, 258] width 1041 height 517
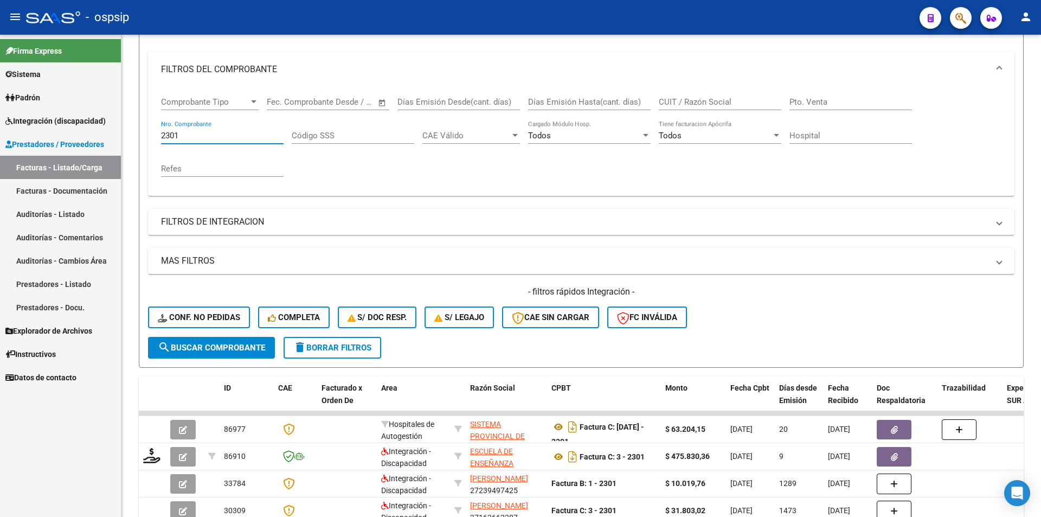
drag, startPoint x: 189, startPoint y: 134, endPoint x: 118, endPoint y: 128, distance: 71.8
click at [118, 128] on mat-sidenav-container "Firma Express Sistema Usuarios Todos los Usuarios Padrón Afiliados Empadronados…" at bounding box center [520, 276] width 1041 height 482
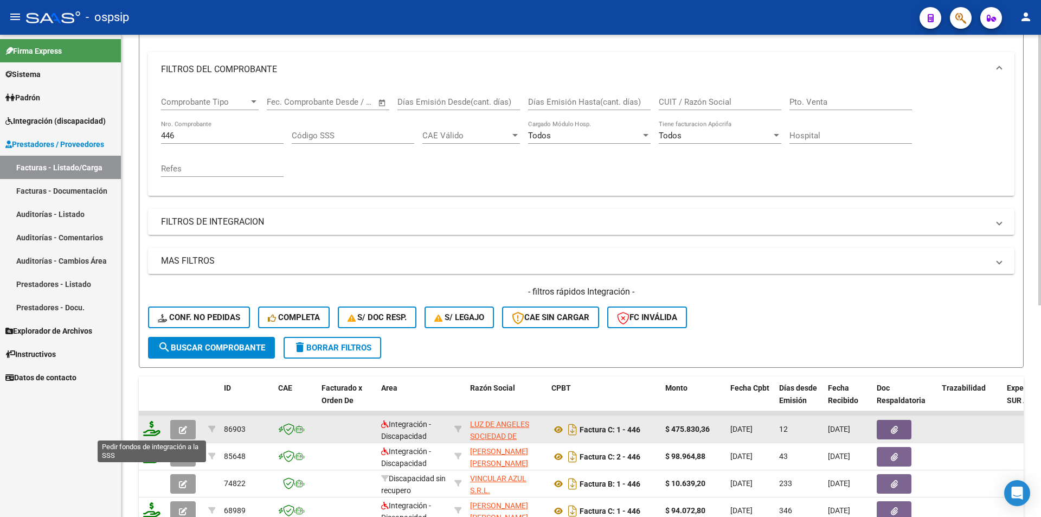
click at [151, 428] on icon at bounding box center [151, 428] width 17 height 15
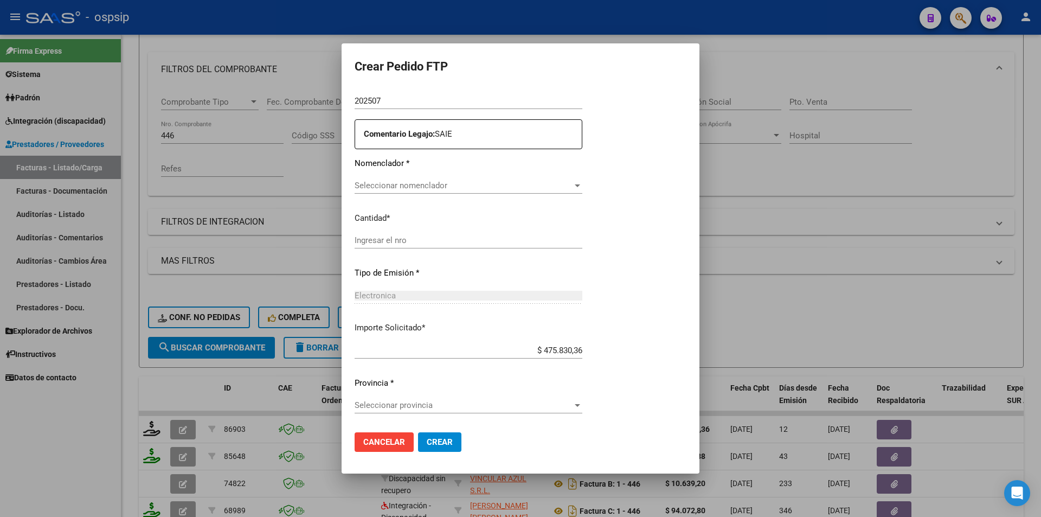
scroll to position [354, 0]
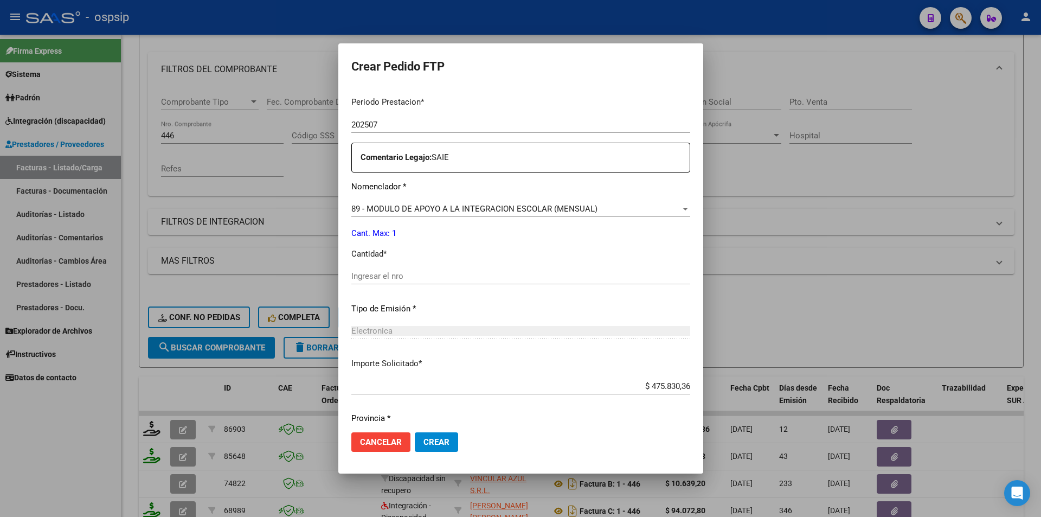
click at [355, 271] on input "Ingresar el nro" at bounding box center [520, 276] width 339 height 10
click at [423, 437] on span "Crear" at bounding box center [436, 442] width 26 height 10
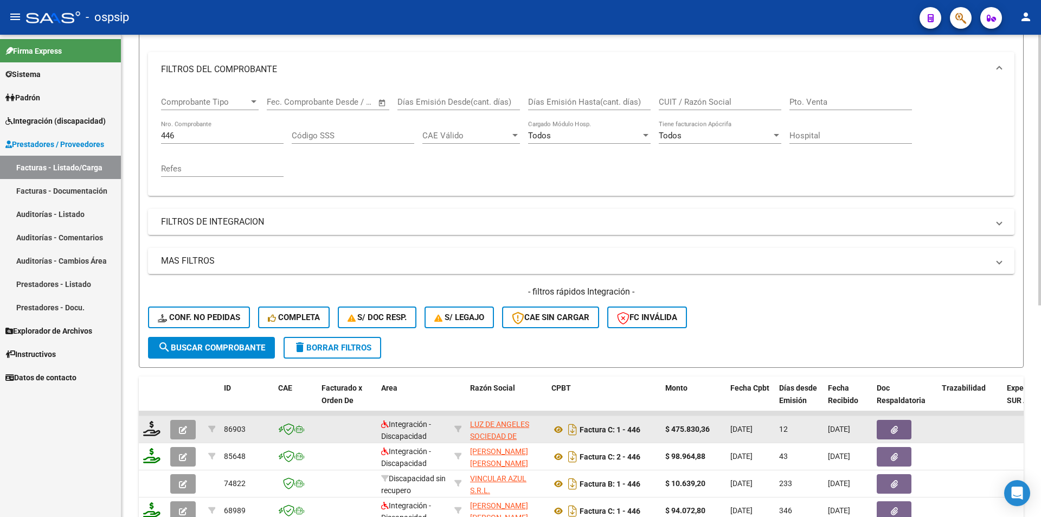
click at [182, 433] on icon "button" at bounding box center [183, 429] width 8 height 8
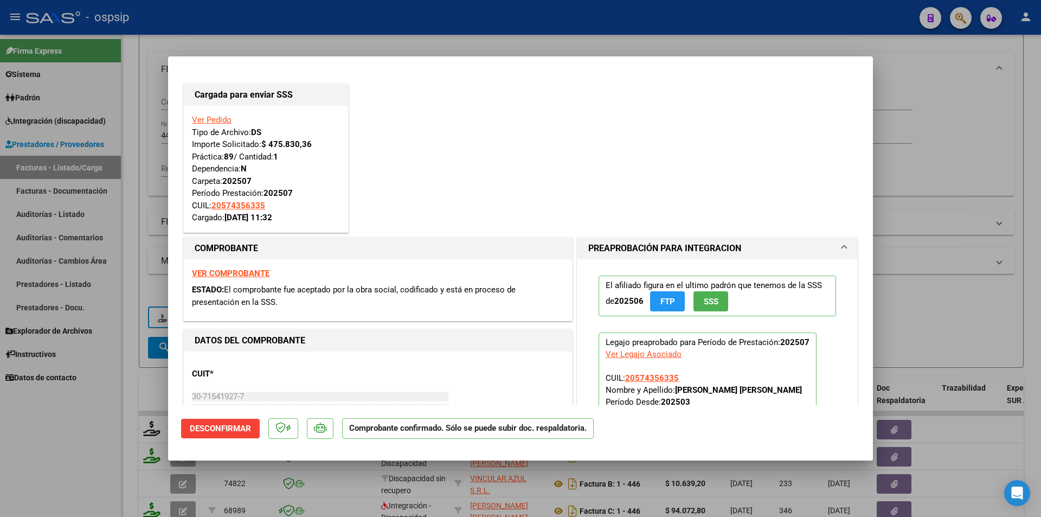
click at [71, 443] on div at bounding box center [520, 258] width 1041 height 517
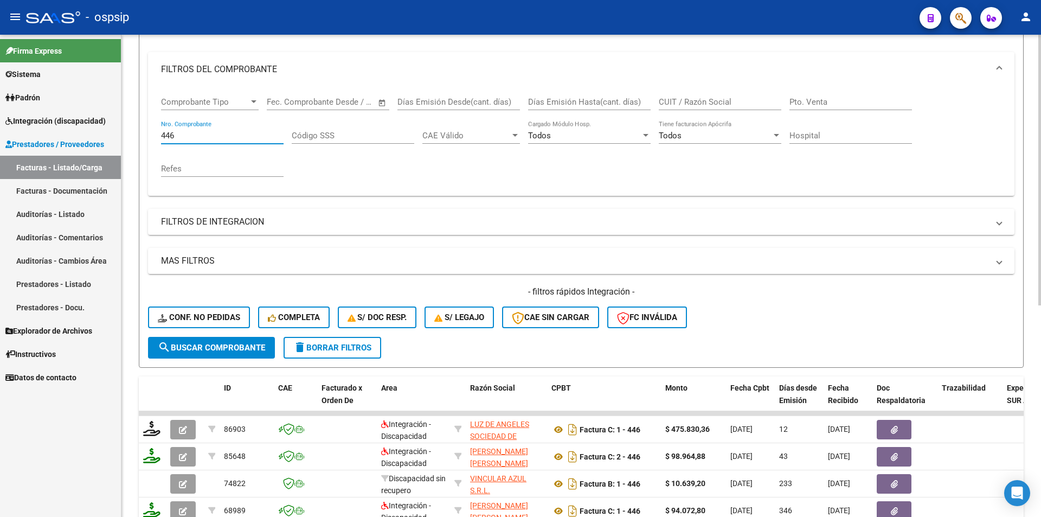
click at [137, 133] on div "Video tutorial PRESTADORES -> Listado de CPBTs Emitidos por Prestadores / Prove…" at bounding box center [580, 327] width 919 height 850
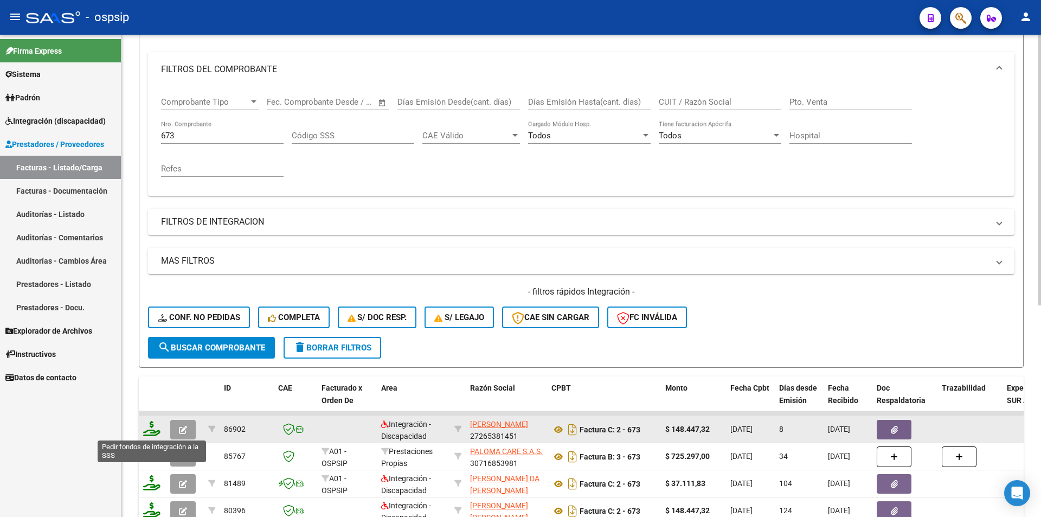
click at [150, 427] on icon at bounding box center [151, 428] width 17 height 15
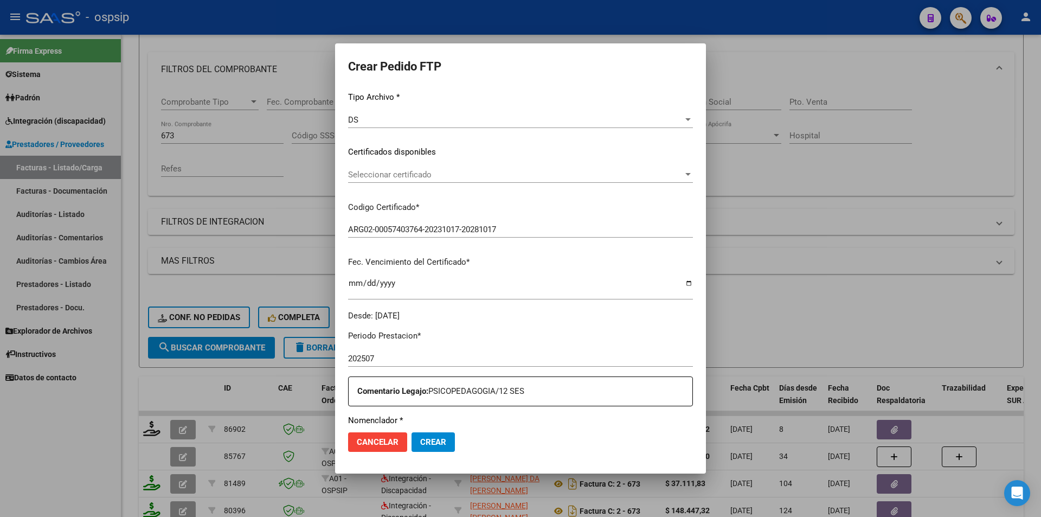
scroll to position [271, 0]
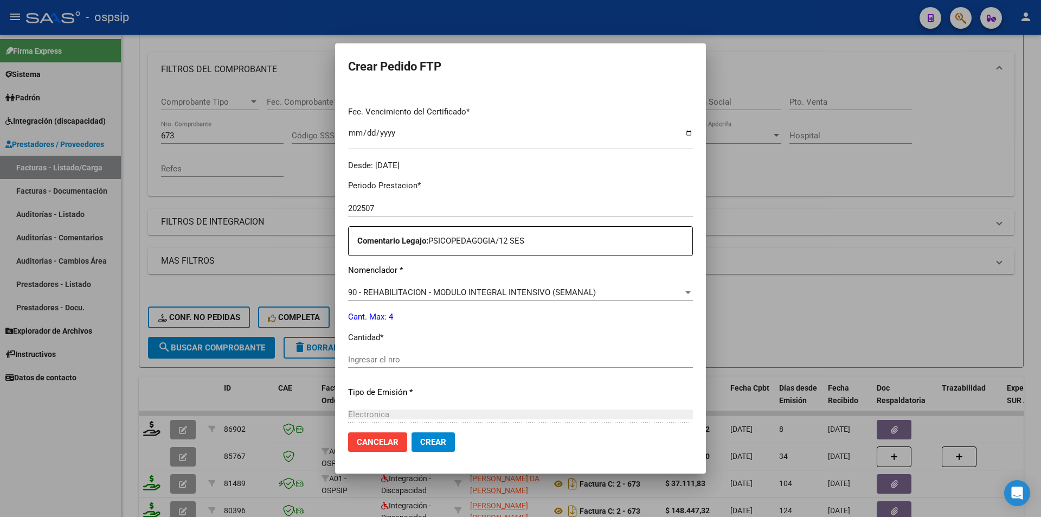
click at [370, 358] on input "Ingresar el nro" at bounding box center [520, 359] width 345 height 10
click at [411, 449] on button "Crear" at bounding box center [432, 442] width 43 height 20
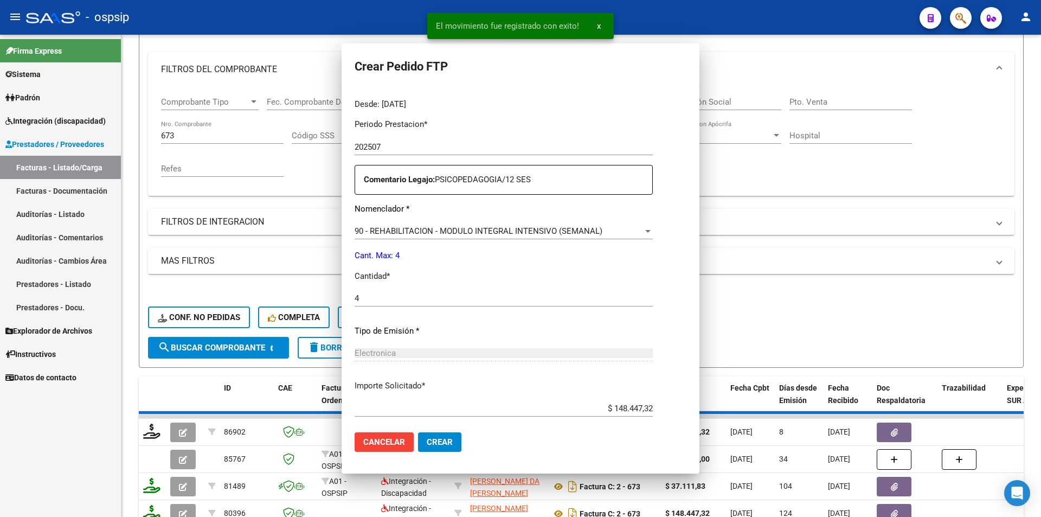
scroll to position [0, 0]
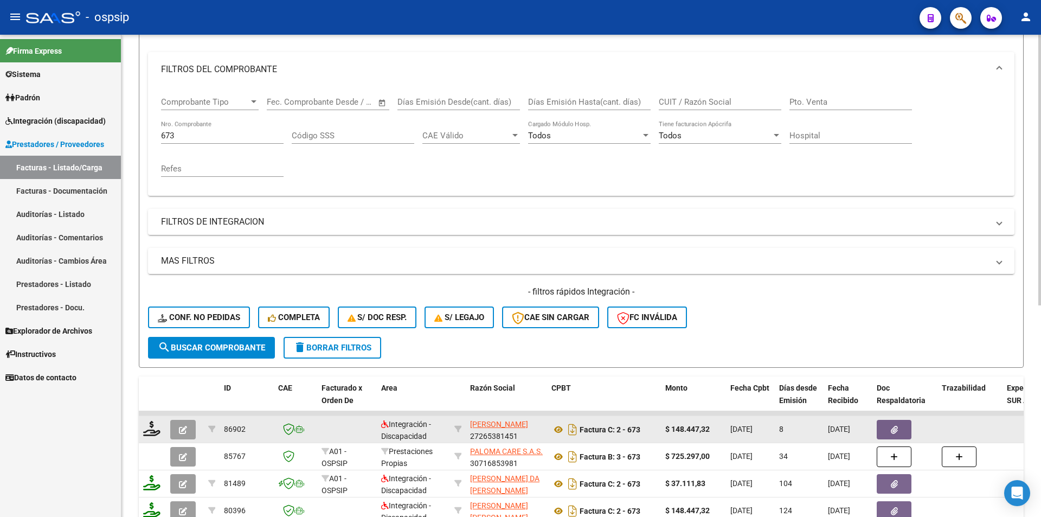
click at [176, 425] on button "button" at bounding box center [182, 430] width 25 height 20
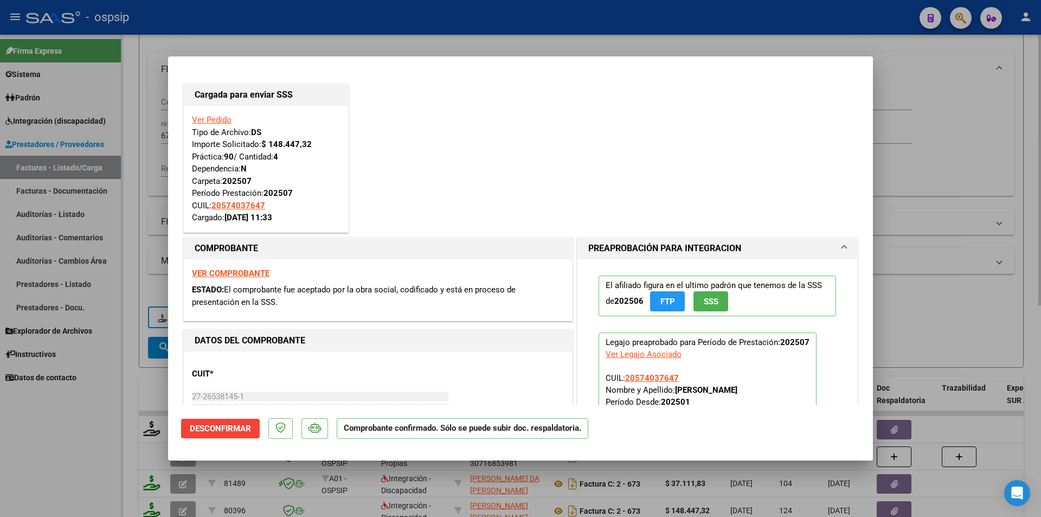
drag, startPoint x: 132, startPoint y: 311, endPoint x: 166, endPoint y: 208, distance: 108.3
click at [132, 307] on div at bounding box center [520, 258] width 1041 height 517
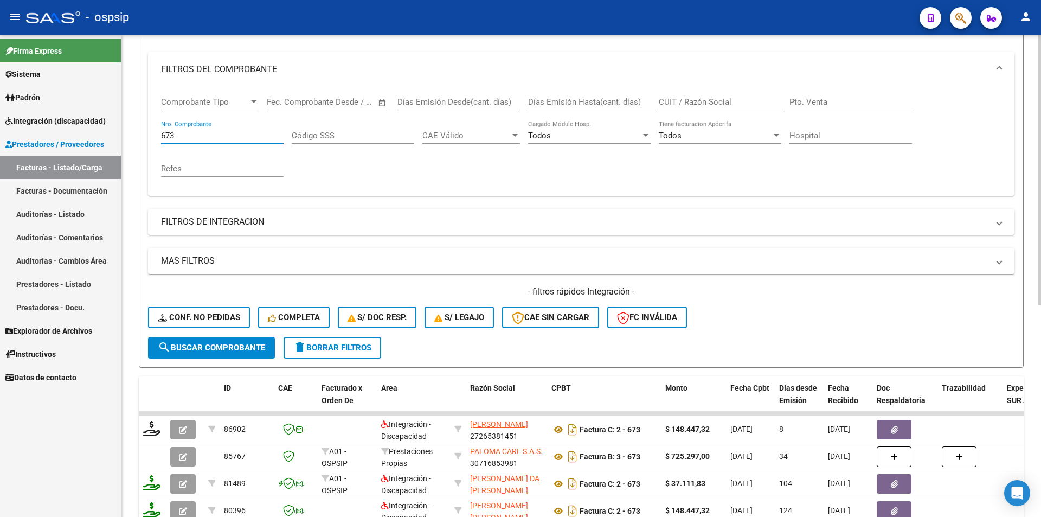
drag, startPoint x: 185, startPoint y: 136, endPoint x: 144, endPoint y: 127, distance: 42.1
click at [144, 127] on form "Filtros Id Area Area Seleccionar Gerenciador Seleccionar Gerenciador Todos Conf…" at bounding box center [581, 181] width 885 height 371
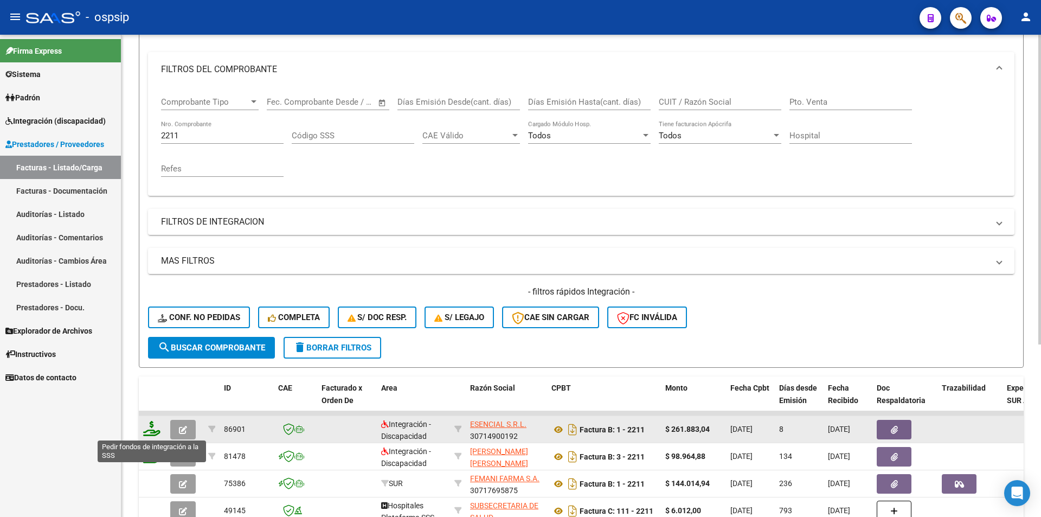
click at [148, 430] on icon at bounding box center [151, 428] width 17 height 15
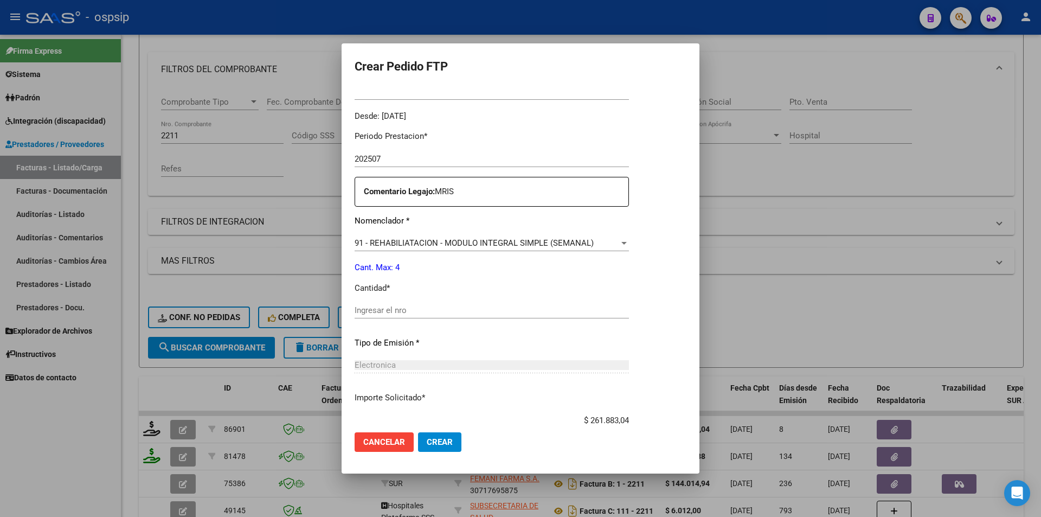
scroll to position [325, 0]
click at [372, 306] on input "Ingresar el nro" at bounding box center [491, 305] width 274 height 10
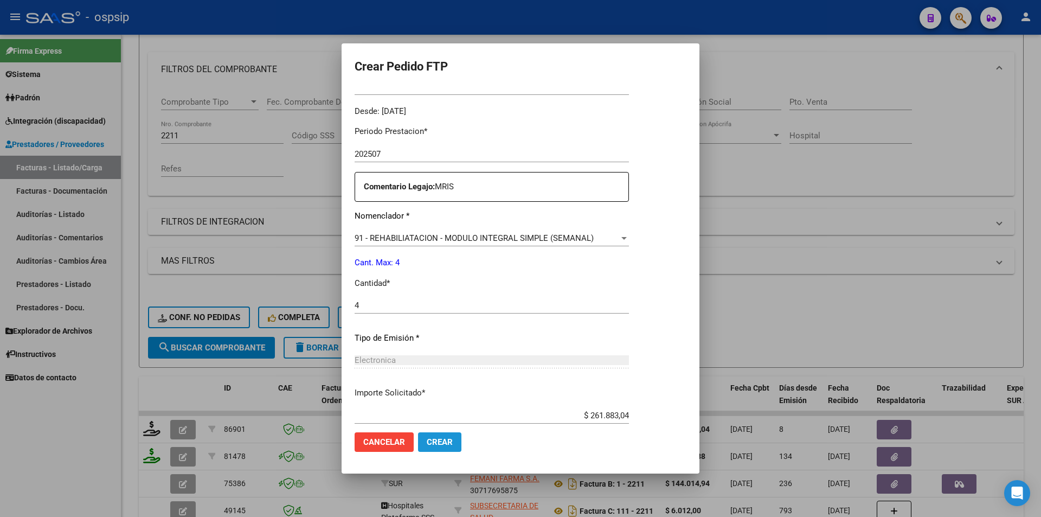
click at [454, 444] on button "Crear" at bounding box center [439, 442] width 43 height 20
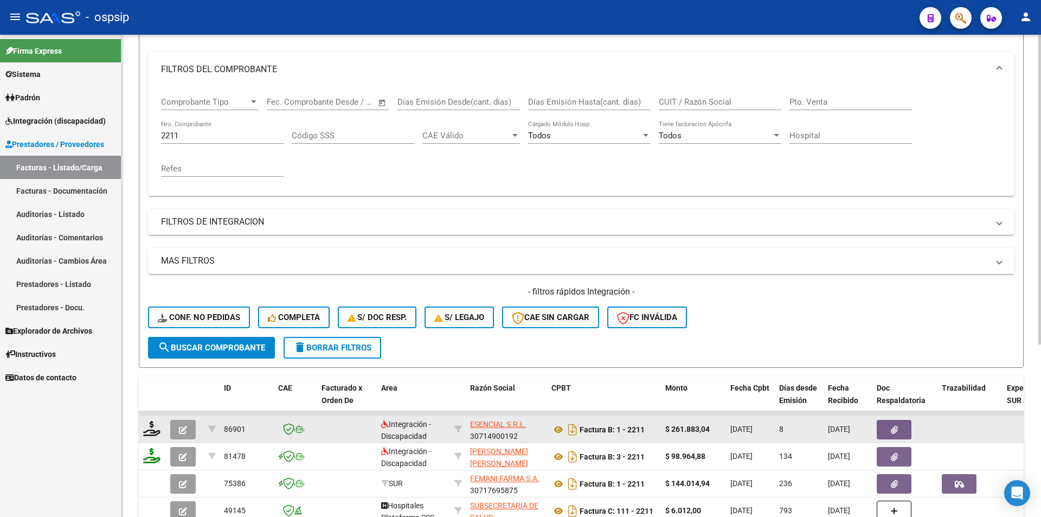
click at [177, 431] on button "button" at bounding box center [182, 430] width 25 height 20
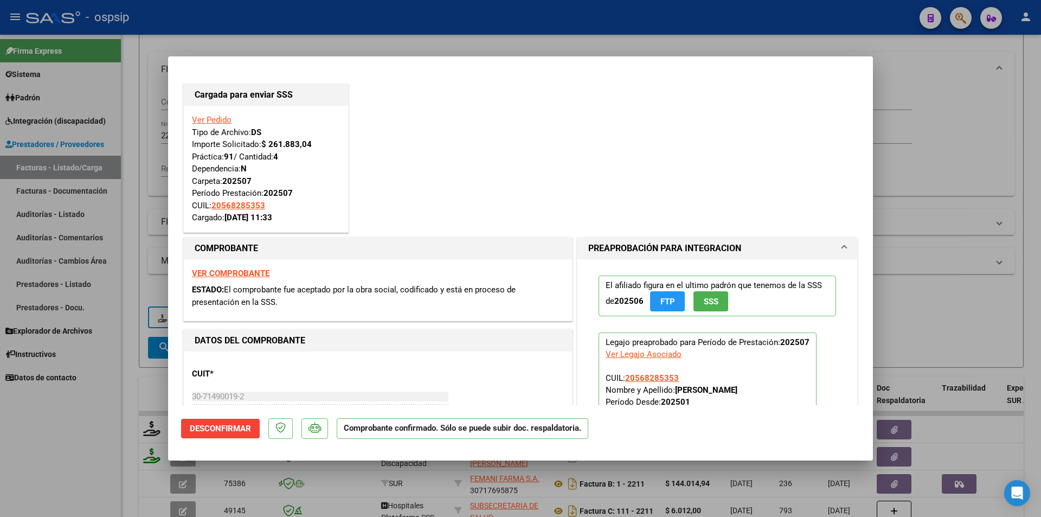
click at [147, 212] on div at bounding box center [520, 258] width 1041 height 517
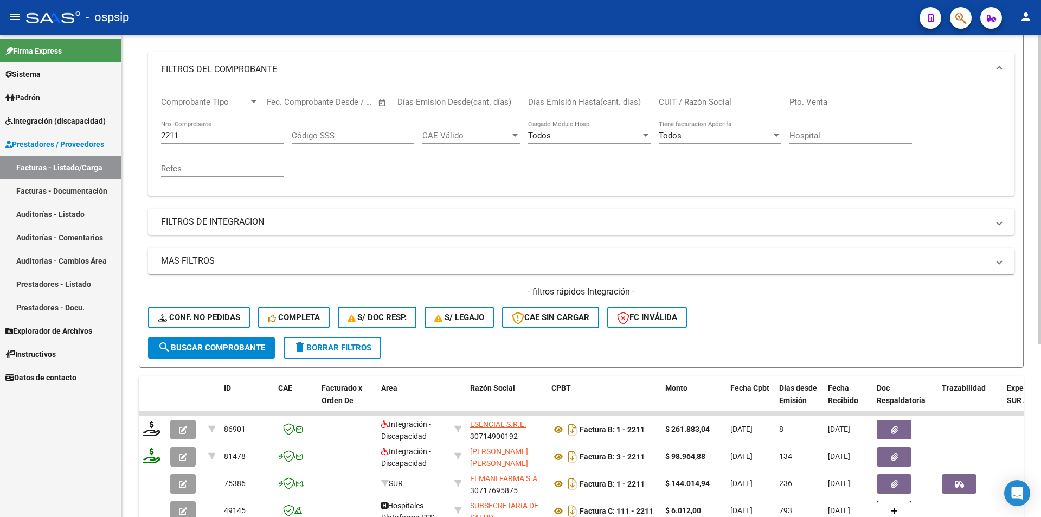
drag, startPoint x: 182, startPoint y: 136, endPoint x: 143, endPoint y: 135, distance: 39.6
click at [143, 135] on form "Filtros Id Area Area Seleccionar Gerenciador Seleccionar Gerenciador Todos Conf…" at bounding box center [581, 181] width 885 height 371
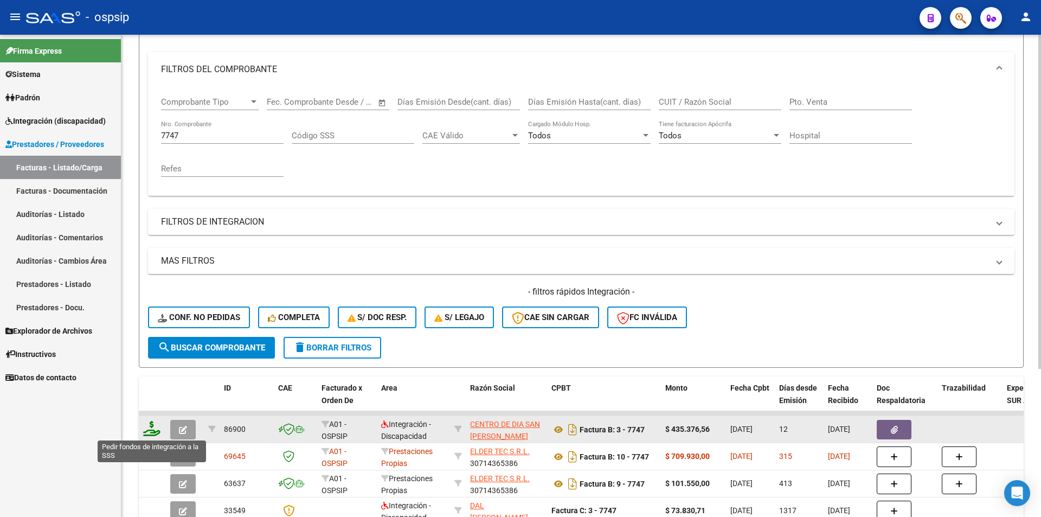
click at [153, 428] on icon at bounding box center [151, 428] width 17 height 15
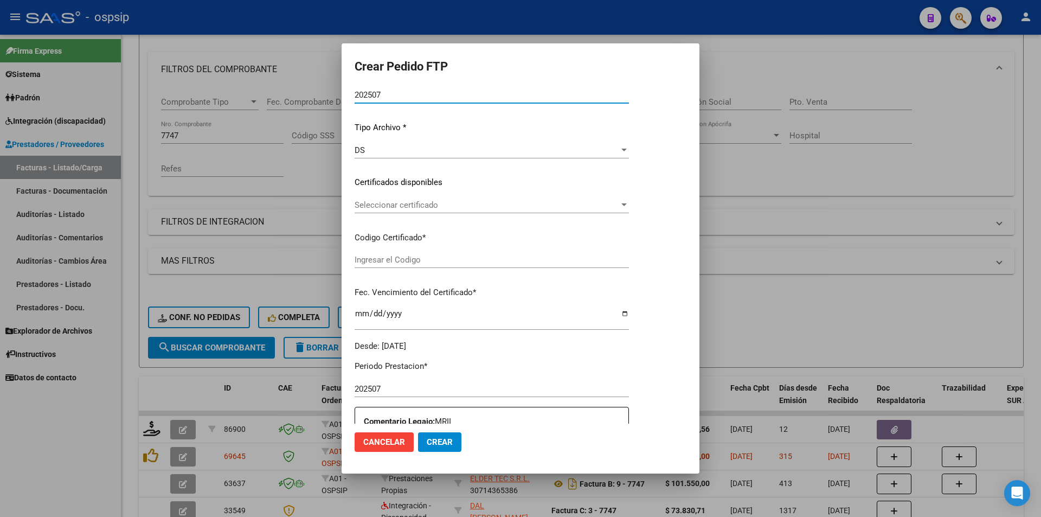
scroll to position [332, 0]
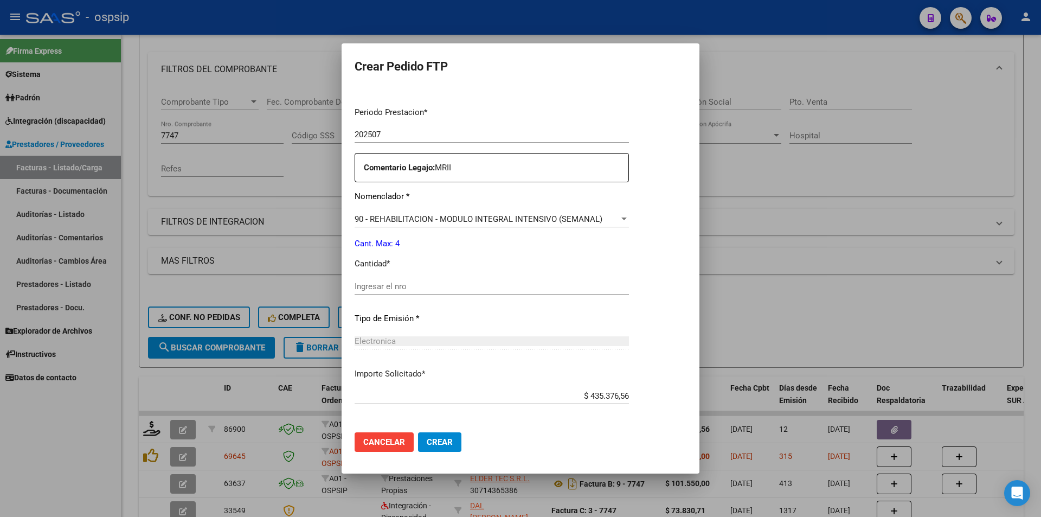
click at [383, 287] on input "Ingresar el nro" at bounding box center [491, 286] width 274 height 10
click at [439, 442] on span "Crear" at bounding box center [440, 442] width 26 height 10
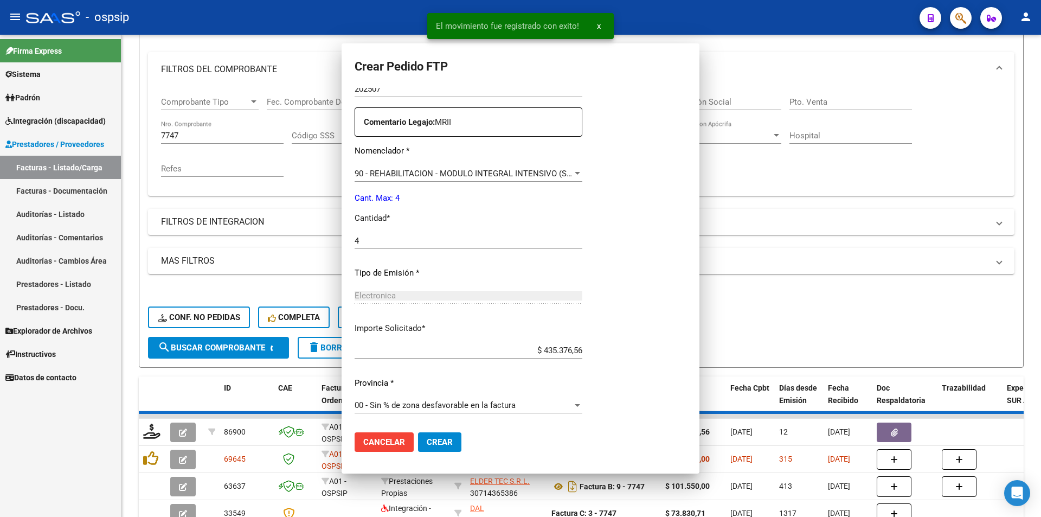
scroll to position [0, 0]
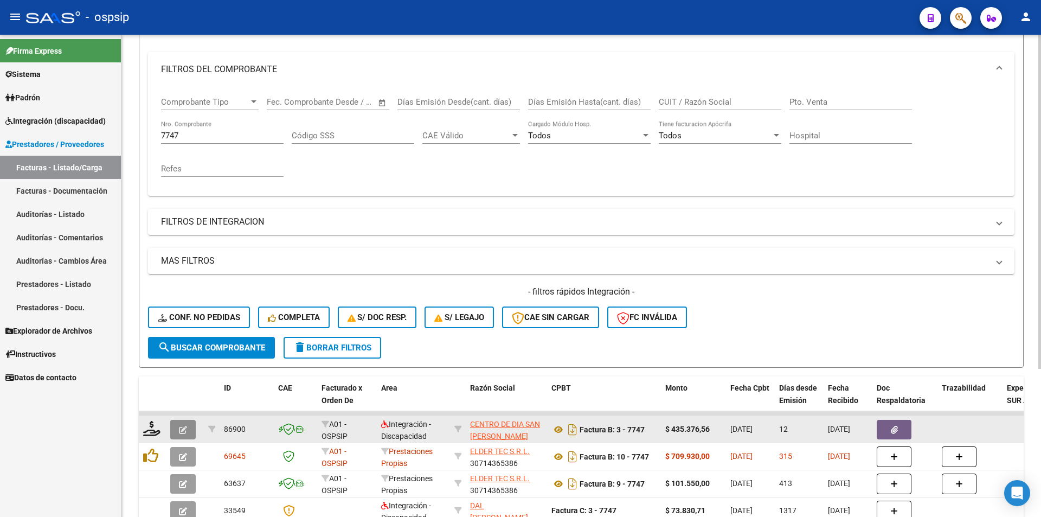
click at [183, 431] on icon "button" at bounding box center [183, 429] width 8 height 8
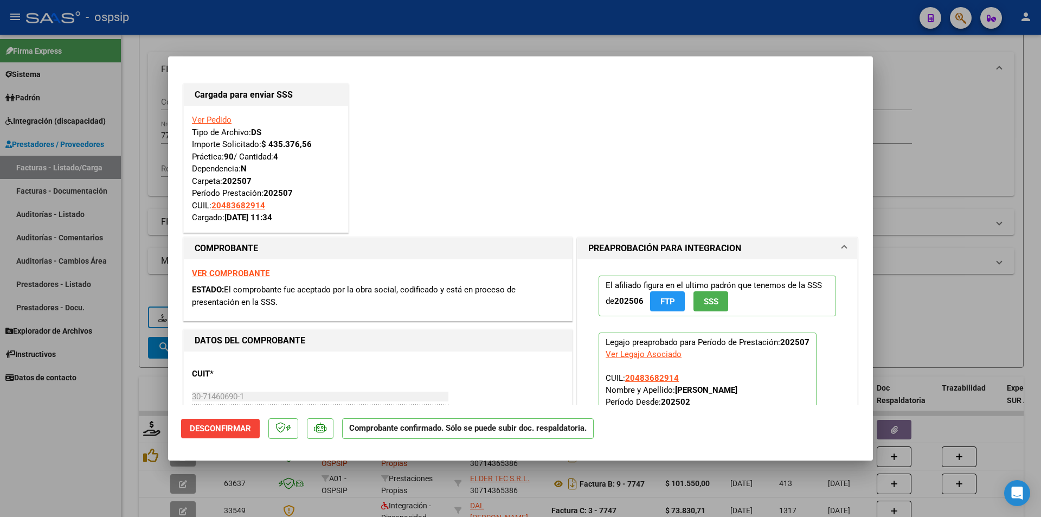
drag, startPoint x: 132, startPoint y: 195, endPoint x: 170, endPoint y: 135, distance: 70.4
click at [134, 193] on div at bounding box center [520, 258] width 1041 height 517
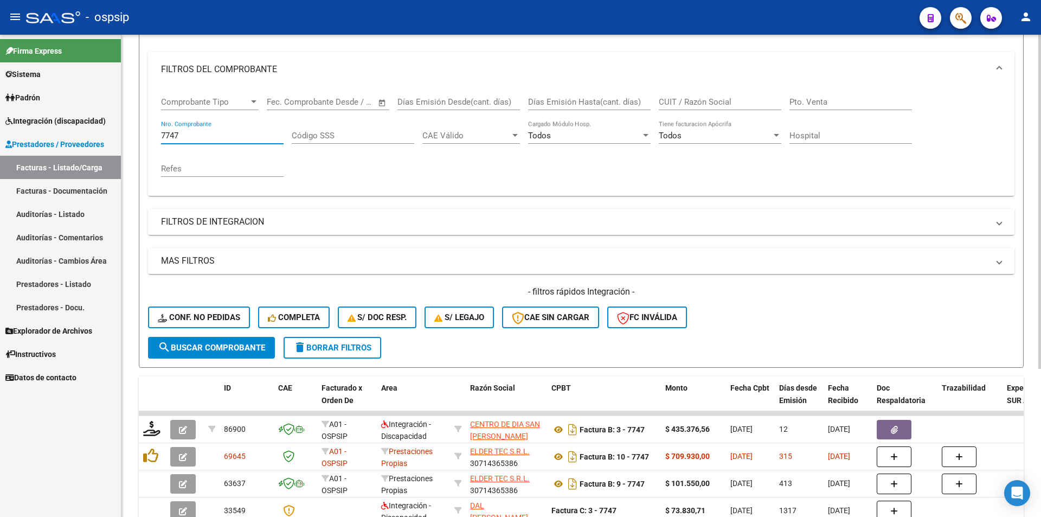
drag, startPoint x: 180, startPoint y: 131, endPoint x: 124, endPoint y: 130, distance: 56.4
click at [124, 130] on div "Video tutorial PRESTADORES -> Listado de CPBTs Emitidos por Prestadores / Prove…" at bounding box center [580, 245] width 919 height 687
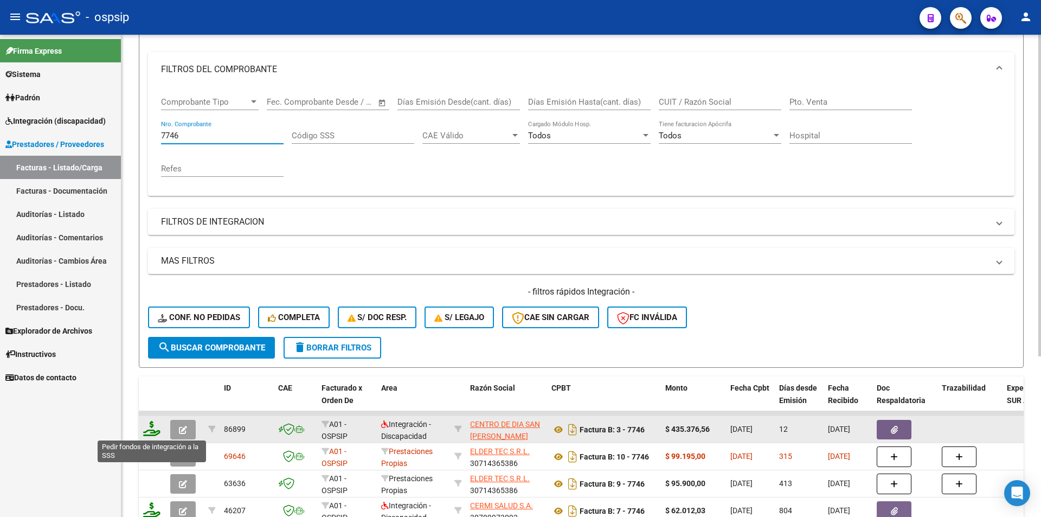
click at [149, 433] on icon at bounding box center [151, 428] width 17 height 15
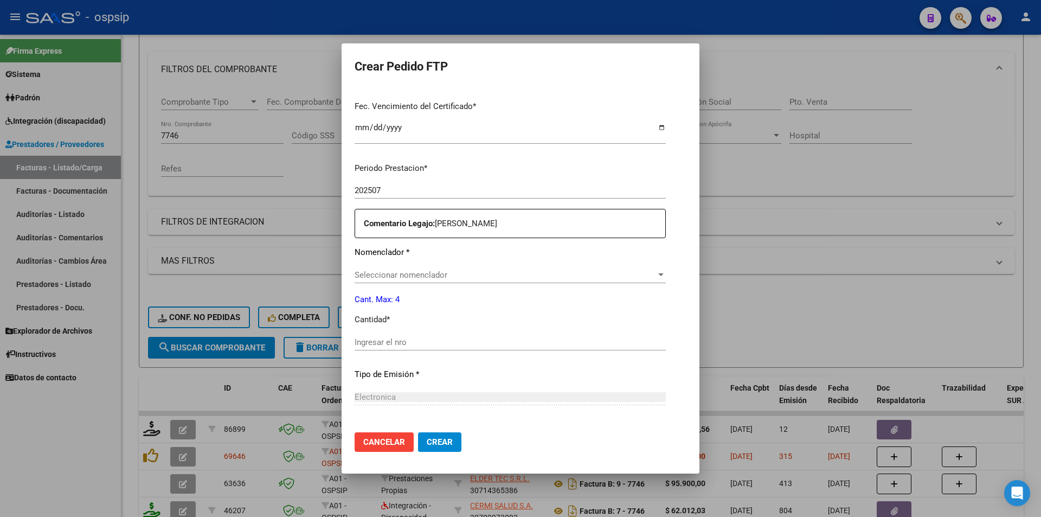
scroll to position [378, 0]
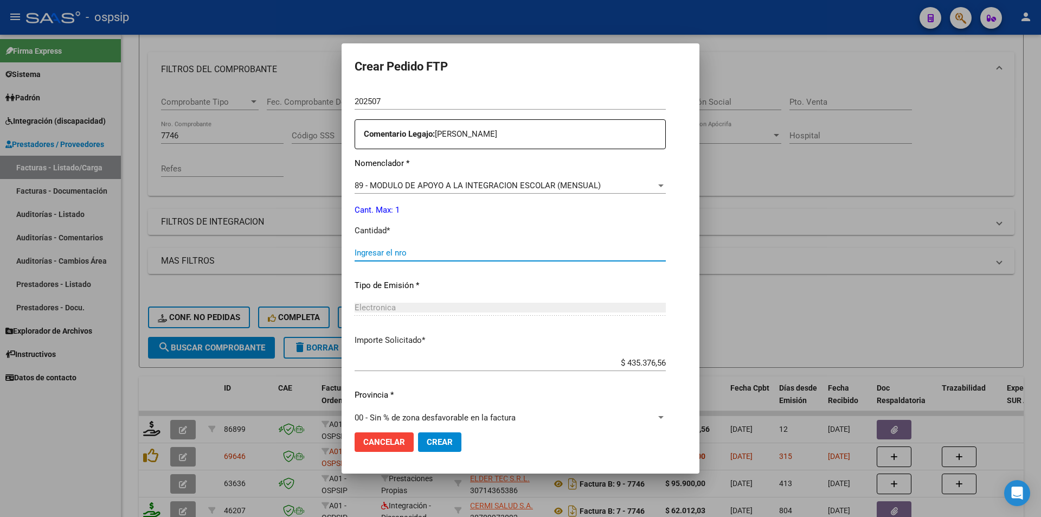
click at [370, 251] on input "Ingresar el nro" at bounding box center [509, 253] width 311 height 10
click at [398, 182] on span "89 - MODULO DE APOYO A LA INTEGRACION ESCOLAR (MENSUAL)" at bounding box center [477, 185] width 246 height 10
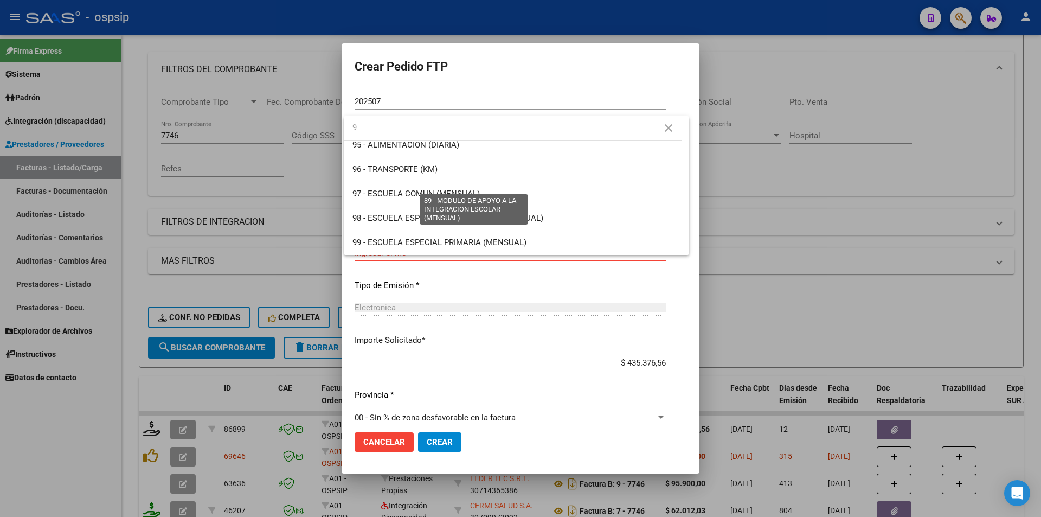
scroll to position [0, 0]
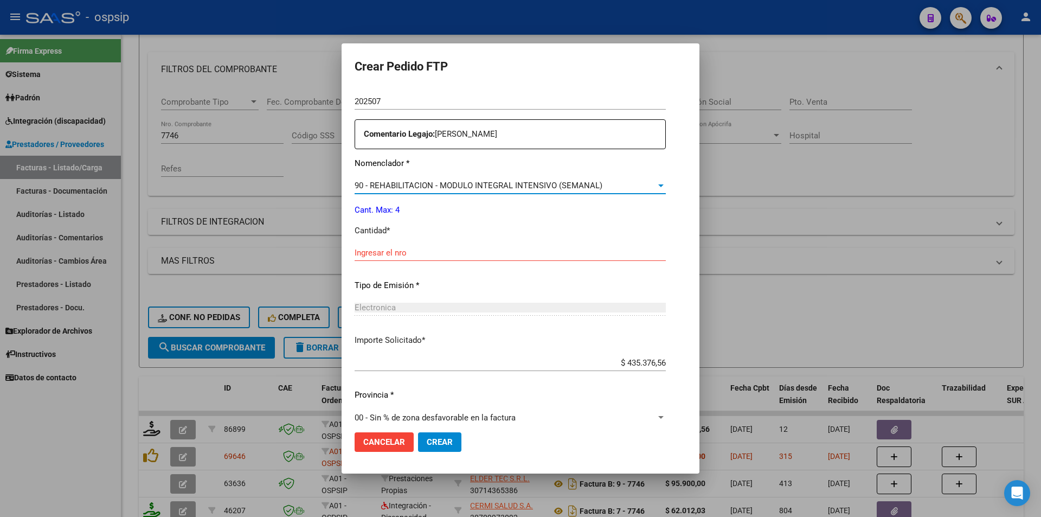
click at [388, 256] on input "Ingresar el nro" at bounding box center [509, 253] width 311 height 10
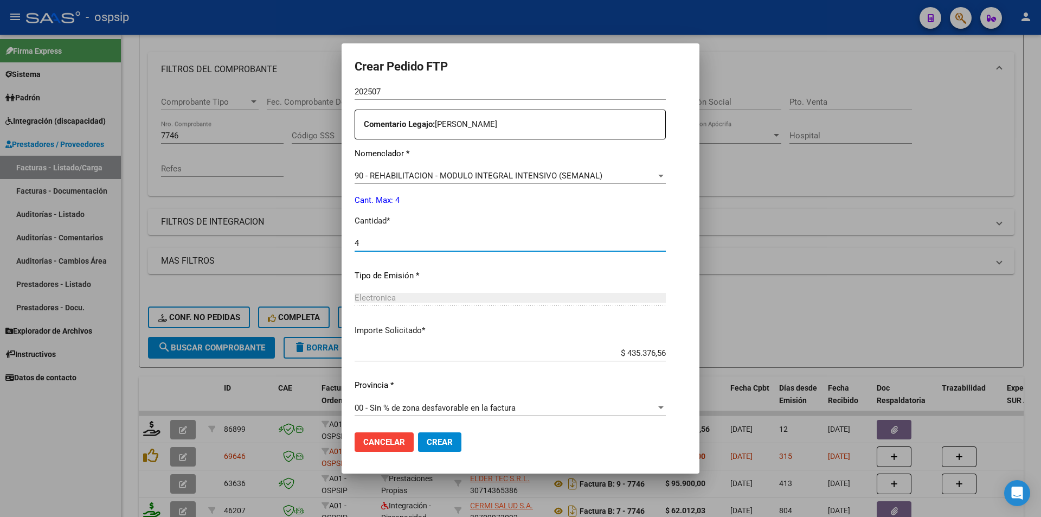
scroll to position [390, 0]
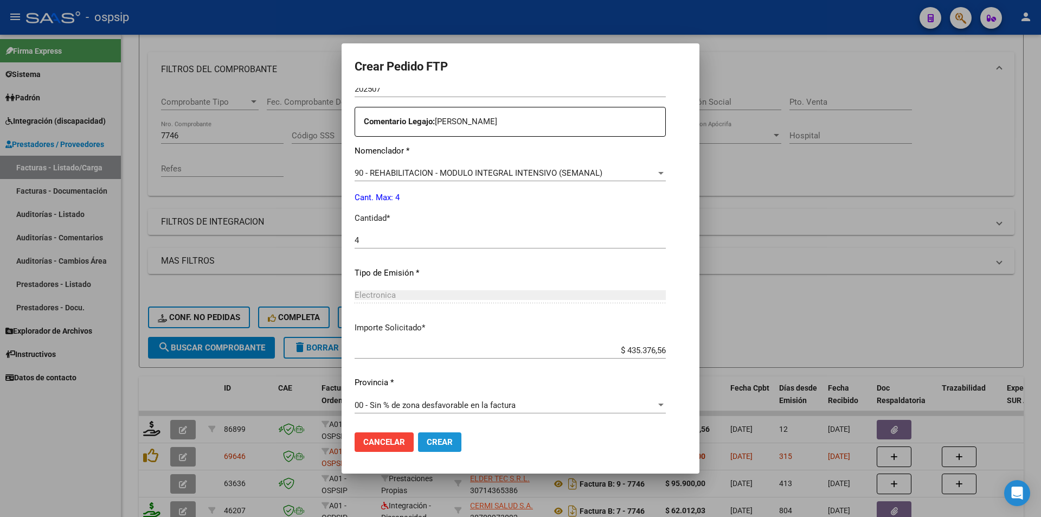
click at [455, 443] on button "Crear" at bounding box center [439, 442] width 43 height 20
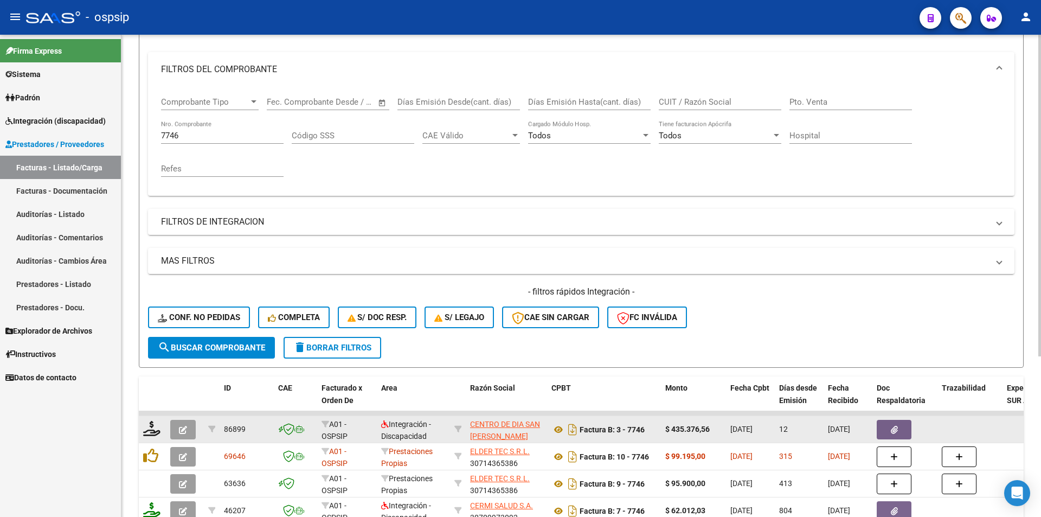
click at [185, 424] on span "button" at bounding box center [183, 429] width 8 height 10
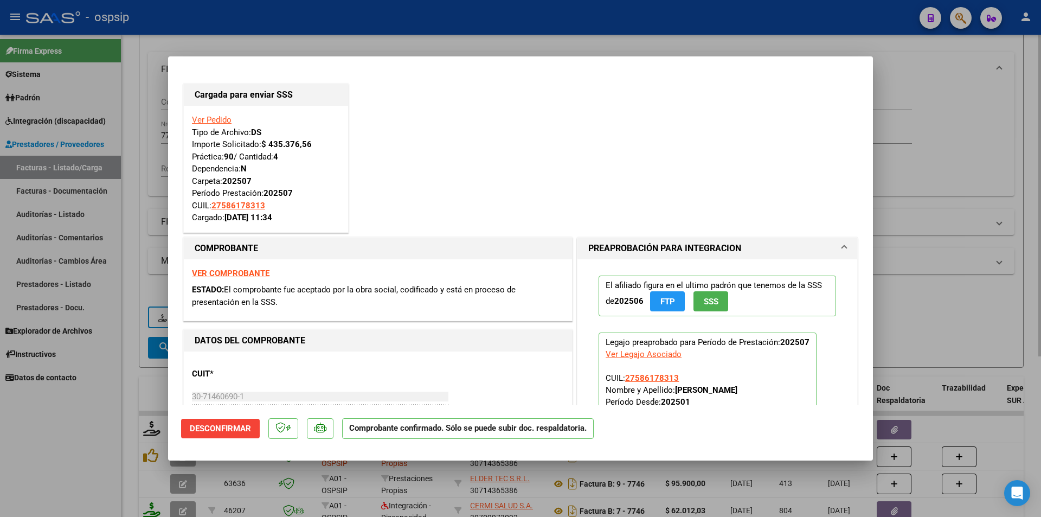
drag, startPoint x: 111, startPoint y: 223, endPoint x: 181, endPoint y: 165, distance: 90.8
click at [112, 221] on div at bounding box center [520, 258] width 1041 height 517
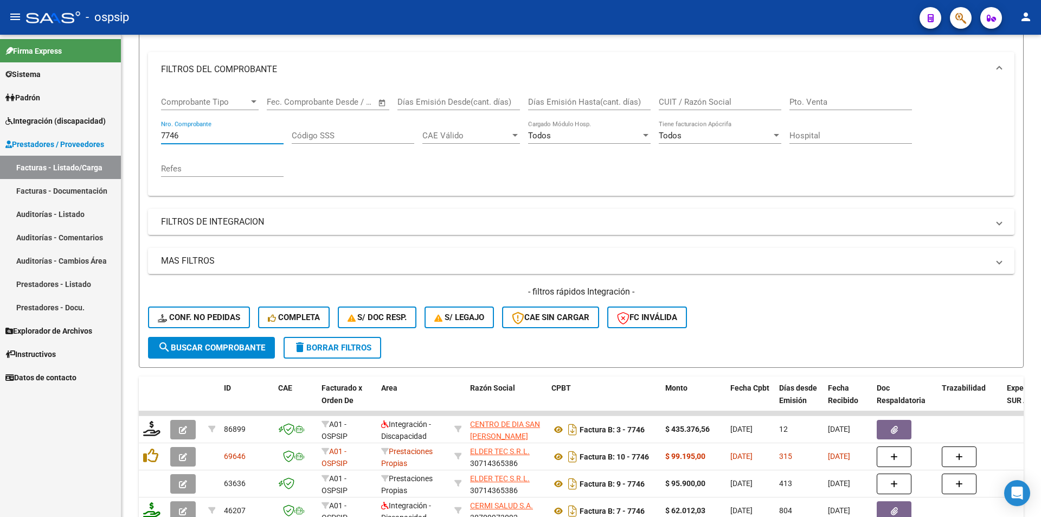
drag, startPoint x: 188, startPoint y: 133, endPoint x: 112, endPoint y: 134, distance: 75.9
click at [112, 134] on mat-sidenav-container "Firma Express Sistema Usuarios Todos los Usuarios Padrón Afiliados Empadronados…" at bounding box center [520, 276] width 1041 height 482
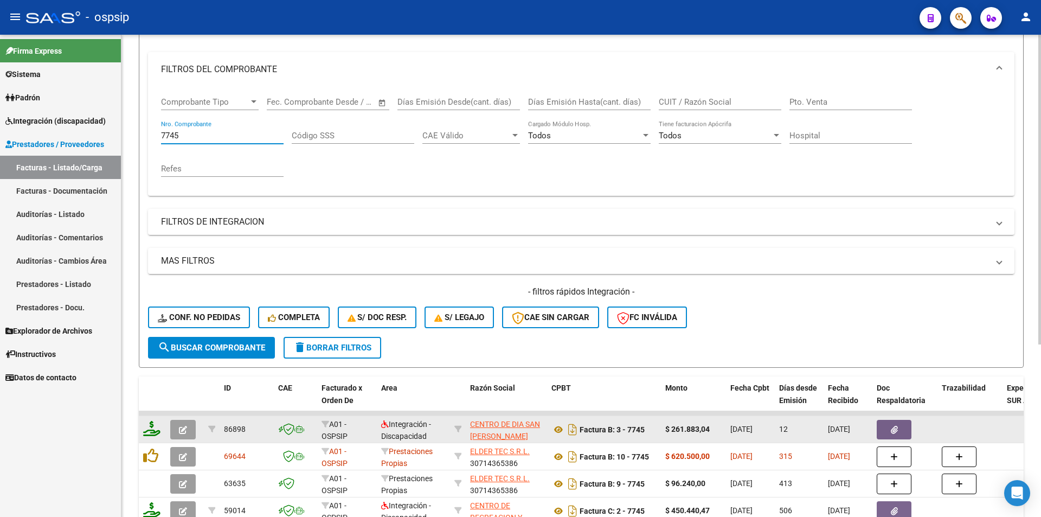
click at [144, 428] on icon at bounding box center [151, 428] width 17 height 15
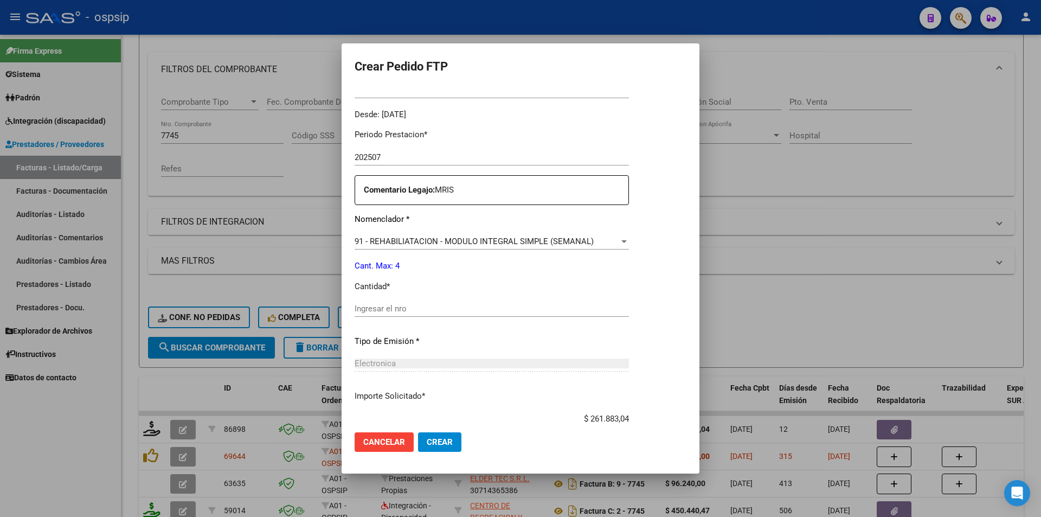
scroll to position [271, 0]
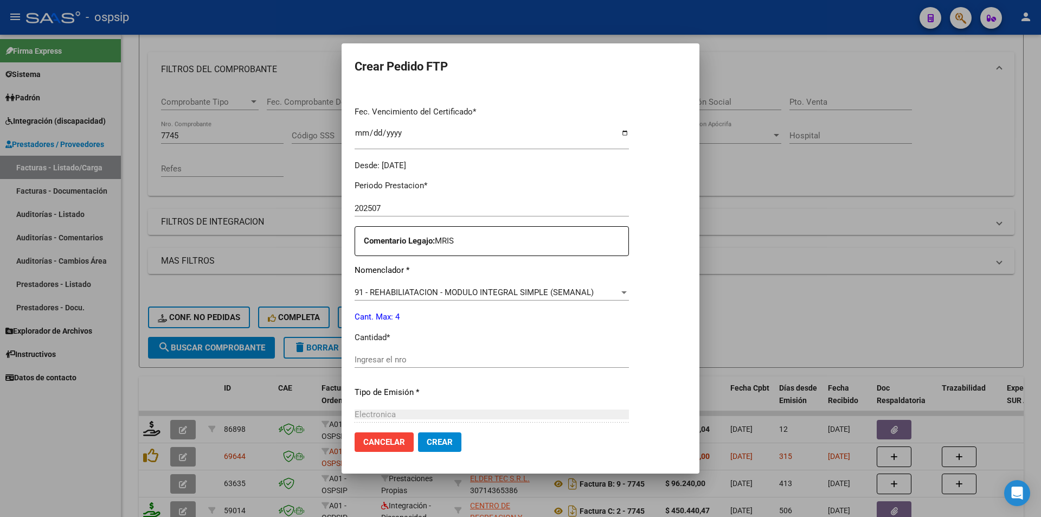
drag, startPoint x: 386, startPoint y: 351, endPoint x: 386, endPoint y: 360, distance: 9.2
click at [386, 357] on div "Periodo Prestacion * 202507 Ingresar el Periodo Prestacion Comentario Legajo: M…" at bounding box center [491, 356] width 274 height 371
click at [393, 359] on input "Ingresar el nro" at bounding box center [491, 359] width 274 height 10
click at [439, 442] on span "Crear" at bounding box center [440, 442] width 26 height 10
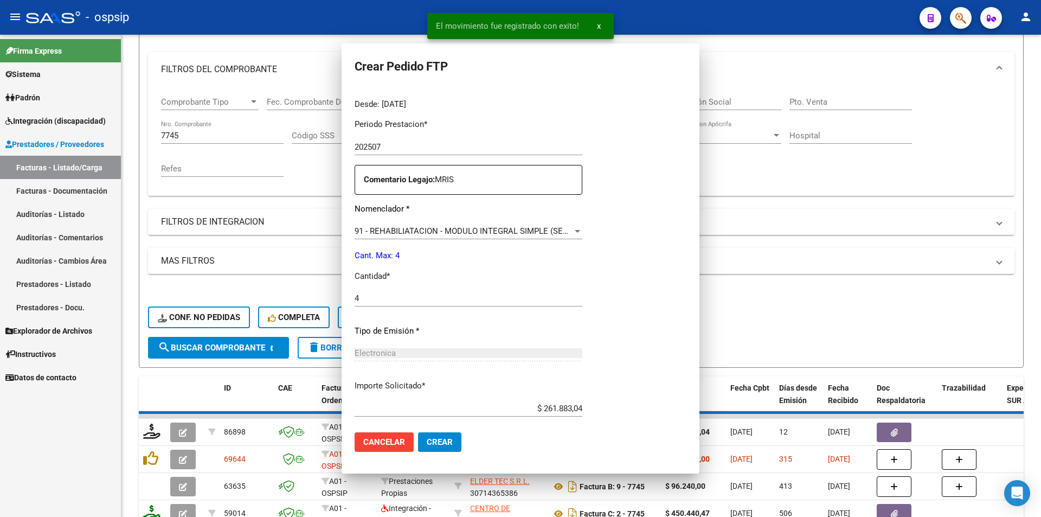
scroll to position [0, 0]
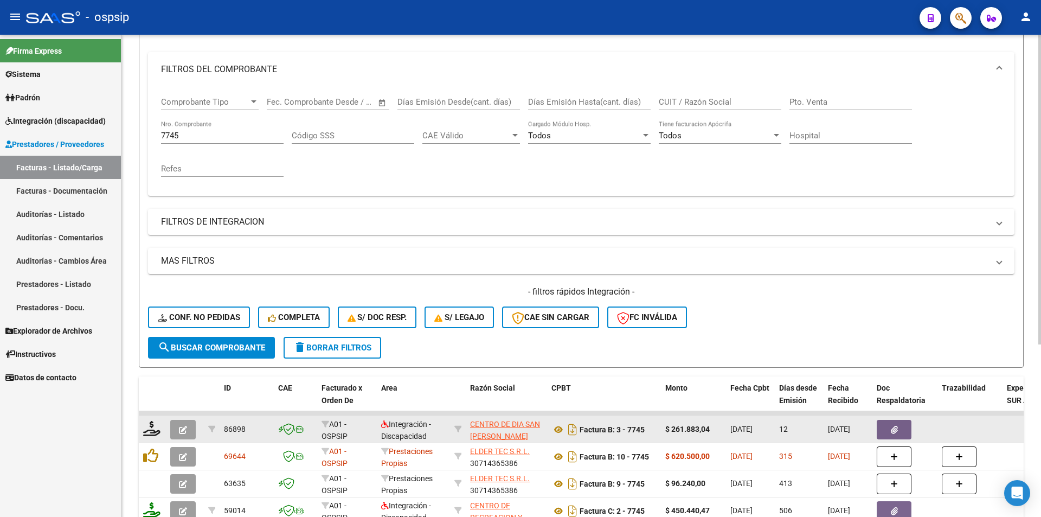
click at [175, 432] on button "button" at bounding box center [182, 430] width 25 height 20
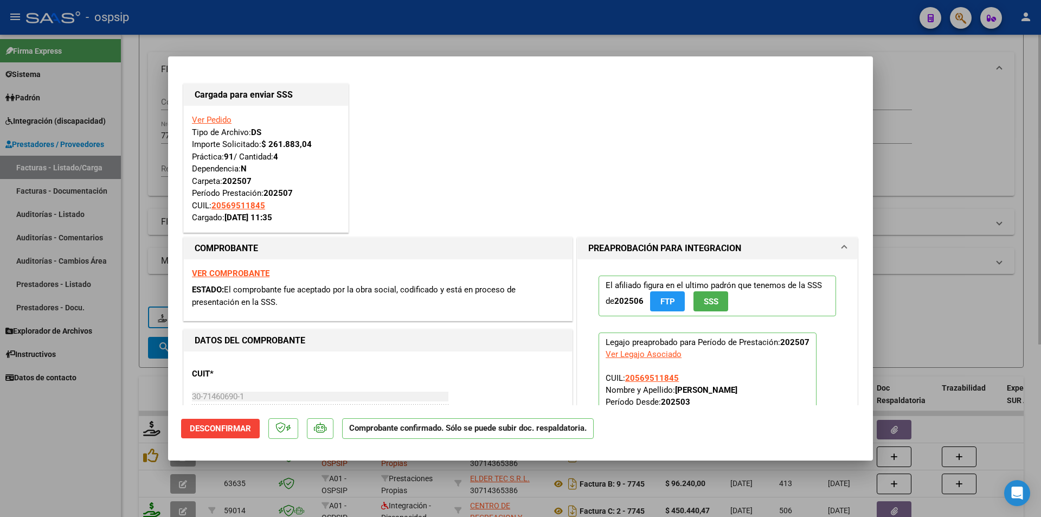
drag, startPoint x: 128, startPoint y: 167, endPoint x: 140, endPoint y: 154, distance: 17.3
click at [130, 164] on div at bounding box center [520, 258] width 1041 height 517
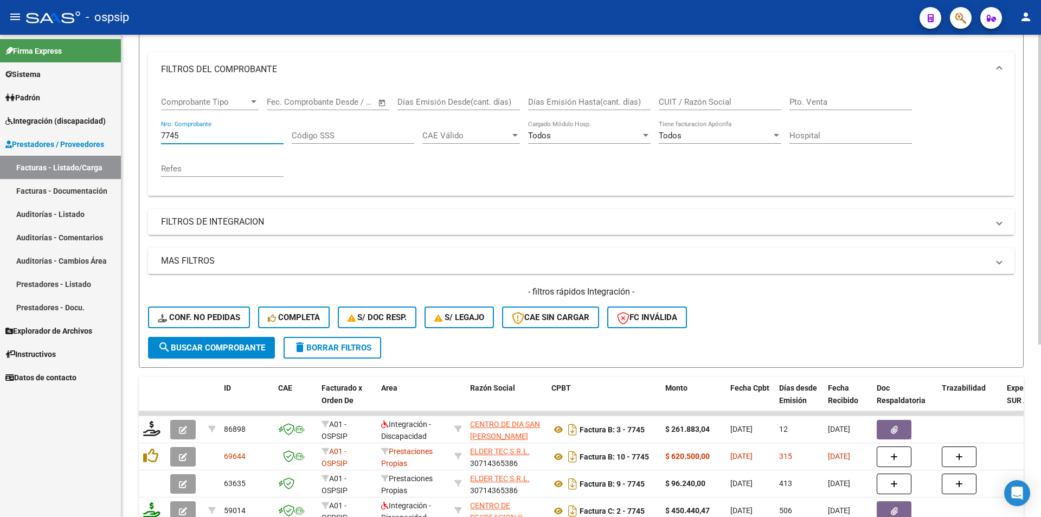
drag, startPoint x: 185, startPoint y: 132, endPoint x: 124, endPoint y: 131, distance: 60.7
click at [124, 131] on div "Video tutorial PRESTADORES -> Listado de CPBTs Emitidos por Prestadores / Prove…" at bounding box center [580, 272] width 919 height 741
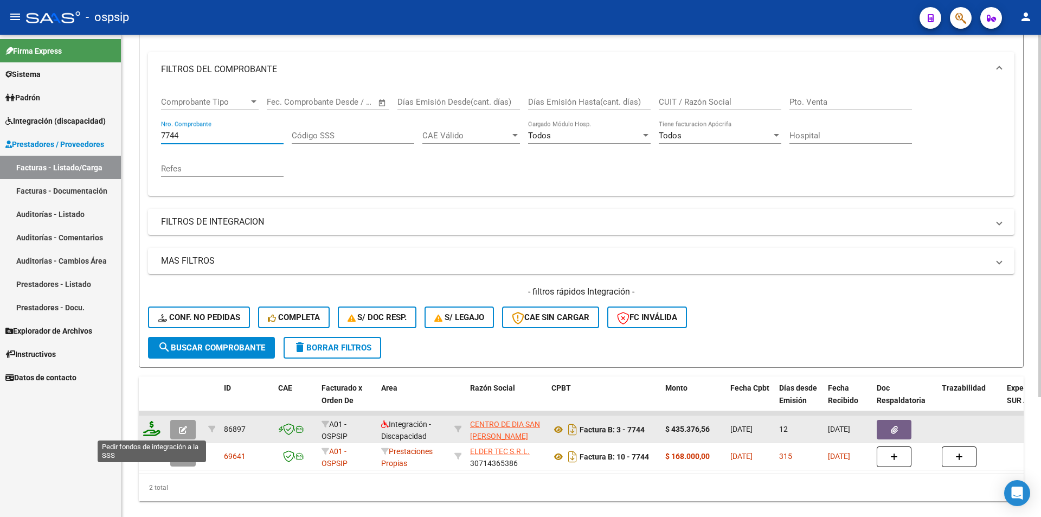
click at [149, 430] on icon at bounding box center [151, 428] width 17 height 15
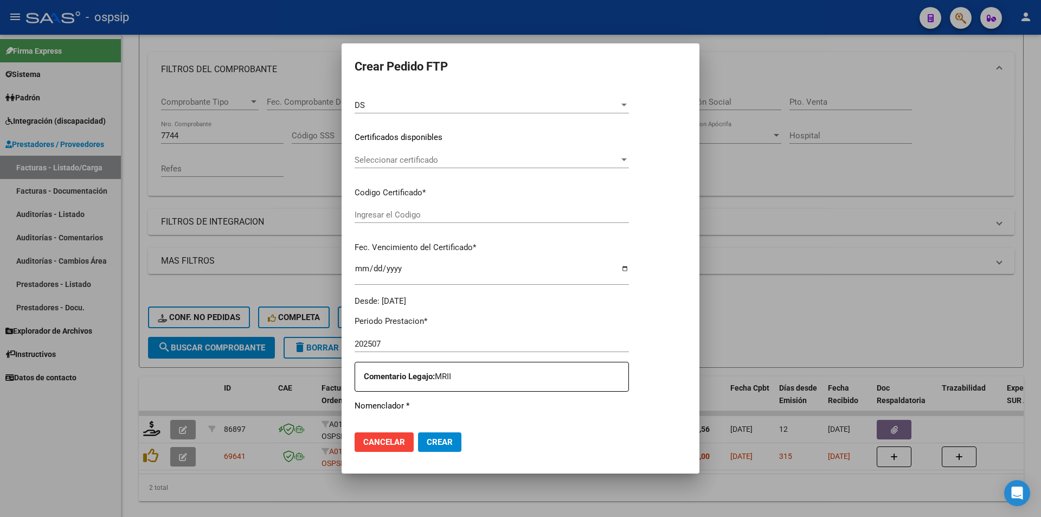
scroll to position [386, 0]
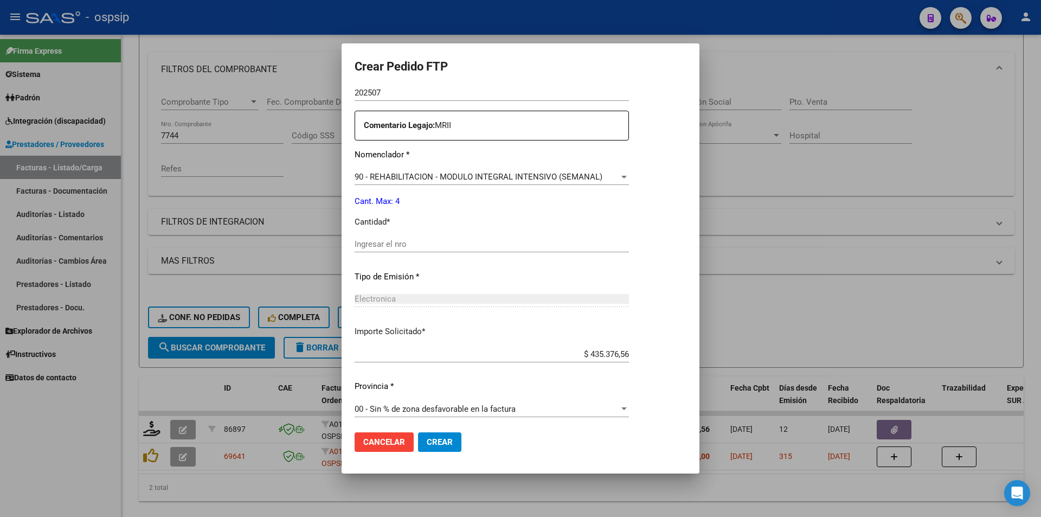
click at [370, 243] on input "Ingresar el nro" at bounding box center [491, 244] width 274 height 10
click at [452, 437] on span "Crear" at bounding box center [440, 442] width 26 height 10
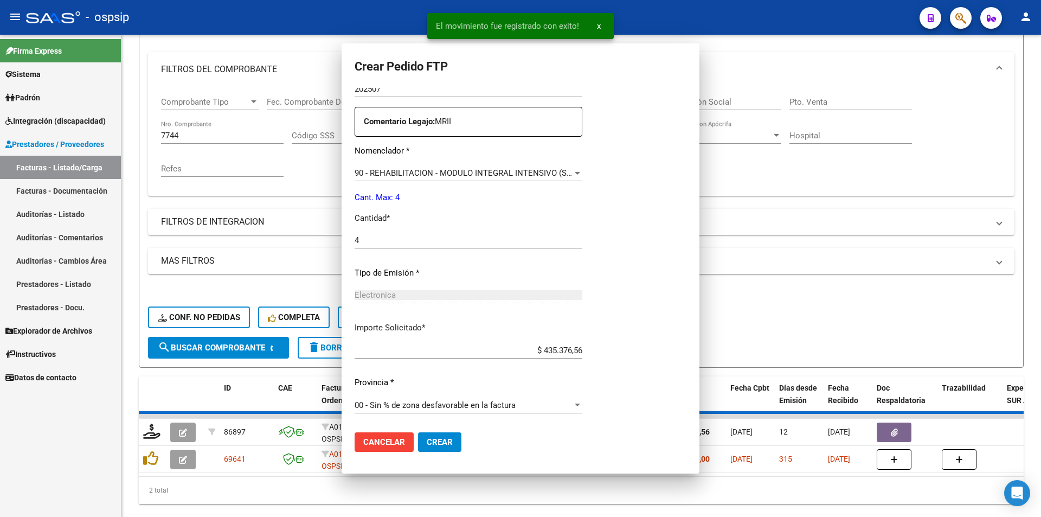
scroll to position [0, 0]
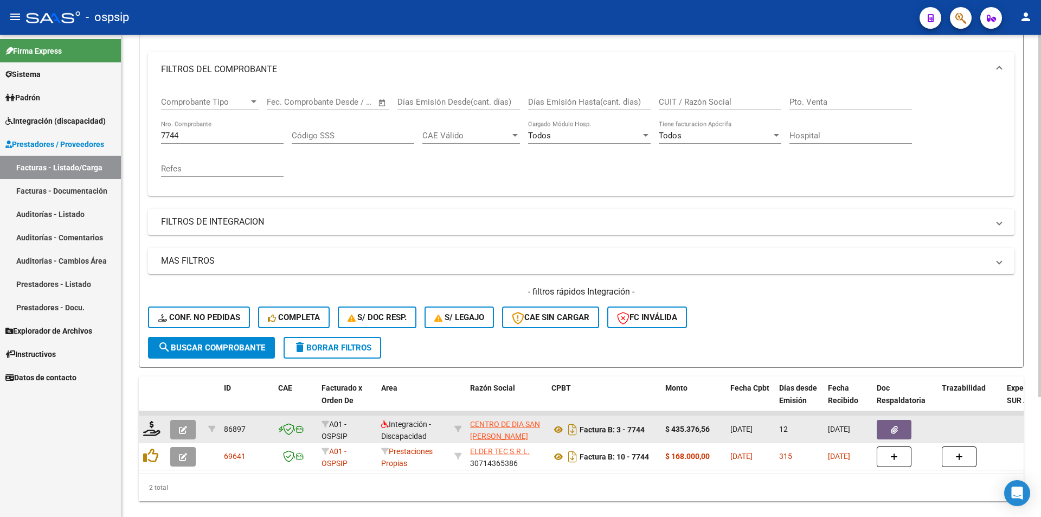
click at [179, 429] on icon "button" at bounding box center [183, 429] width 8 height 8
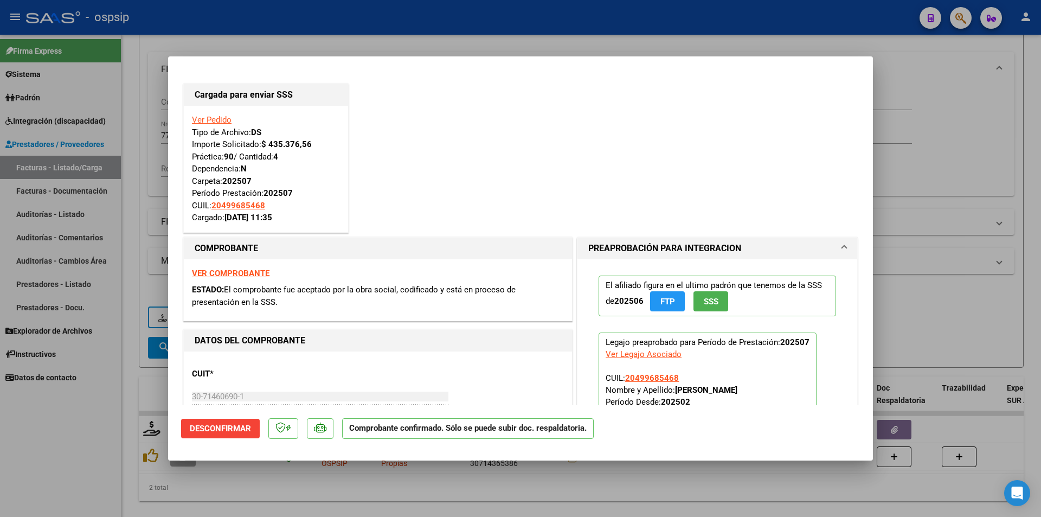
drag, startPoint x: 134, startPoint y: 251, endPoint x: 185, endPoint y: 210, distance: 65.5
click at [134, 251] on div at bounding box center [520, 258] width 1041 height 517
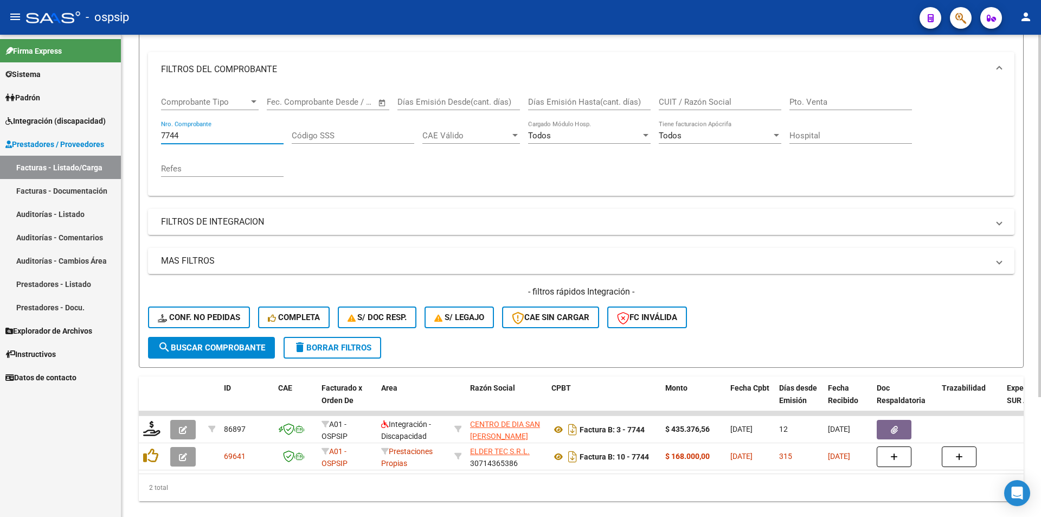
drag, startPoint x: 208, startPoint y: 133, endPoint x: 127, endPoint y: 137, distance: 80.8
click at [124, 134] on div "Video tutorial PRESTADORES -> Listado de CPBTs Emitidos por Prestadores / Prove…" at bounding box center [580, 218] width 919 height 633
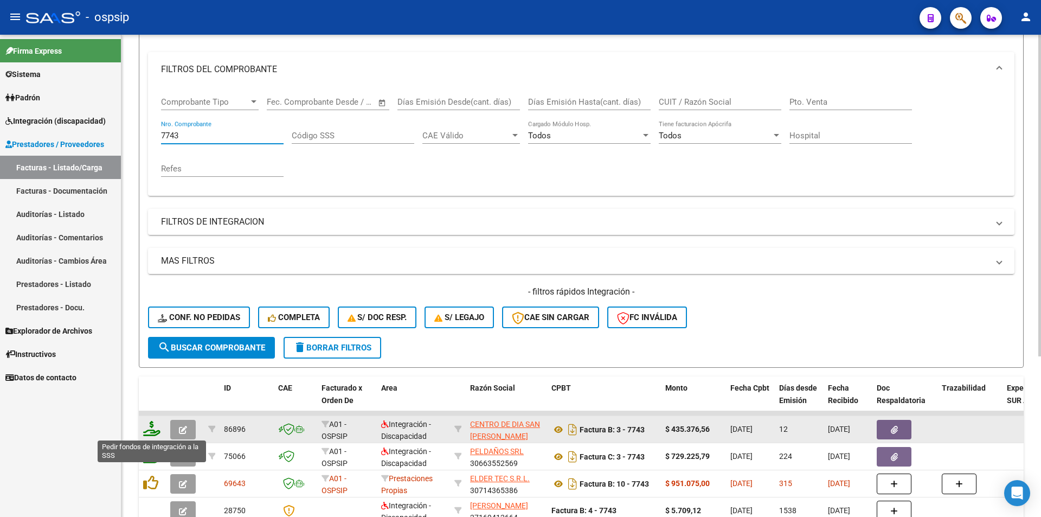
click at [149, 429] on icon at bounding box center [151, 428] width 17 height 15
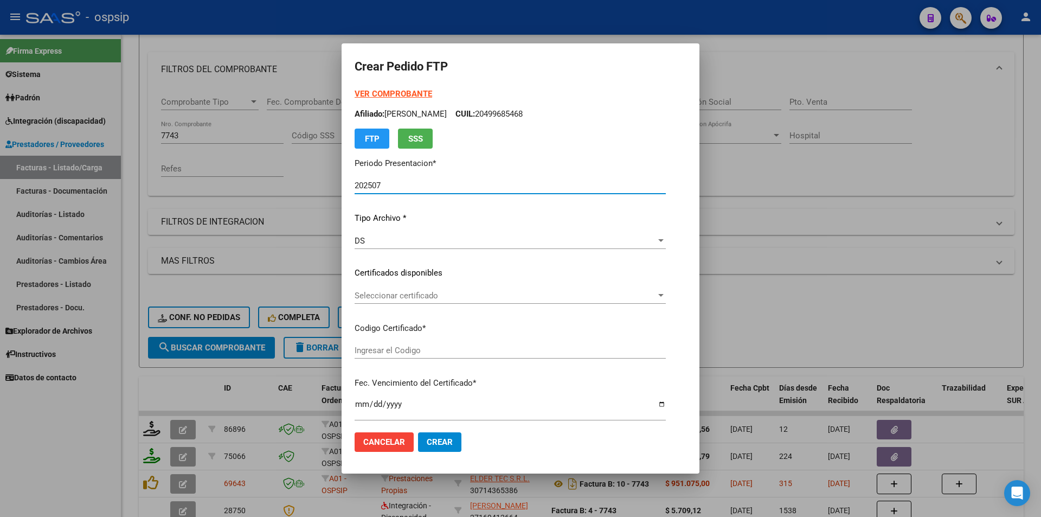
scroll to position [271, 0]
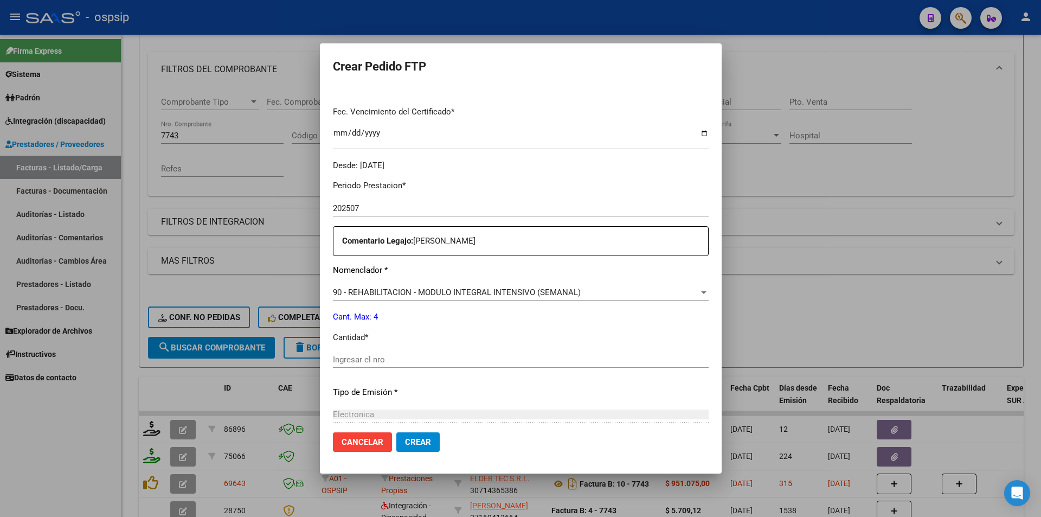
click at [388, 363] on input "Ingresar el nro" at bounding box center [521, 359] width 376 height 10
click at [431, 443] on span "Crear" at bounding box center [418, 442] width 26 height 10
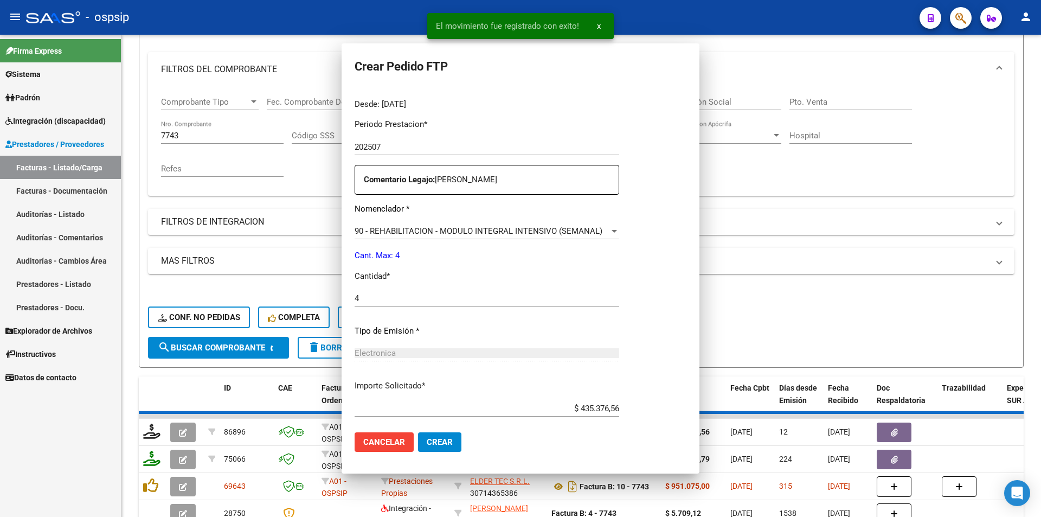
scroll to position [0, 0]
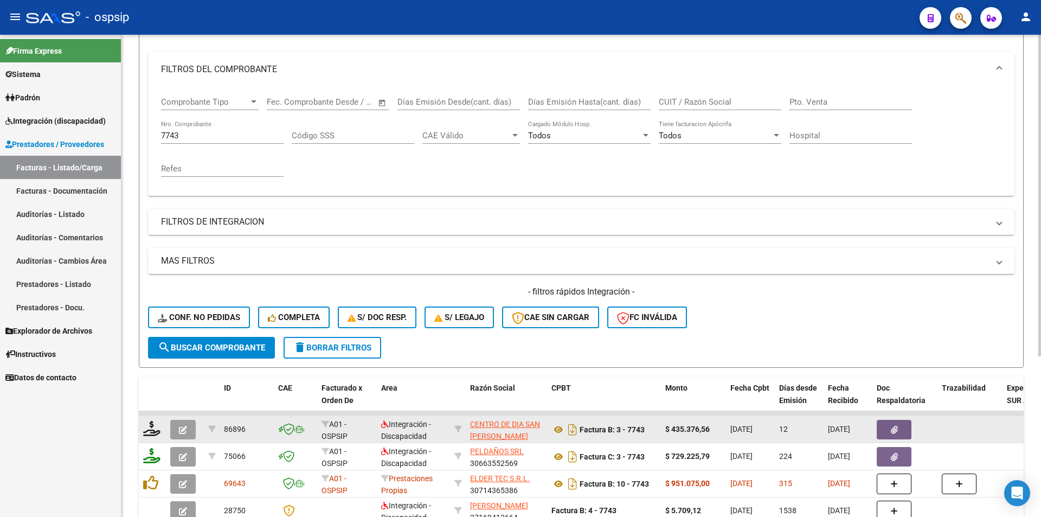
click at [180, 431] on icon "button" at bounding box center [183, 429] width 8 height 8
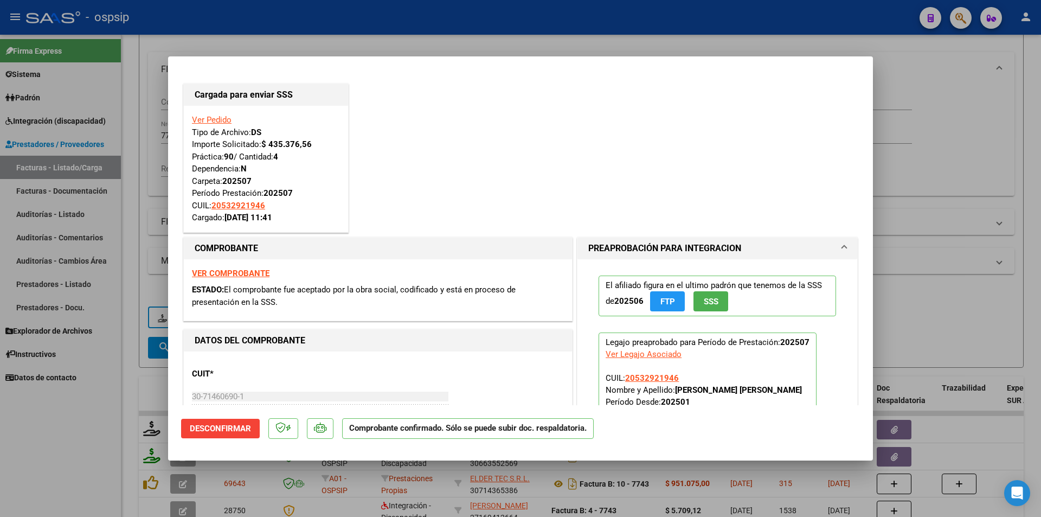
click at [135, 196] on div at bounding box center [520, 258] width 1041 height 517
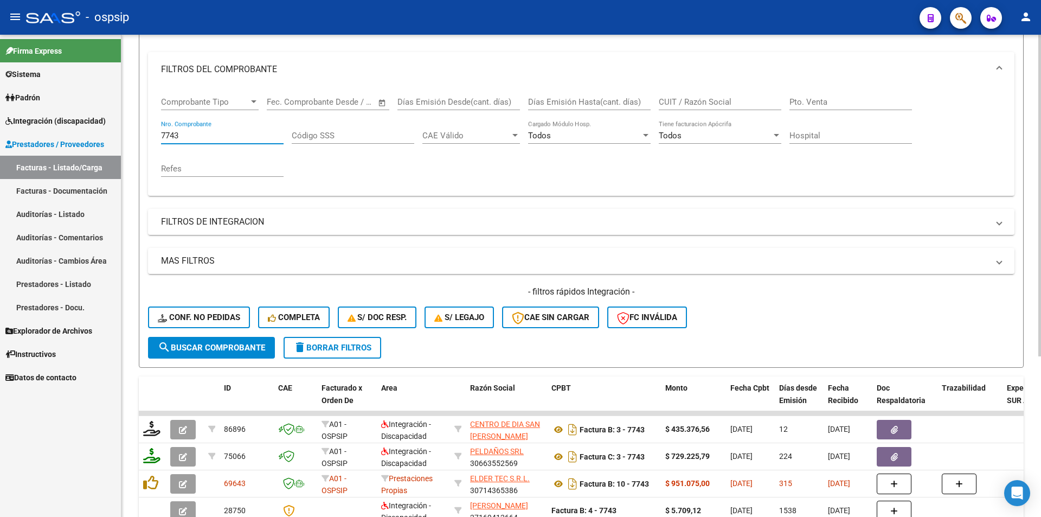
drag, startPoint x: 188, startPoint y: 137, endPoint x: 128, endPoint y: 136, distance: 59.6
click at [114, 132] on mat-sidenav-container "Firma Express Sistema Usuarios Todos los Usuarios Padrón Afiliados Empadronados…" at bounding box center [520, 276] width 1041 height 482
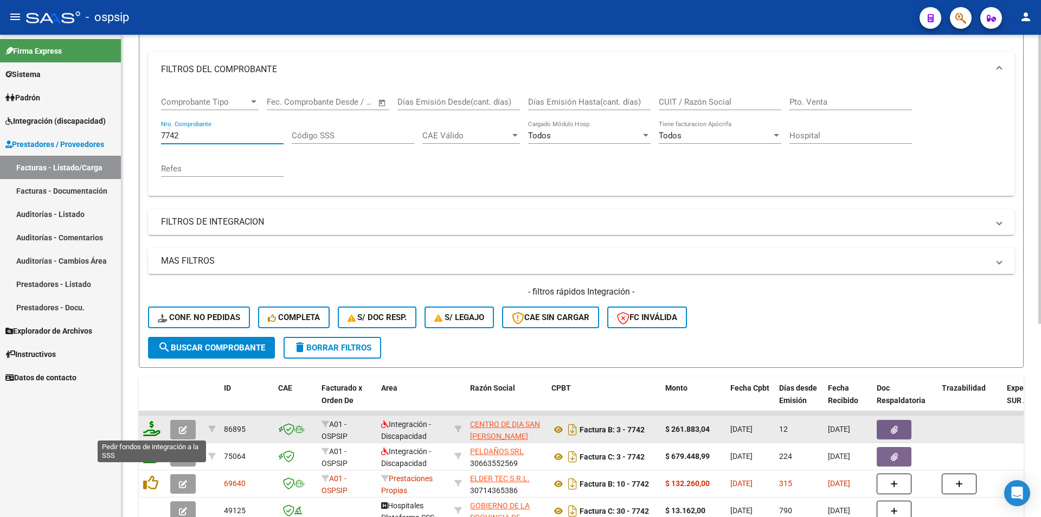
click at [150, 428] on icon at bounding box center [151, 428] width 17 height 15
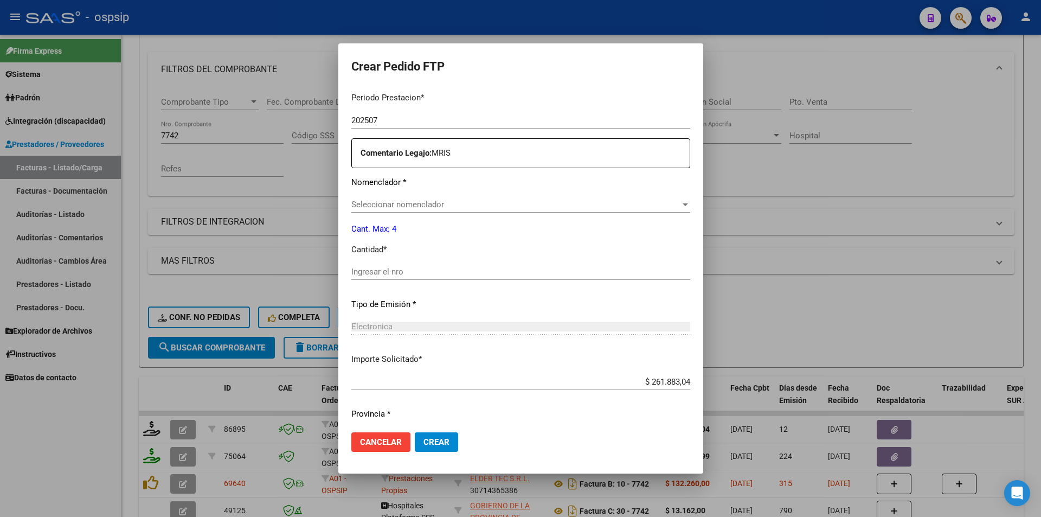
scroll to position [386, 0]
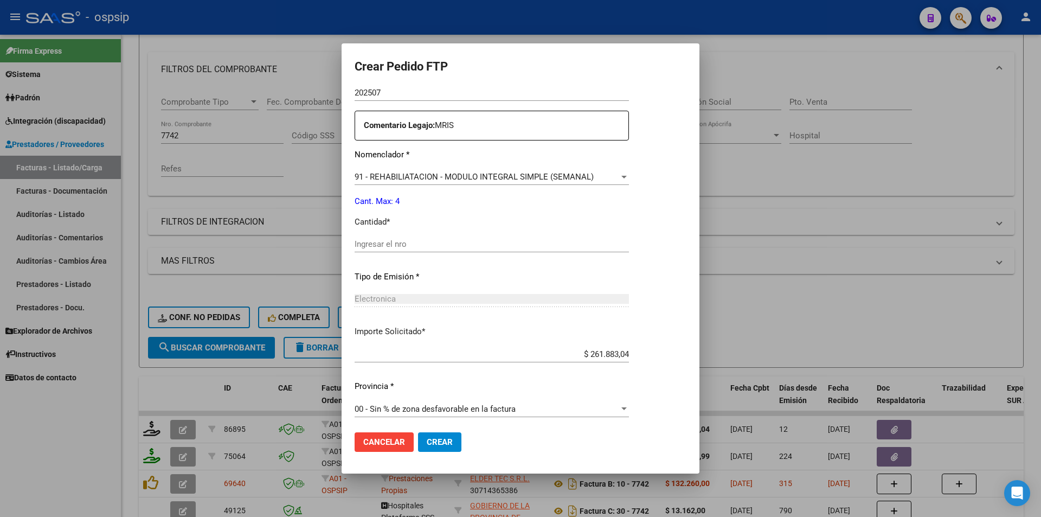
click at [364, 238] on div "Ingresar el nro" at bounding box center [491, 244] width 274 height 16
click at [441, 435] on button "Crear" at bounding box center [439, 442] width 43 height 20
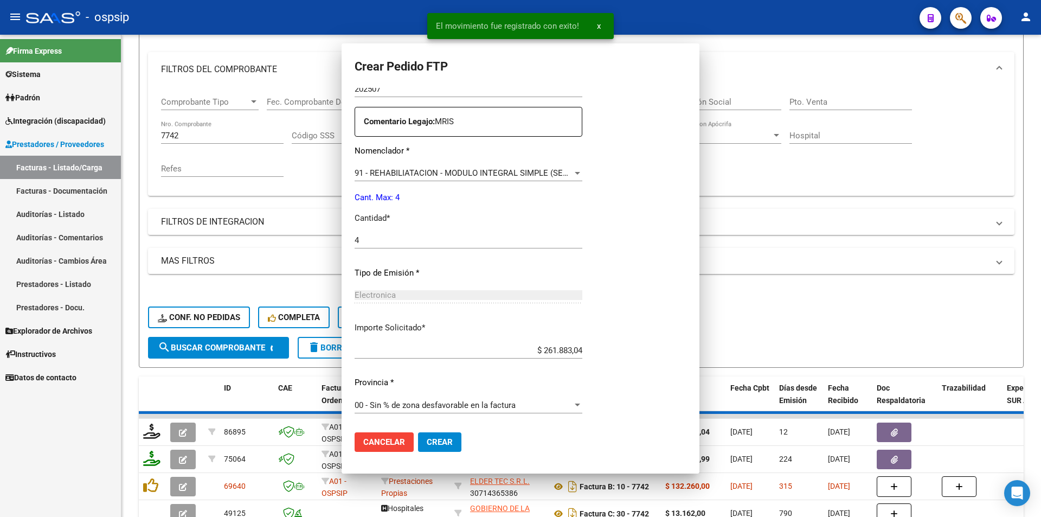
scroll to position [0, 0]
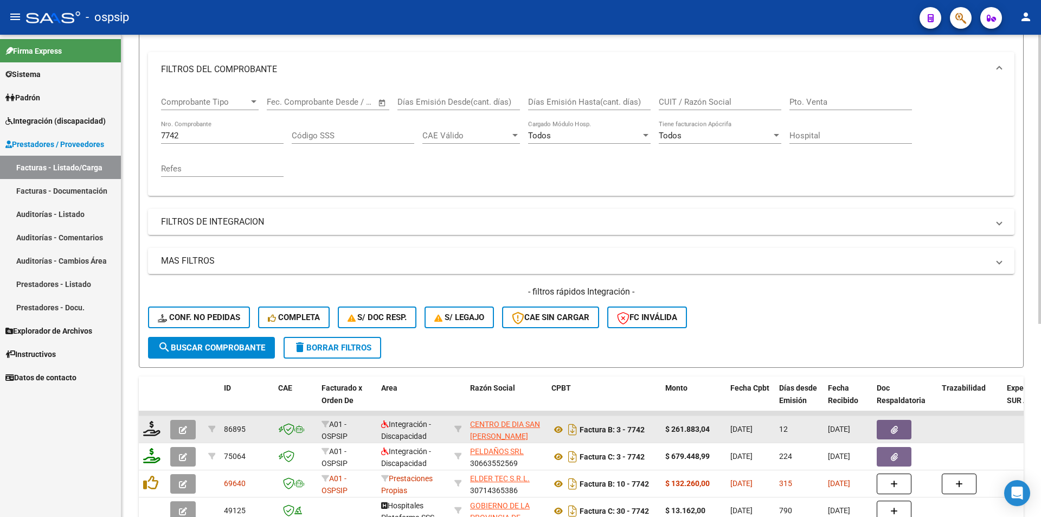
click at [183, 434] on button "button" at bounding box center [182, 430] width 25 height 20
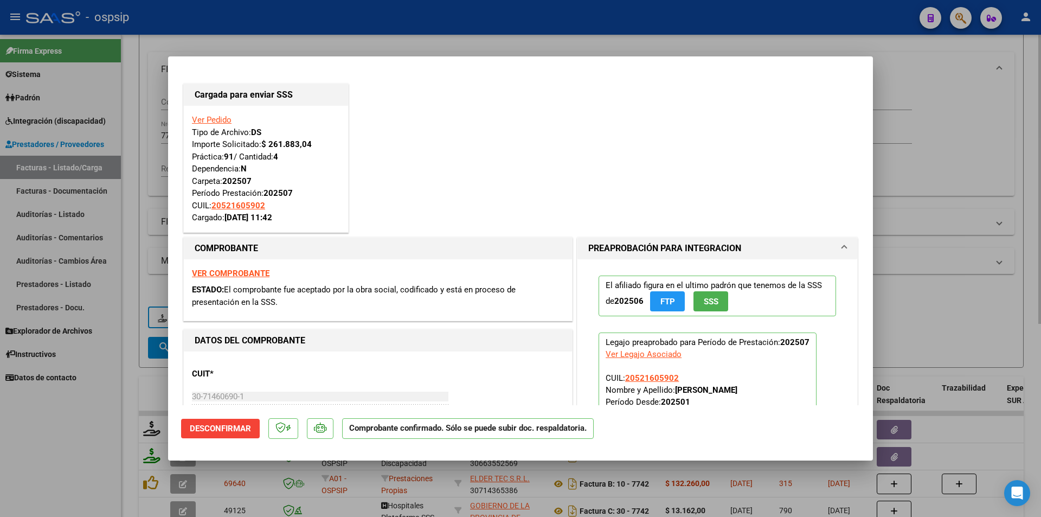
click at [131, 180] on div at bounding box center [520, 258] width 1041 height 517
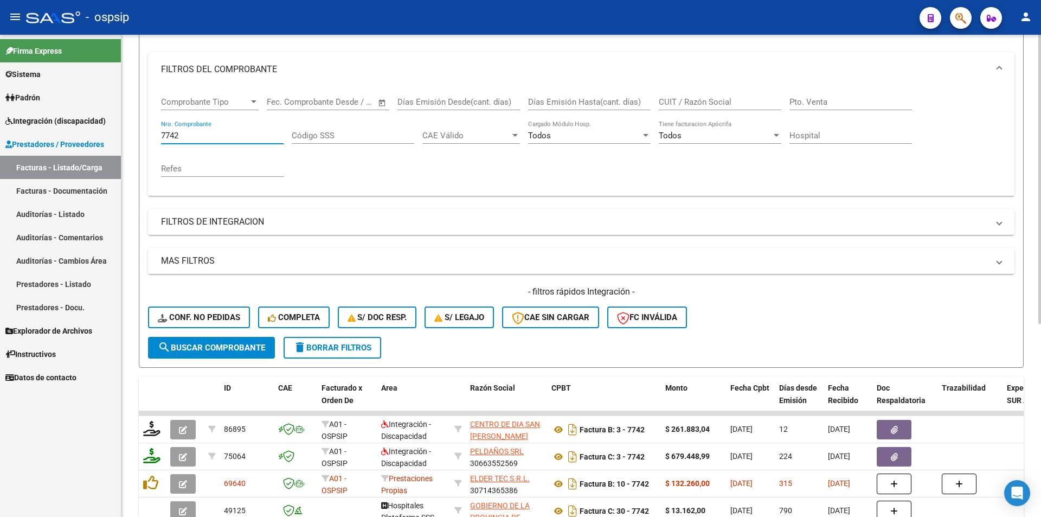
drag, startPoint x: 189, startPoint y: 134, endPoint x: 143, endPoint y: 133, distance: 46.1
click at [143, 133] on form "Filtros Id Area Area Seleccionar Gerenciador Seleccionar Gerenciador Todos Conf…" at bounding box center [581, 181] width 885 height 371
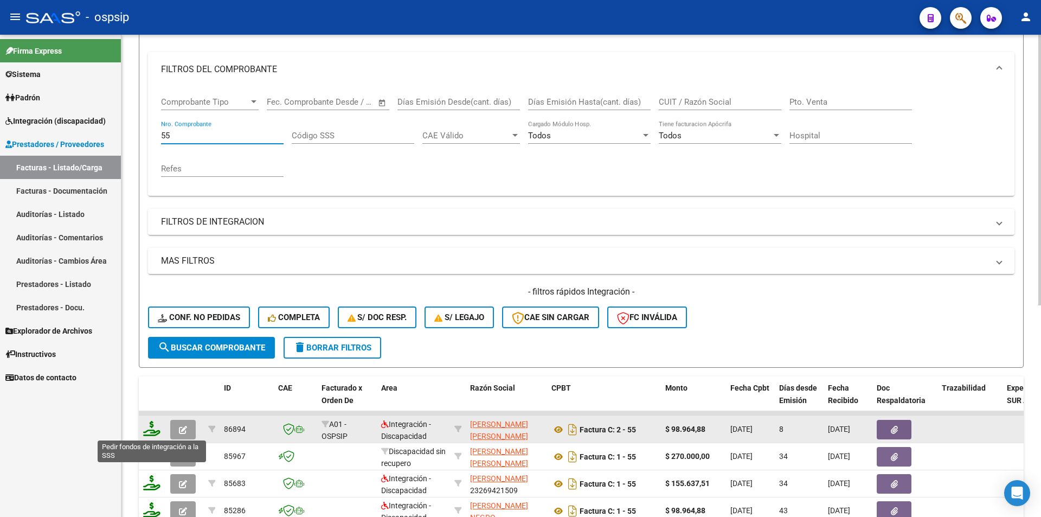
click at [146, 431] on icon at bounding box center [151, 428] width 17 height 15
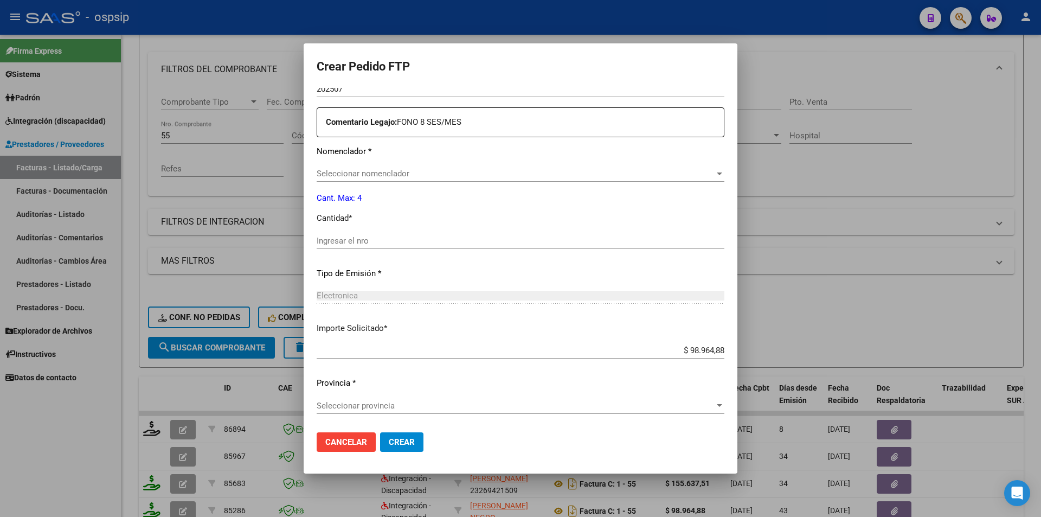
scroll to position [392, 0]
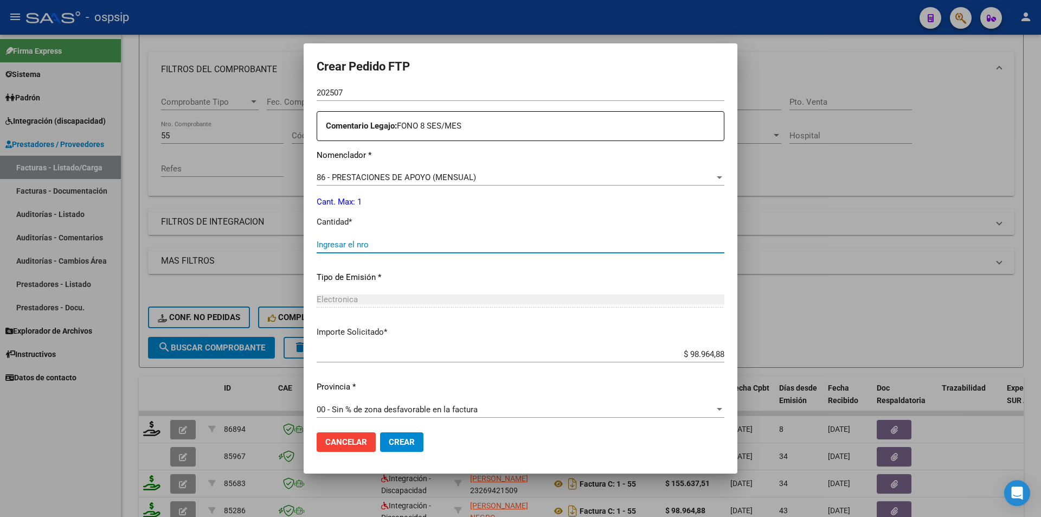
click at [345, 240] on input "Ingresar el nro" at bounding box center [521, 245] width 408 height 10
click at [405, 435] on button "Crear" at bounding box center [401, 442] width 43 height 20
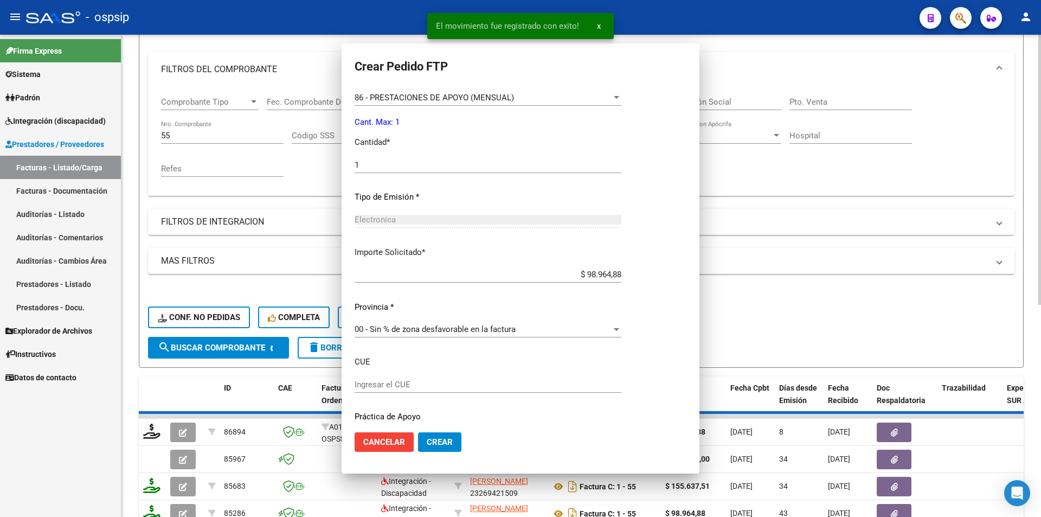
scroll to position [0, 0]
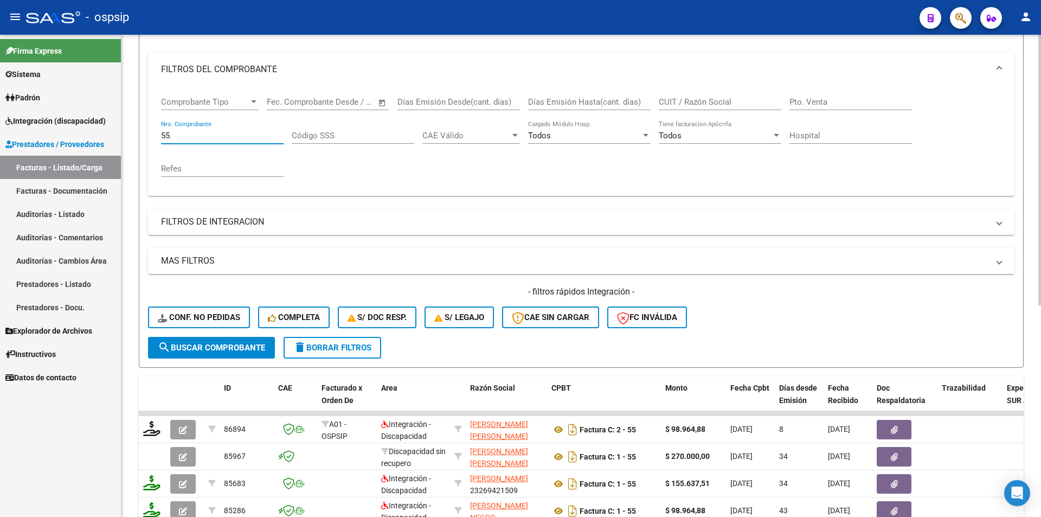
drag, startPoint x: 178, startPoint y: 133, endPoint x: 122, endPoint y: 136, distance: 55.9
click at [122, 136] on div "Video tutorial PRESTADORES -> Listado de CPBTs Emitidos por Prestadores / Prove…" at bounding box center [580, 327] width 919 height 850
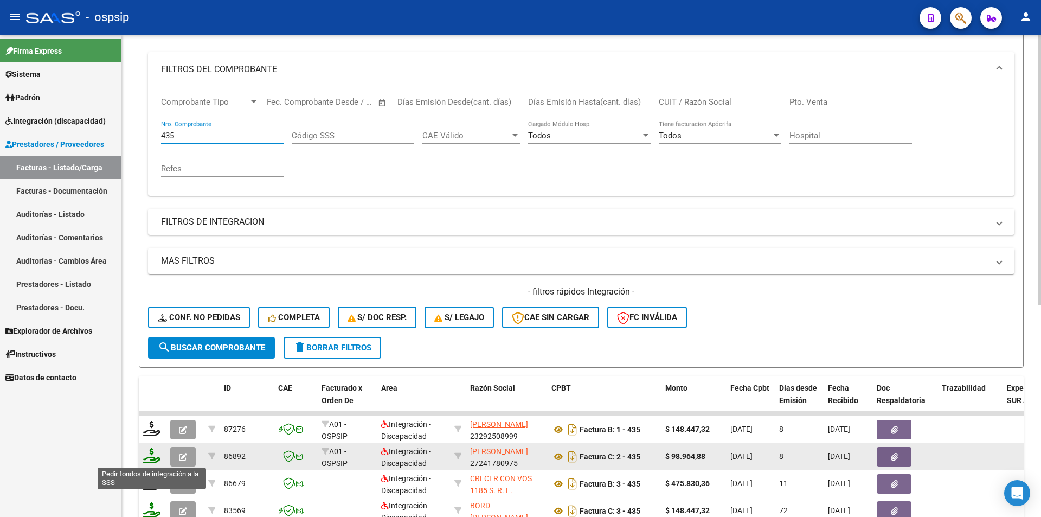
click at [143, 453] on icon at bounding box center [151, 455] width 17 height 15
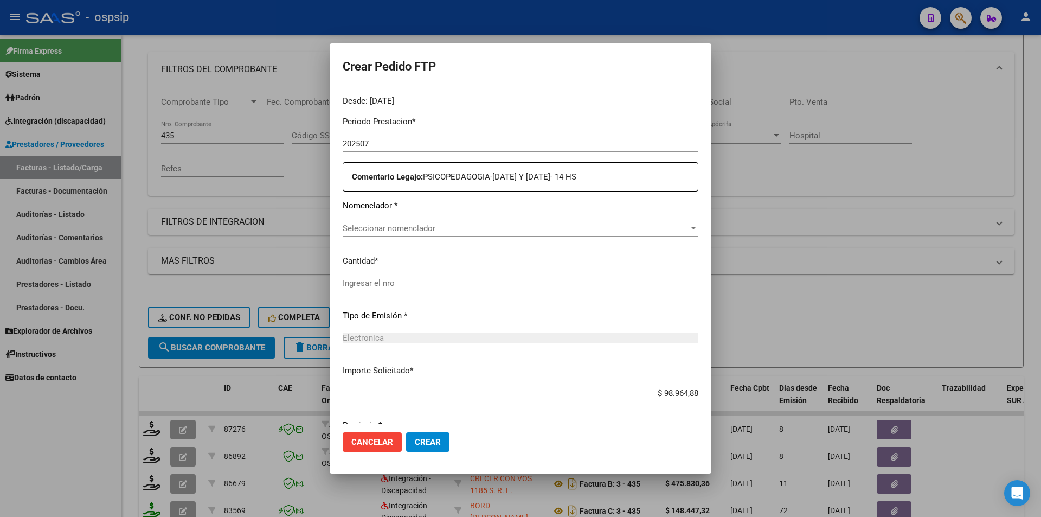
scroll to position [354, 0]
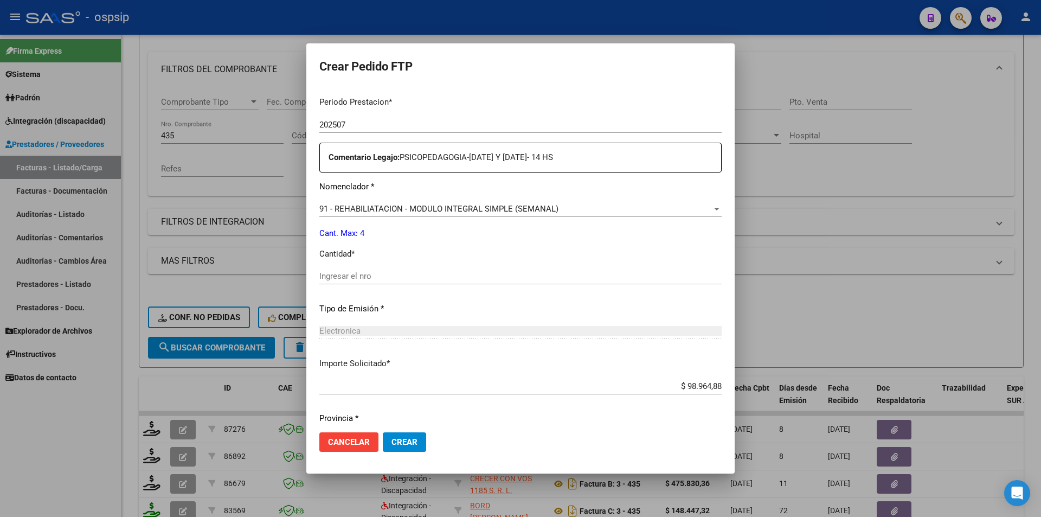
click at [357, 273] on input "Ingresar el nro" at bounding box center [520, 276] width 402 height 10
click at [410, 444] on span "Crear" at bounding box center [404, 442] width 26 height 10
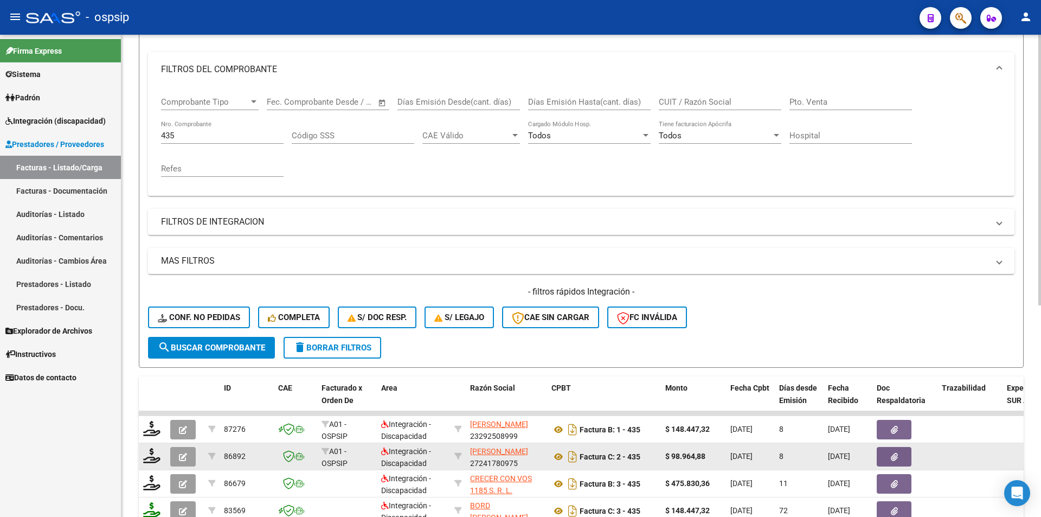
click at [185, 455] on icon "button" at bounding box center [183, 457] width 8 height 8
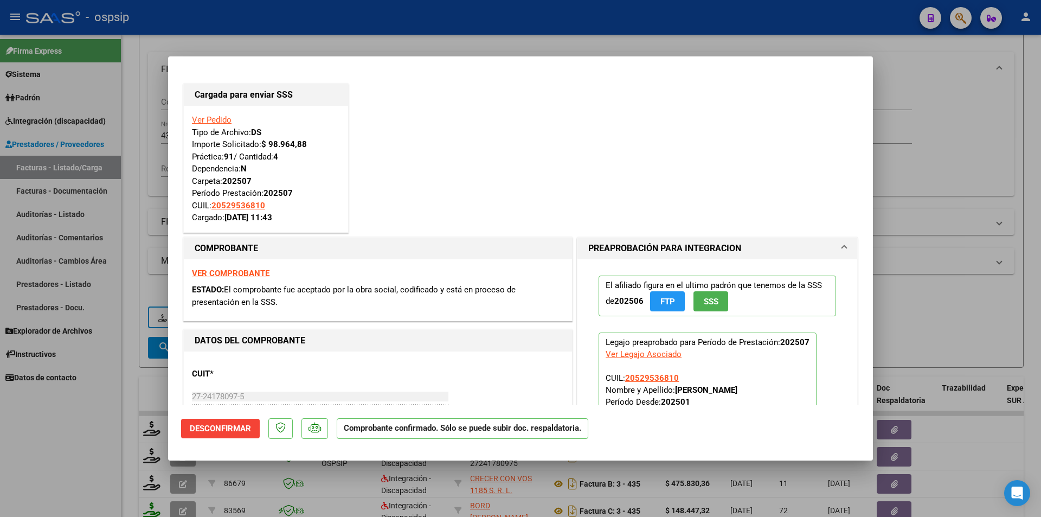
drag, startPoint x: 127, startPoint y: 425, endPoint x: 173, endPoint y: 320, distance: 114.3
click at [128, 424] on div at bounding box center [520, 258] width 1041 height 517
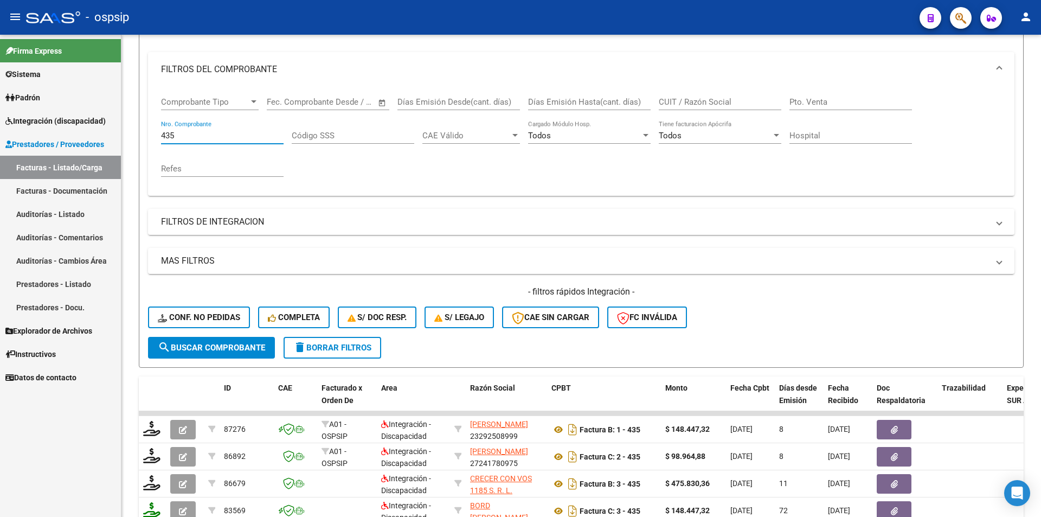
drag, startPoint x: 190, startPoint y: 137, endPoint x: 85, endPoint y: 126, distance: 105.8
click at [85, 126] on mat-sidenav-container "Firma Express Sistema Usuarios Todos los Usuarios Padrón Afiliados Empadronados…" at bounding box center [520, 276] width 1041 height 482
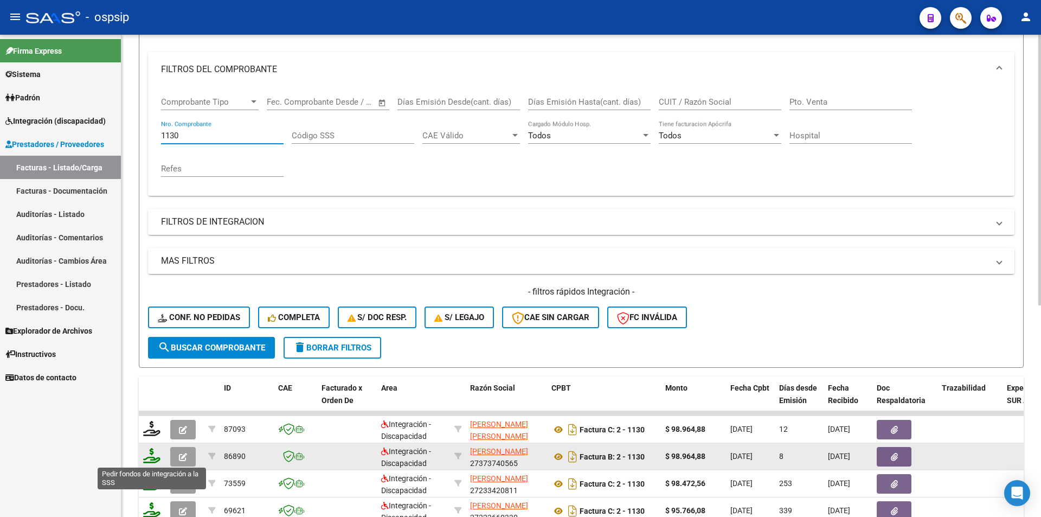
click at [153, 455] on icon at bounding box center [151, 455] width 17 height 15
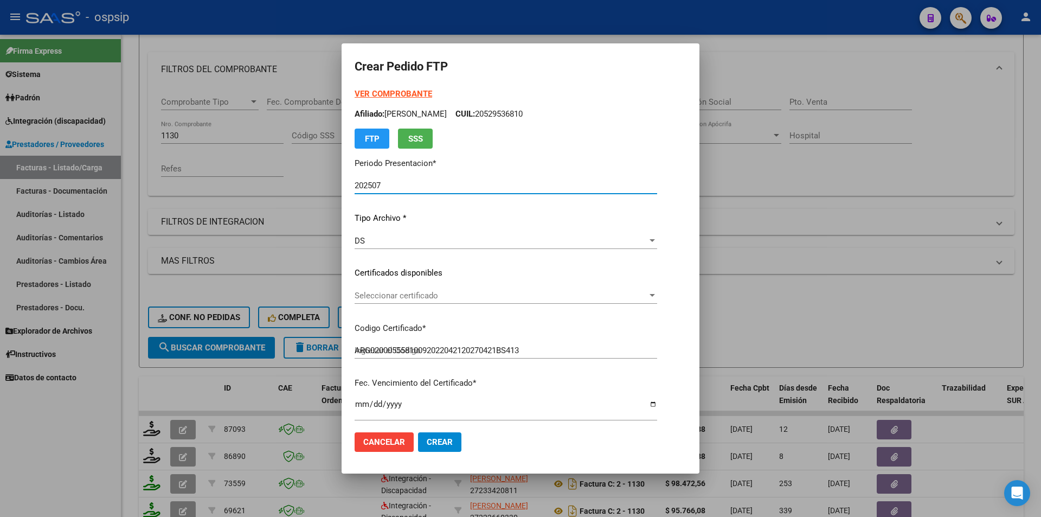
scroll to position [271, 0]
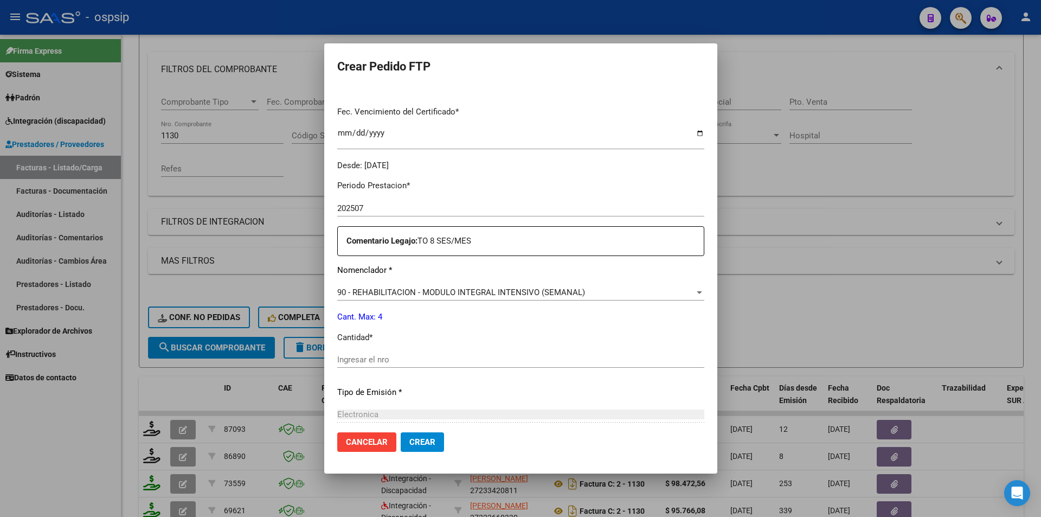
click at [373, 363] on input "Ingresar el nro" at bounding box center [520, 359] width 367 height 10
click at [430, 437] on span "Crear" at bounding box center [422, 442] width 26 height 10
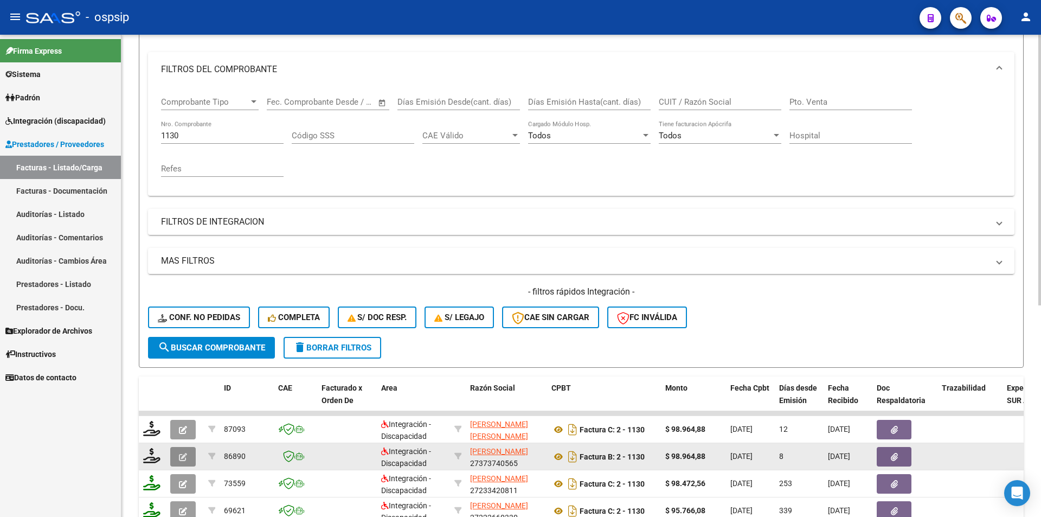
click at [190, 457] on button "button" at bounding box center [182, 457] width 25 height 20
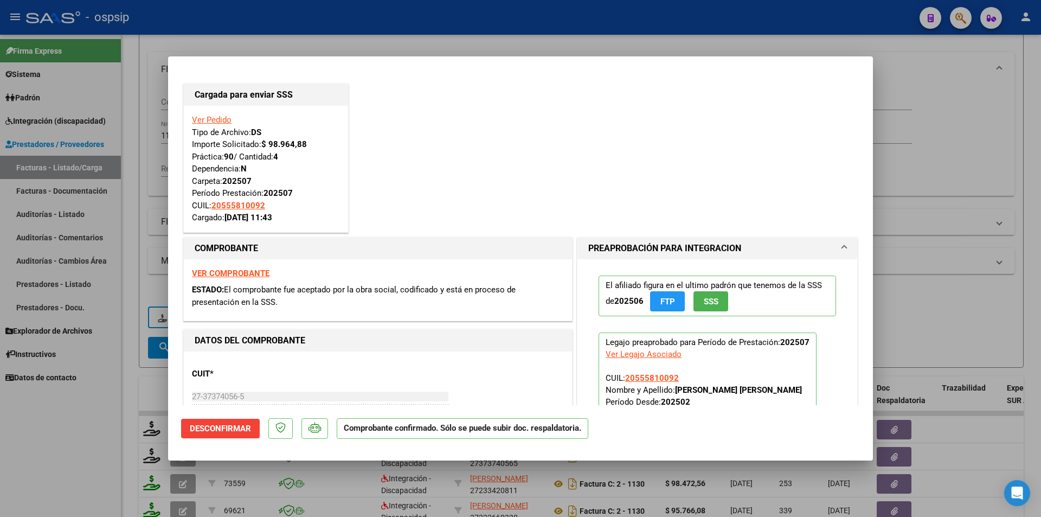
drag, startPoint x: 70, startPoint y: 454, endPoint x: 83, endPoint y: 428, distance: 29.1
click at [72, 452] on div at bounding box center [520, 258] width 1041 height 517
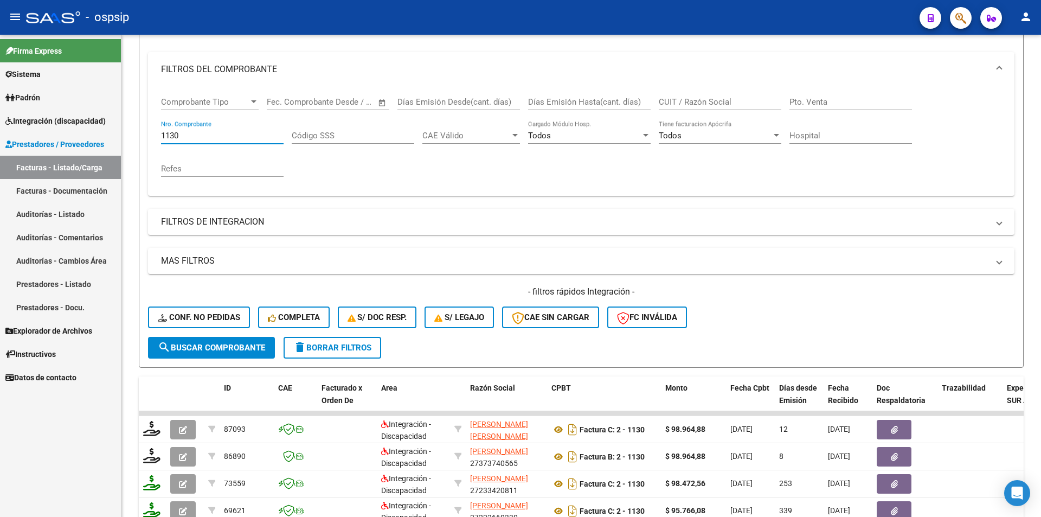
drag, startPoint x: 188, startPoint y: 134, endPoint x: 118, endPoint y: 132, distance: 70.0
click at [116, 132] on mat-sidenav-container "Firma Express Sistema Usuarios Todos los Usuarios Padrón Afiliados Empadronados…" at bounding box center [520, 276] width 1041 height 482
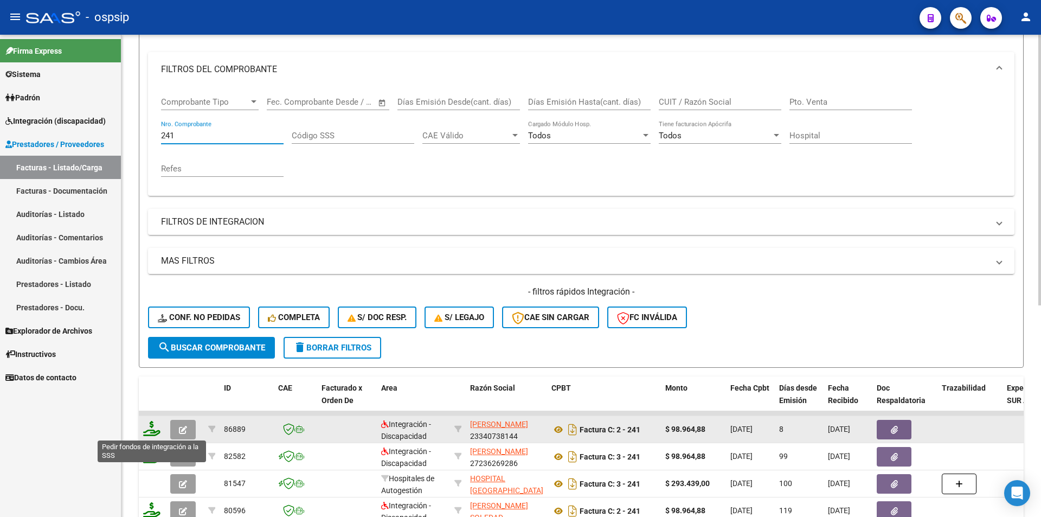
click at [147, 430] on icon at bounding box center [151, 428] width 17 height 15
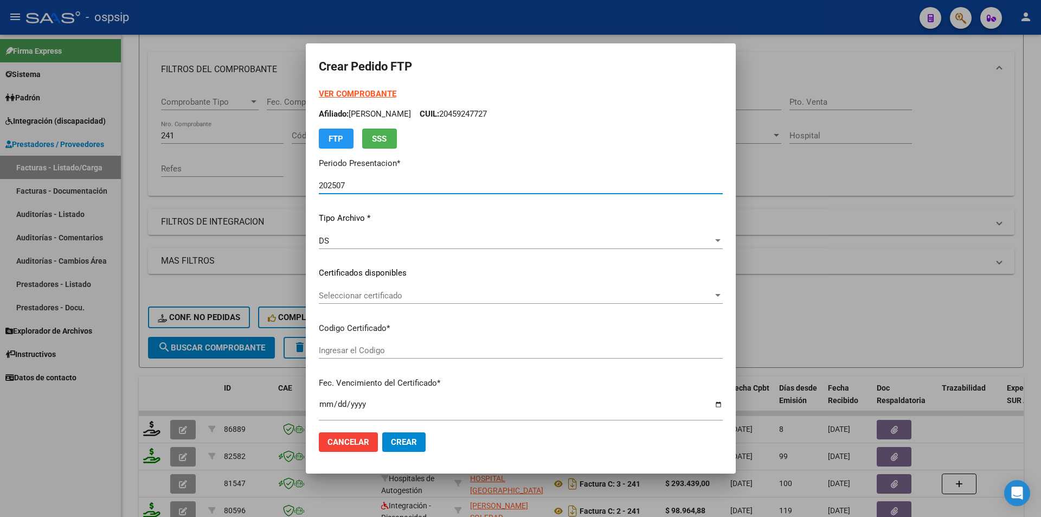
scroll to position [271, 0]
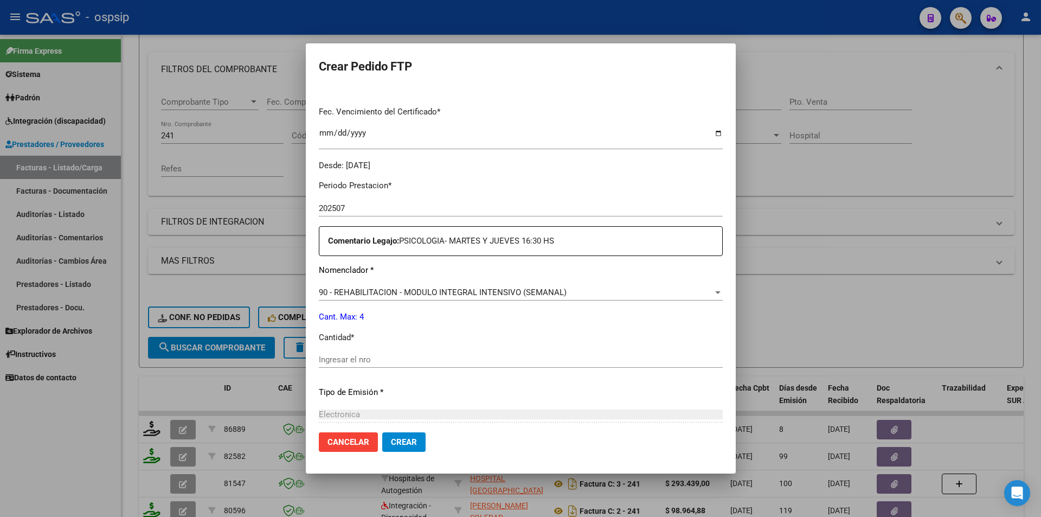
click at [356, 369] on div "Ingresar el nro" at bounding box center [521, 364] width 404 height 27
click at [349, 360] on input "Ingresar el nro" at bounding box center [521, 359] width 404 height 10
click at [419, 443] on button "Crear" at bounding box center [403, 442] width 43 height 20
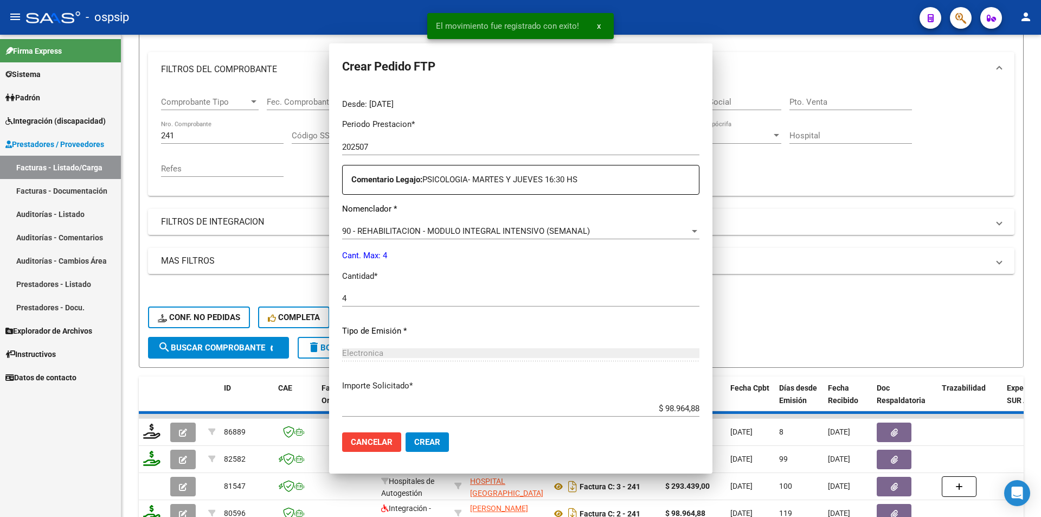
scroll to position [0, 0]
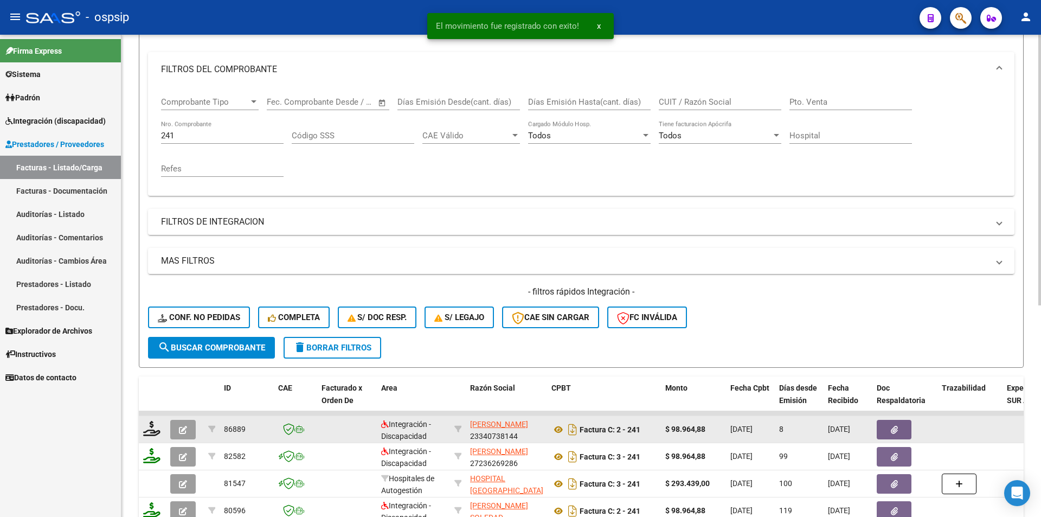
click at [177, 436] on button "button" at bounding box center [182, 430] width 25 height 20
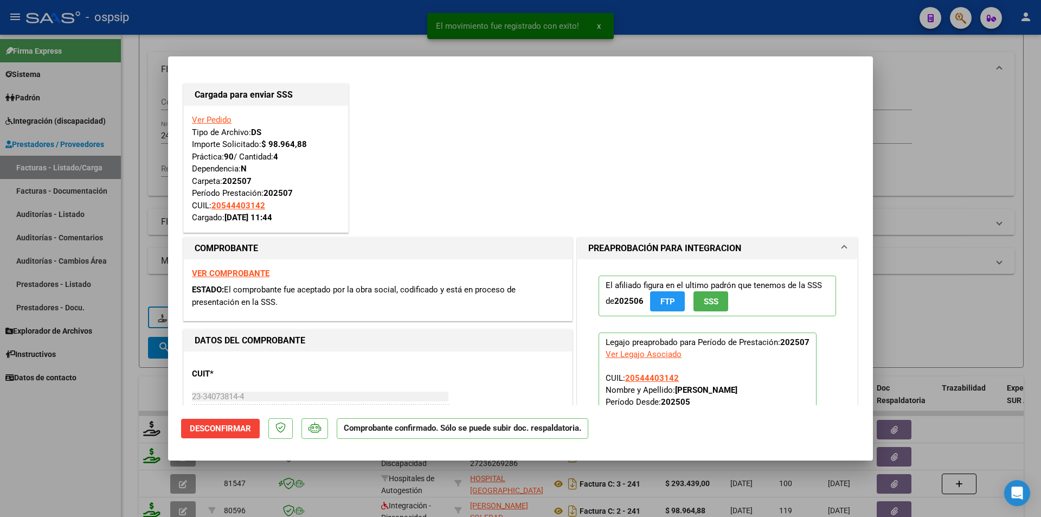
drag, startPoint x: 83, startPoint y: 420, endPoint x: 102, endPoint y: 386, distance: 38.4
click at [87, 423] on div at bounding box center [520, 258] width 1041 height 517
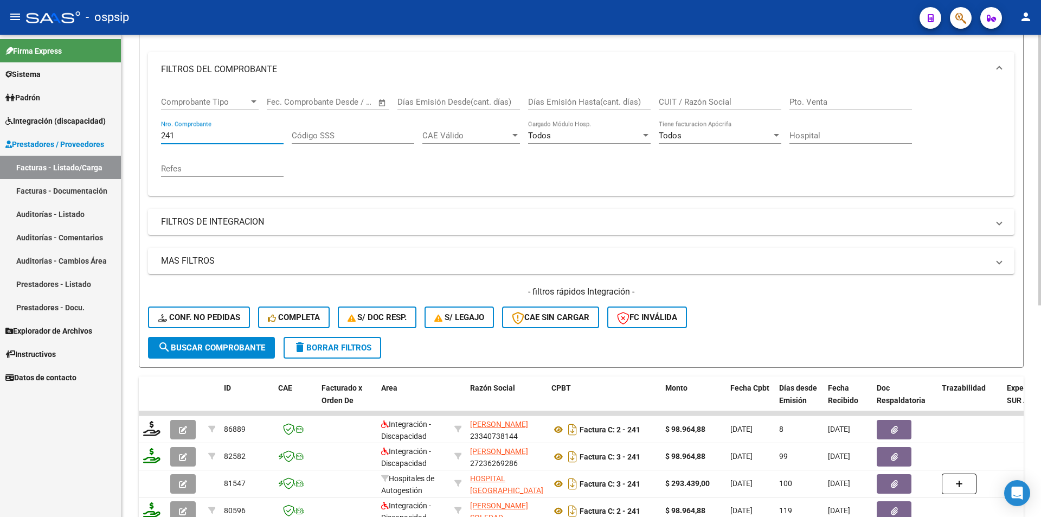
drag, startPoint x: 187, startPoint y: 137, endPoint x: 152, endPoint y: 132, distance: 35.0
click at [152, 132] on div "Comprobante Tipo Comprobante Tipo Start date – End date Fec. Comprobante Desde …" at bounding box center [581, 141] width 866 height 109
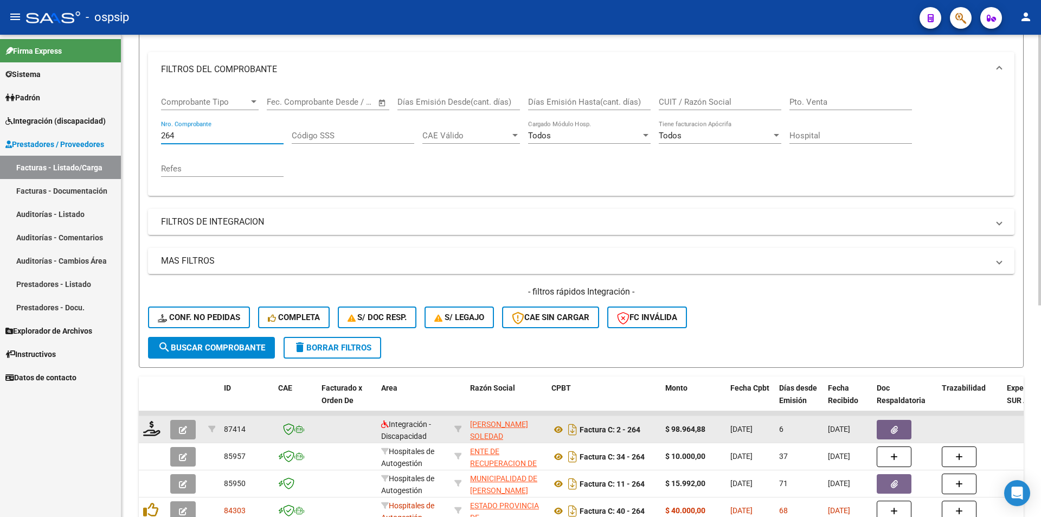
click at [170, 430] on button "button" at bounding box center [182, 430] width 25 height 20
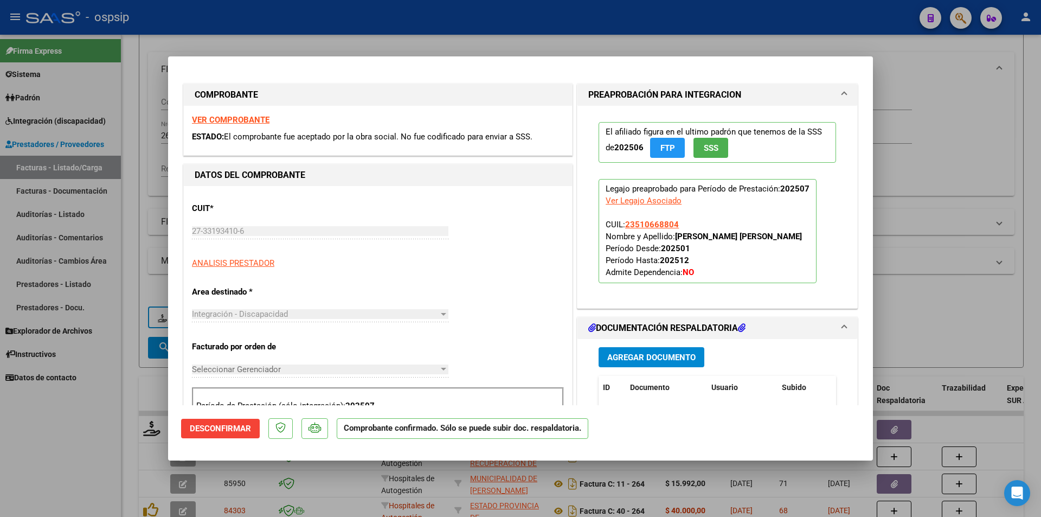
click at [112, 436] on div at bounding box center [520, 258] width 1041 height 517
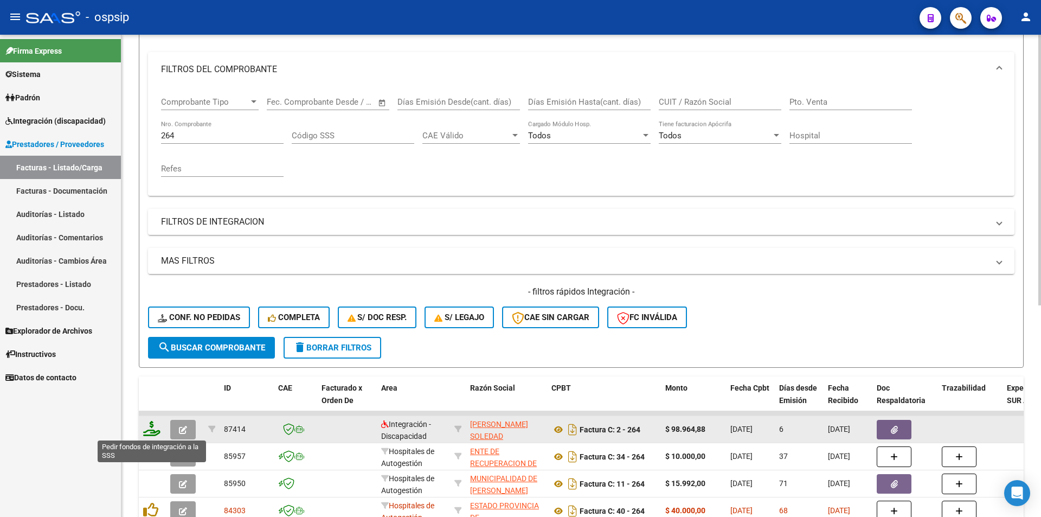
click at [158, 428] on icon at bounding box center [151, 428] width 17 height 15
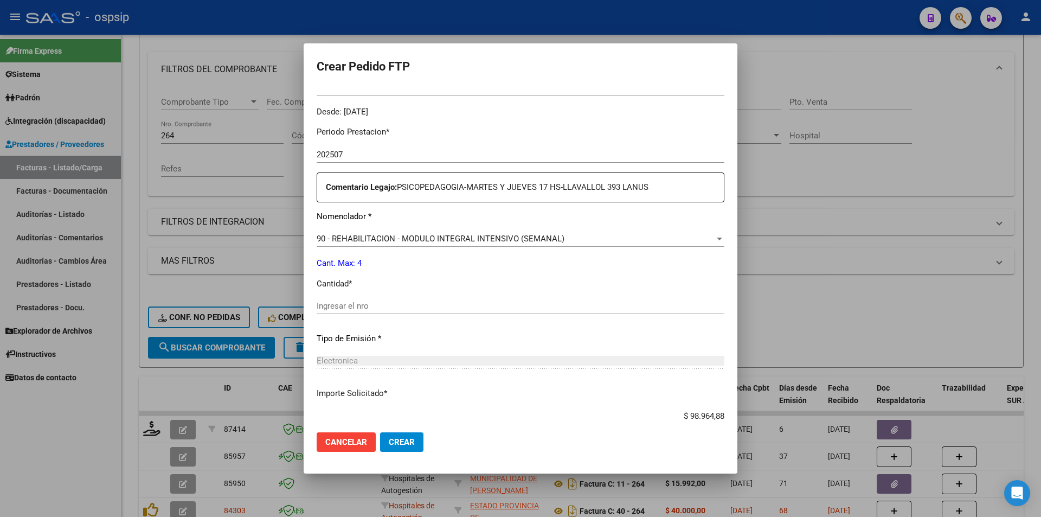
scroll to position [325, 0]
click at [333, 312] on div "Ingresar el nro" at bounding box center [521, 305] width 408 height 16
click at [407, 445] on span "Crear" at bounding box center [402, 442] width 26 height 10
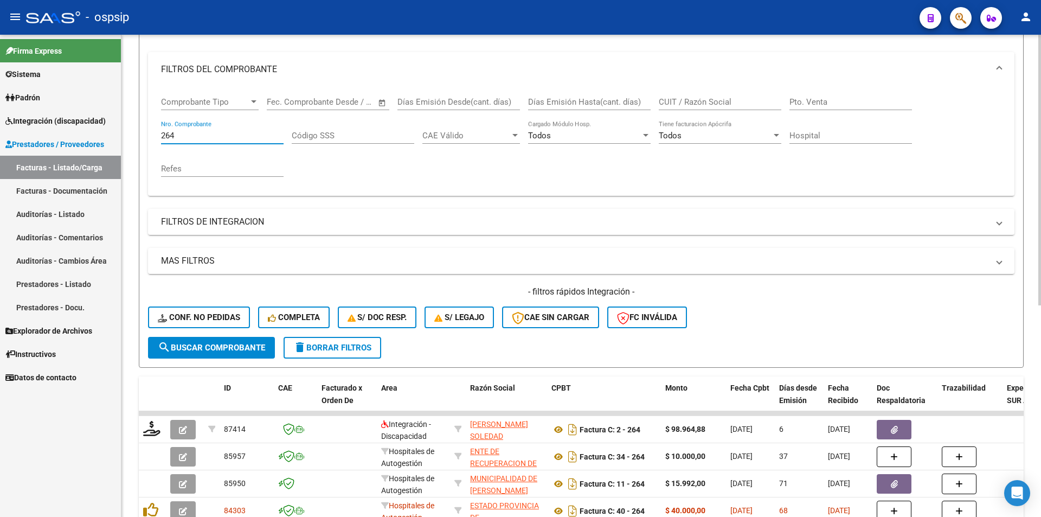
drag, startPoint x: 221, startPoint y: 135, endPoint x: 127, endPoint y: 135, distance: 93.8
click at [127, 135] on div "Video tutorial PRESTADORES -> Listado de CPBTs Emitidos por Prestadores / Prove…" at bounding box center [580, 327] width 919 height 850
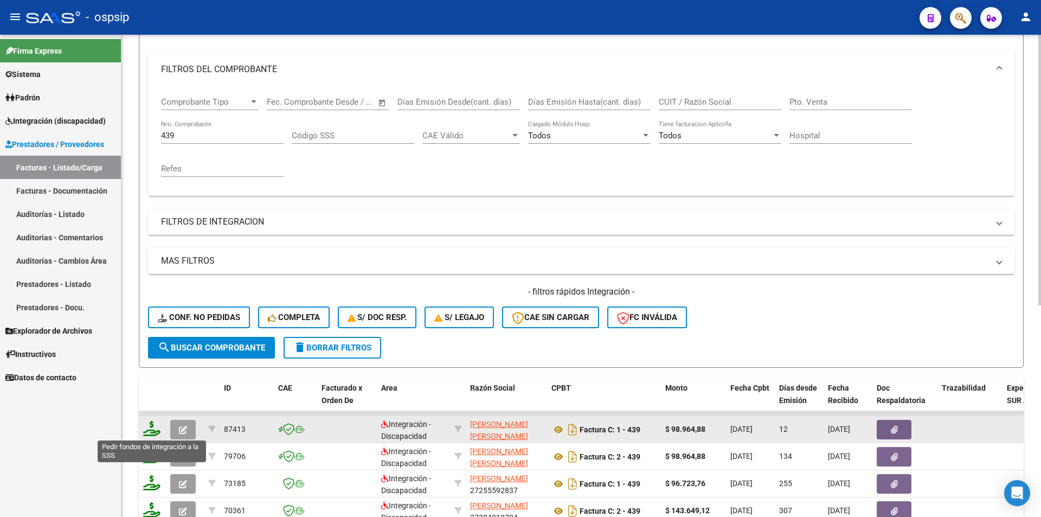
click at [147, 431] on icon at bounding box center [151, 428] width 17 height 15
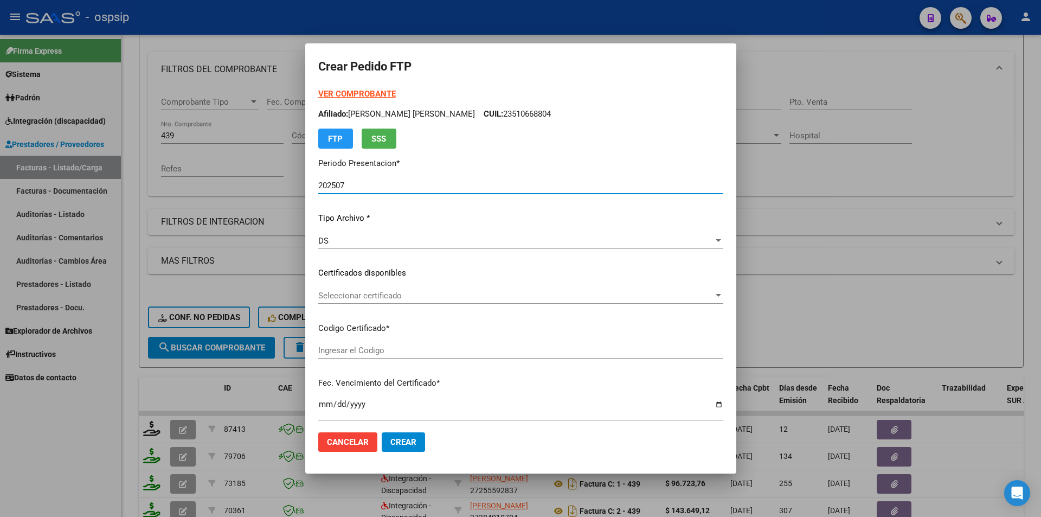
scroll to position [325, 0]
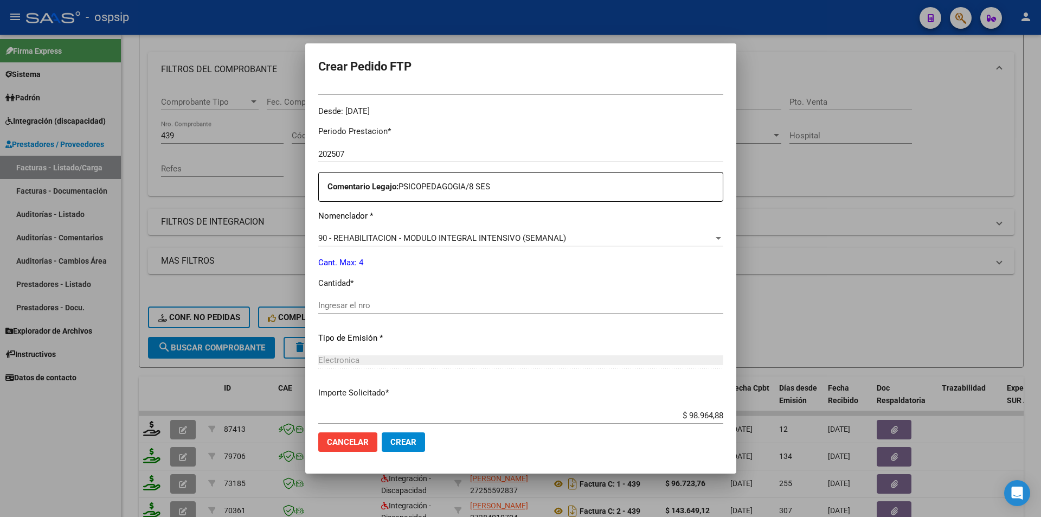
click at [399, 309] on input "Ingresar el nro" at bounding box center [520, 305] width 405 height 10
click at [414, 442] on span "Crear" at bounding box center [403, 442] width 26 height 10
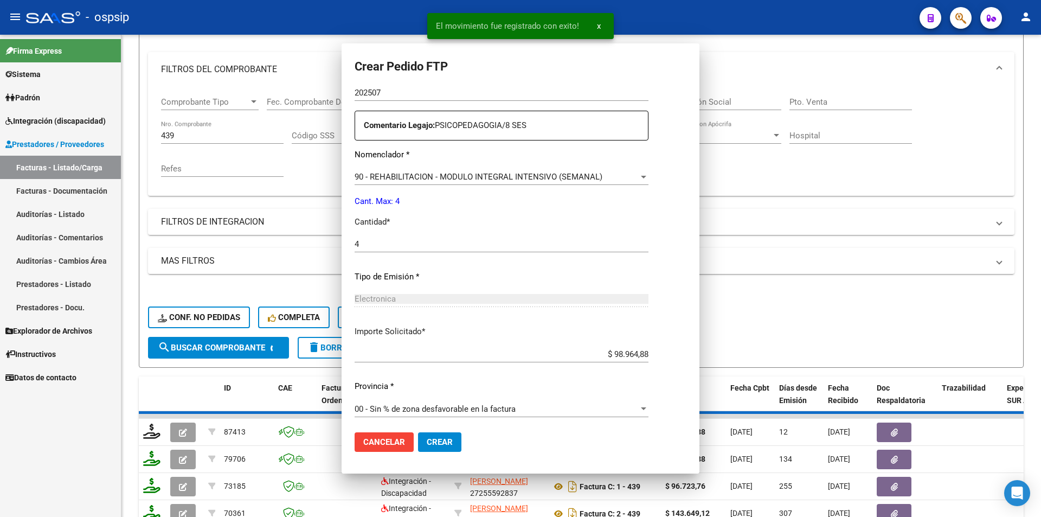
scroll to position [0, 0]
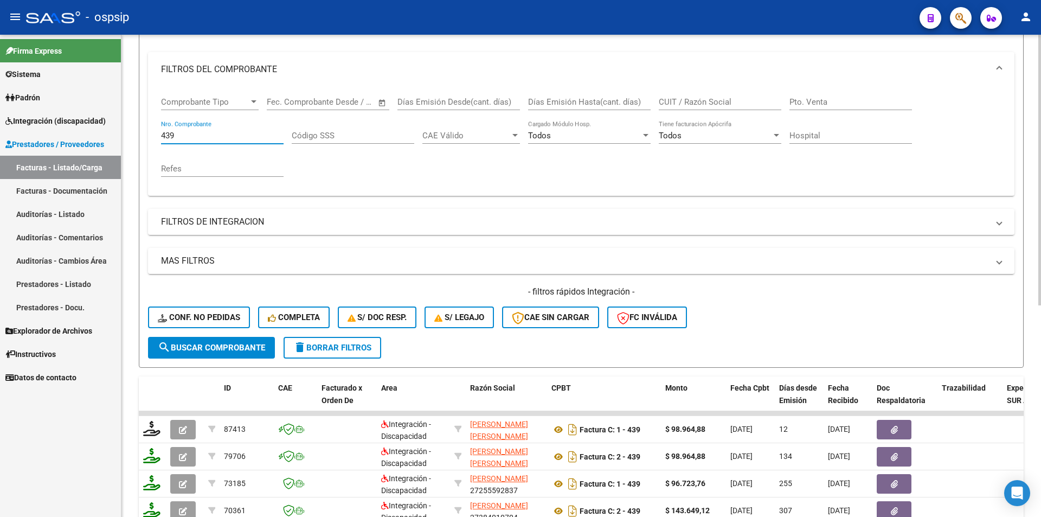
drag, startPoint x: 189, startPoint y: 136, endPoint x: 159, endPoint y: 141, distance: 30.3
click at [145, 136] on form "Filtros Id Area Area Seleccionar Gerenciador Seleccionar Gerenciador Todos Conf…" at bounding box center [581, 181] width 885 height 371
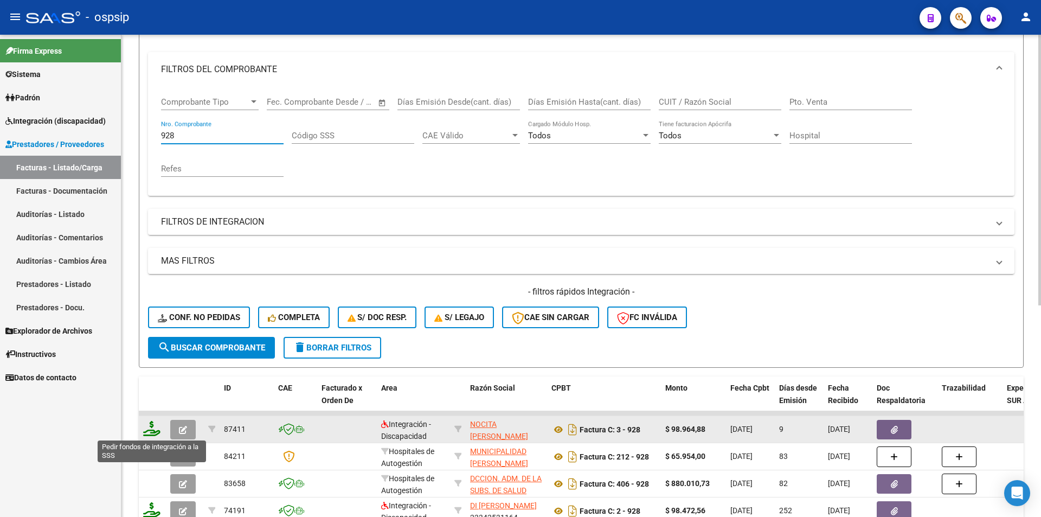
click at [157, 431] on icon at bounding box center [151, 428] width 17 height 15
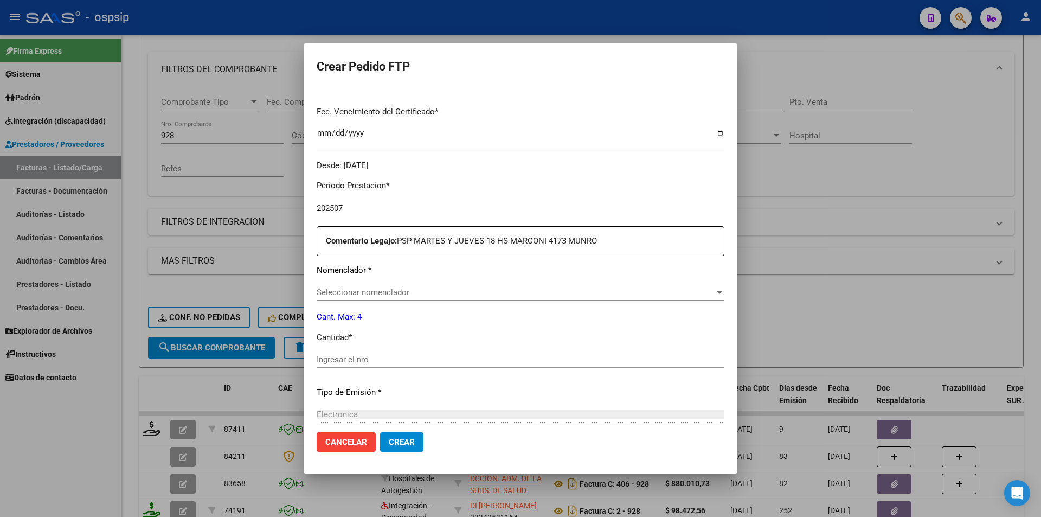
scroll to position [278, 0]
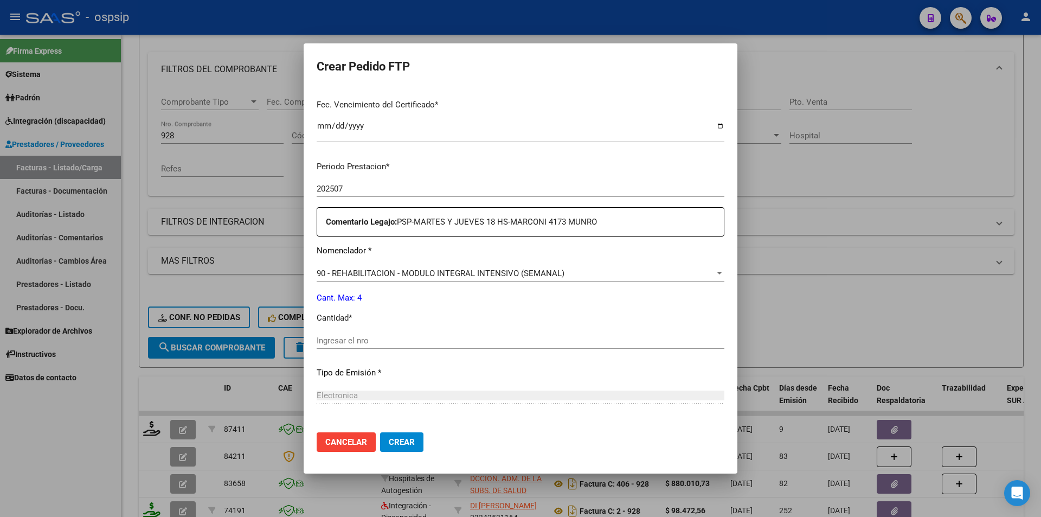
click at [364, 347] on div "Ingresar el nro" at bounding box center [521, 340] width 408 height 16
click at [400, 441] on span "Crear" at bounding box center [402, 442] width 26 height 10
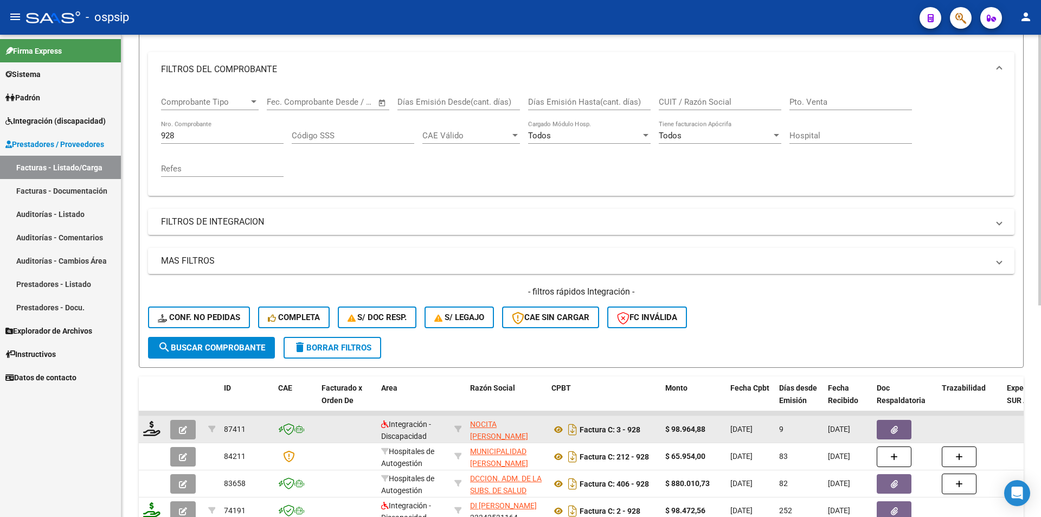
click at [185, 425] on icon "button" at bounding box center [183, 429] width 8 height 8
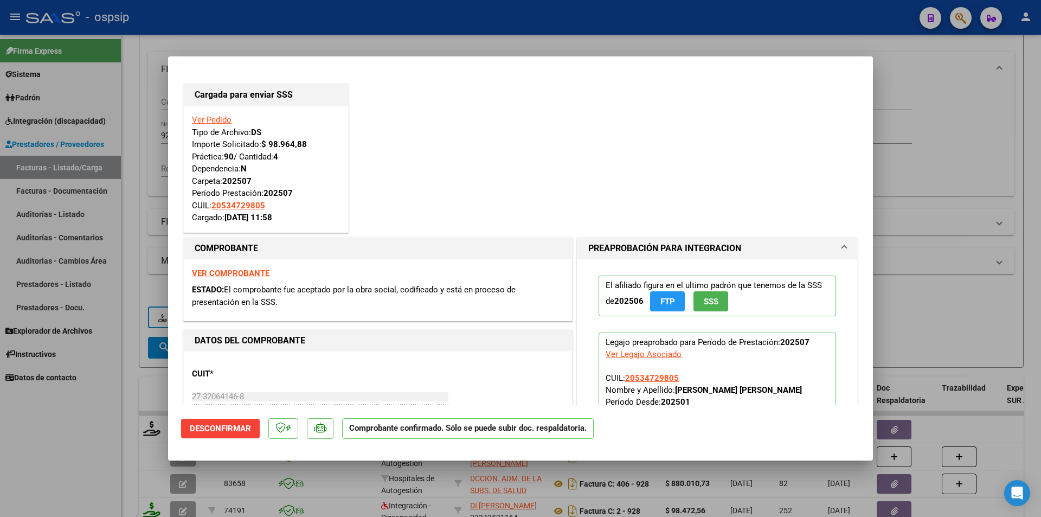
click at [124, 412] on div at bounding box center [520, 258] width 1041 height 517
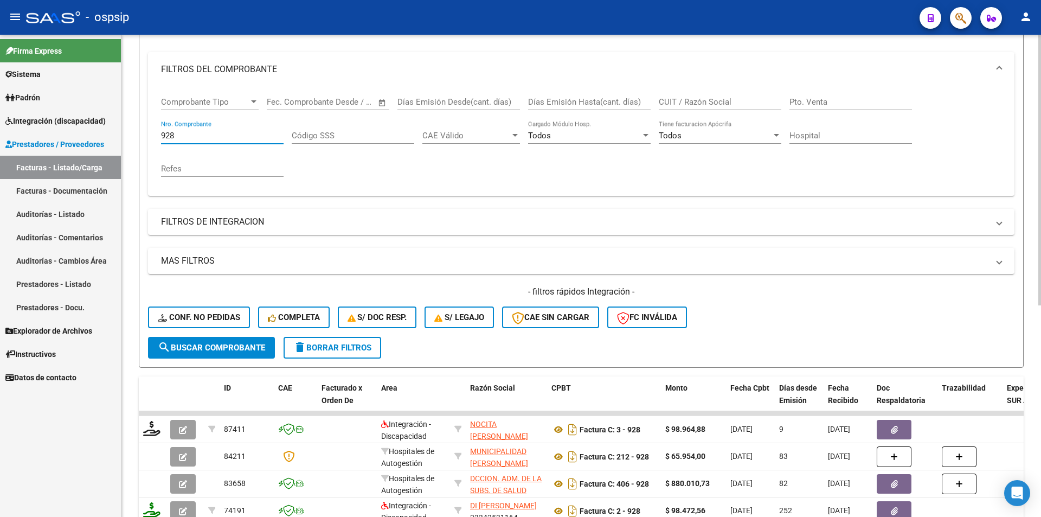
drag, startPoint x: 190, startPoint y: 132, endPoint x: 143, endPoint y: 124, distance: 47.2
click at [143, 124] on form "Filtros Id Area Area Seleccionar Gerenciador Seleccionar Gerenciador Todos Conf…" at bounding box center [581, 181] width 885 height 371
